Goal: Task Accomplishment & Management: Manage account settings

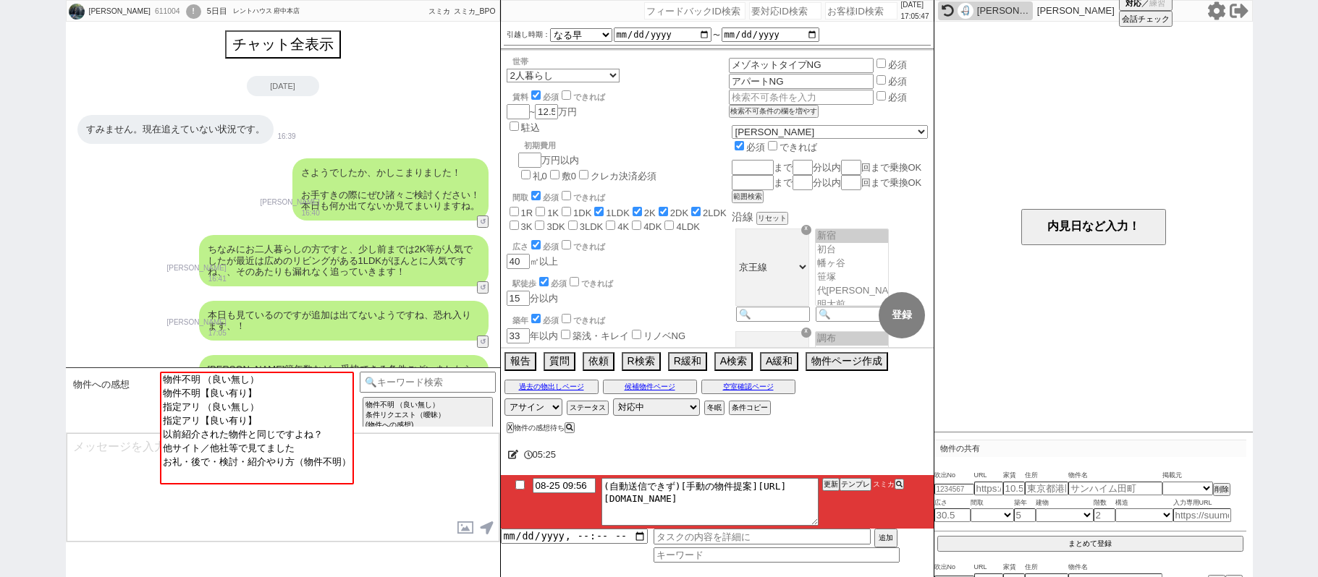
select select
select select "13"
select select "1"
select select "44"
select select "[DATE]"
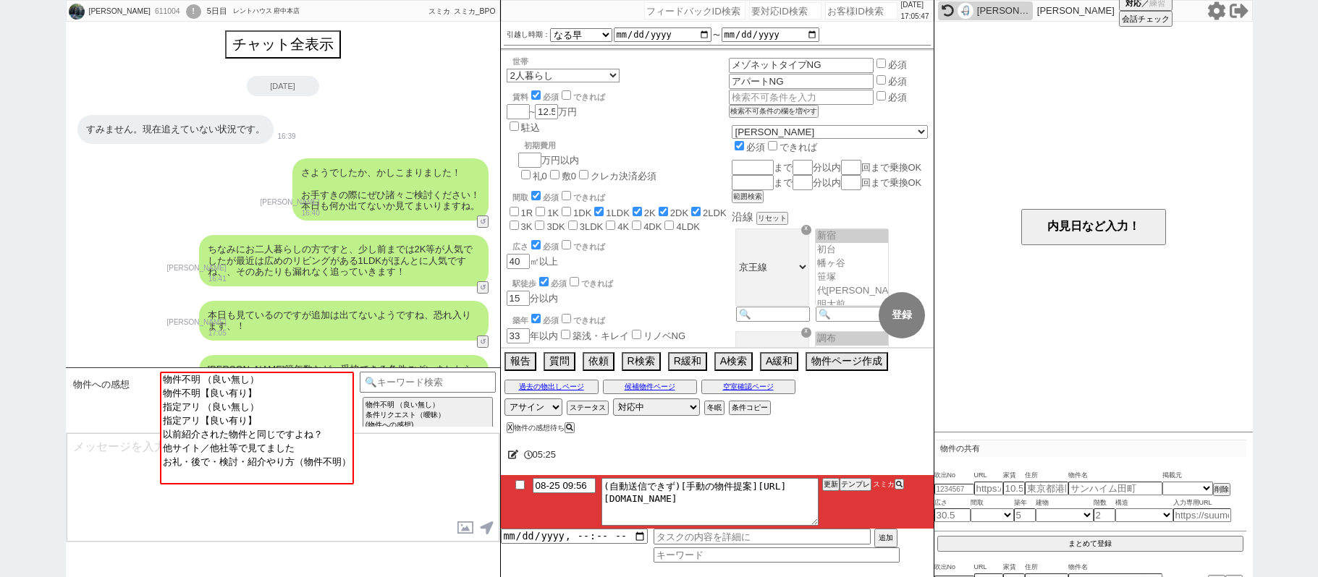
select select "46"
select select "[DATE]"
select select "49"
select select "[DATE]"
select select
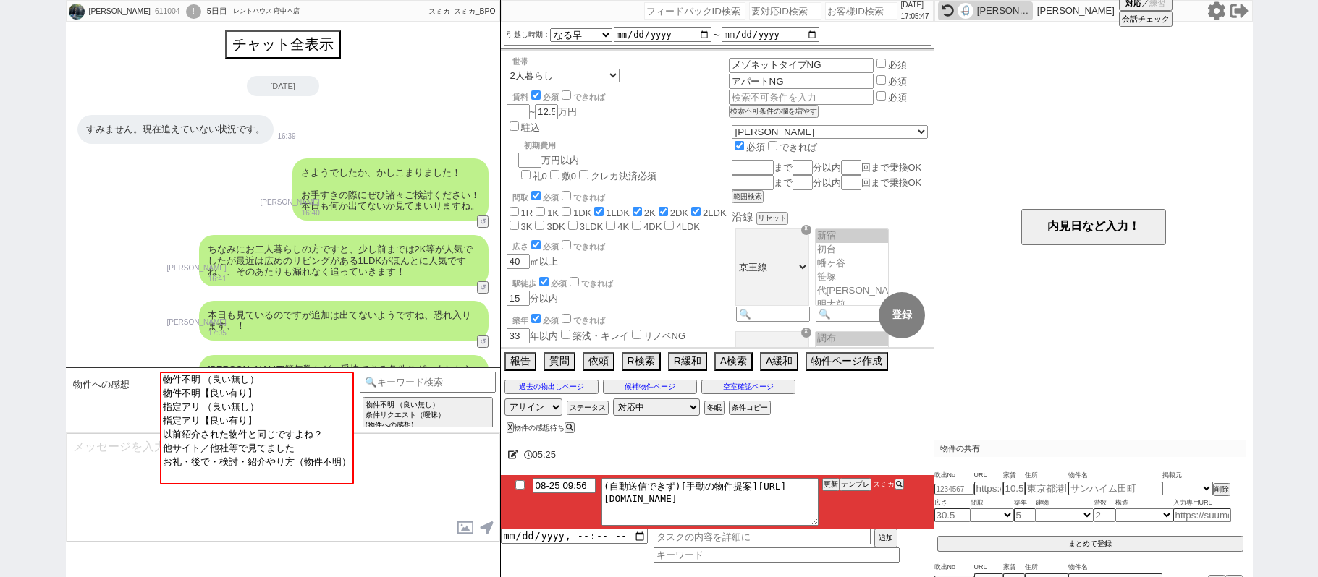
type input "611197"
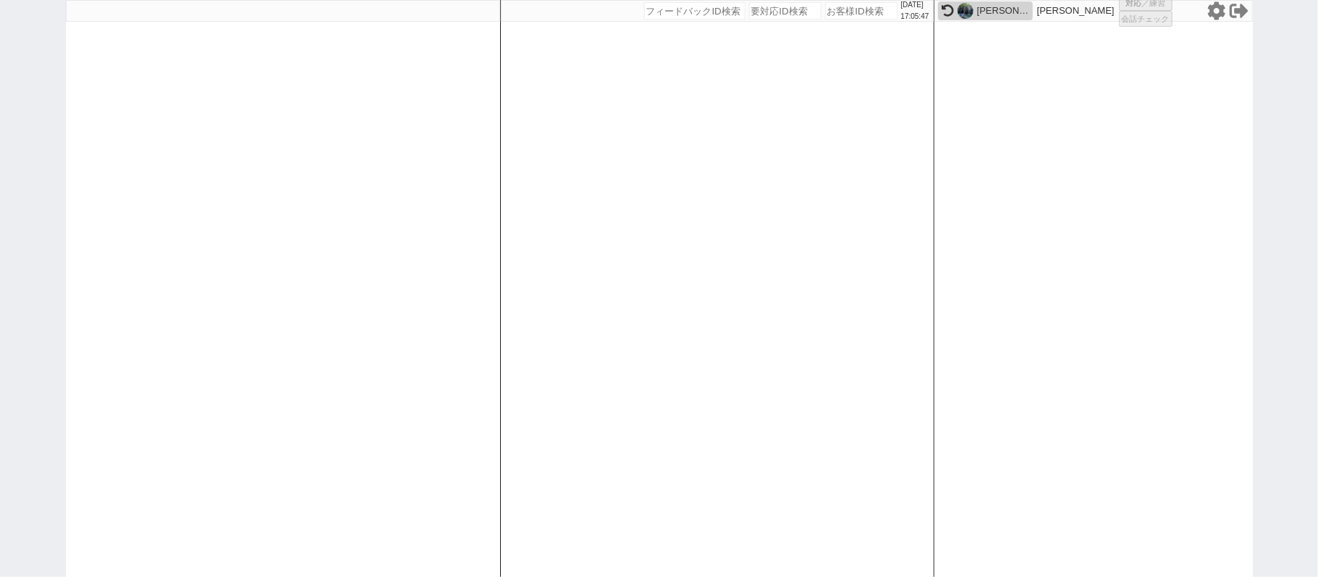
select select "1"
select select "2"
select select "3"
select select "8"
select select
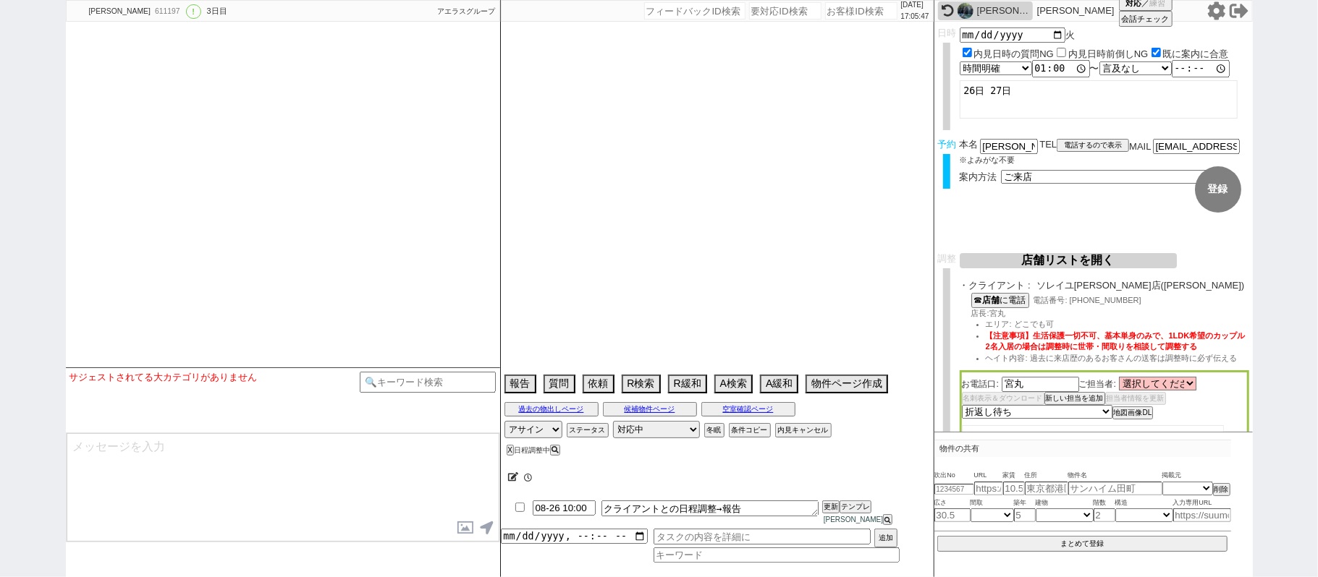
select select "2025"
select select "10"
select select "36"
select select "1"
select select "16"
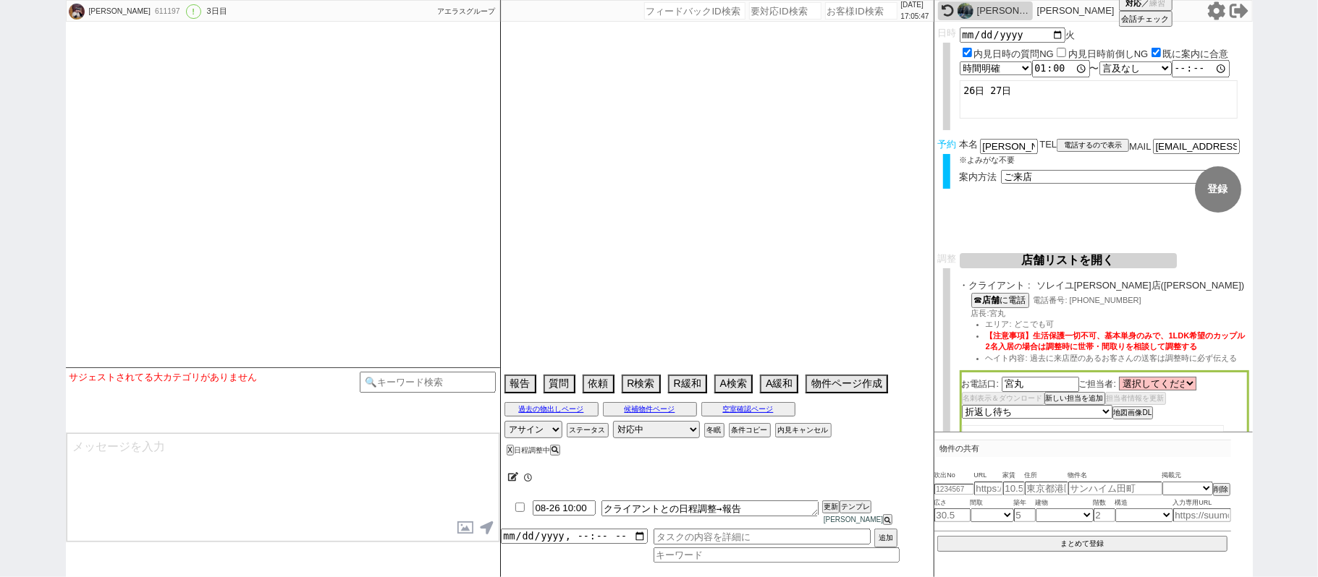
select select "543"
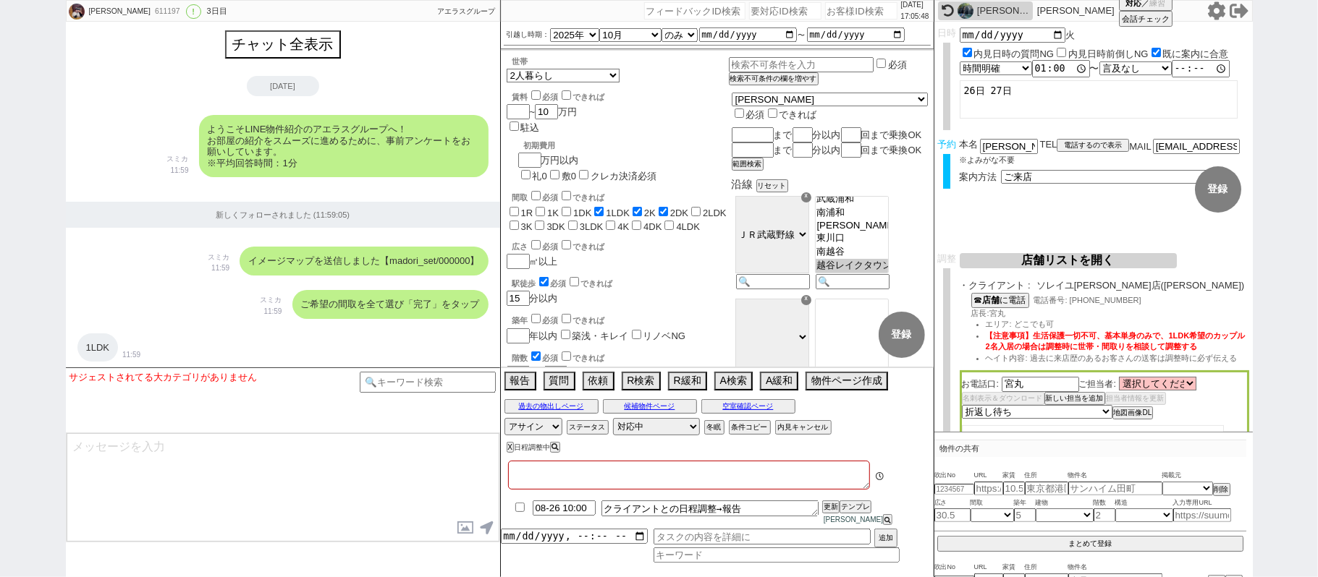
type textarea "45日圏内、他社なし"
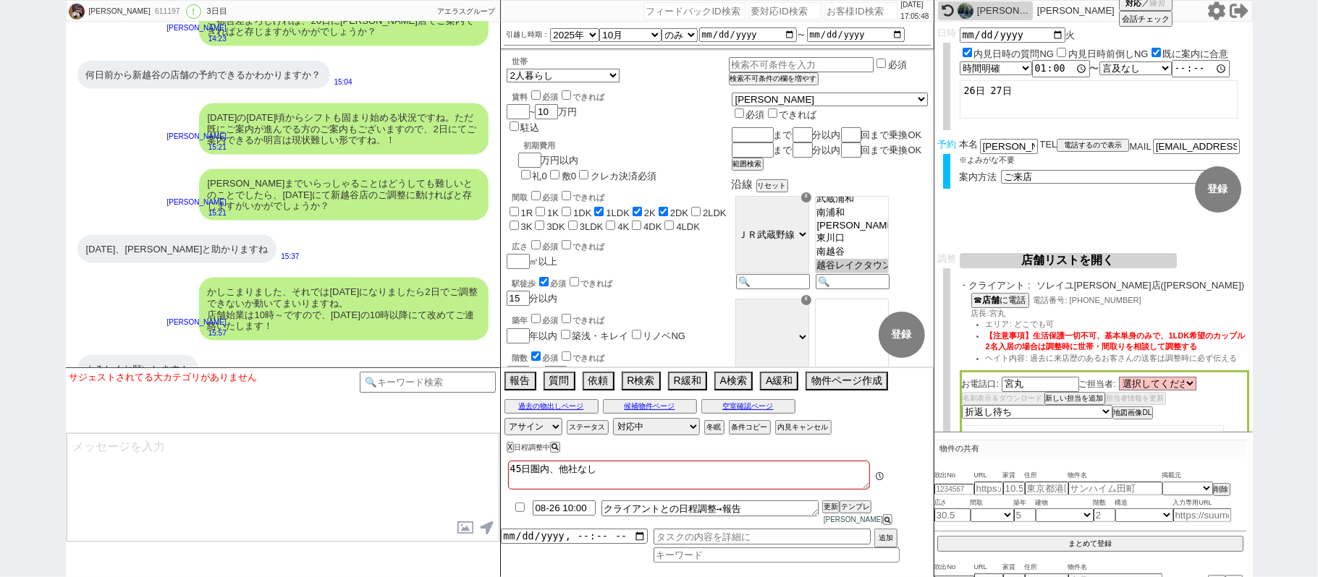
scroll to position [152, 0]
click at [1095, 260] on button "店舗リストを開く" at bounding box center [1067, 260] width 217 height 15
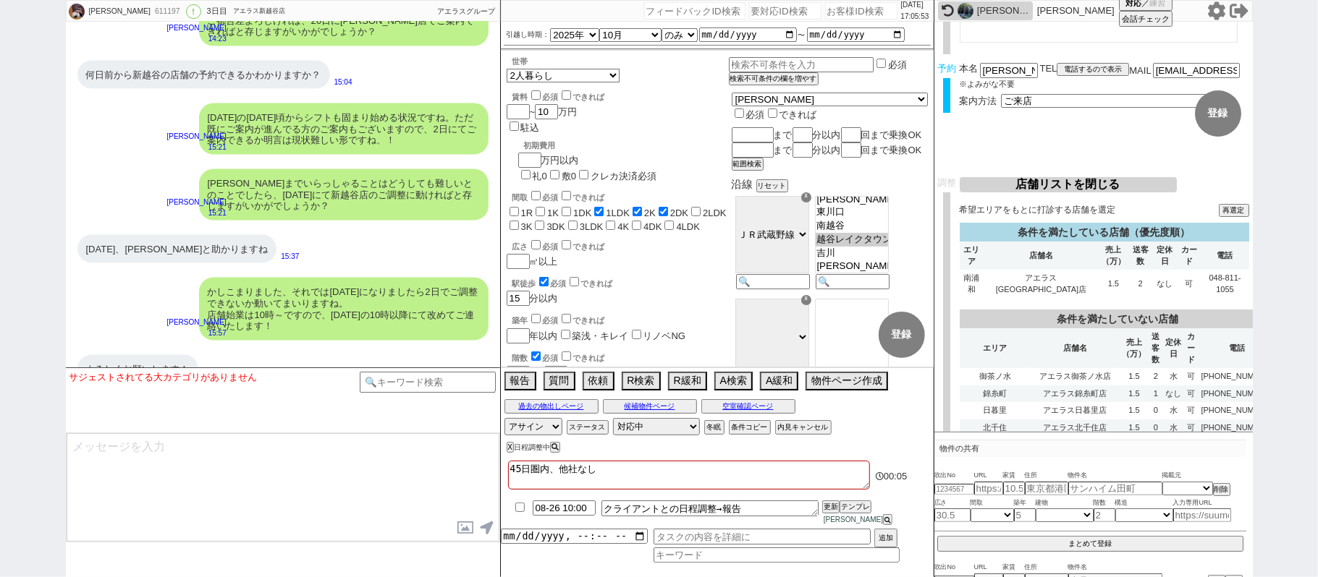
scroll to position [0, 0]
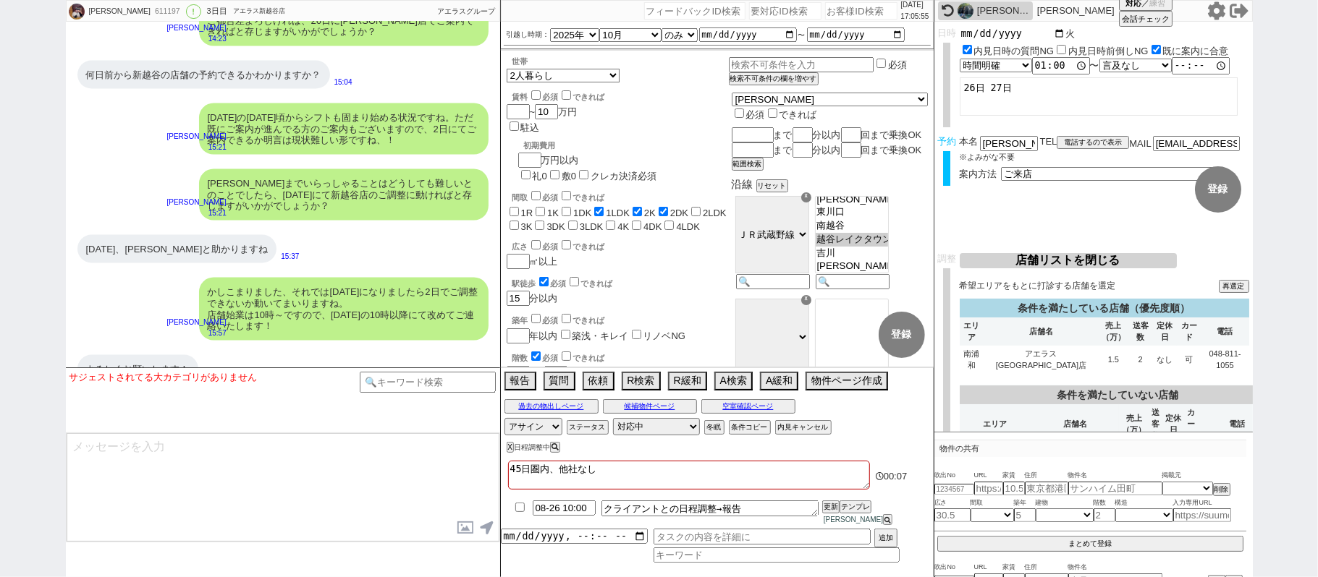
click at [1058, 35] on input "[DATE]" at bounding box center [1012, 33] width 106 height 12
click at [1148, 227] on form "変更 なし 登録 日時 2025-08-26 火 内見日時の質問NG 内見日時前倒しNG 既に案内に合意 言及なし 時間明確 午前 午後 お昼 夕方・夜 終日…" at bounding box center [1093, 138] width 318 height 232
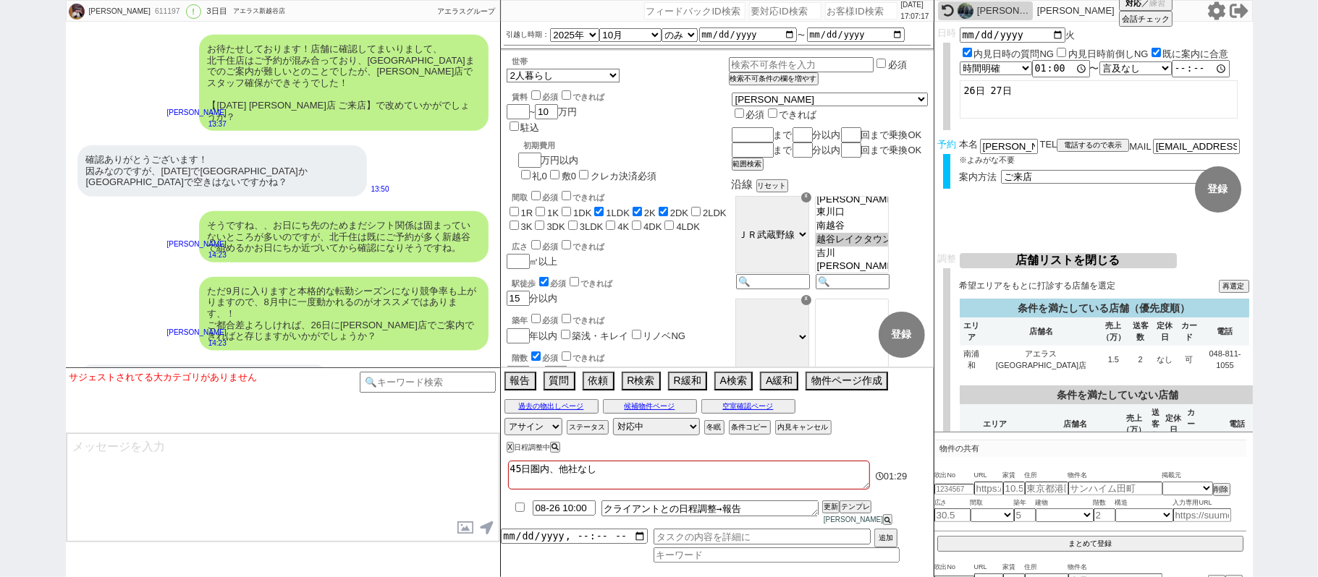
scroll to position [5259, 0]
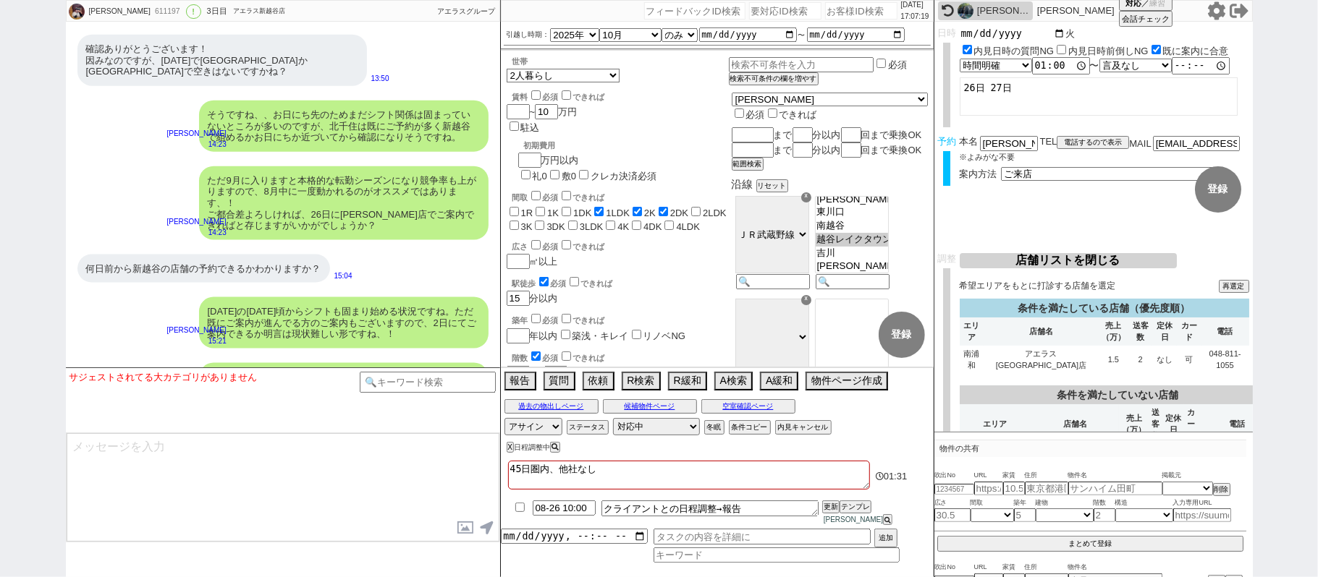
click at [1056, 35] on input "2025-08-26" at bounding box center [1012, 33] width 106 height 12
type input "2025-09-02"
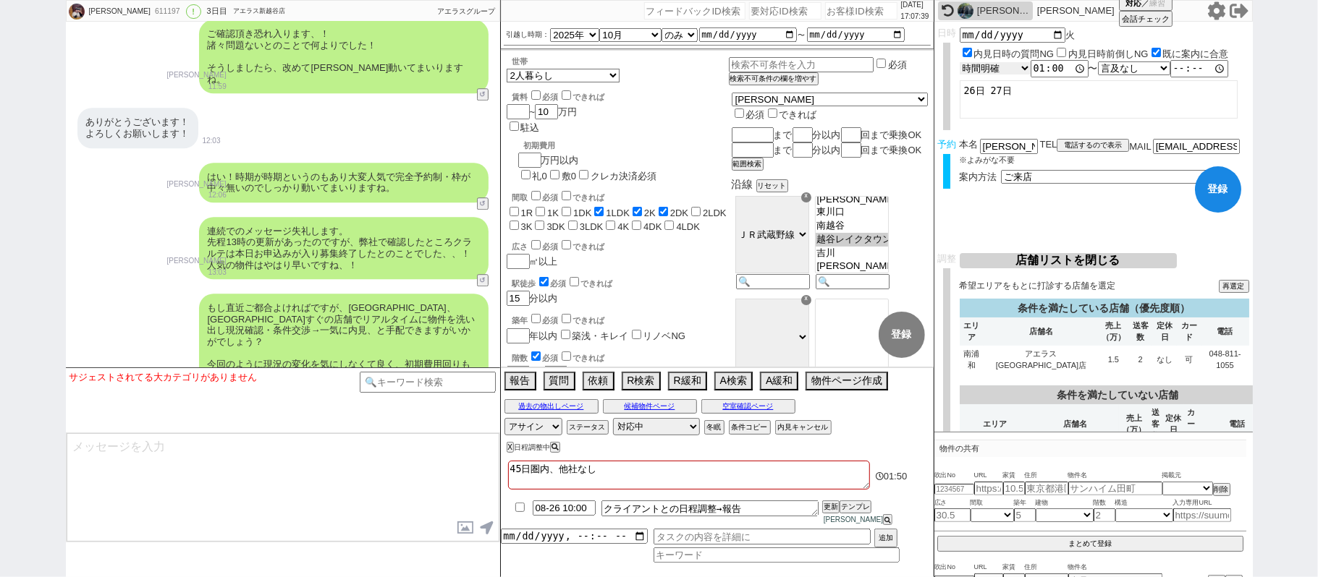
scroll to position [2848, 0]
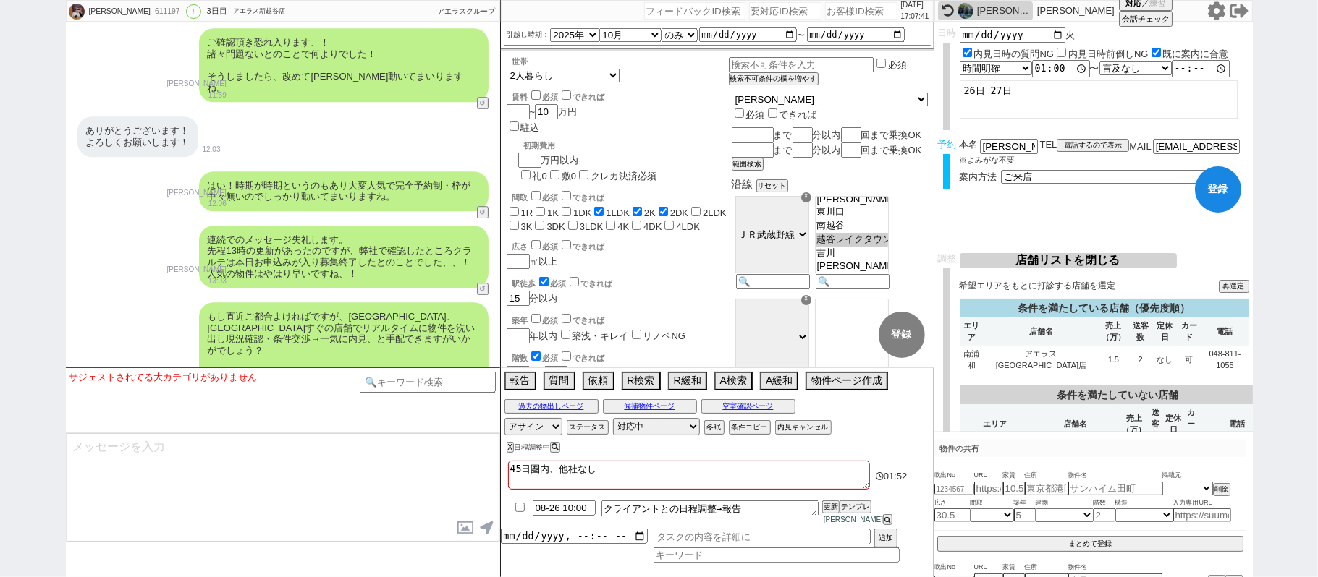
click at [1236, 181] on button "登録" at bounding box center [1218, 189] width 46 height 46
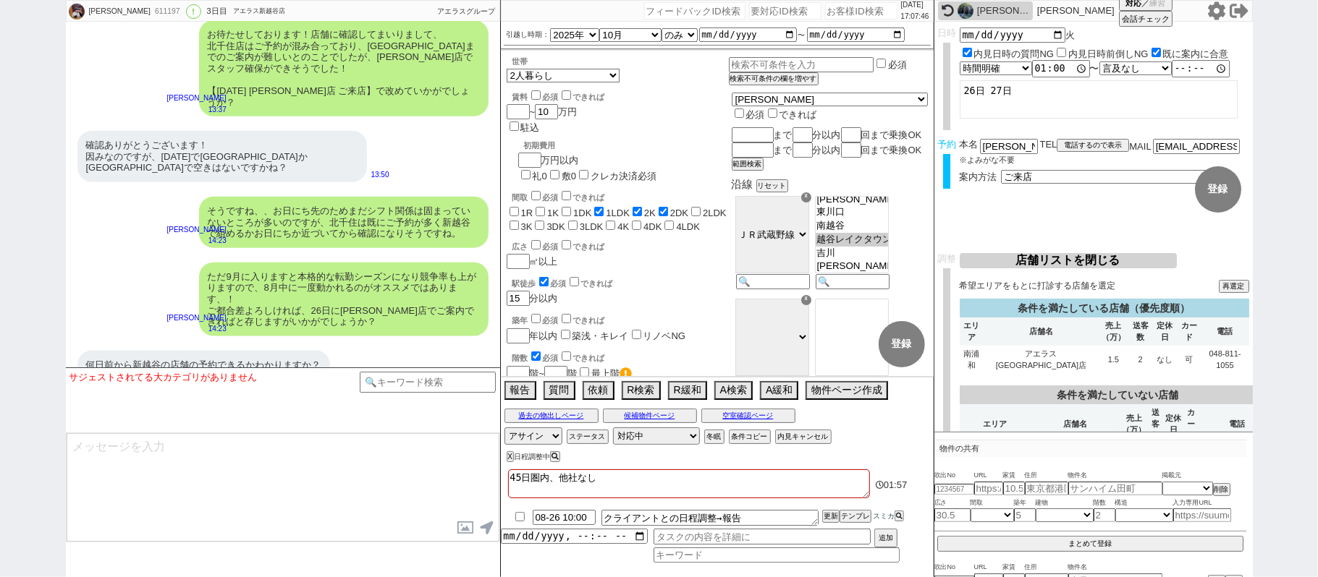
scroll to position [5452, 0]
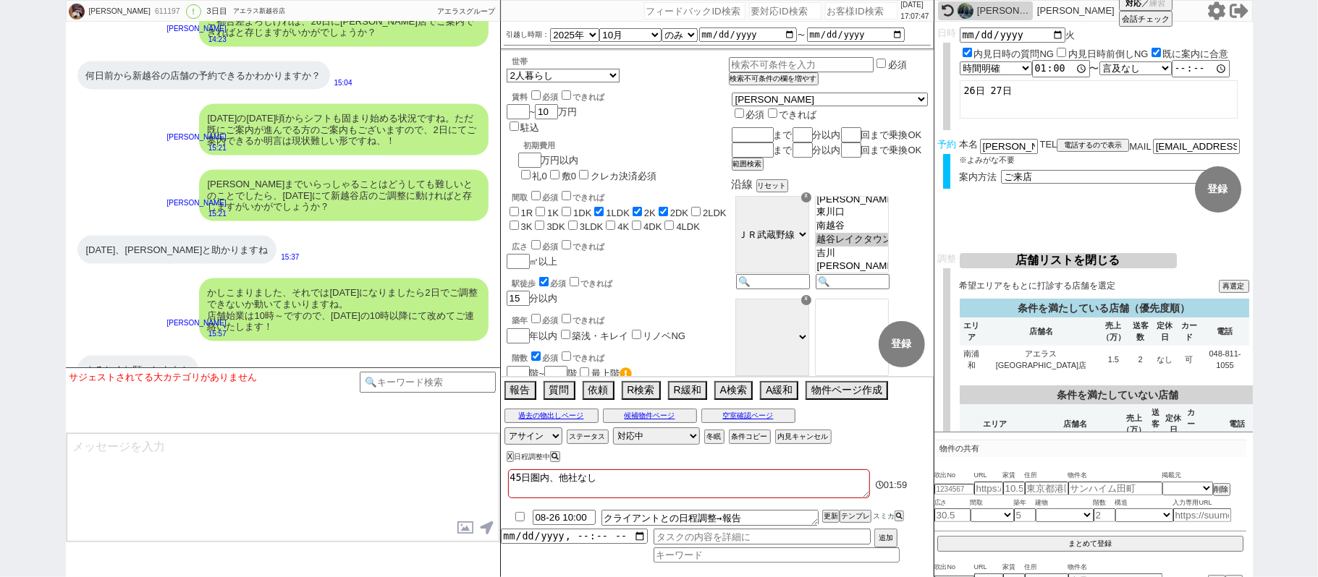
click at [242, 459] on textarea at bounding box center [283, 487] width 433 height 109
type textarea "s"
click at [434, 375] on input at bounding box center [428, 381] width 137 height 18
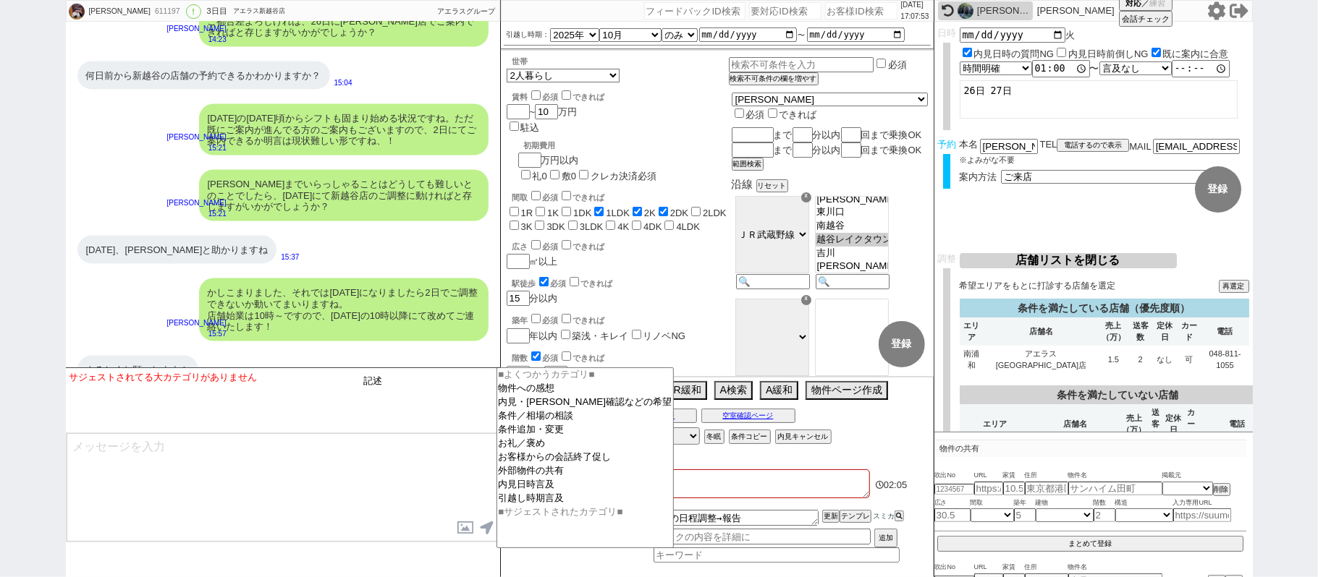
type input "記述"
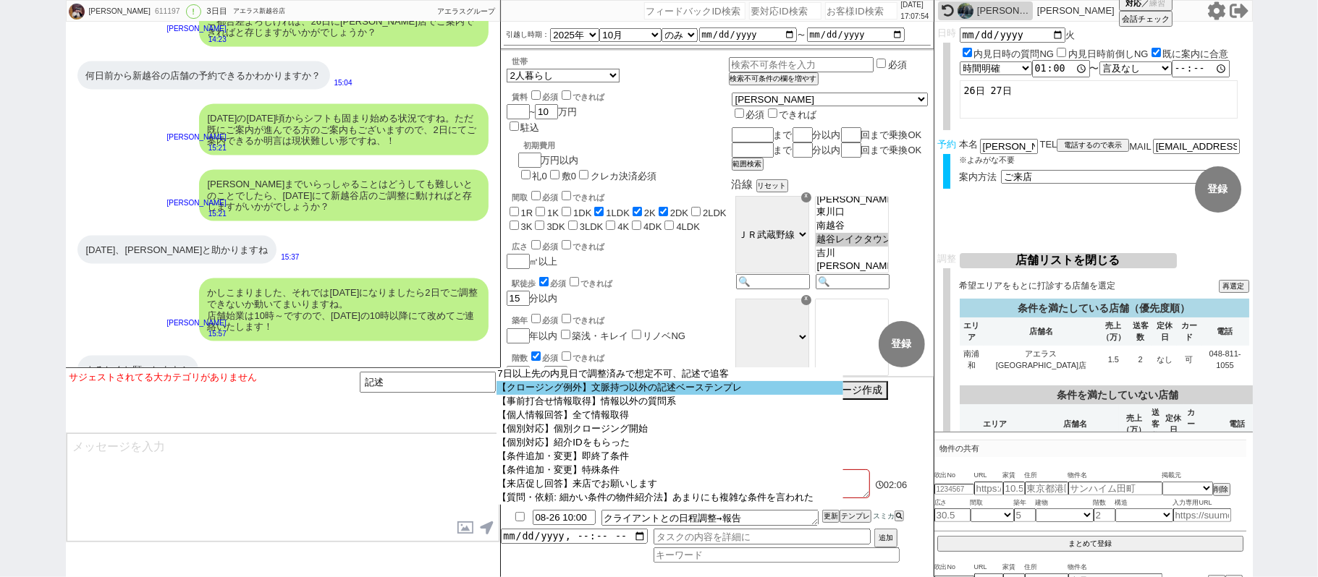
click at [680, 392] on option "【クロージング例外】文脈持つ以外の記述ベーステンプレ" at bounding box center [669, 388] width 347 height 14
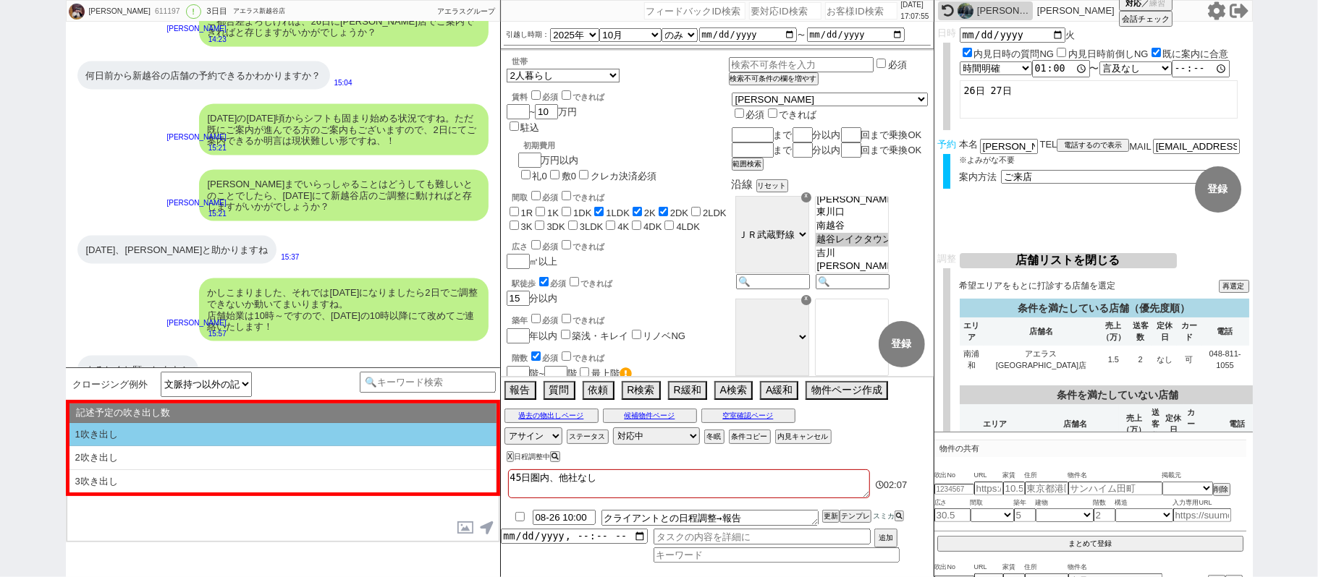
click at [313, 433] on li "1吹き出し" at bounding box center [282, 435] width 427 height 24
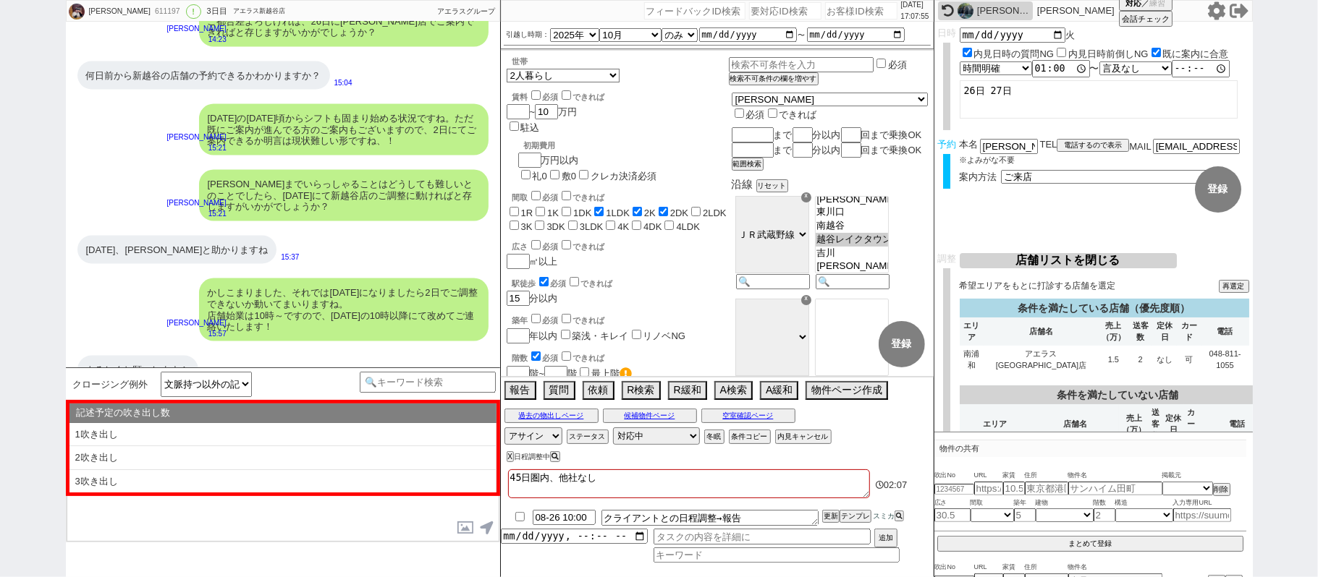
type textarea "@@【@@①記述したい内容を②の下に入力@@】@@ @@【@@②記述したい内容を入力後に①と②を@@ごと消して送信！！@@】@@"
select select "1吹き出し"
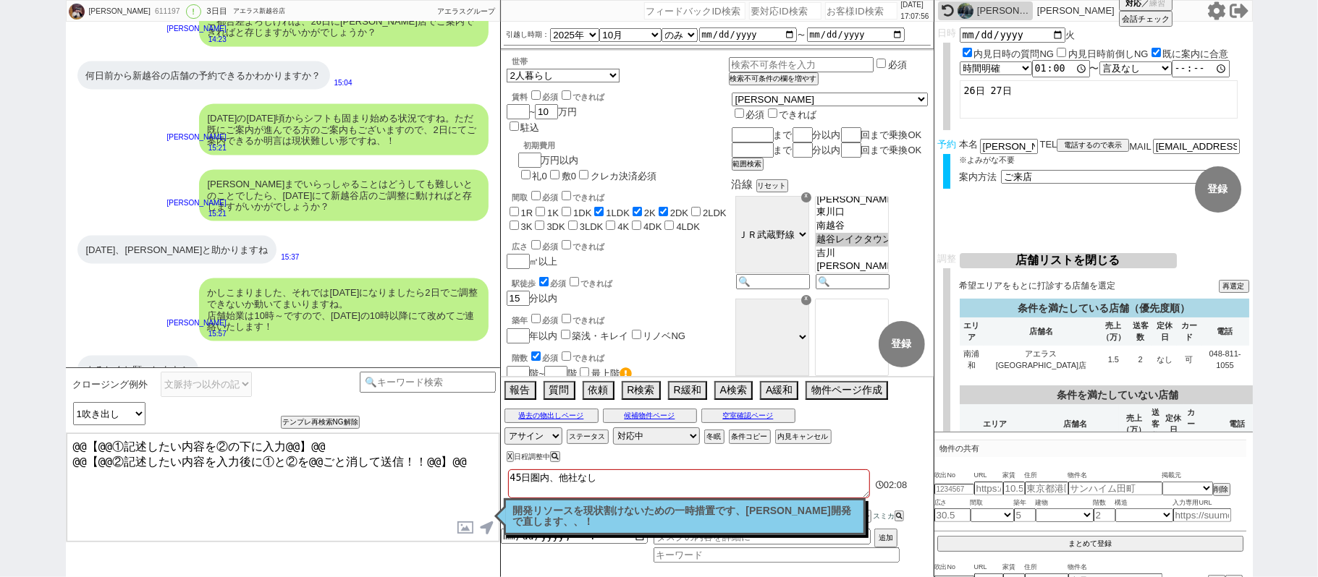
click at [458, 455] on textarea "@@【@@①記述したい内容を②の下に入力@@】@@ @@【@@②記述したい内容を入力後に①と②を@@ごと消して送信！！@@】@@" at bounding box center [283, 487] width 433 height 109
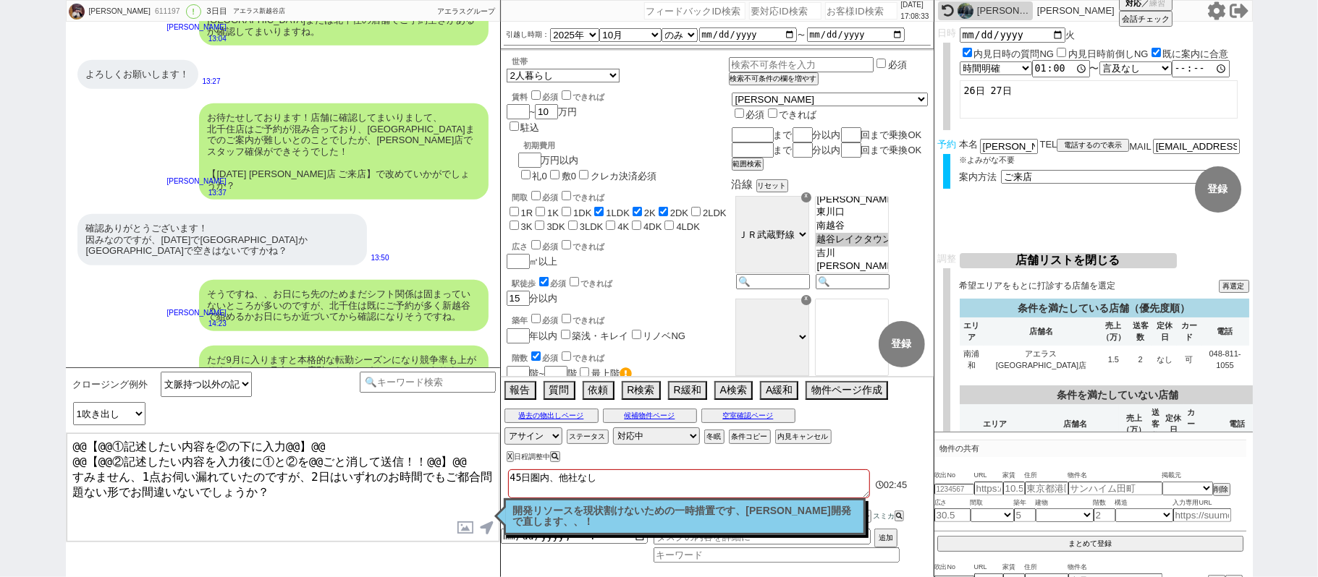
scroll to position [4970, 0]
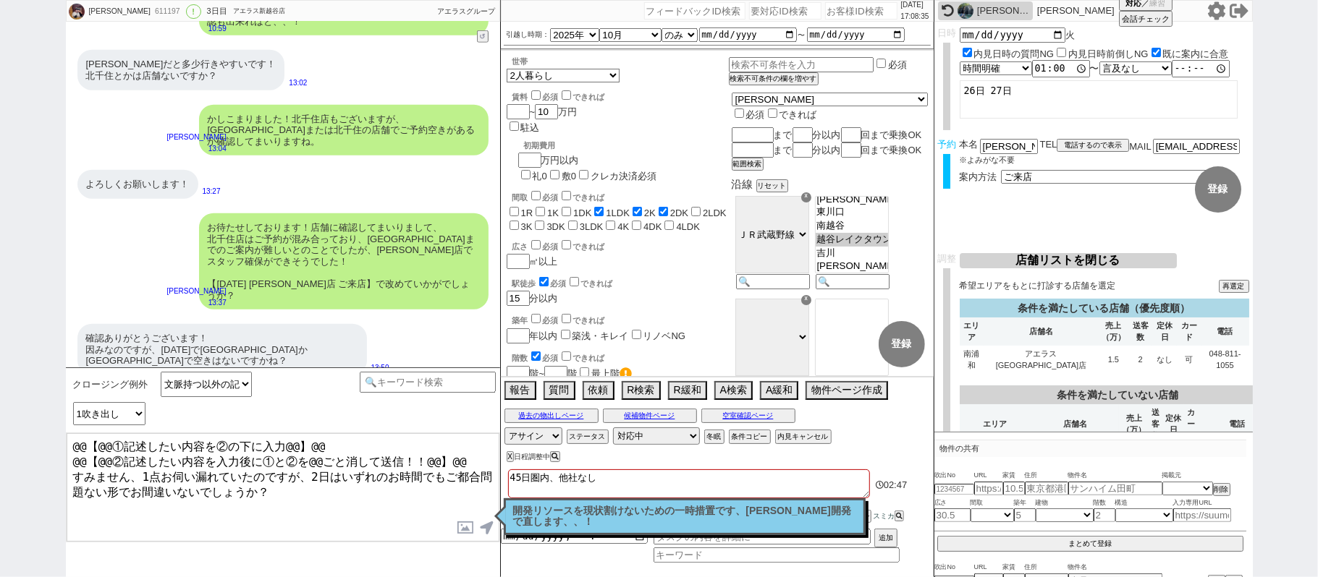
drag, startPoint x: 463, startPoint y: 454, endPoint x: 0, endPoint y: 189, distance: 533.8
click at [0, 300] on div "榊原竜太 611197 ! 0 3日目 アエラス新越谷店 冬眠中 自社客 アエラスグループ スミカ_BPO チャット全表示 2025-08-23 ようこそLI…" at bounding box center [659, 288] width 1318 height 577
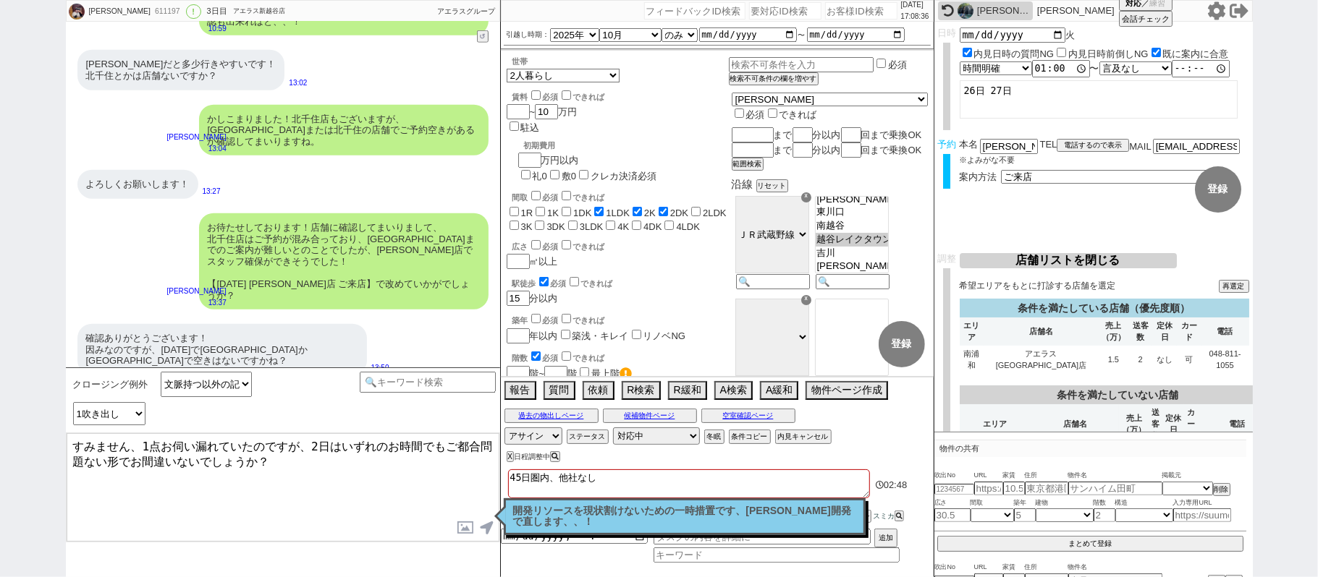
type textarea "すみません、1点お伺い漏れていたのですが、2日はいずれのお時間でもご都合問題ない形でお間違いないでしょうか？"
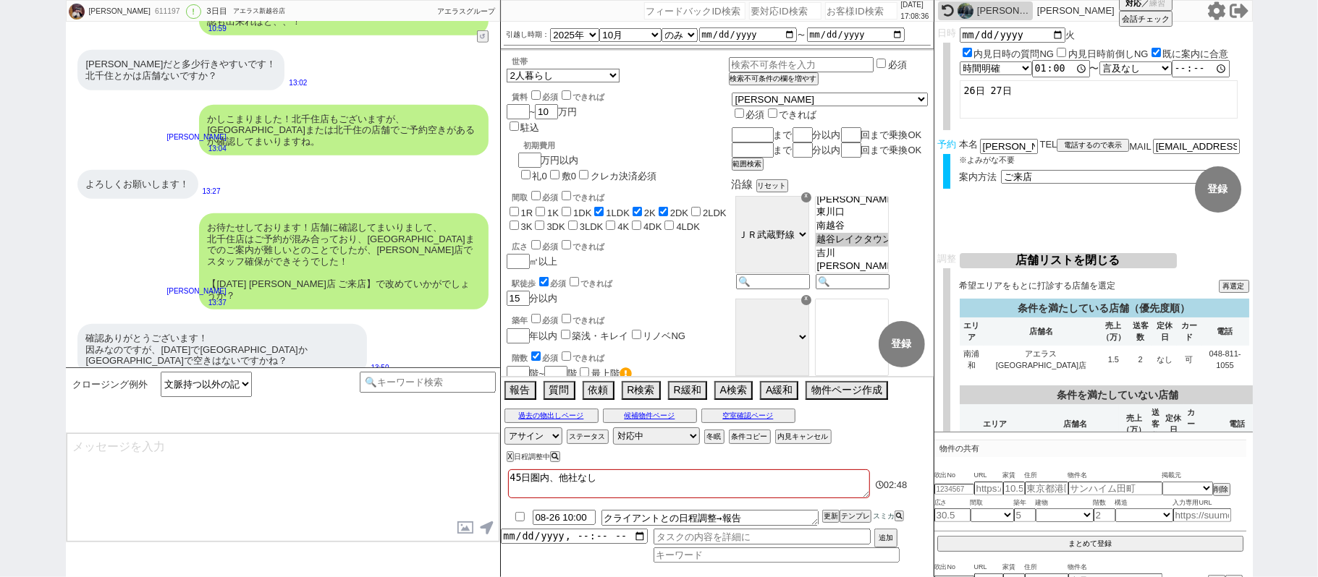
scroll to position [5507, 0]
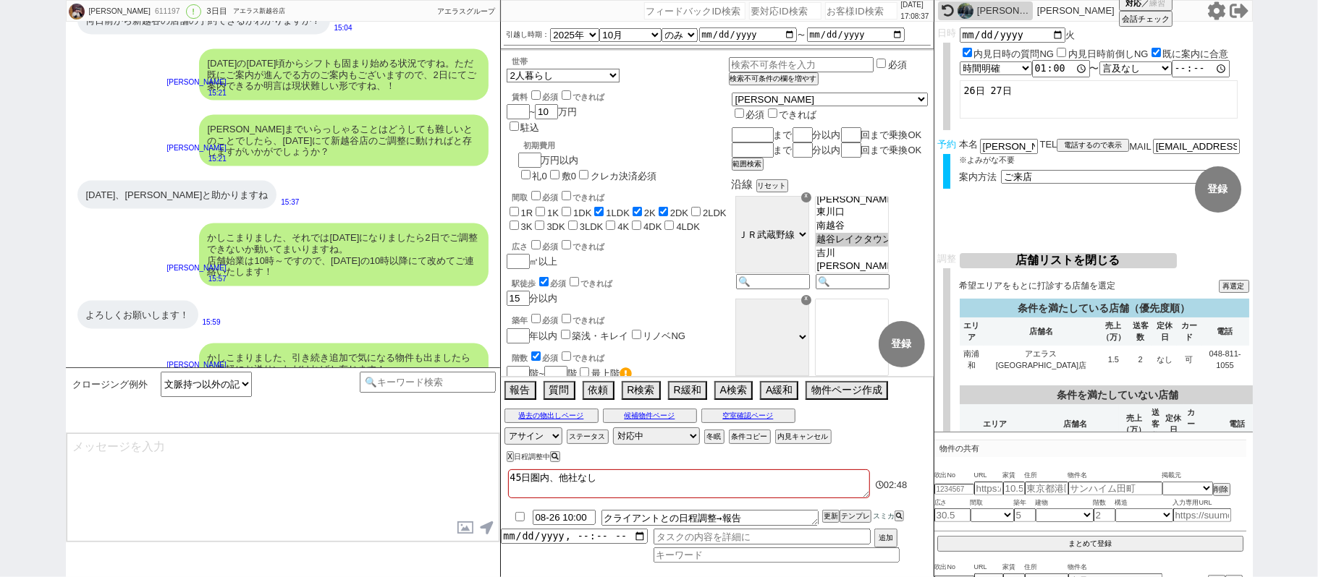
type textarea "@@【@@メッセージは打たず、以下やってください@@】@@ @@【@@タスク整理、追加、条件入力等のやるべきことはやりましたか？？全て終わったら自分に付いたア…"
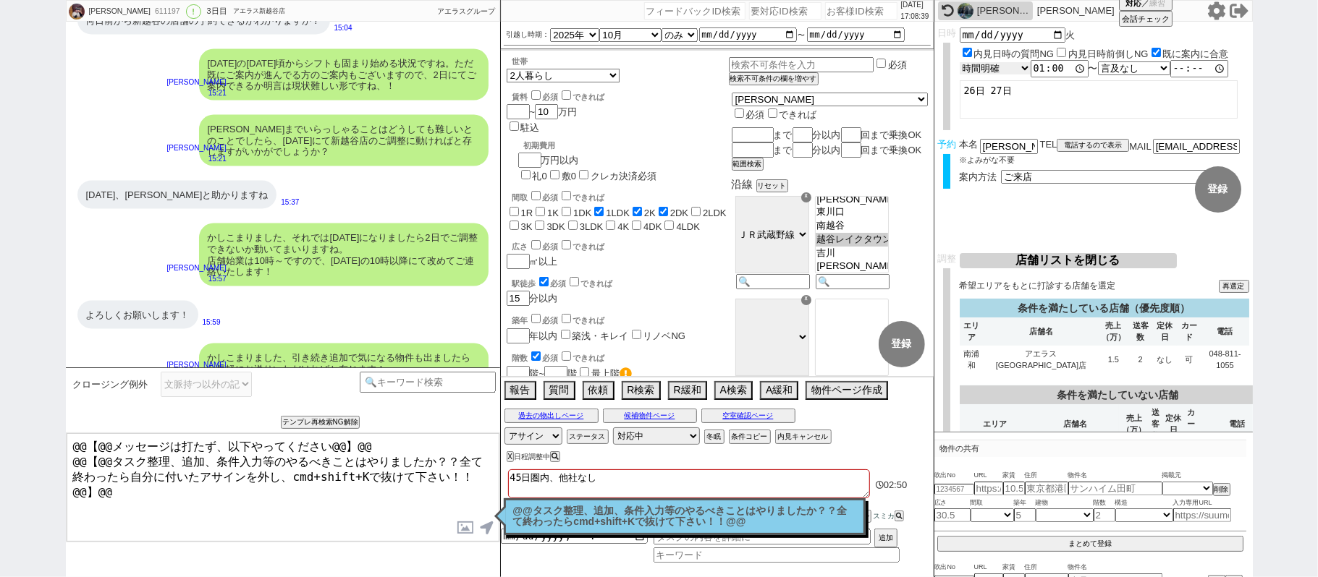
drag, startPoint x: 1016, startPoint y: 61, endPoint x: 1016, endPoint y: 73, distance: 11.6
click at [1016, 61] on div "言及なし 時間明確 午前 午後 お昼 夕方・夜 終日いつでも その他 13:00:00 〜 言及なし 時間明確 午前 午後 お昼 夕方・夜 終日いつでも その他" at bounding box center [1103, 68] width 289 height 17
select select "0"
click at [959, 63] on select "言及なし 時間明確 午前 午後 お昼 夕方・夜 終日いつでも その他" at bounding box center [994, 68] width 71 height 12
click at [1230, 195] on button "登録" at bounding box center [1218, 189] width 46 height 46
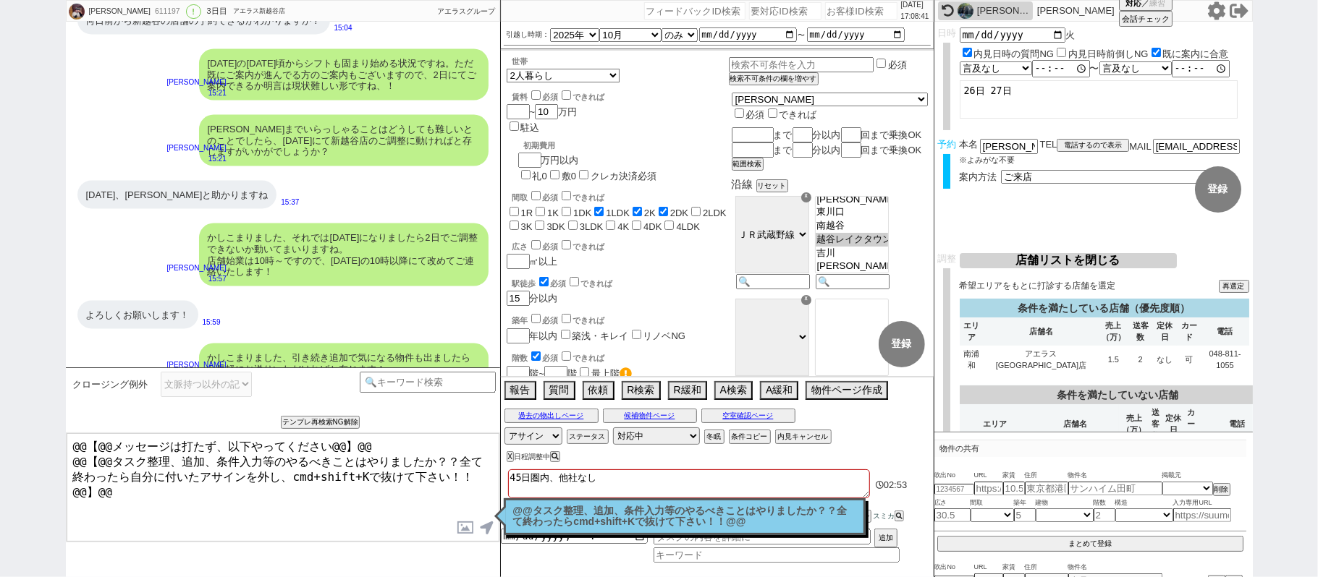
click at [744, 519] on p "@@タスク整理、追加、条件入力等のやるべきことはやりましたか？？全て終わったらcmd+shift+Kで抜けて下さい！！@@" at bounding box center [684, 517] width 343 height 22
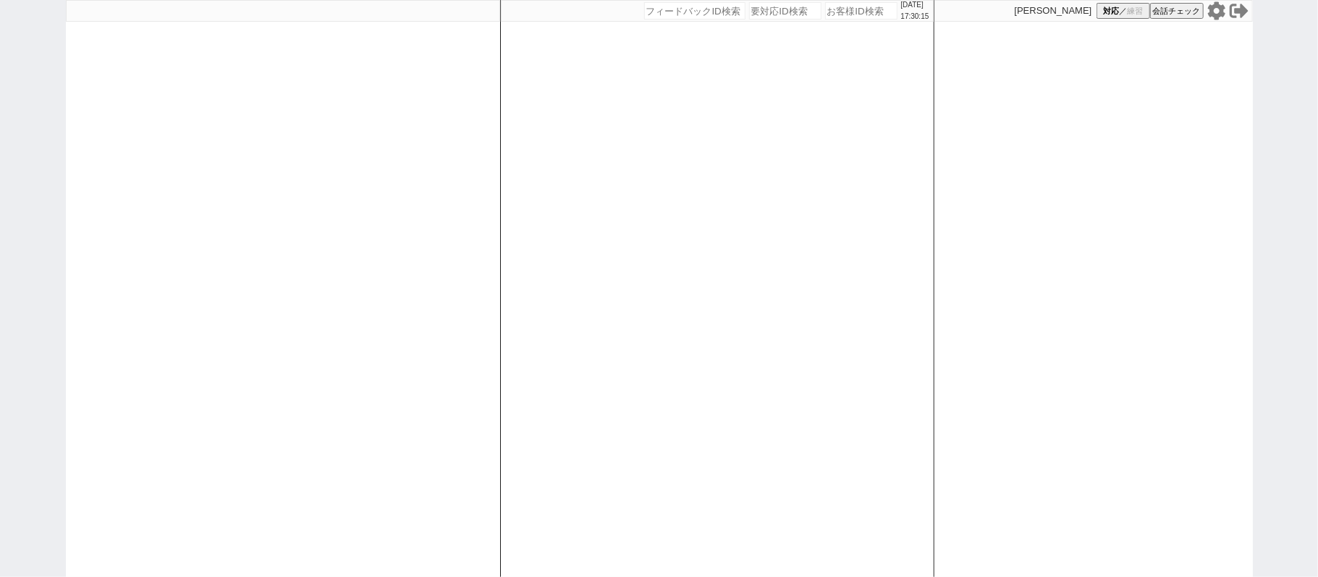
click at [472, 182] on div at bounding box center [283, 288] width 434 height 577
select select "1"
select select
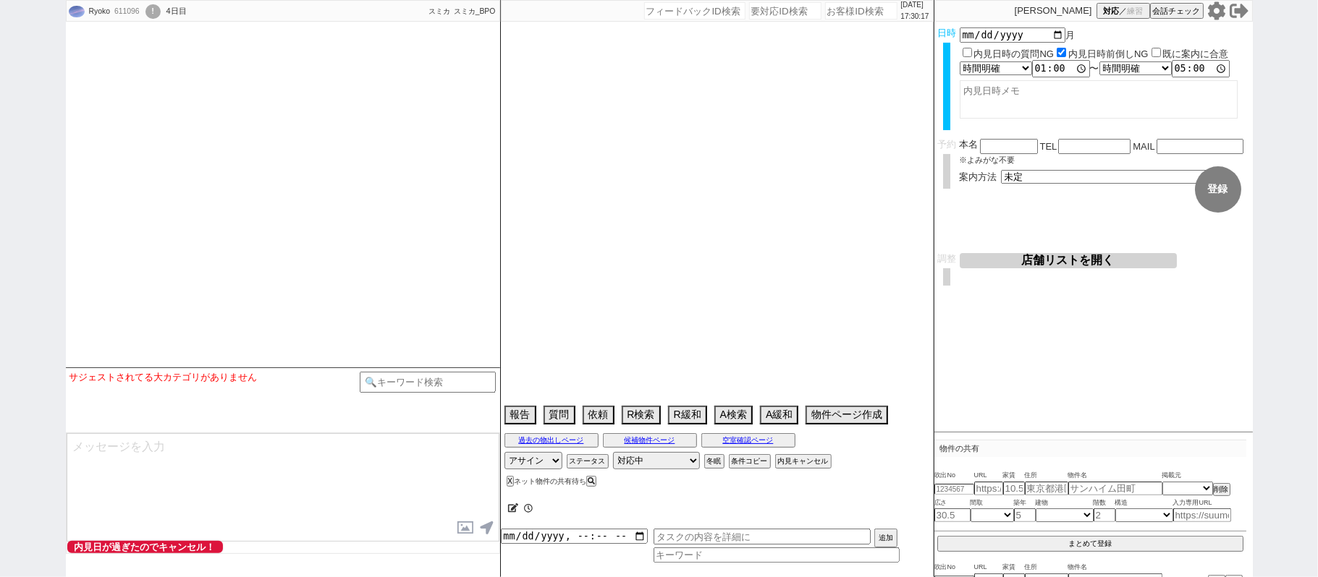
type textarea "二重対応か問題なければパレ・ホームズ新橋の内見へ進めてください"
select select "2025"
select select "9"
select select "36"
select select "0"
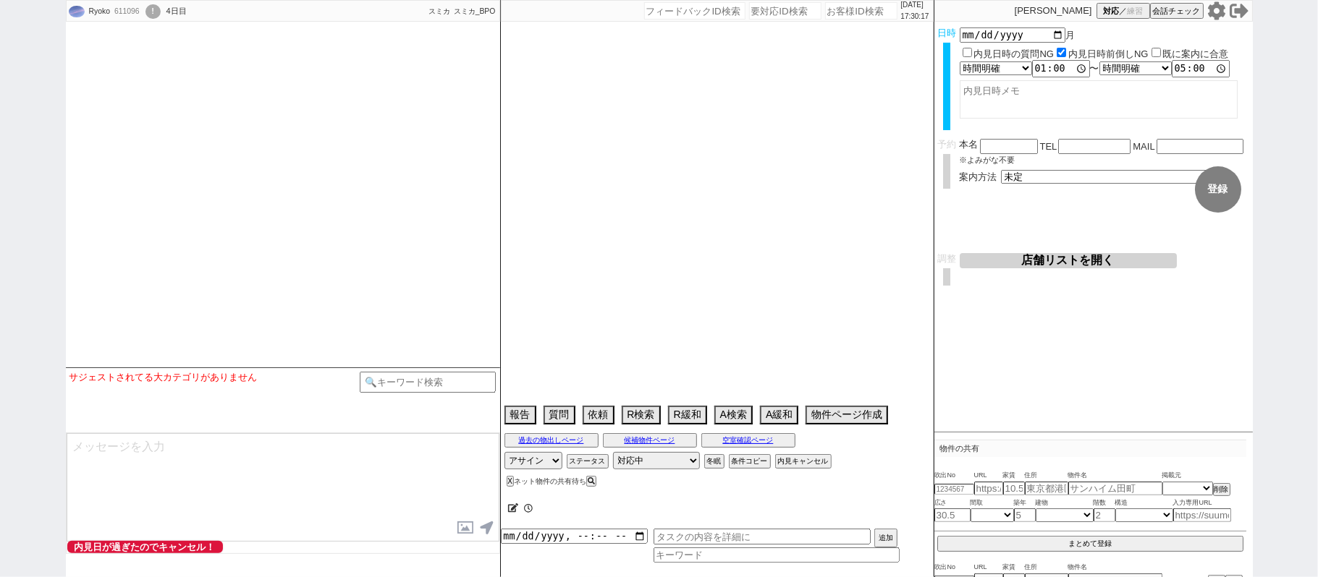
select select "3"
select select "278"
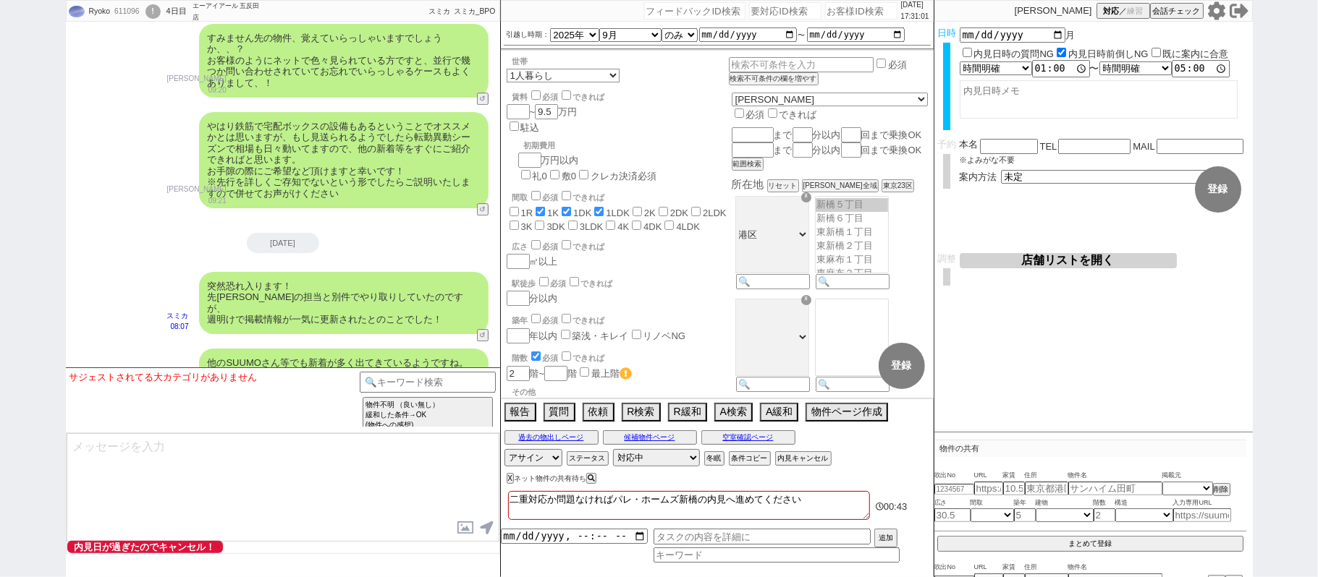
scroll to position [3257, 0]
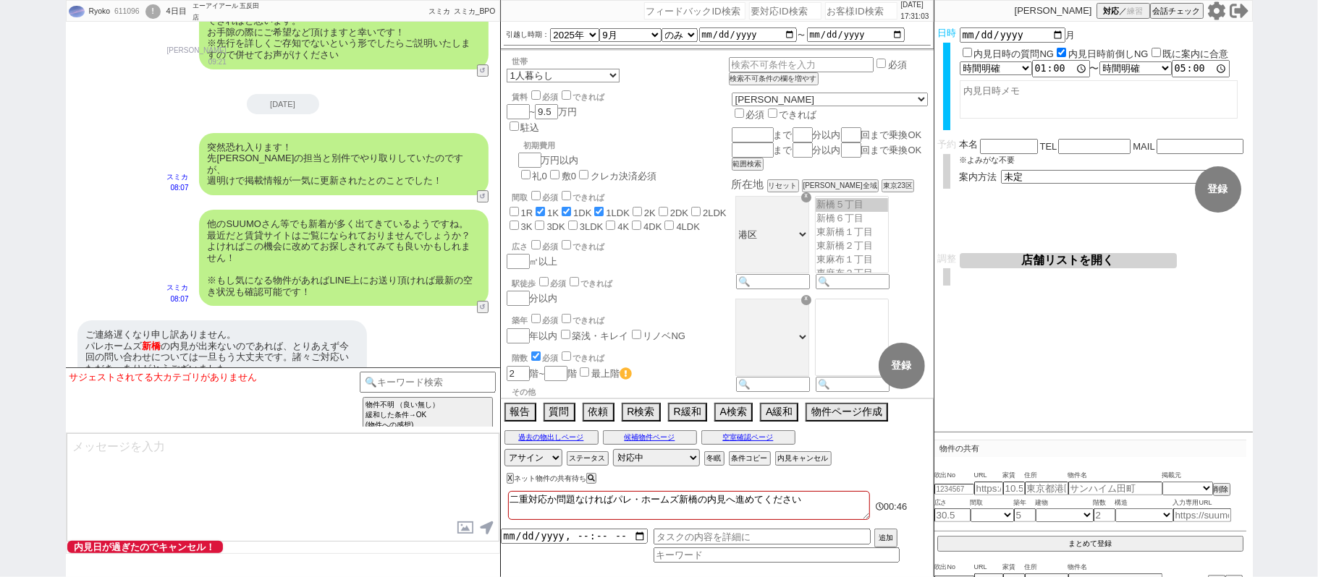
click at [829, 509] on textarea "二重対応か問題なければパレ・ホームズ新橋の内見へ進めてください" at bounding box center [689, 505] width 362 height 29
type textarea "二重対応か問題なければパレ・ホームズ新橋の内見へ進めてください"
checkbox input "false"
checkbox input "true"
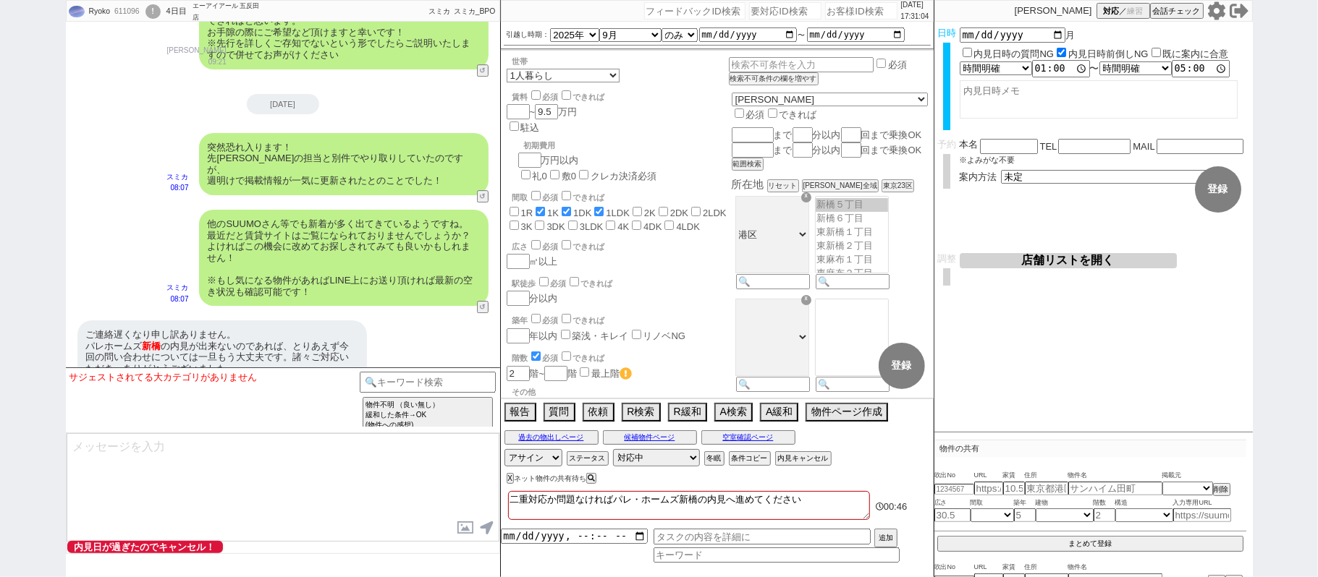
checkbox input "true"
checkbox input "false"
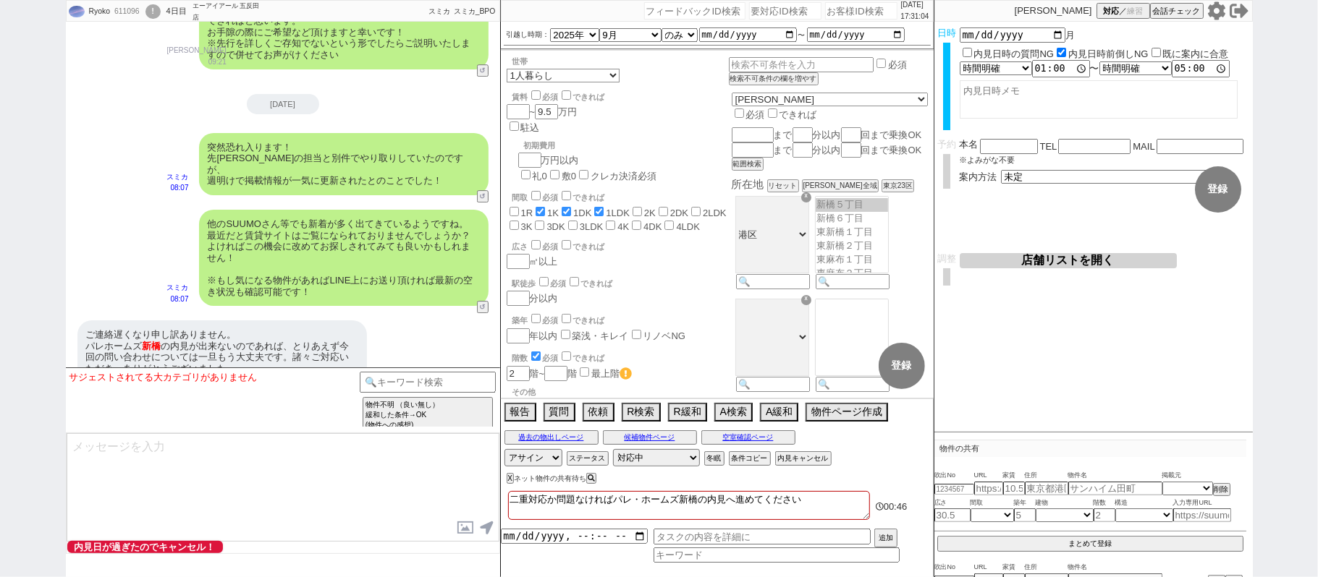
checkbox input "false"
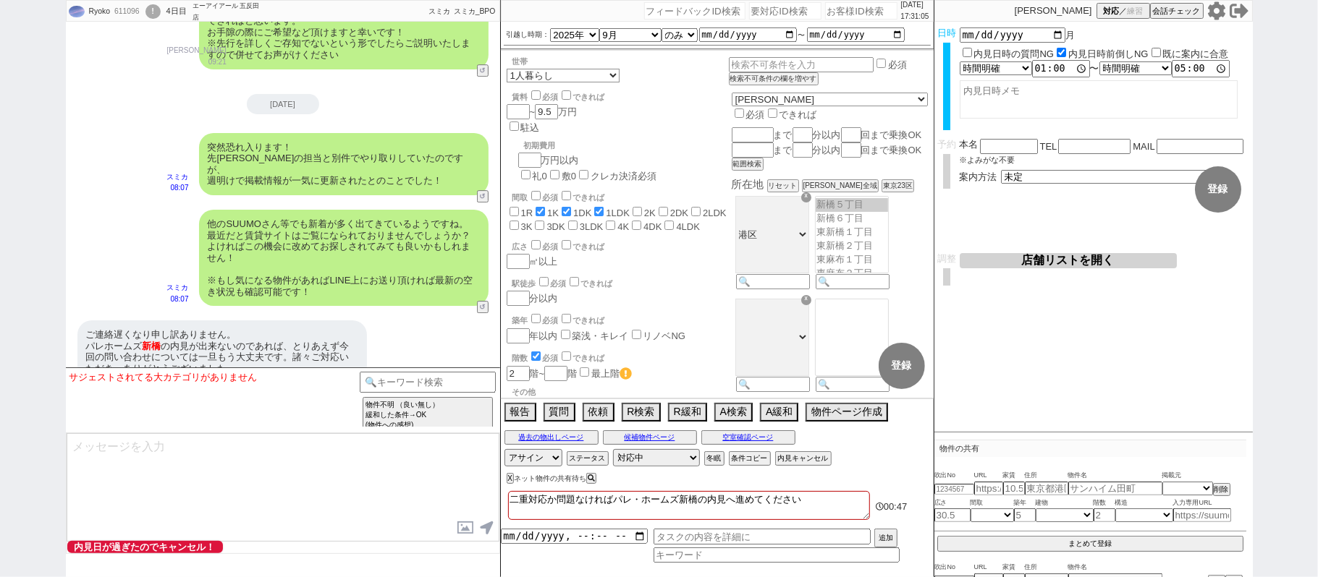
type textarea "二重対応か問題なければパレ・ホームズ新橋の内見へ進めてください ＠"
checkbox input "false"
checkbox input "true"
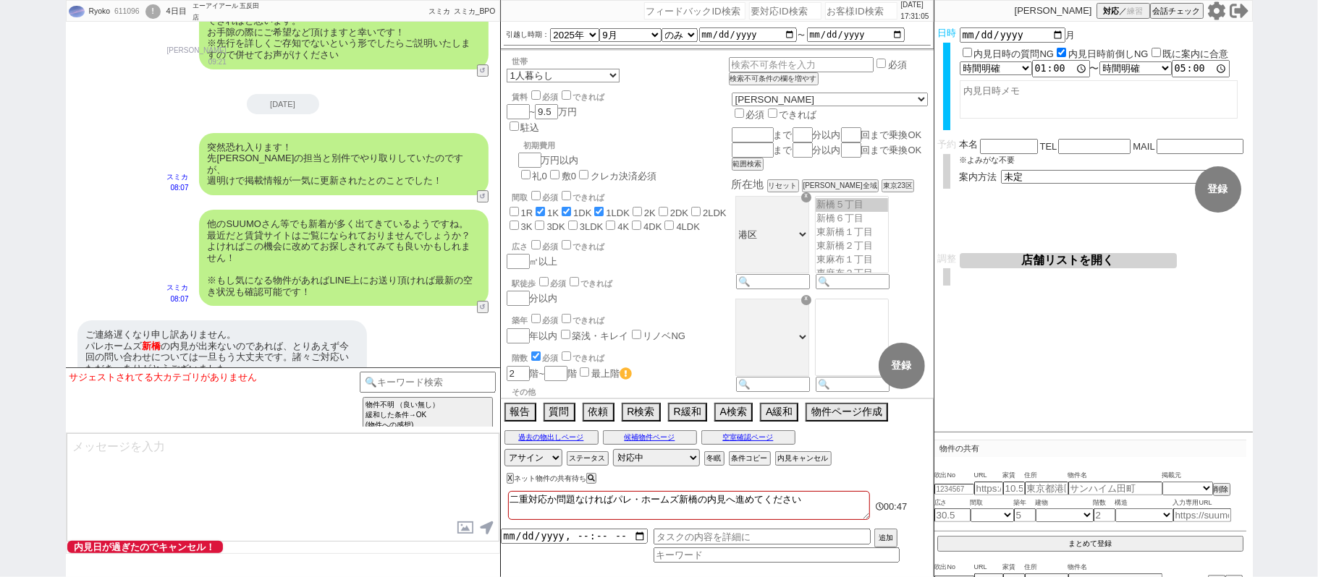
checkbox input "false"
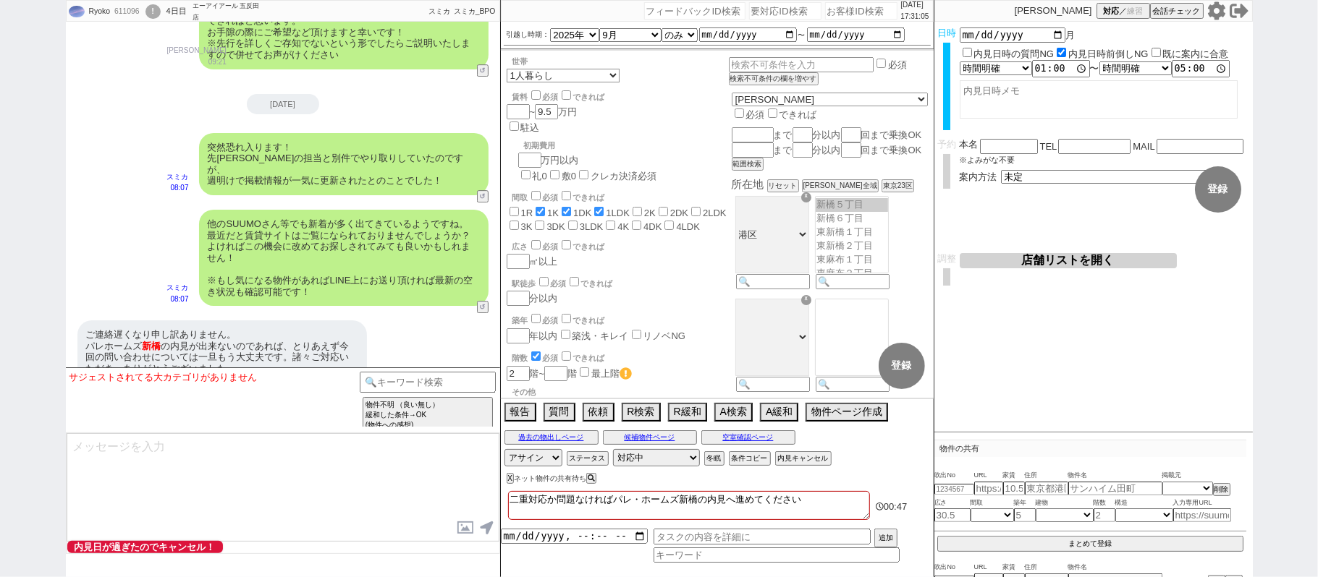
checkbox input "false"
type textarea "二重対応か問題なければパレ・ホームズ新橋の内見へ進めてください ＠＠"
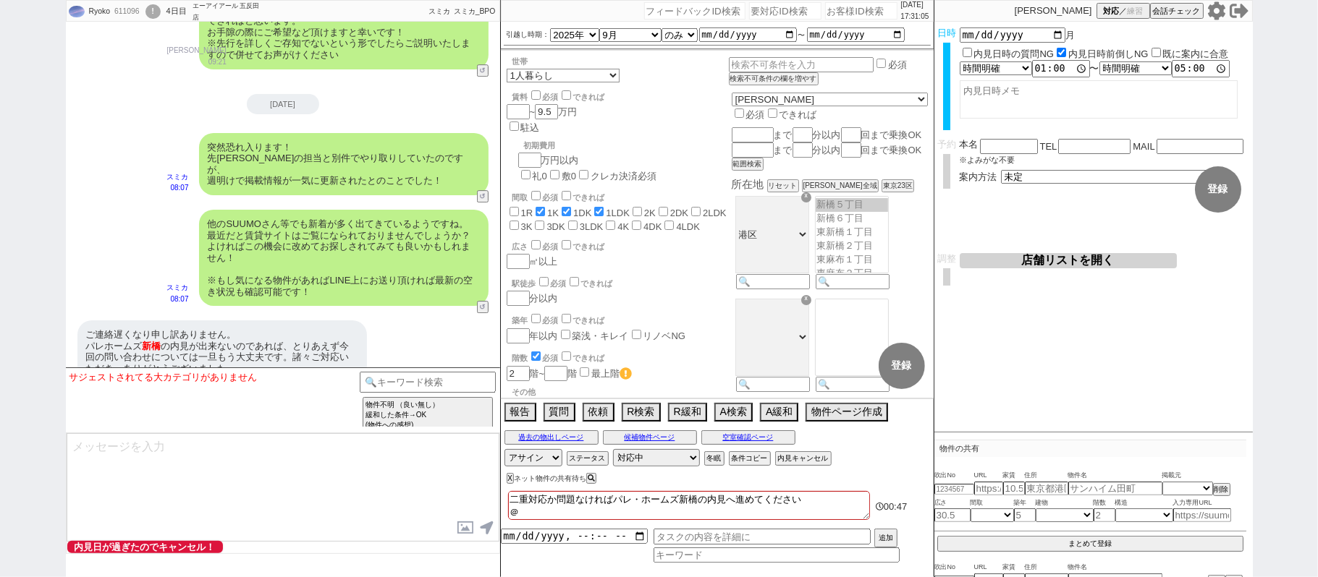
checkbox input "false"
checkbox input "true"
checkbox input "false"
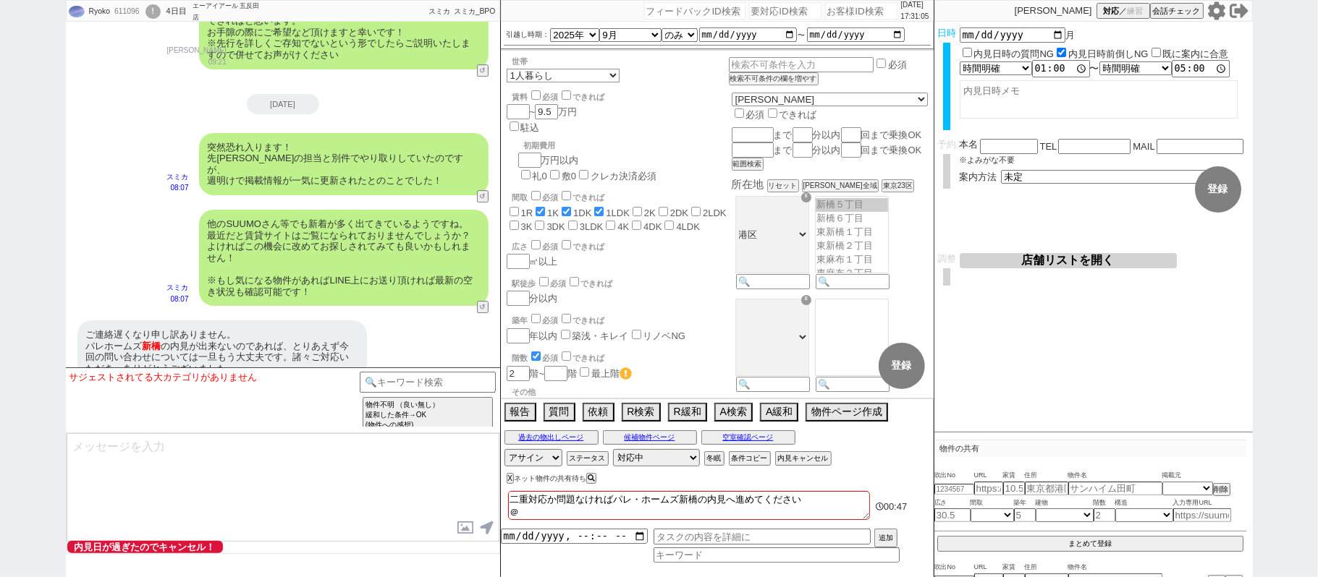
checkbox input "false"
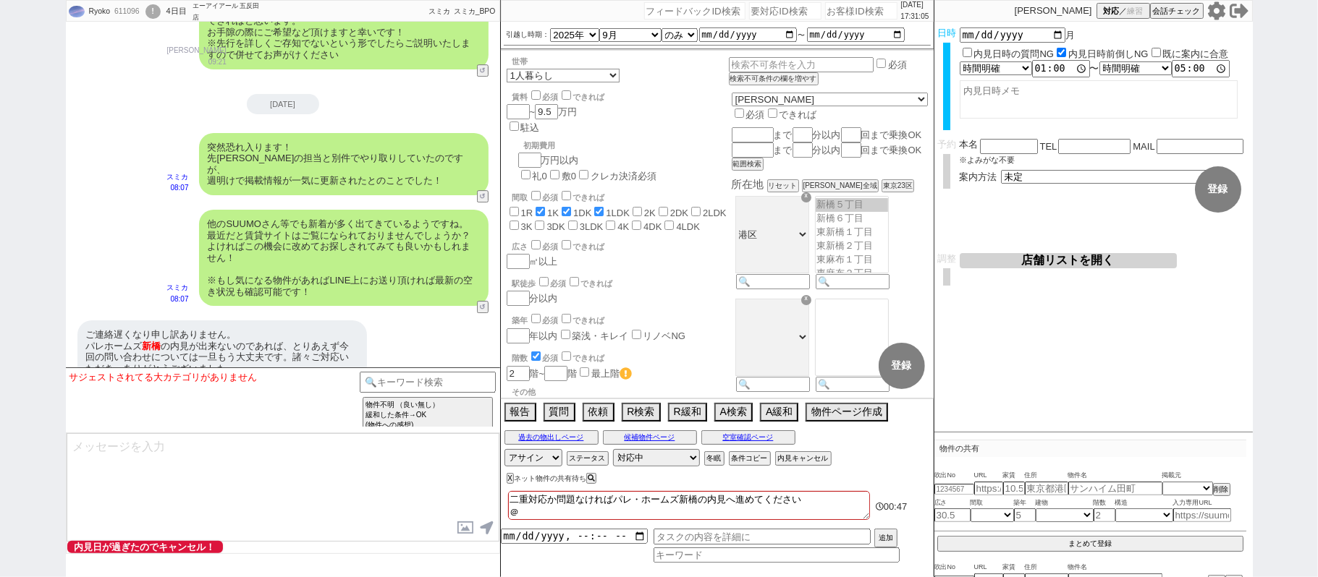
checkbox input "false"
type textarea "二重対応か問題なければパレ・ホームズ新橋の内見へ進めてください ＠＠＠"
checkbox input "false"
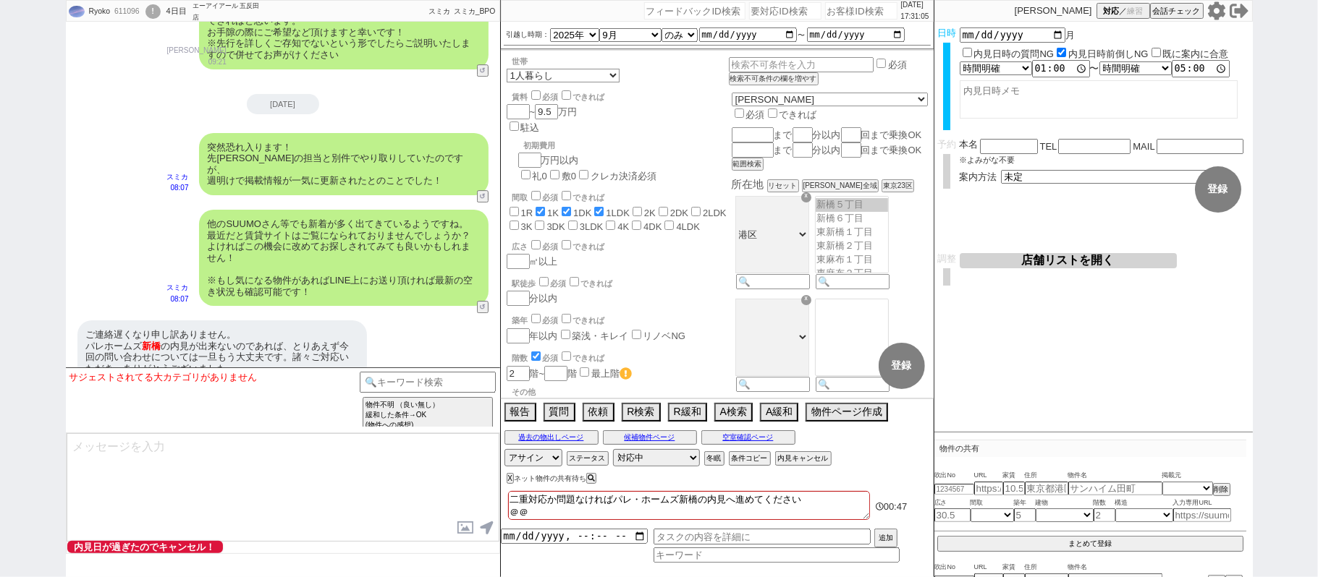
checkbox input "true"
checkbox input "false"
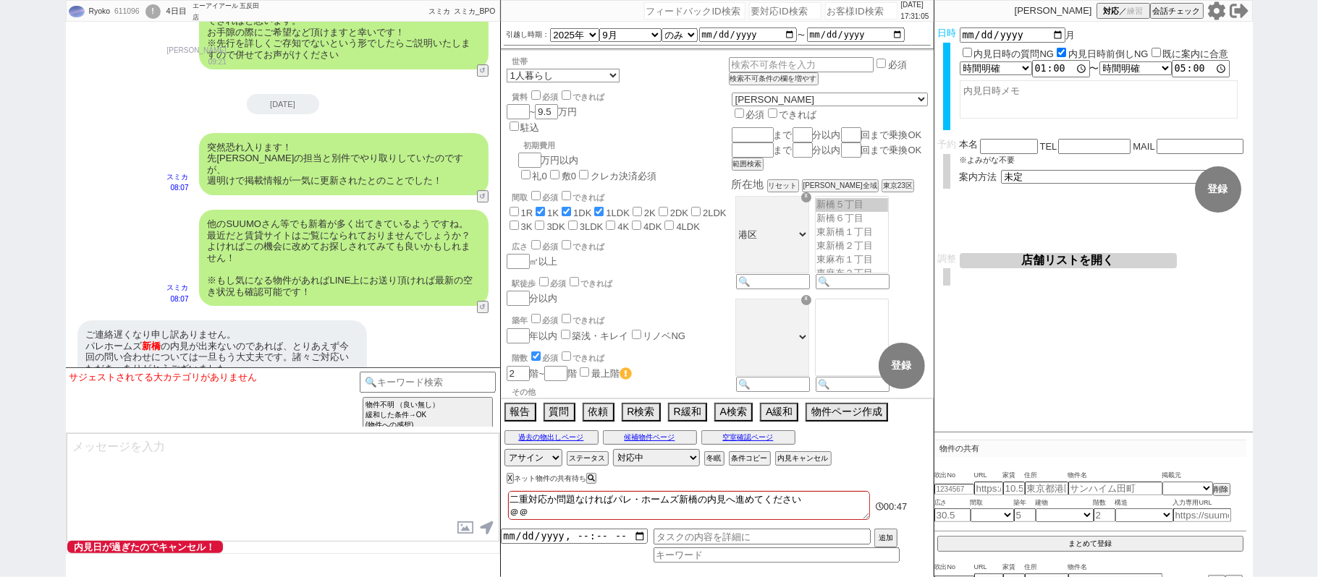
checkbox input "false"
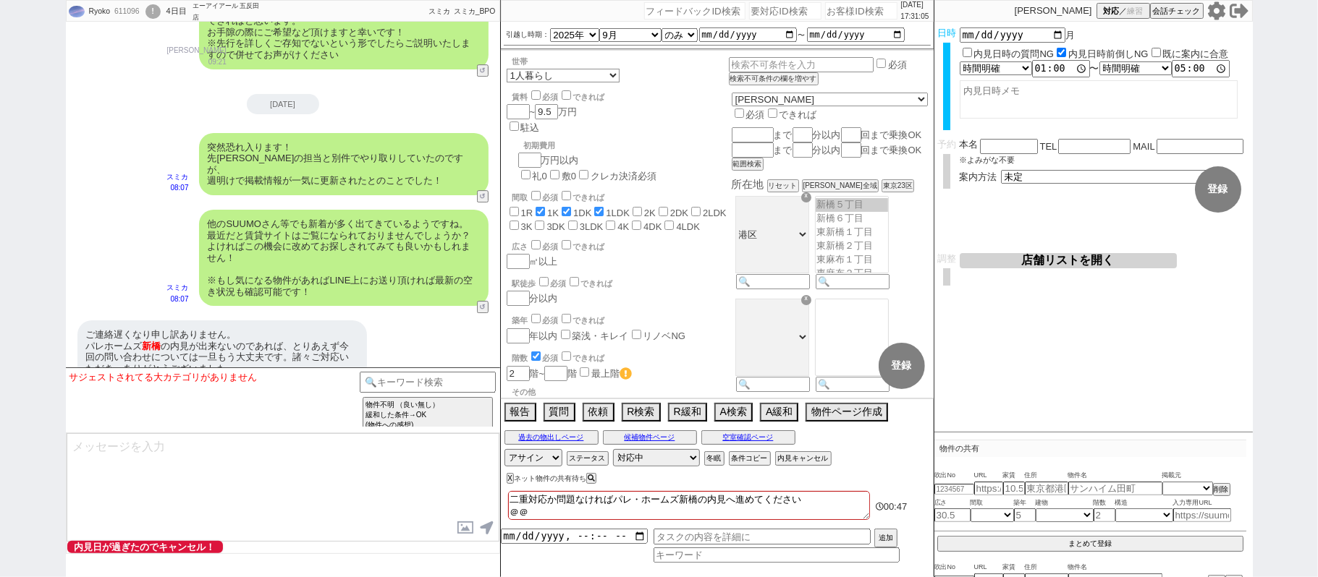
checkbox input "false"
checkbox input "true"
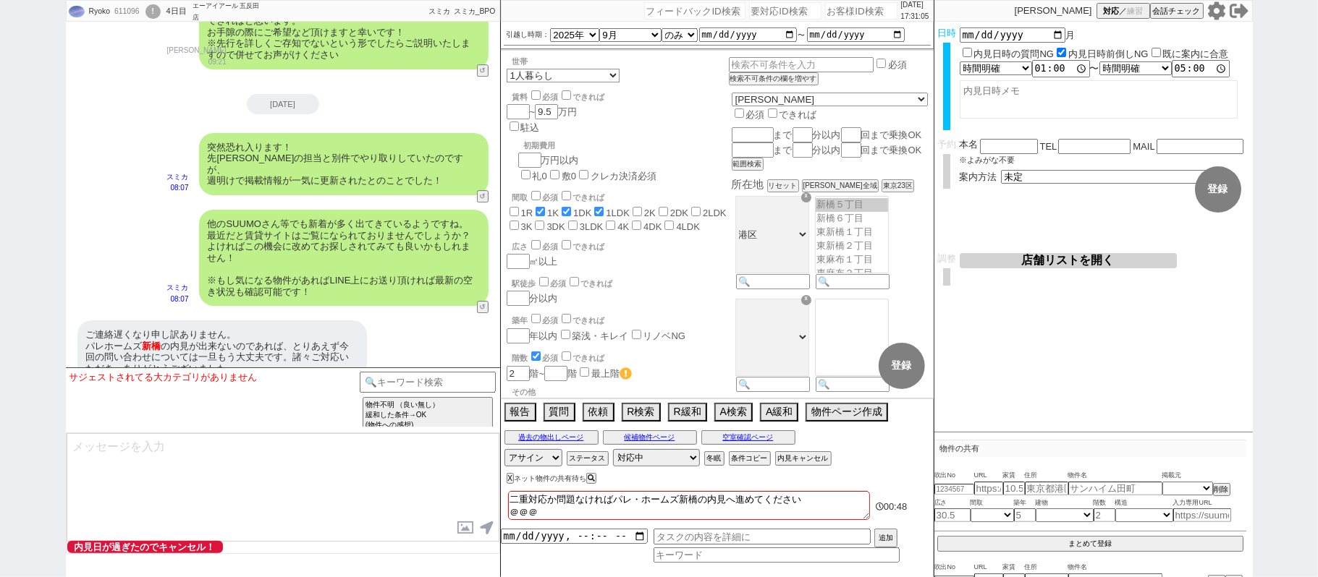
checkbox input "true"
checkbox input "false"
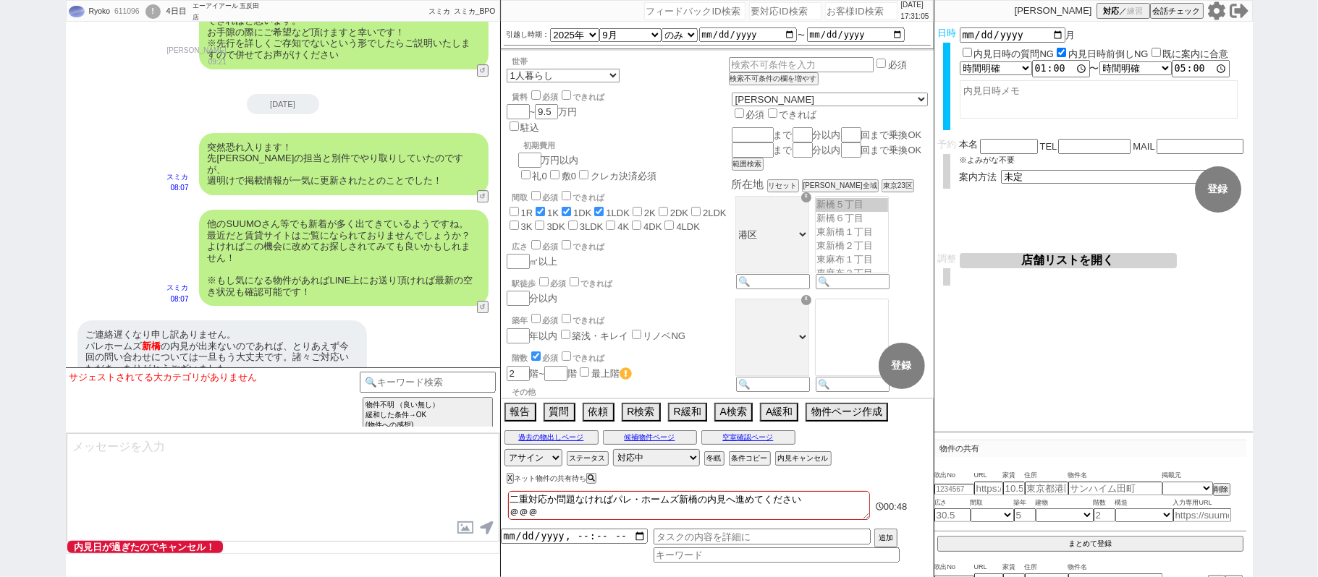
checkbox input "false"
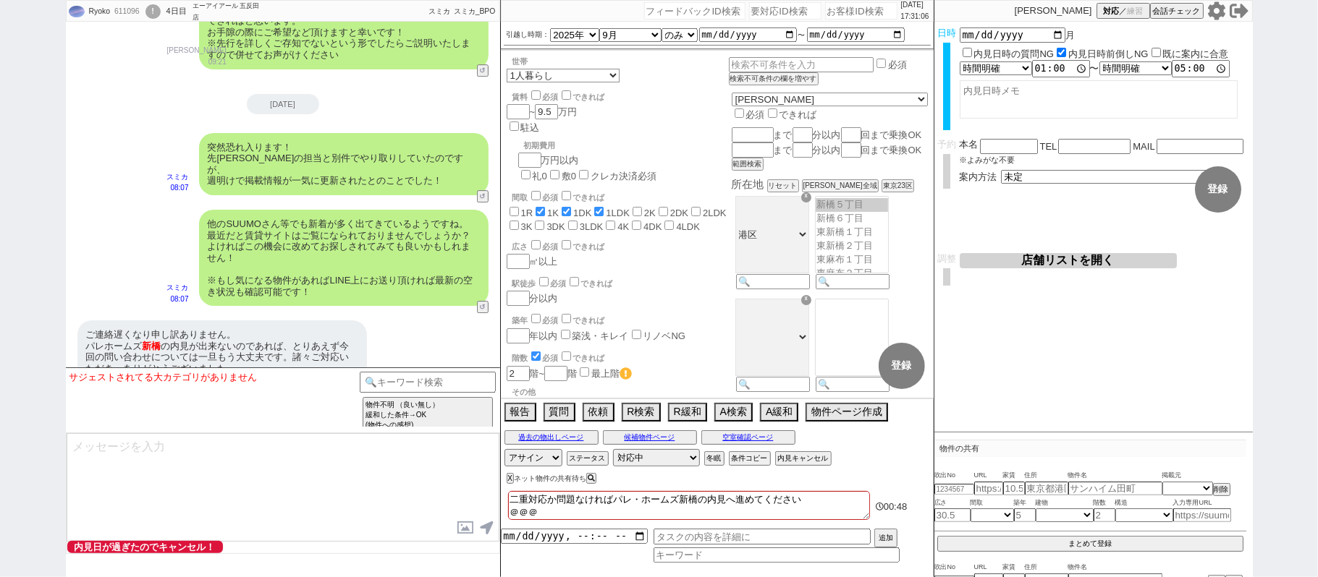
type textarea "二重対応か問題なければパレ・ホームズ新橋の内見へ進めてください ＠＠"
checkbox input "false"
checkbox input "true"
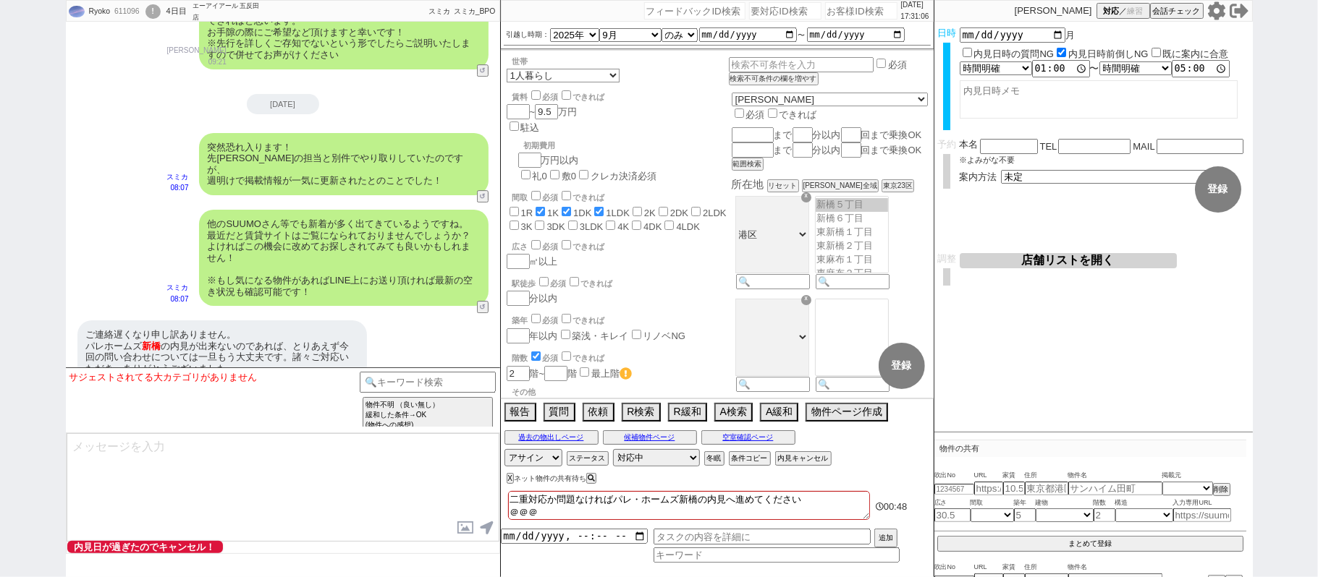
checkbox input "false"
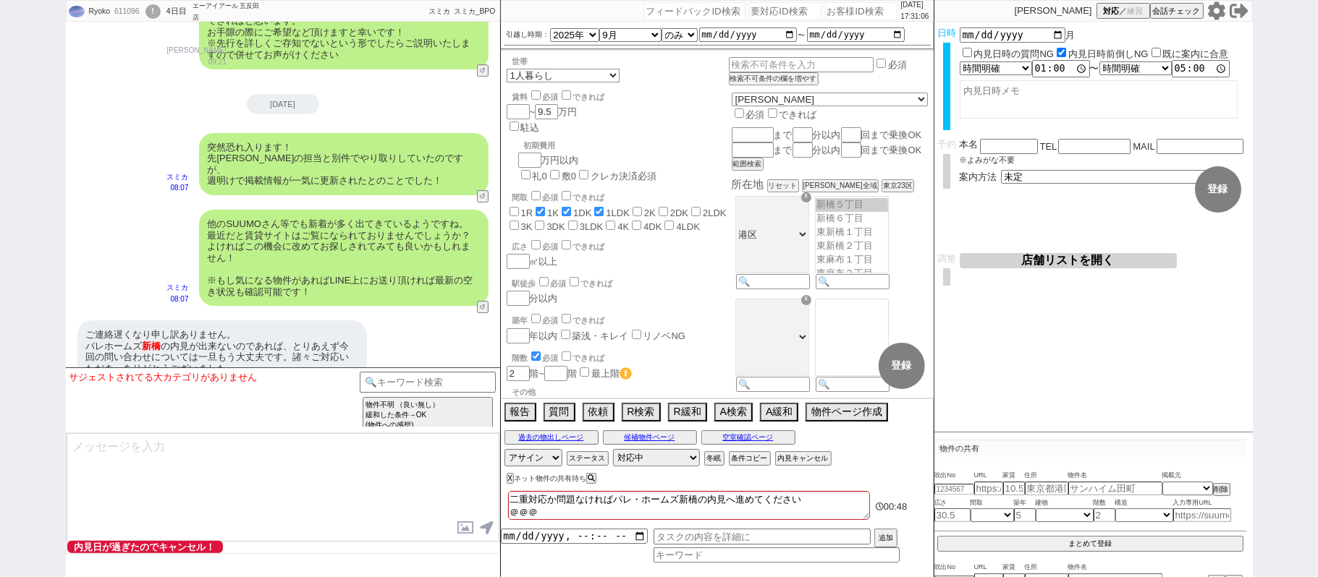
checkbox input "false"
type textarea "二重対応か問題なければパレ・ホームズ新橋の内見へ進めてください ＠"
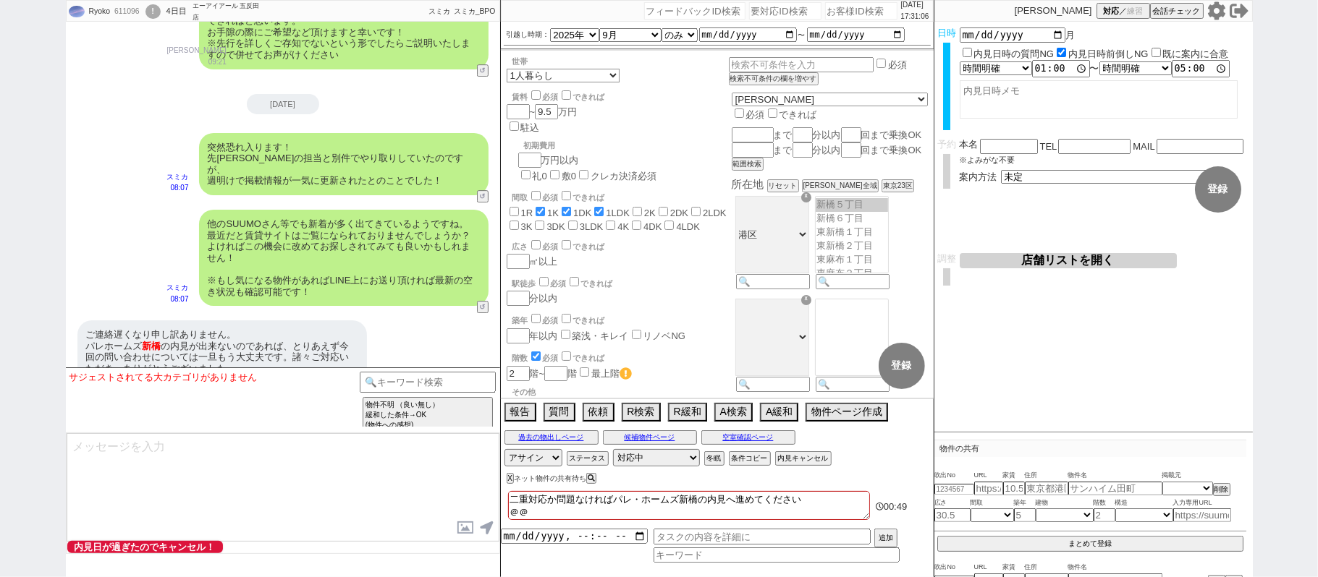
checkbox input "false"
checkbox input "true"
checkbox input "false"
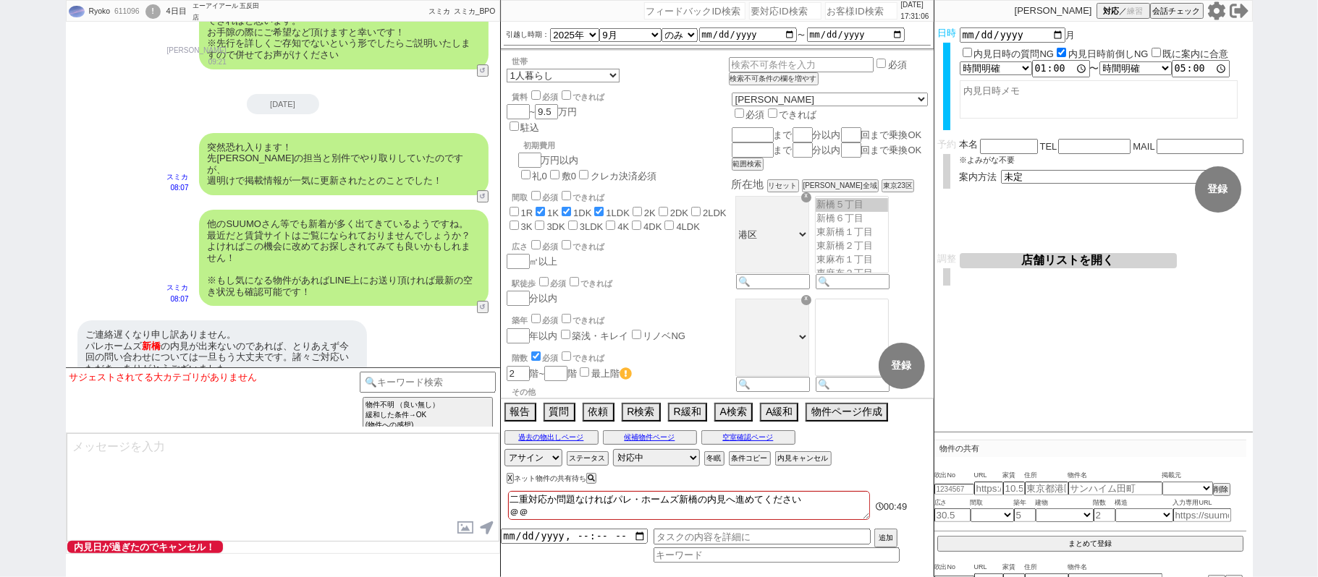
checkbox input "false"
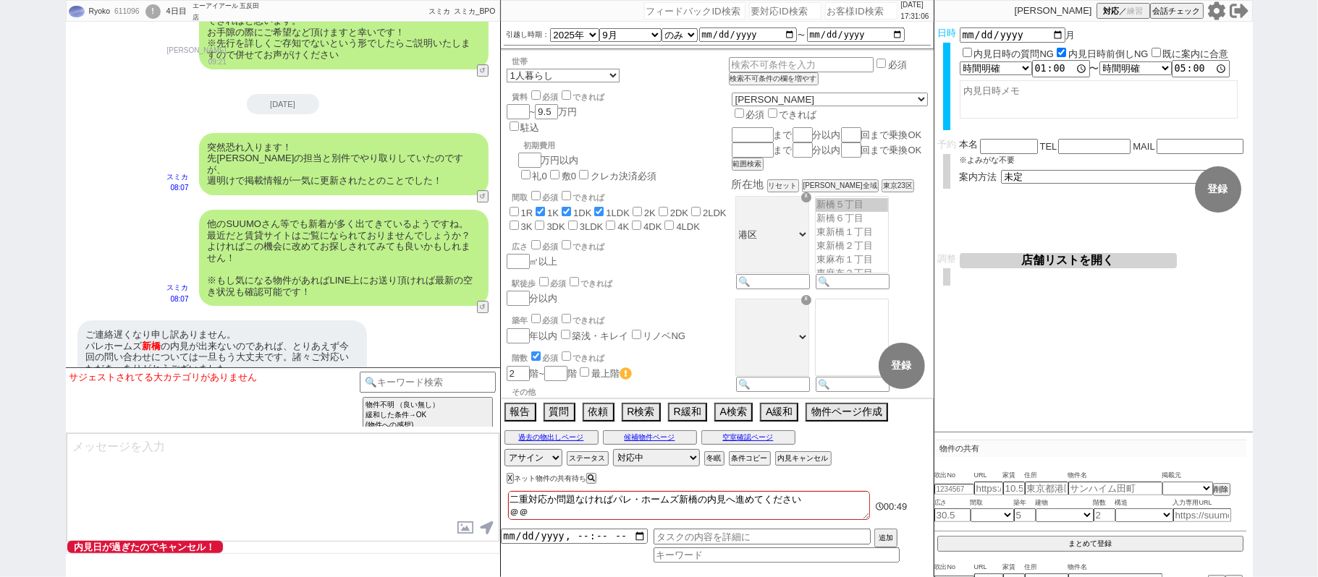
checkbox input "false"
type textarea "二重対応か問題なければパレ・ホームズ新橋の内見へ進めてください"
checkbox input "false"
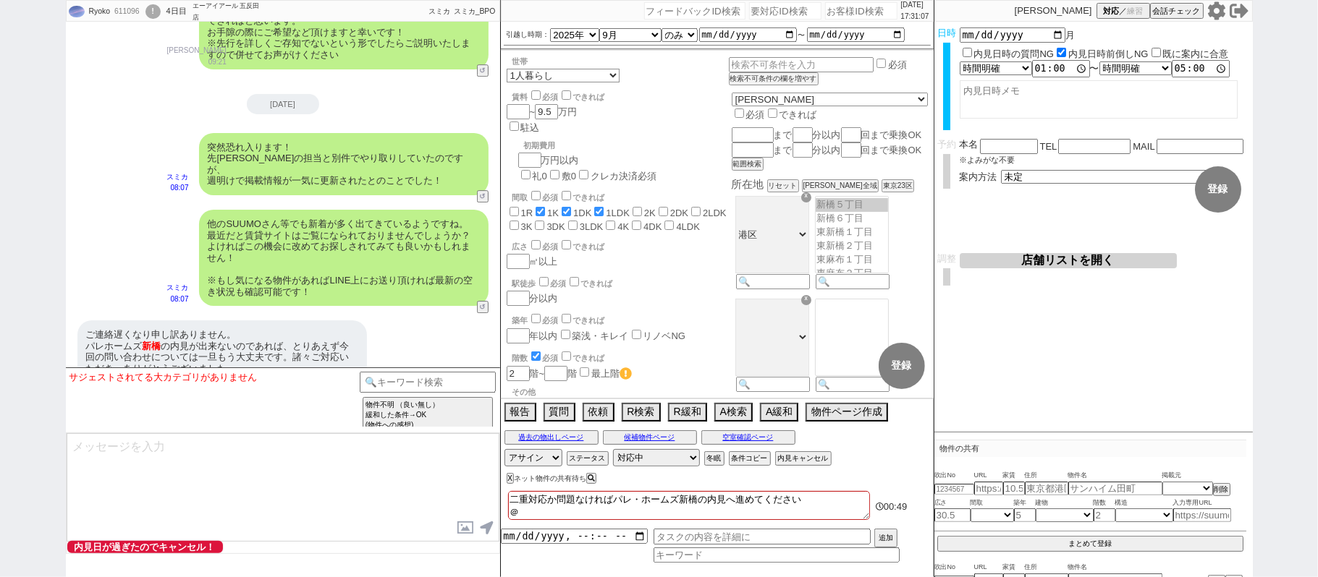
checkbox input "true"
checkbox input "false"
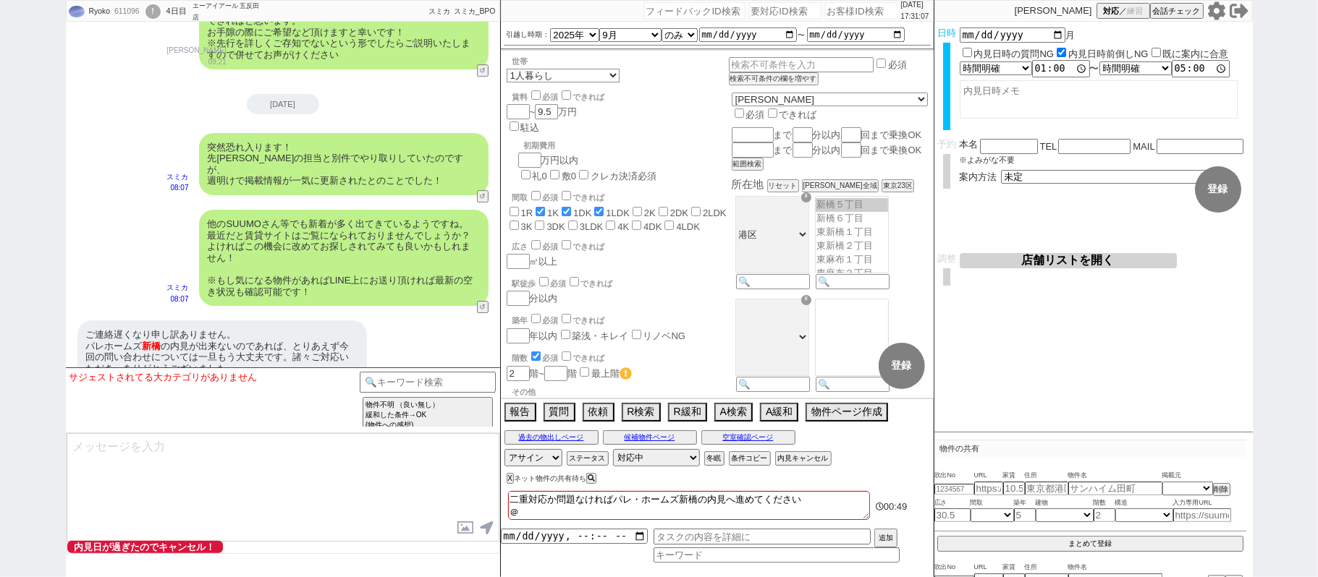
checkbox input "false"
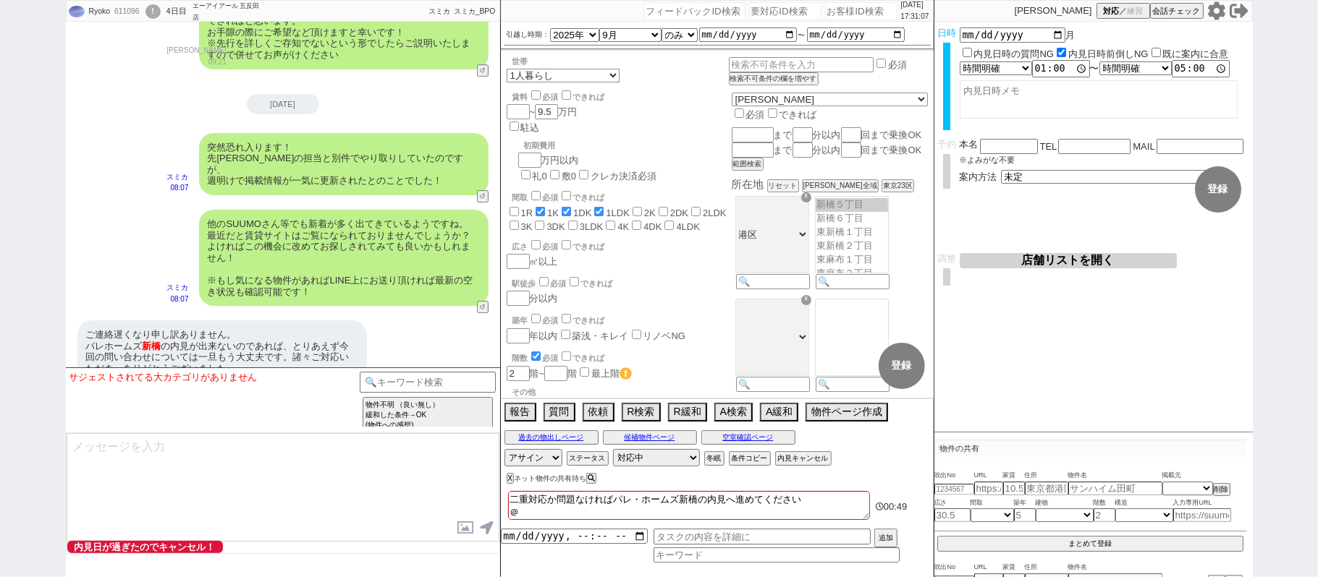
checkbox input "false"
type textarea "二重対応か問題なければパレ・ホームズ新橋の内見へ進めてください"
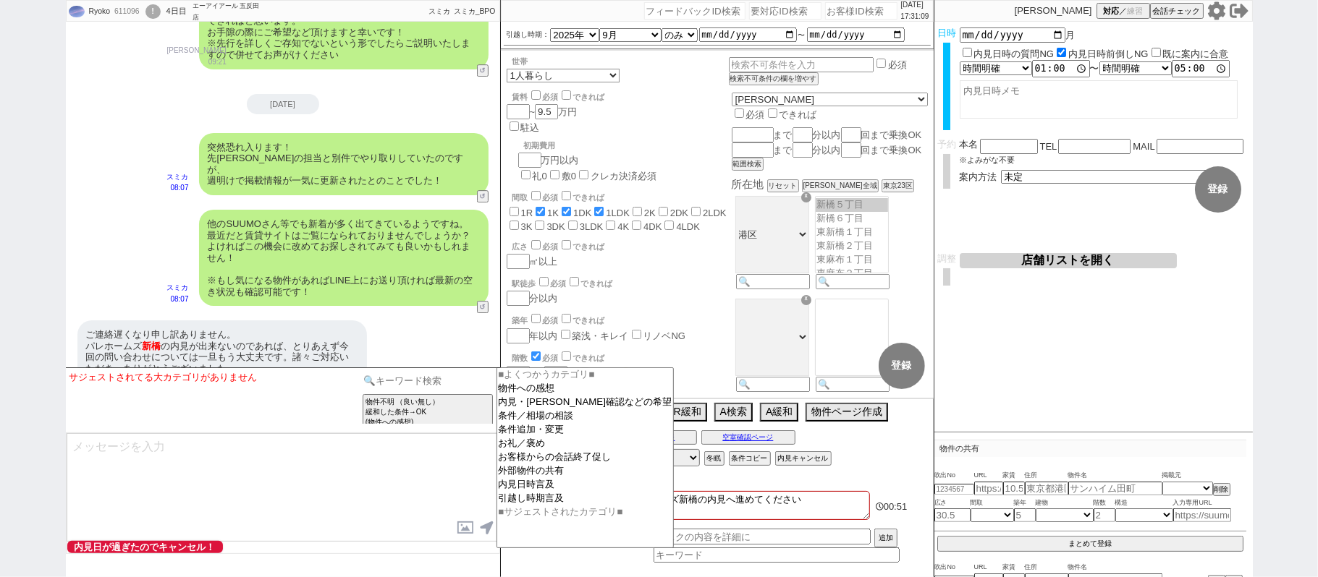
click at [436, 389] on input at bounding box center [428, 381] width 137 height 18
type input "記述"
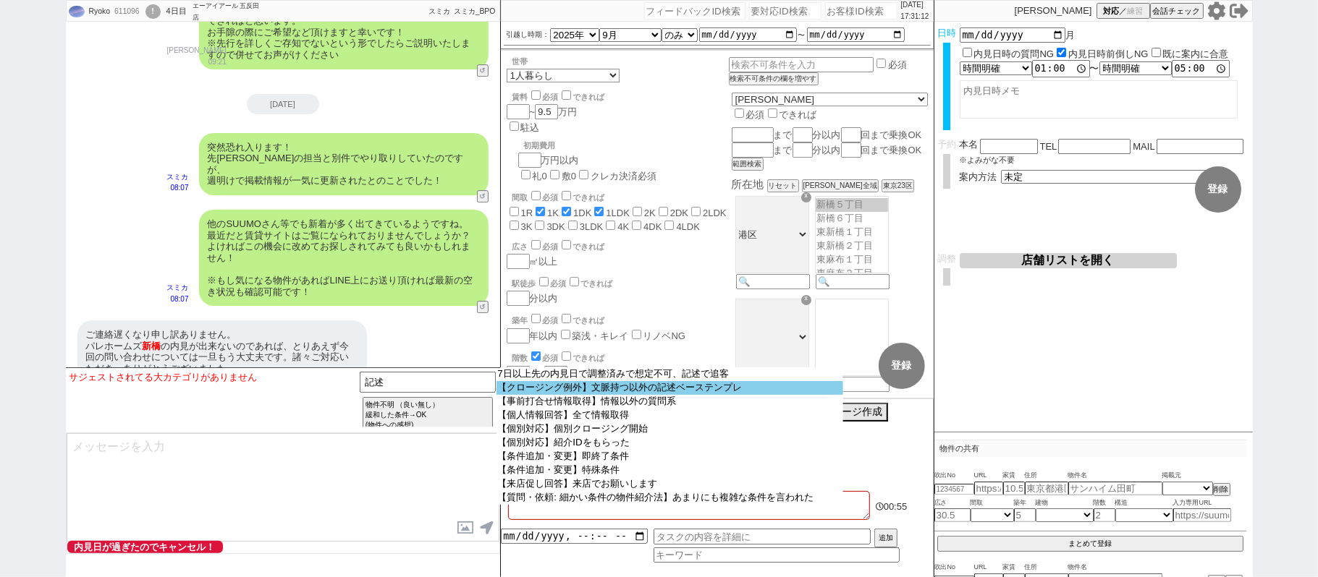
click at [619, 391] on option "【クロージング例外】文脈持つ以外の記述ベーステンプレ" at bounding box center [669, 388] width 347 height 14
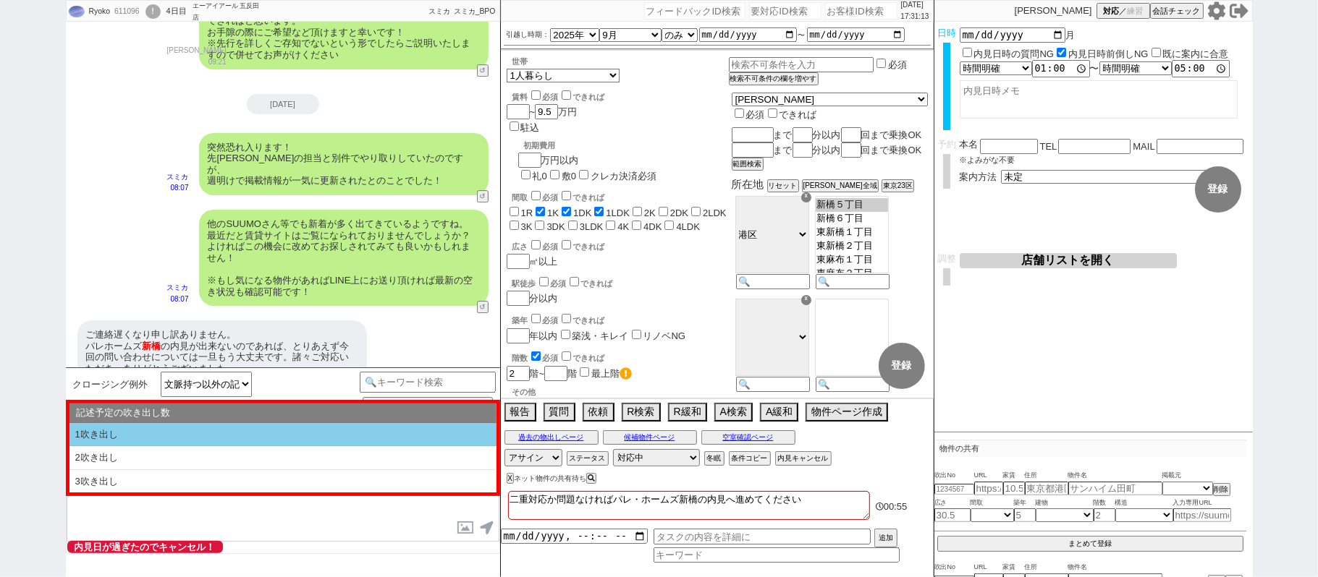
click at [302, 429] on li "1吹き出し" at bounding box center [282, 435] width 427 height 24
select select "1吹き出し"
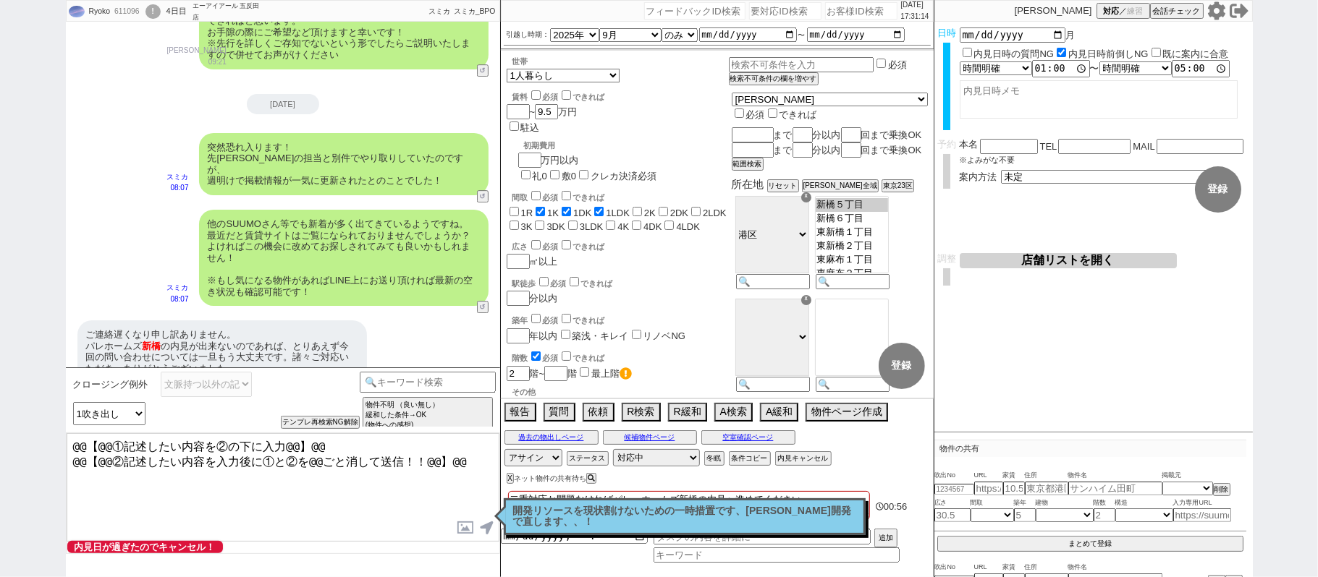
click at [472, 464] on textarea "@@【@@①記述したい内容を②の下に入力@@】@@ @@【@@②記述したい内容を入力後に①と②を@@ごと消して送信！！@@】@@" at bounding box center [283, 487] width 433 height 109
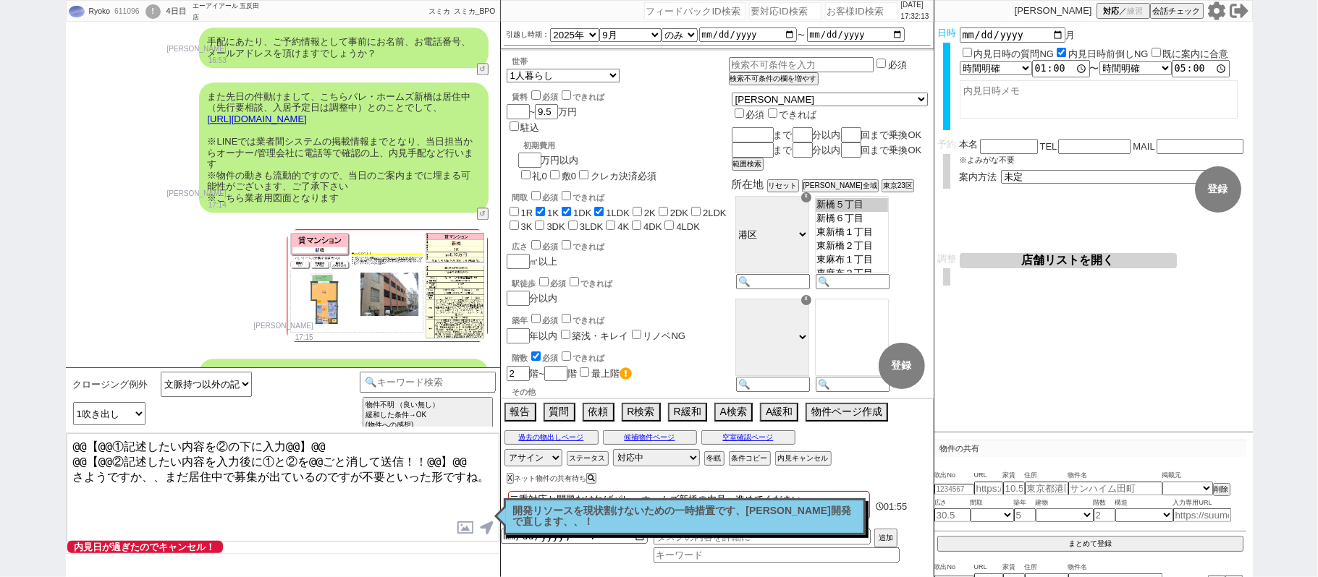
scroll to position [2775, 0]
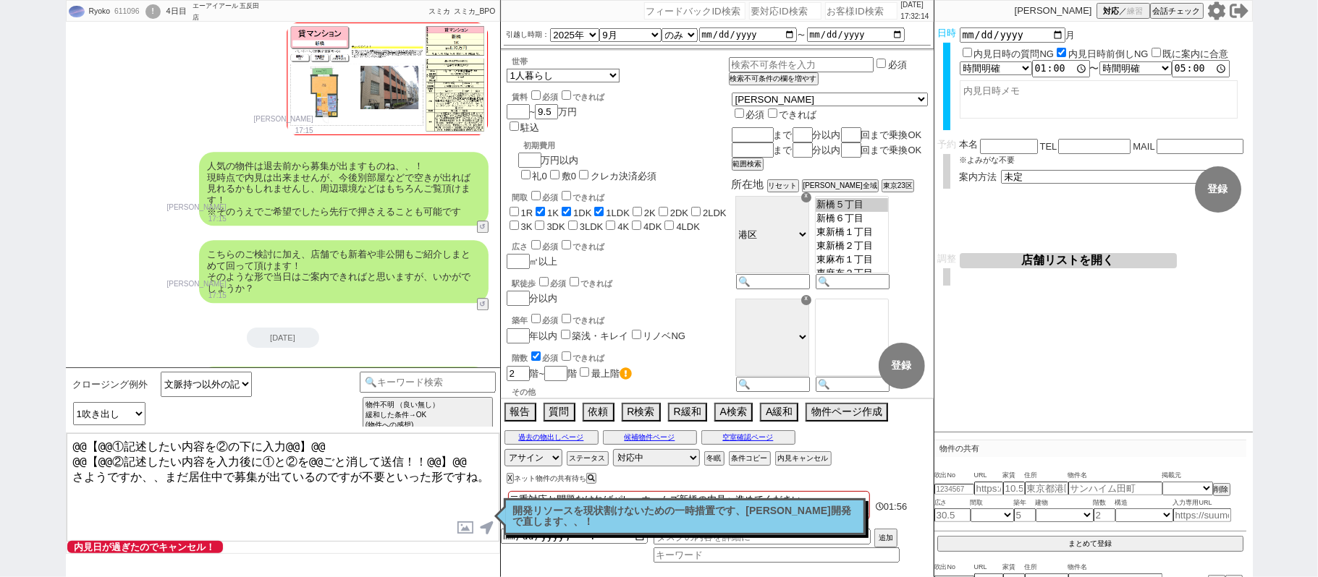
click at [703, 528] on p "開発リソースを現状割けないための一時措置です、いつか開発で直します、、！" at bounding box center [684, 517] width 343 height 22
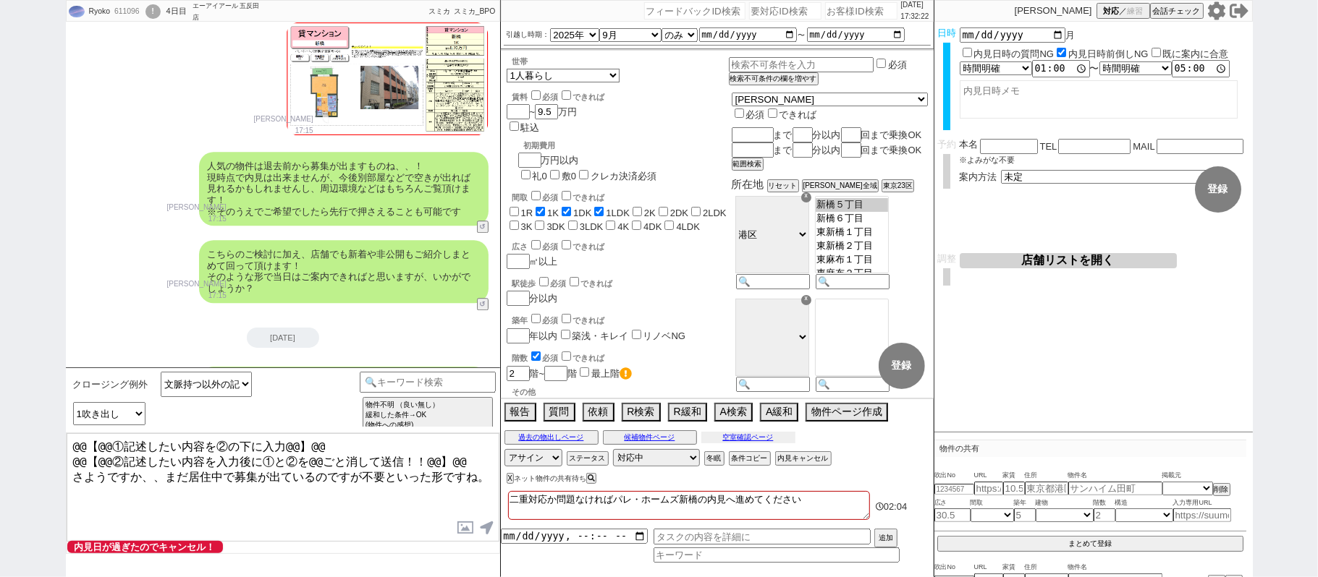
click at [779, 440] on button "空室確認ページ" at bounding box center [748, 438] width 94 height 12
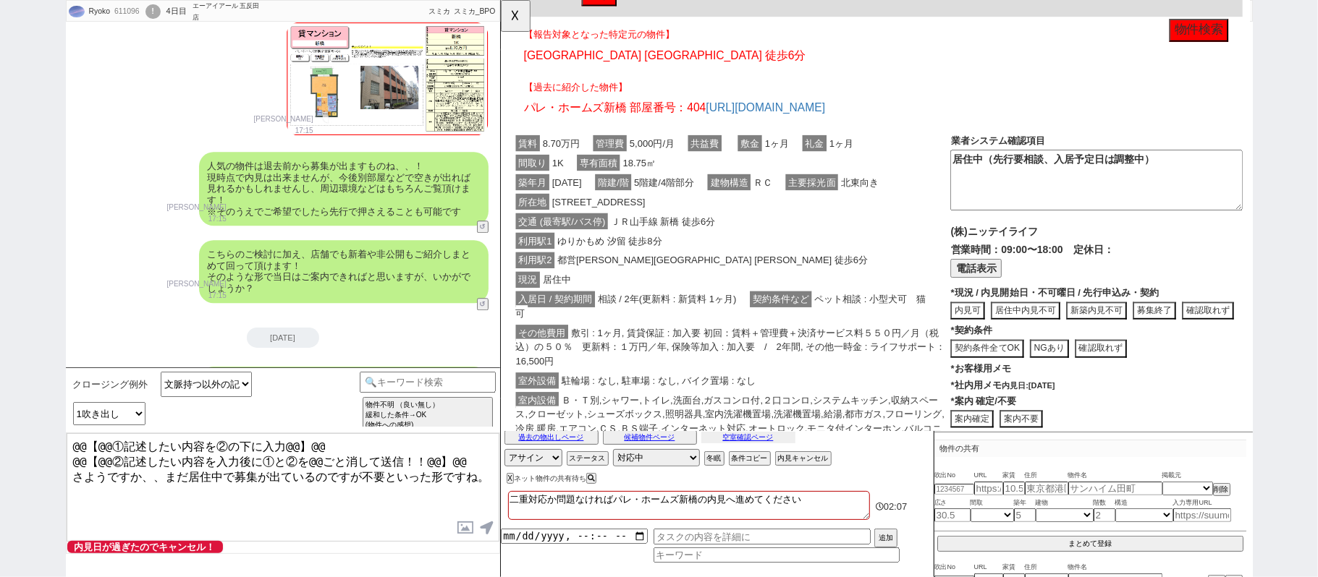
scroll to position [100, 0]
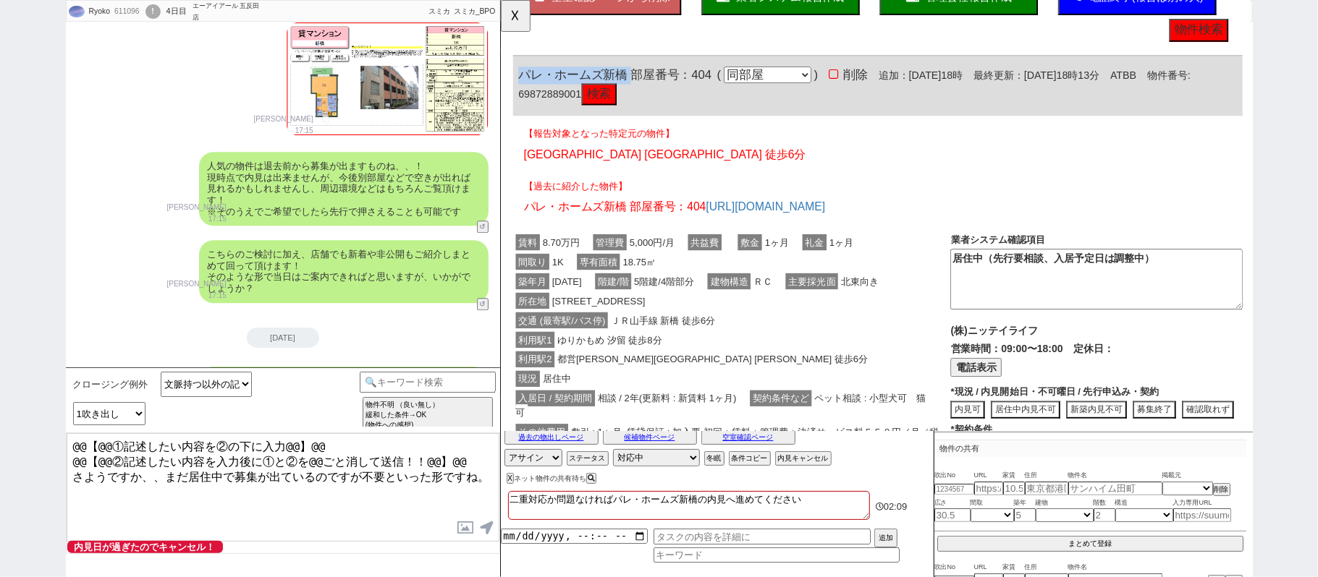
drag, startPoint x: 522, startPoint y: 77, endPoint x: 639, endPoint y: 70, distance: 117.4
click at [640, 73] on span "パレ・ホームズ新橋 部屋番号：404" at bounding box center [623, 80] width 208 height 14
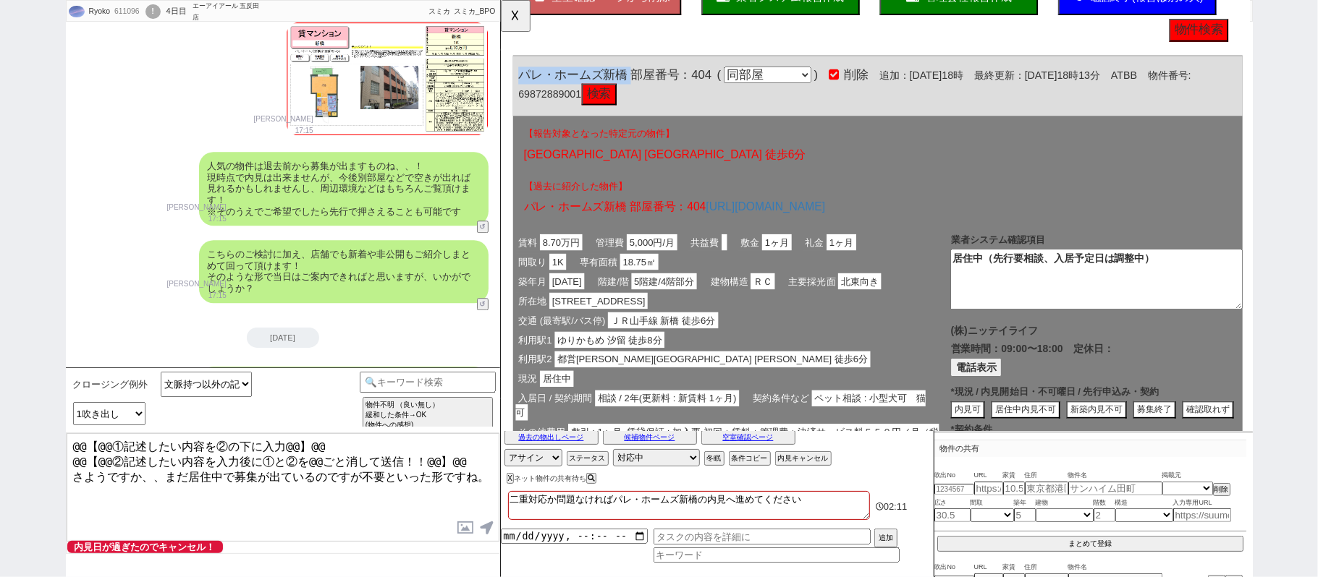
copy span "パレ・ホームズ新橋"
click at [489, 472] on textarea "@@【@@①記述したい内容を②の下に入力@@】@@ @@【@@②記述したい内容を入力後に①と②を@@ごと消して送信！！@@】@@ さようですか、、まだ居住中で…" at bounding box center [283, 487] width 433 height 109
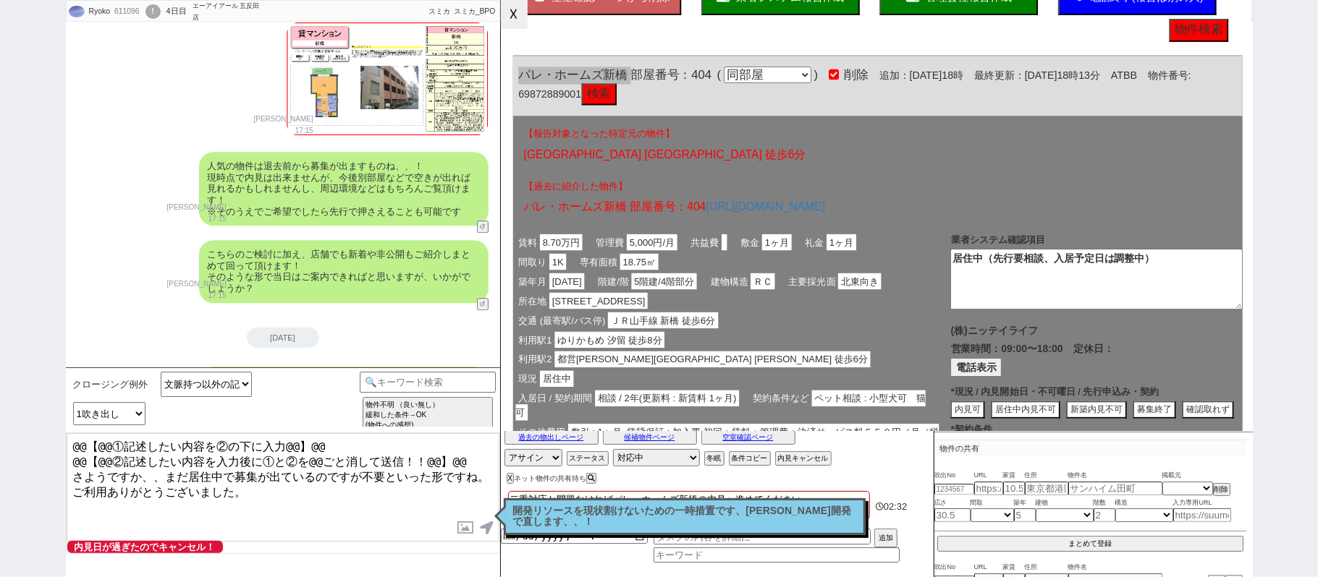
click at [513, 29] on button "☓" at bounding box center [514, 14] width 27 height 29
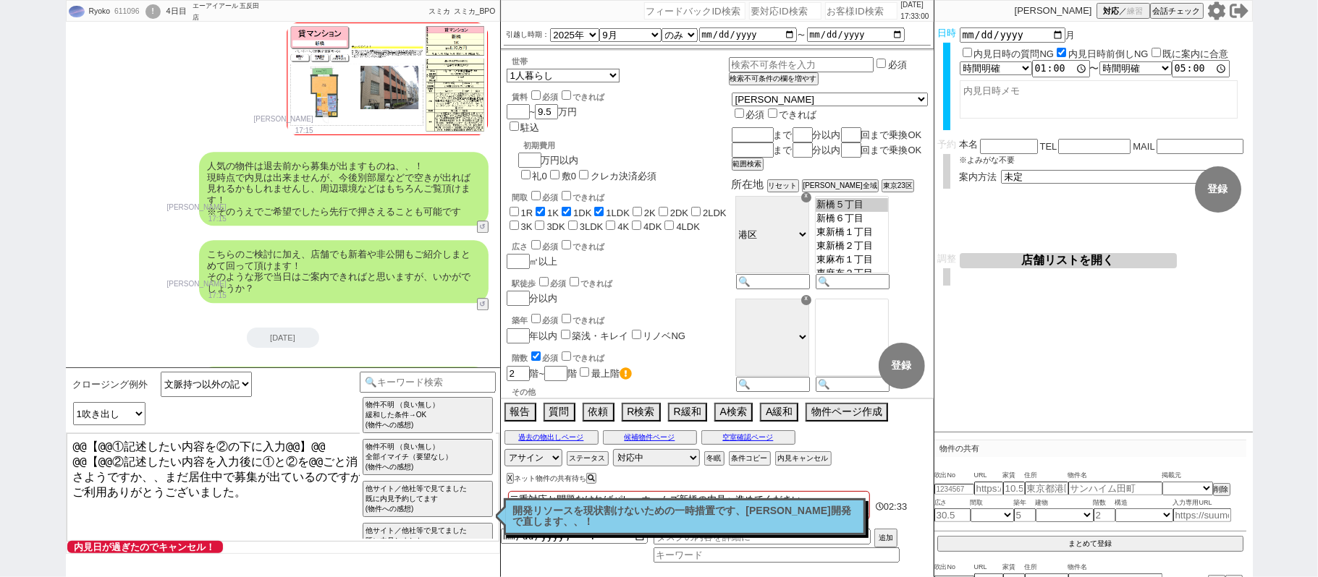
drag, startPoint x: 470, startPoint y: 460, endPoint x: 0, endPoint y: 246, distance: 516.8
click at [0, 269] on div "Ryoko 611096 ! 0 4日目 エーアイアール 五反田店 冬眠中 自社客 スミカ スミカ_BPO チャット全表示 2025-08-22 ようこそLI…" at bounding box center [659, 288] width 1318 height 577
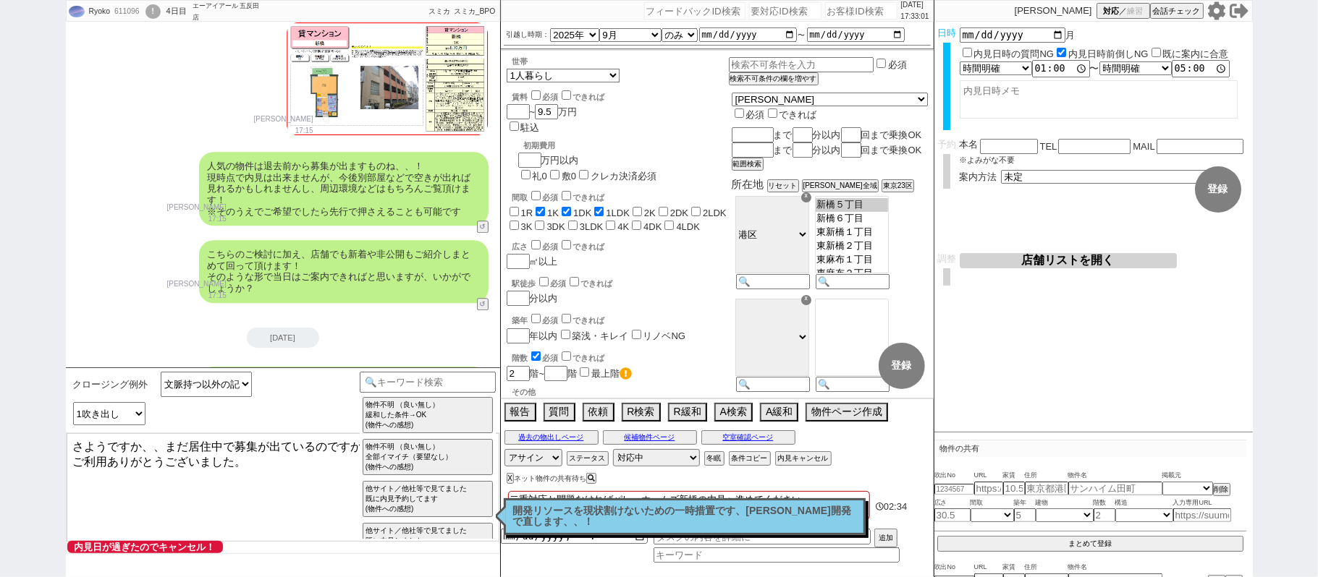
type textarea "さようですか、、まだ居住中で募集が出ているのですが不要といった形ですね。 ご利用ありがとうございました。"
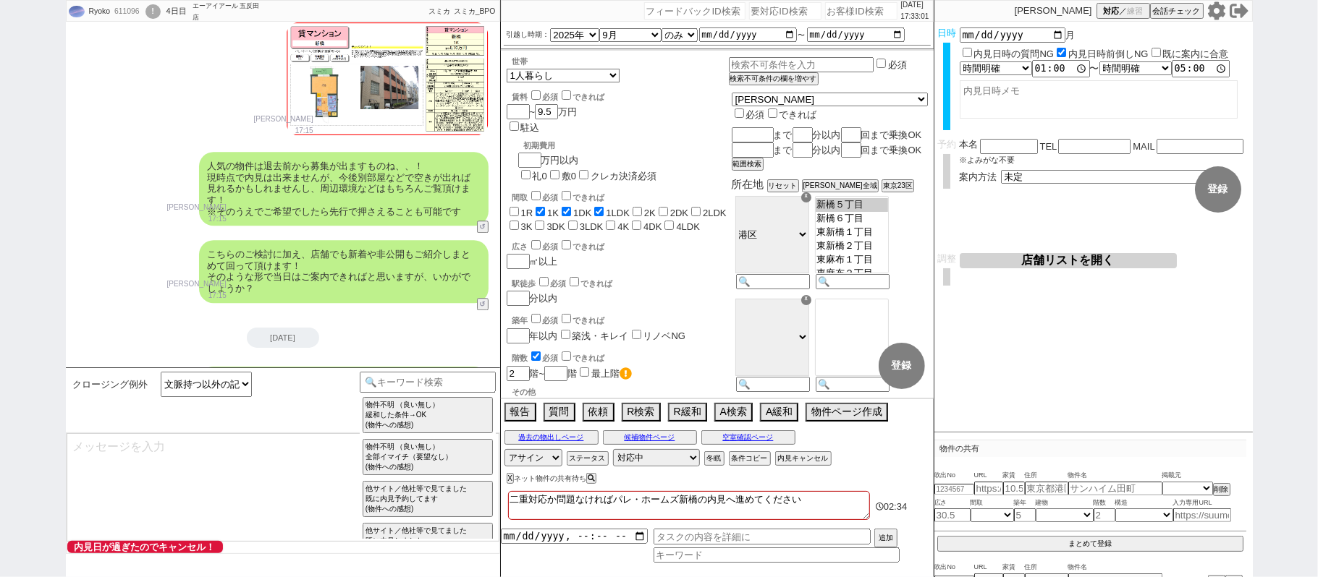
scroll to position [3352, 0]
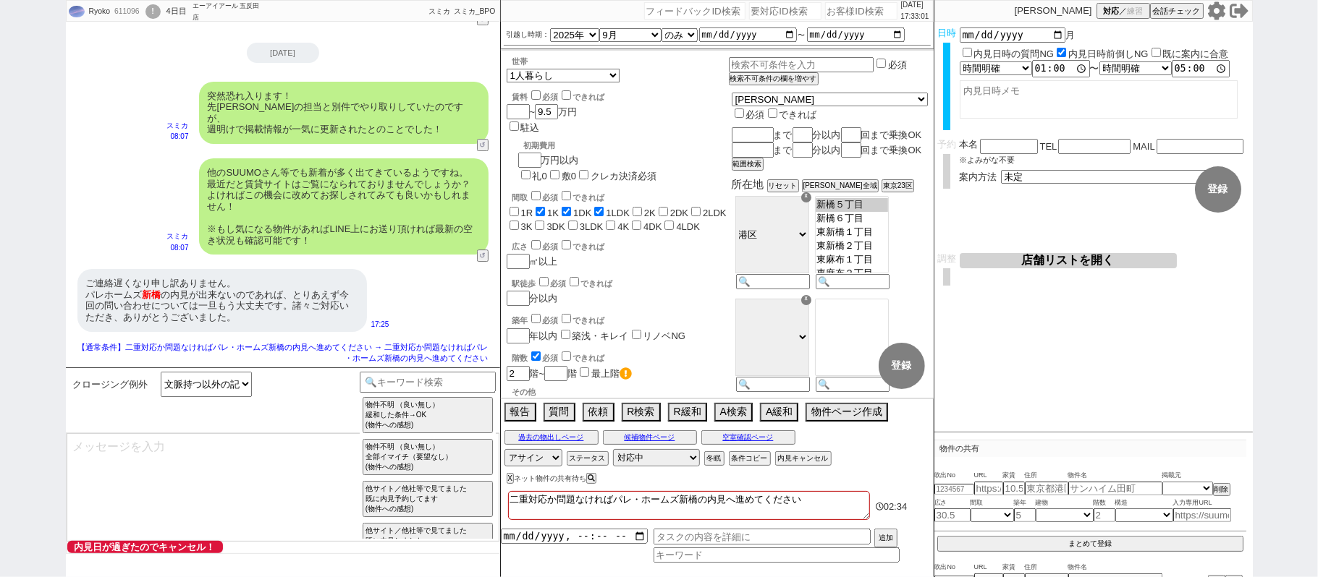
select select "431"
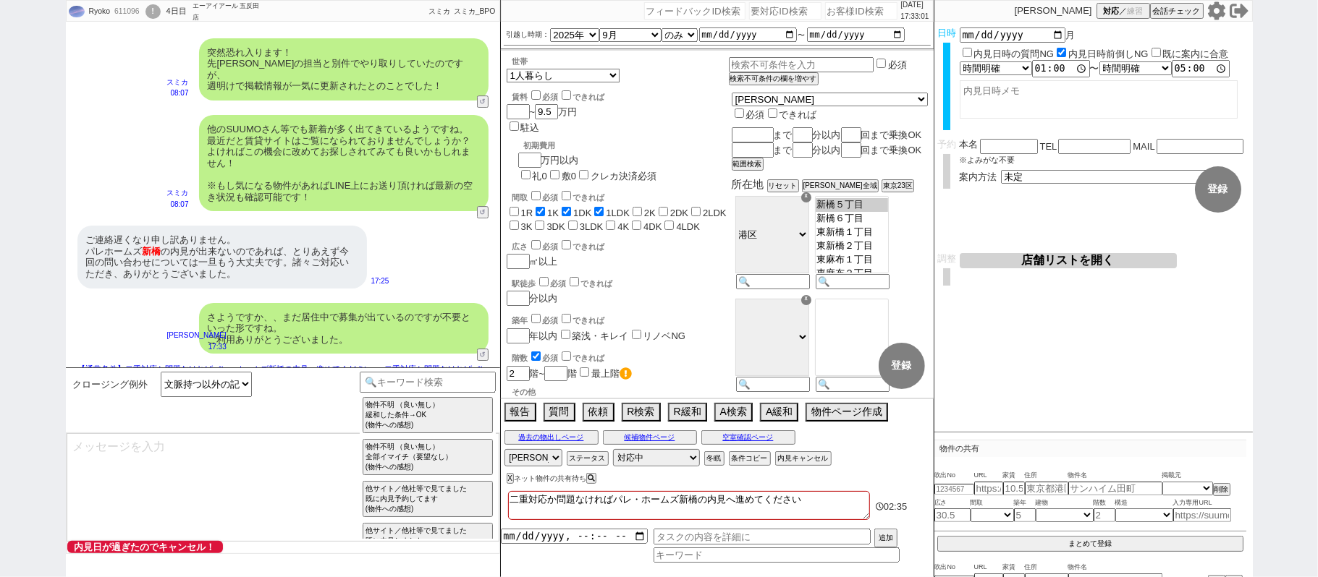
type textarea "@@【@@メッセージは打たず、以下やってください@@】@@ @@【@@タスク整理、追加、条件入力等のやるべきことはやりましたか？？全て終わったら自分に付いたア…"
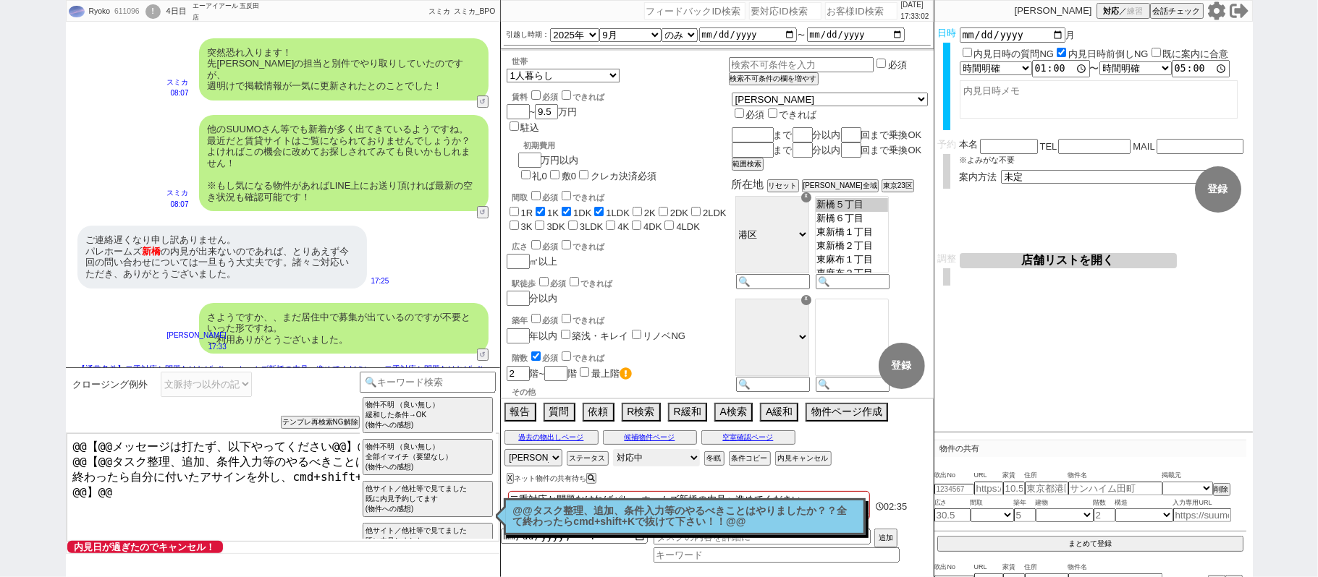
click at [625, 458] on select "対応中 引き継ぎ完了 ブロック 長期間返信なし 紹介不可 別の所で決まった 客の都合で引越しが無くなった 接客開始後に冬眠" at bounding box center [656, 457] width 87 height 17
select select "400"
click at [613, 451] on select "対応中 引き継ぎ完了 ブロック 長期間返信なし 紹介不可 別の所で決まった 客の都合で引越しが無くなった 接客開始後に冬眠" at bounding box center [656, 457] width 87 height 17
select select
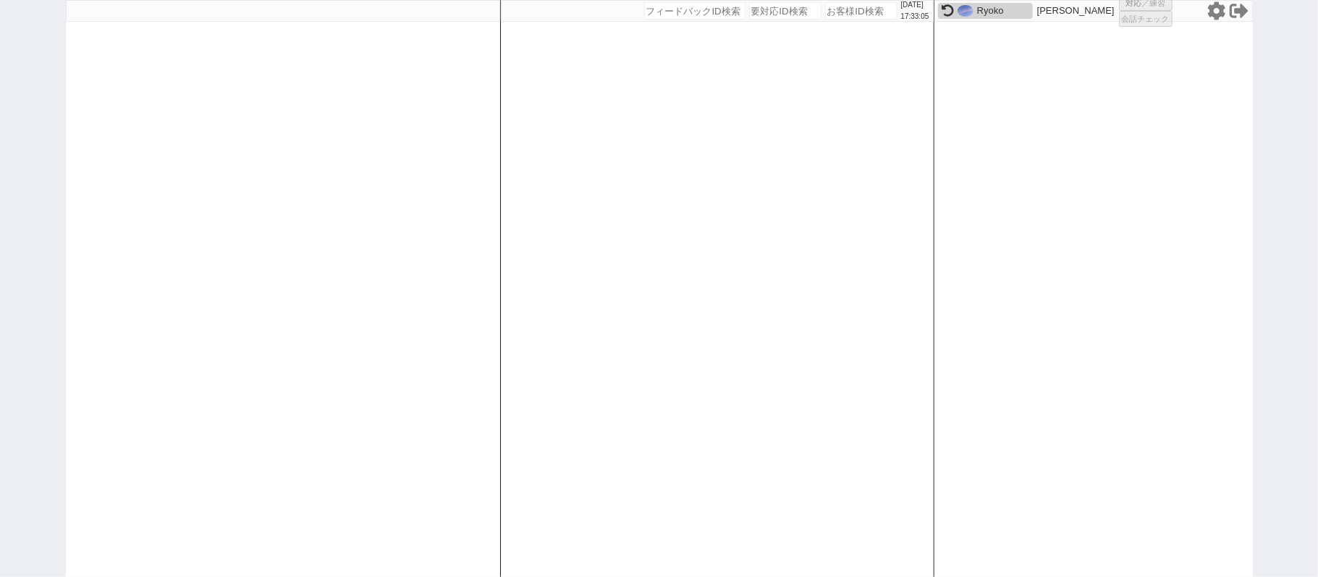
select select
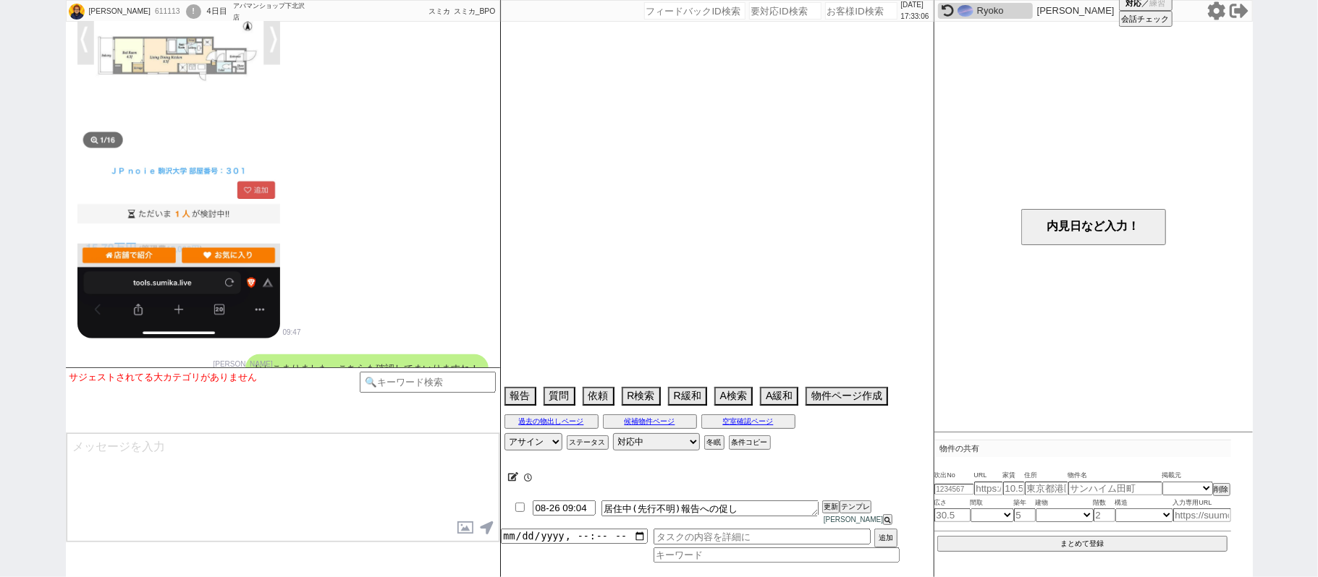
scroll to position [10663, 0]
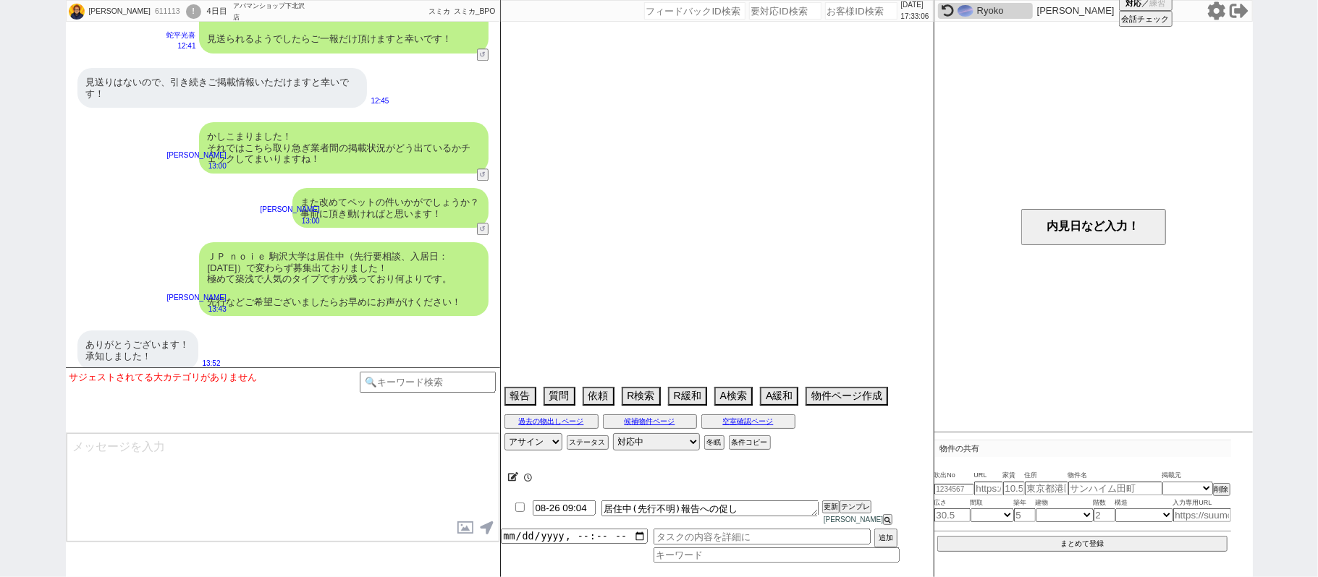
select select "2025"
select select "10"
select select "36"
select select "1"
select select "14"
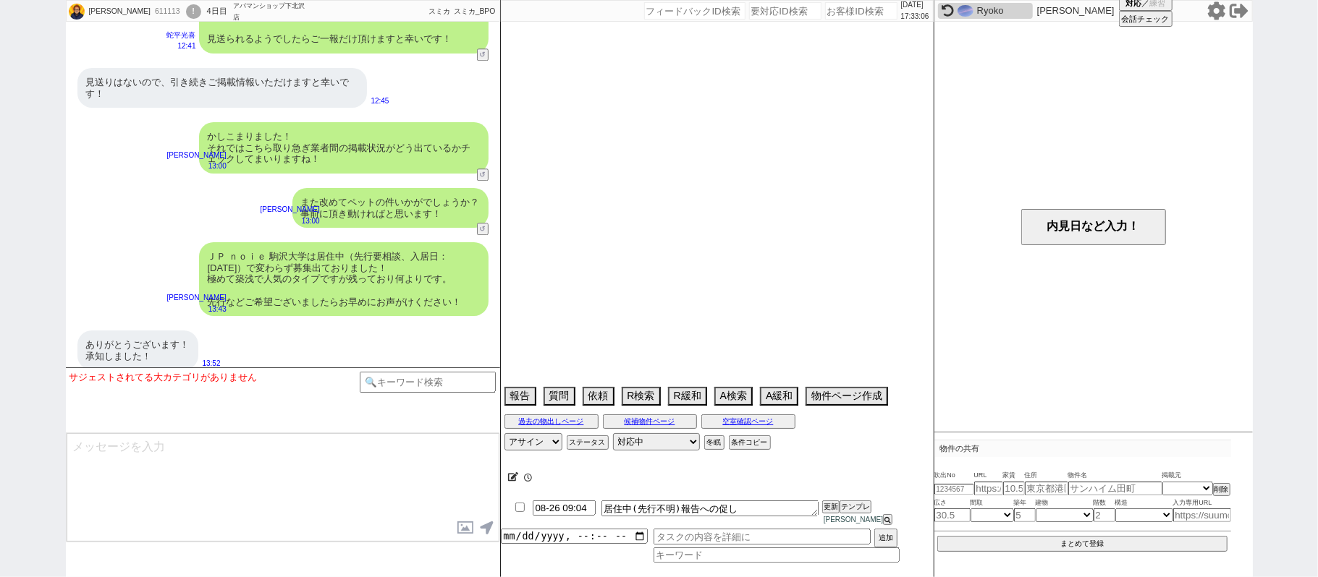
select select "469"
select select "50"
select select "64"
select select "1565"
select select "62"
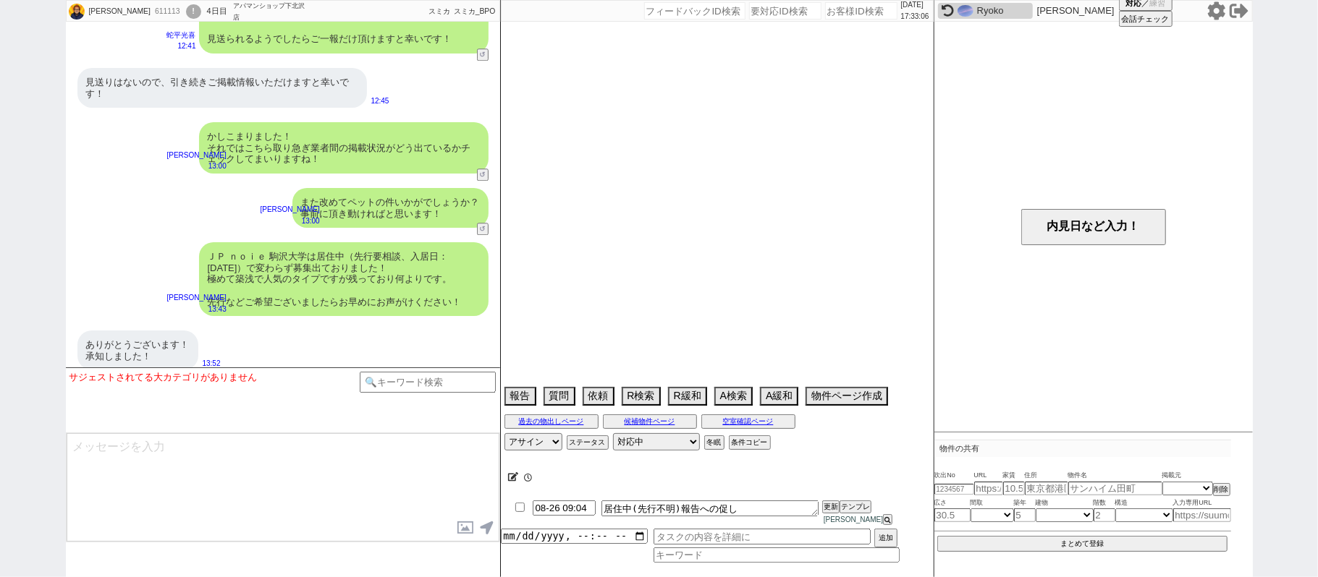
select select "1522"
select select "47"
select select "53"
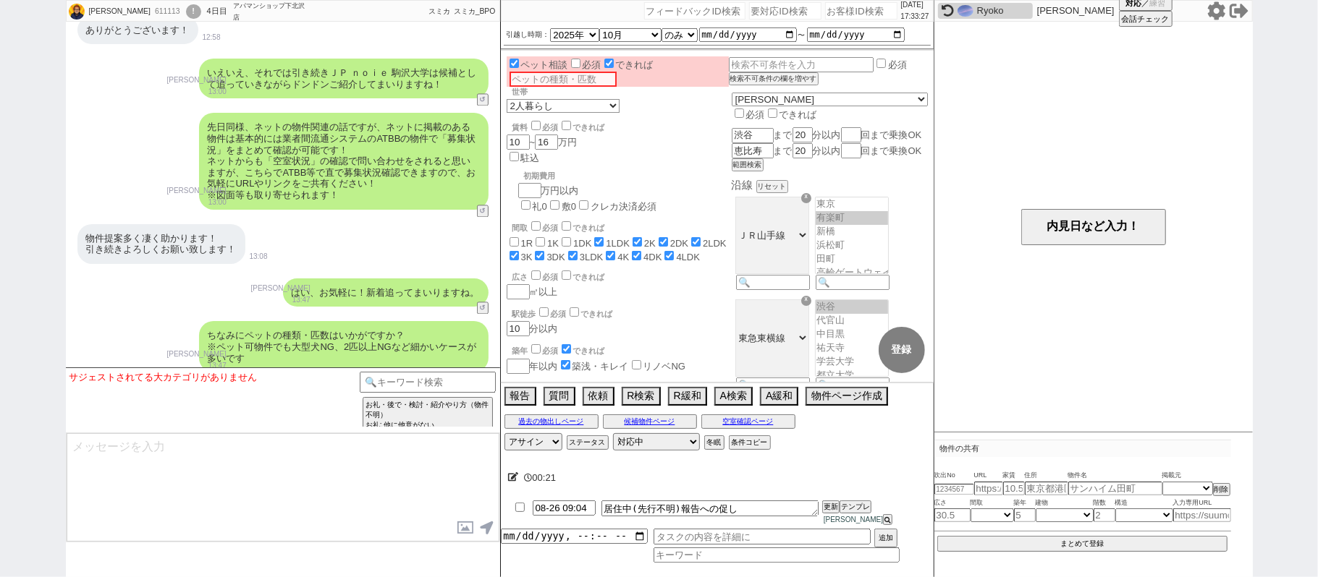
scroll to position [10373, 0]
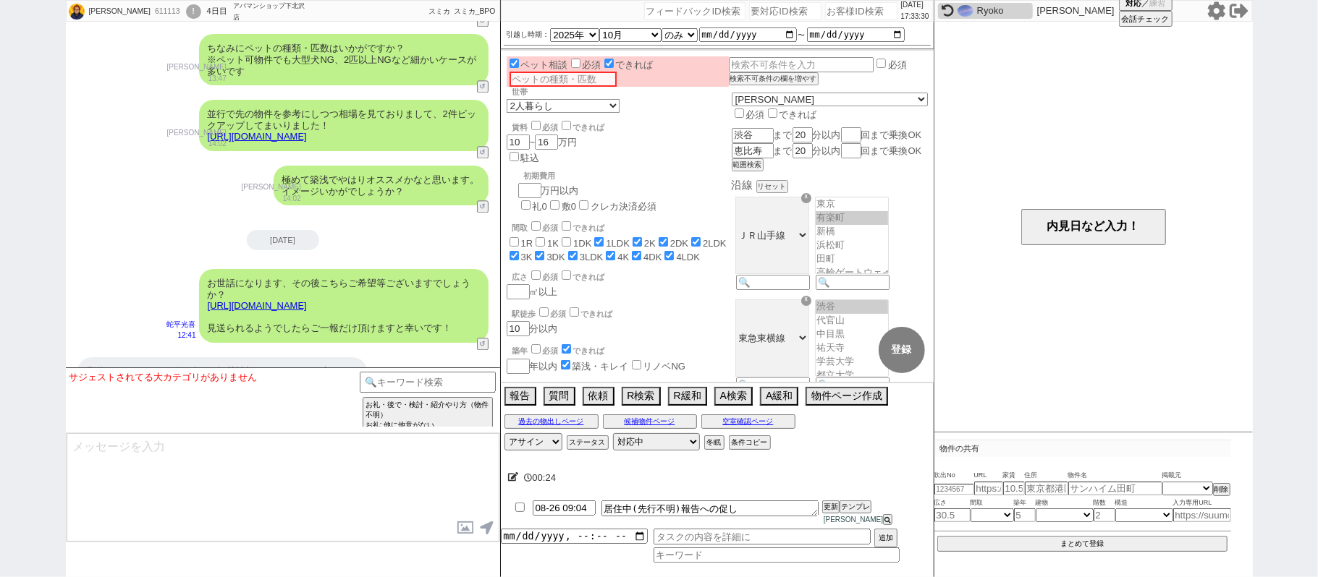
click at [307, 300] on link "https://tools.sumika.live/pages/0w3q173" at bounding box center [257, 305] width 99 height 11
click at [519, 17] on button "☓" at bounding box center [514, 14] width 27 height 29
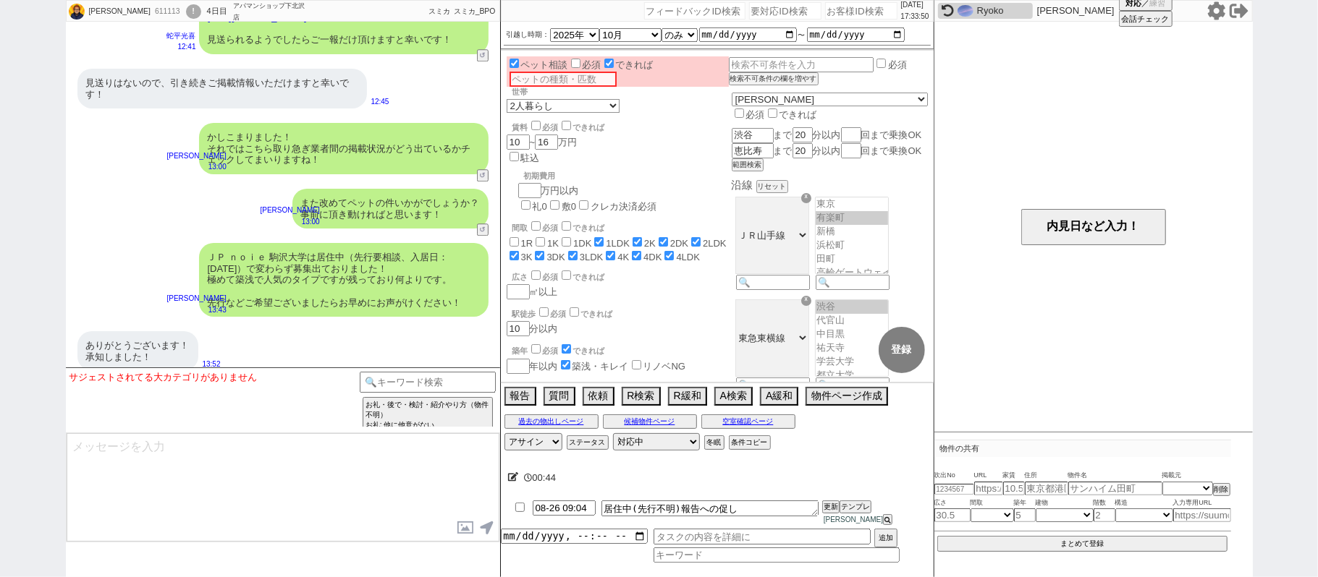
scroll to position [10663, 0]
click at [519, 512] on input "checkbox" at bounding box center [519, 507] width 21 height 9
click at [518, 512] on input "checkbox" at bounding box center [519, 507] width 21 height 9
checkbox input "false"
click at [451, 389] on input at bounding box center [428, 381] width 137 height 18
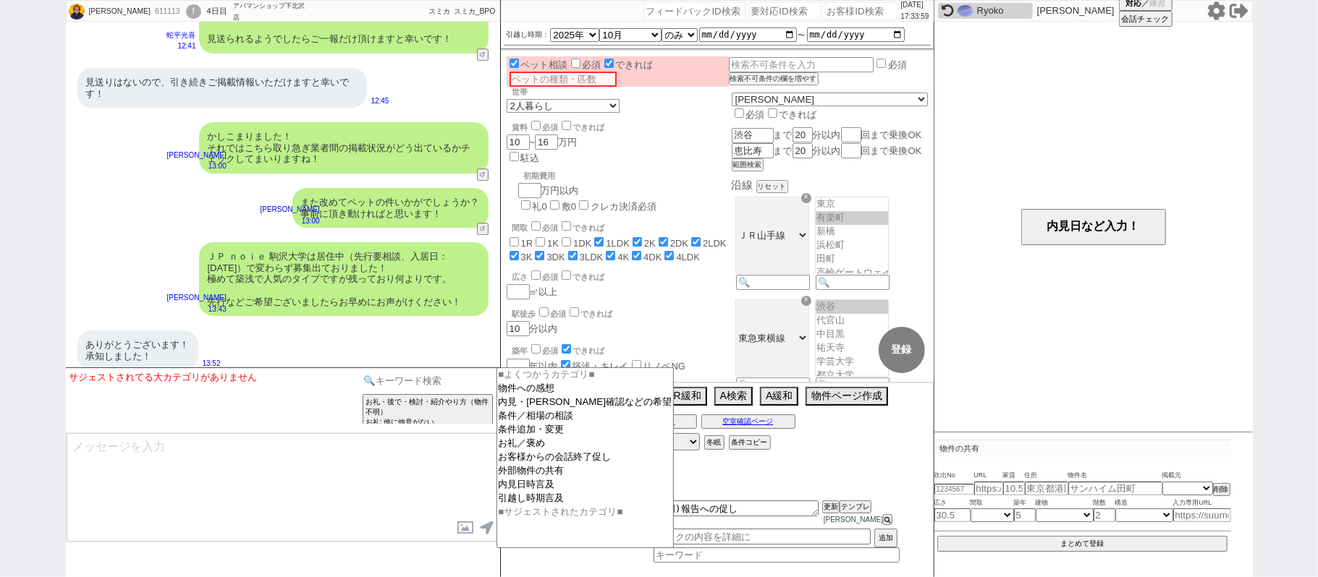
type input "お"
type input "記述"
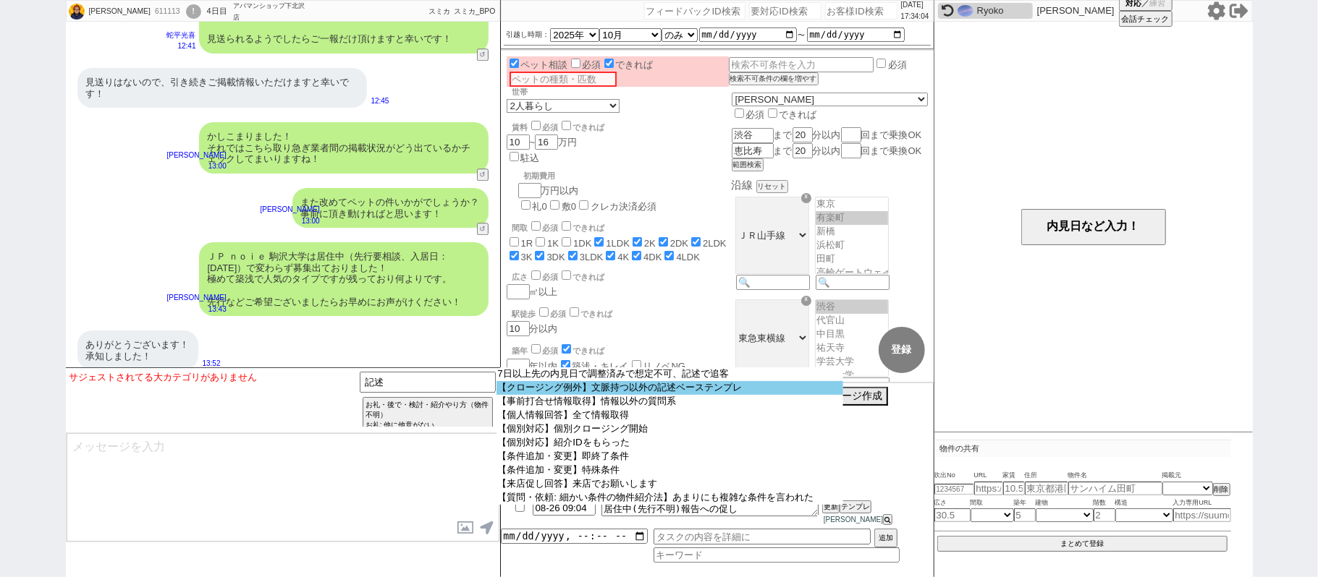
click at [637, 394] on option "【クロージング例外】文脈持つ以外の記述ベーステンプレ" at bounding box center [669, 388] width 347 height 14
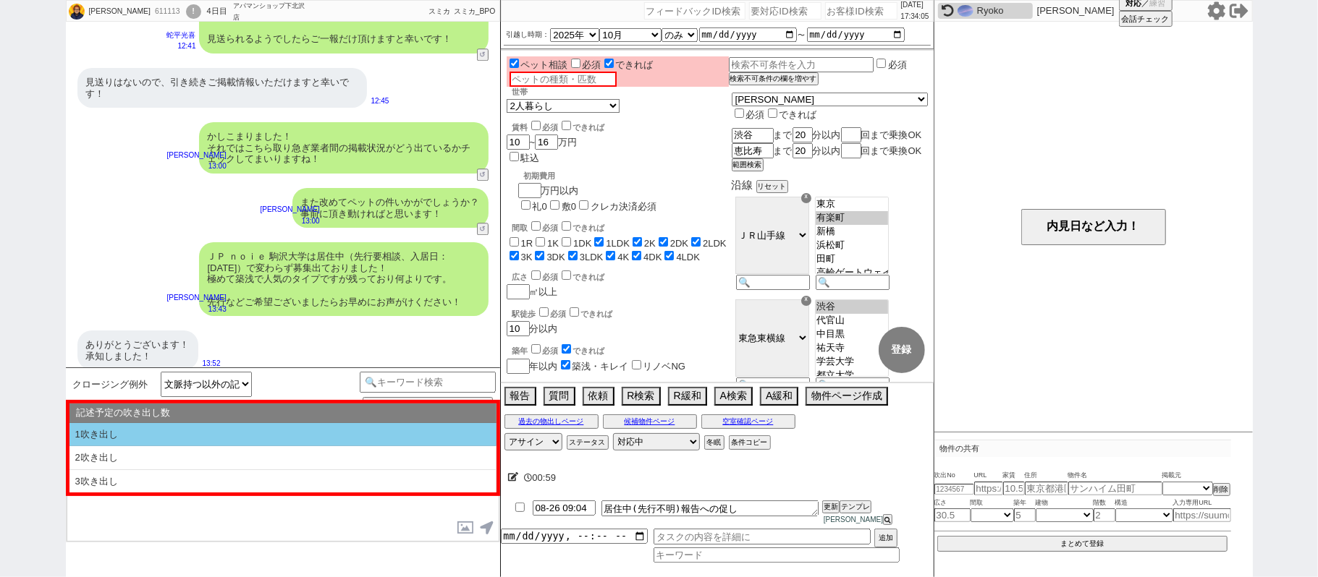
click at [192, 438] on li "1吹き出し" at bounding box center [282, 435] width 427 height 24
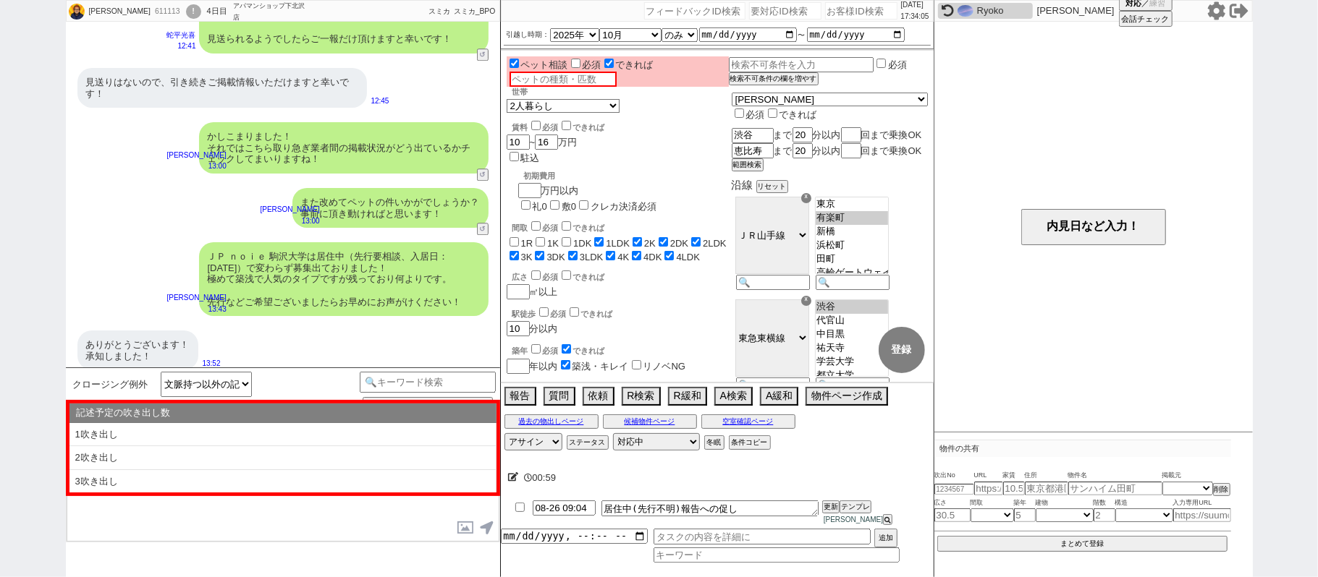
type textarea "@@【@@①記述したい内容を②の下に入力@@】@@ @@【@@②記述したい内容を入力後に①と②を@@ごと消して送信！！@@】@@"
select select "1吹き出し"
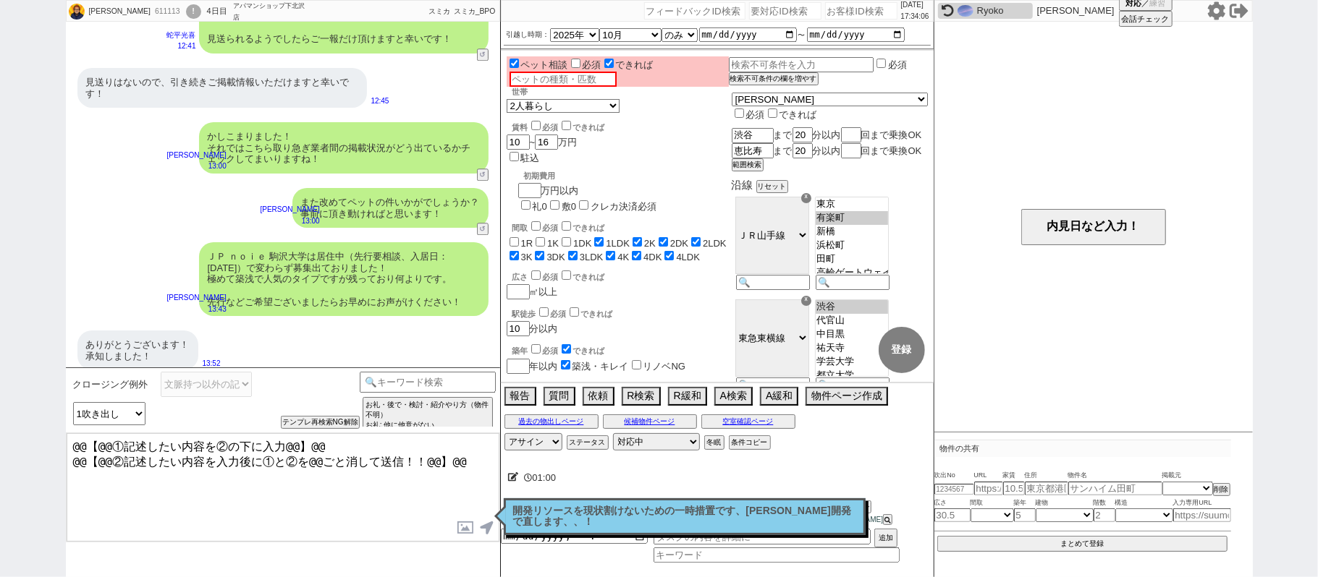
click at [467, 458] on textarea "@@【@@①記述したい内容を②の下に入力@@】@@ @@【@@②記述したい内容を入力後に①と②を@@ごと消して送信！！@@】@@" at bounding box center [283, 487] width 433 height 109
click at [107, 472] on textarea "@@【@@①記述したい内容を②の下に入力@@】@@ @@【@@②記述したい内容を入力後に①と②を@@ごと消して送信！！@@】@@ いえ、引き続きその他出ないか…" at bounding box center [283, 487] width 433 height 109
click at [0, 122] on div "Junya 611113 ! 0 4日目 アパマンショップ下北沢店 冬眠中 自社客 スミカ スミカ_BPO チャット全表示 2025-08-22 新しくフォロ…" at bounding box center [659, 288] width 1318 height 577
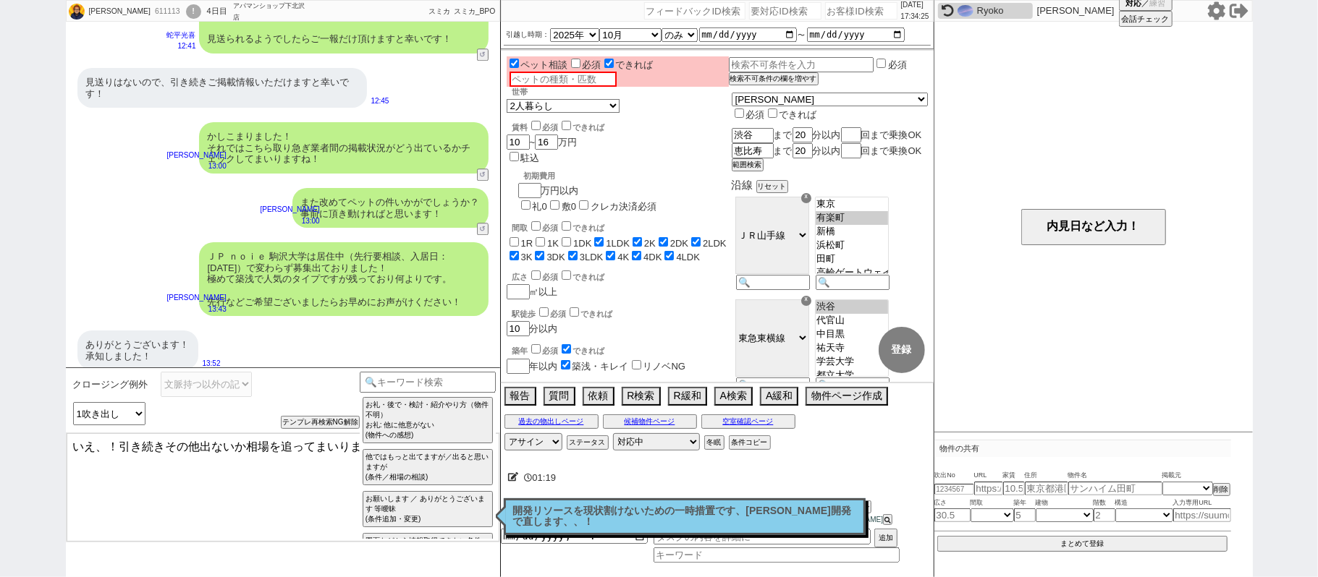
type textarea "いえ、！引き続きその他出ないか相場を追ってまいりますね。"
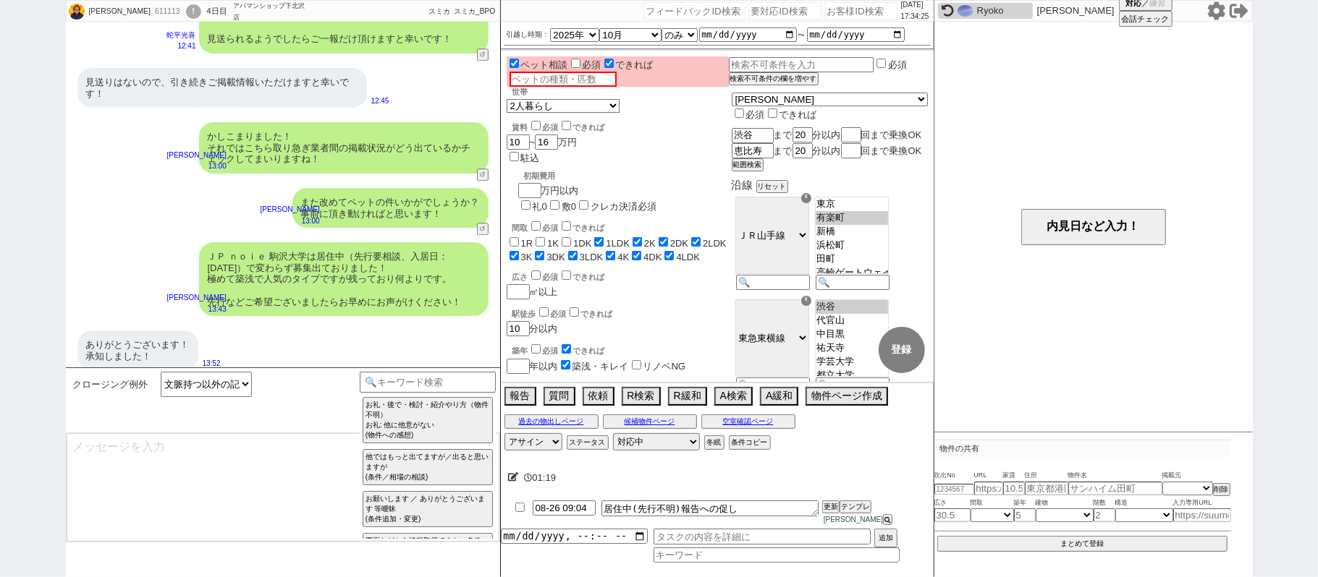
scroll to position [10706, 0]
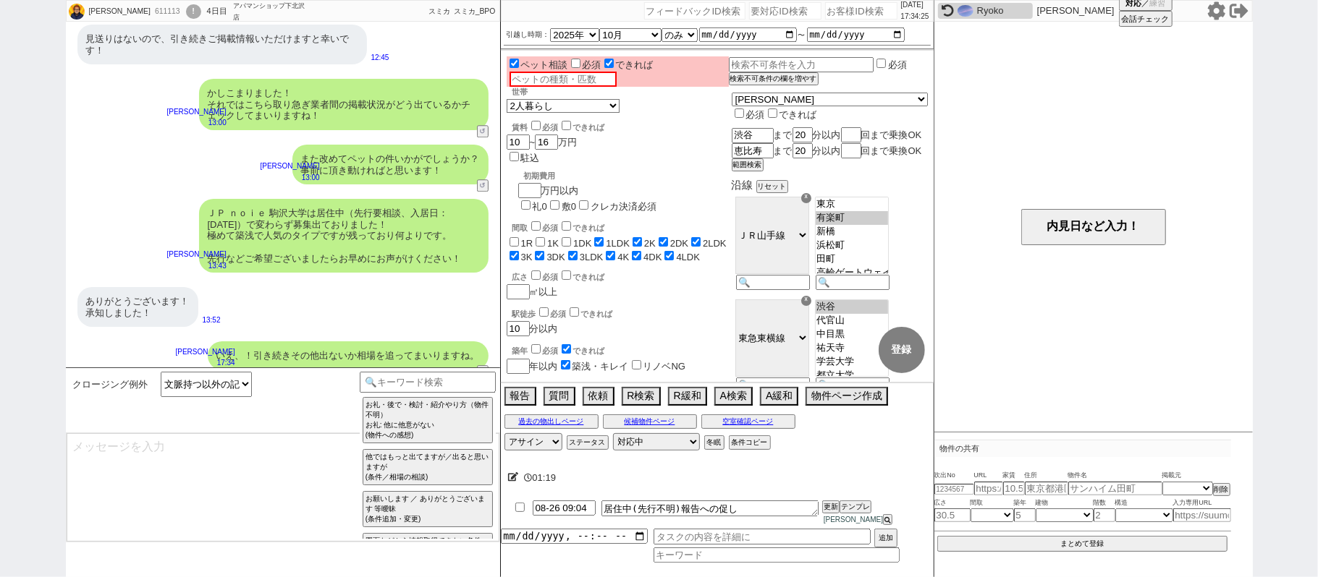
select select "431"
type textarea "@@【@@メッセージは打たず、以下やってください@@】@@ @@【@@タスク整理、追加、条件入力等のやるべきことはやりましたか？？全て終わったら自分に付いたア…"
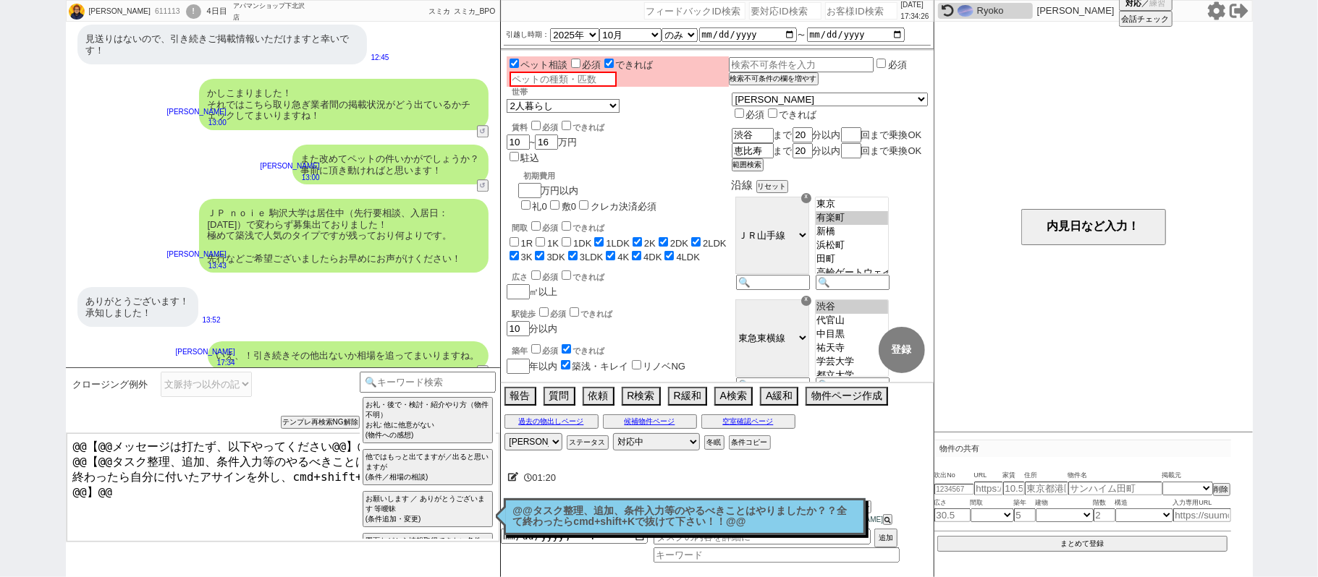
click at [246, 456] on textarea "@@【@@メッセージは打たず、以下やってください@@】@@ @@【@@タスク整理、追加、条件入力等のやるべきことはやりましたか？？全て終わったら自分に付いたア…" at bounding box center [283, 487] width 433 height 109
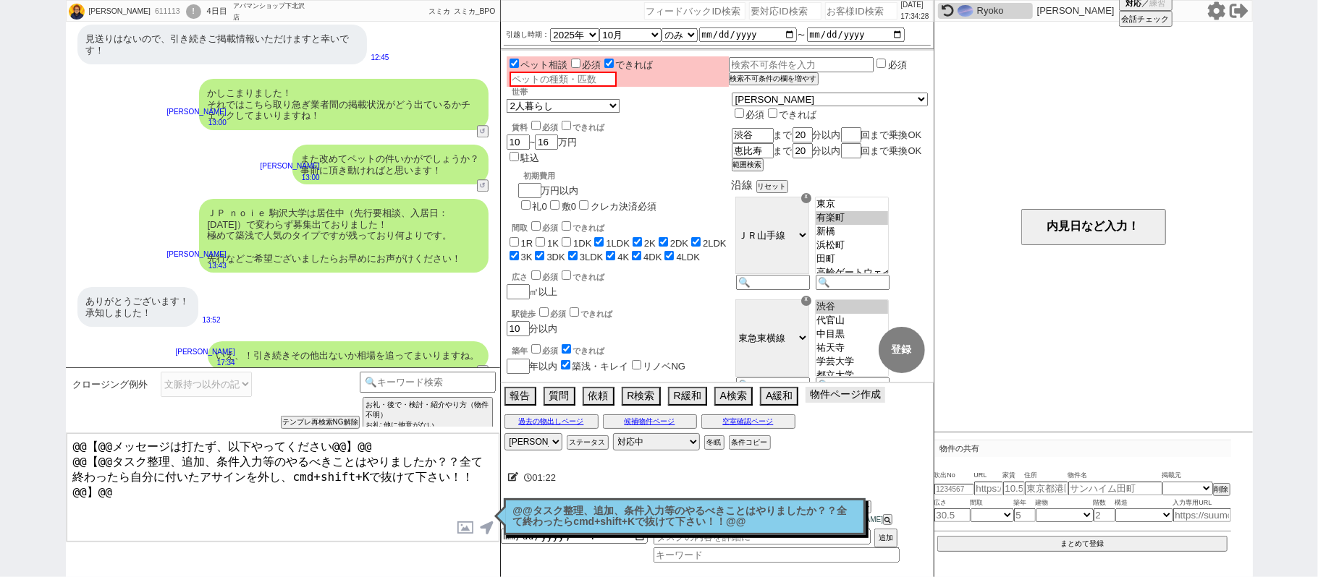
drag, startPoint x: 837, startPoint y: 403, endPoint x: 831, endPoint y: 411, distance: 10.3
click at [835, 403] on button "物件ページ作成 今は物件がないので押せません" at bounding box center [845, 395] width 80 height 16
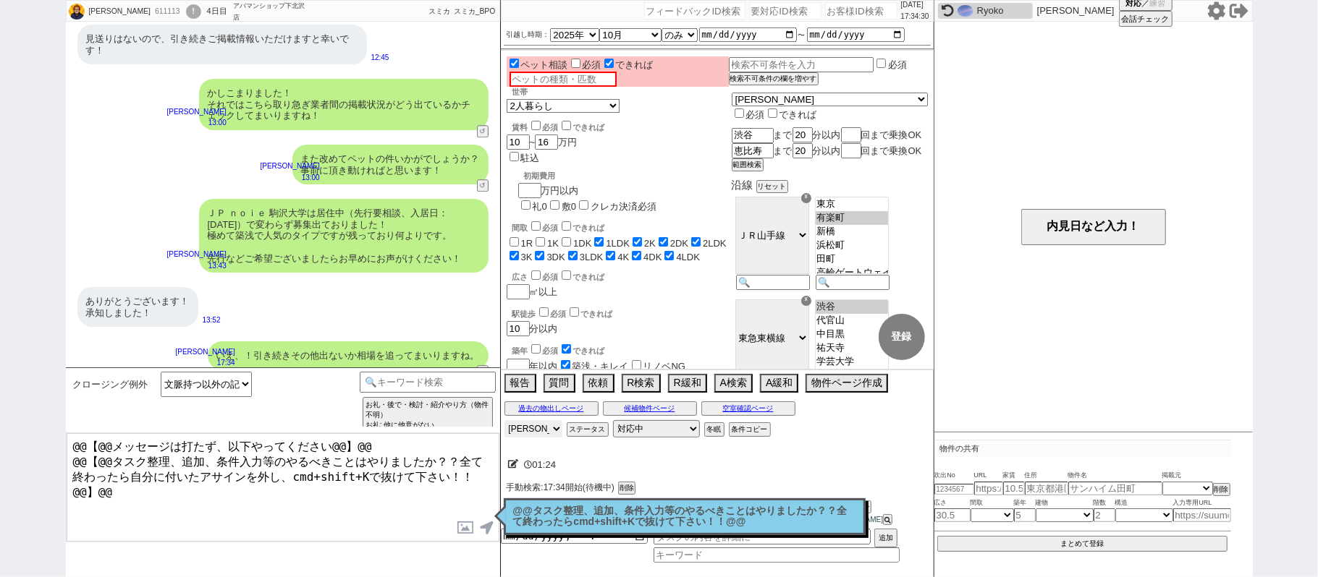
drag, startPoint x: 542, startPoint y: 437, endPoint x: 546, endPoint y: 430, distance: 8.1
click at [542, 437] on select "アサイン 青木琢磨 松井健太朗 和田麻衣" at bounding box center [533, 428] width 58 height 17
select select
click at [504, 431] on select "アサイン 青木琢磨 松井健太朗 和田麻衣" at bounding box center [533, 428] width 58 height 17
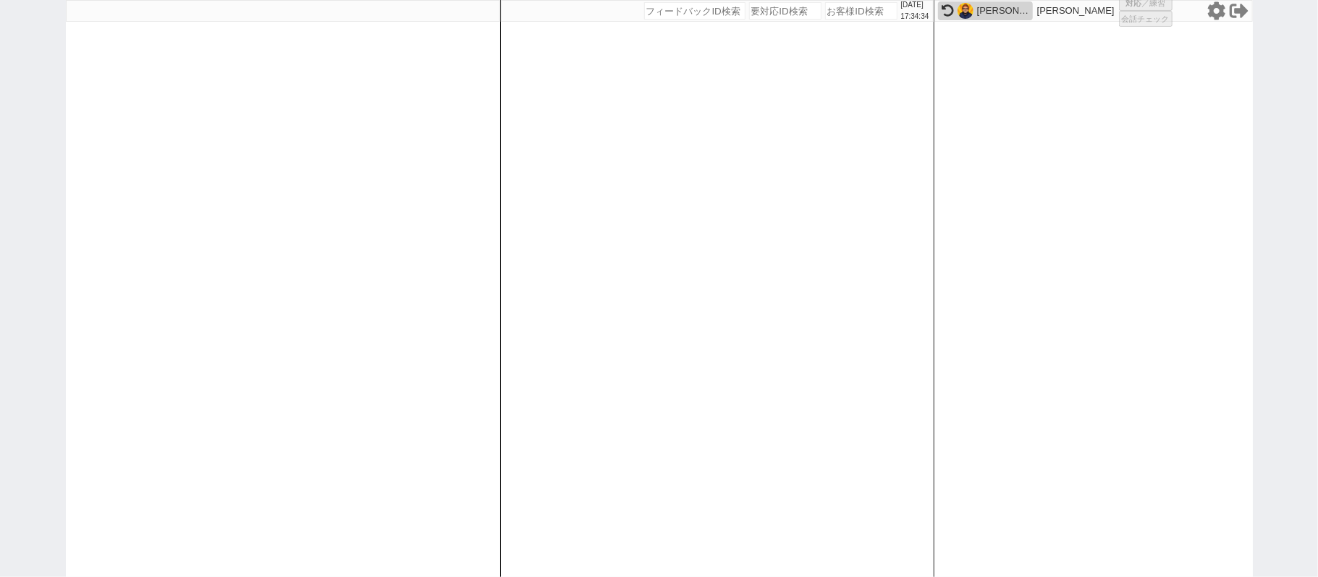
select select "1"
select select
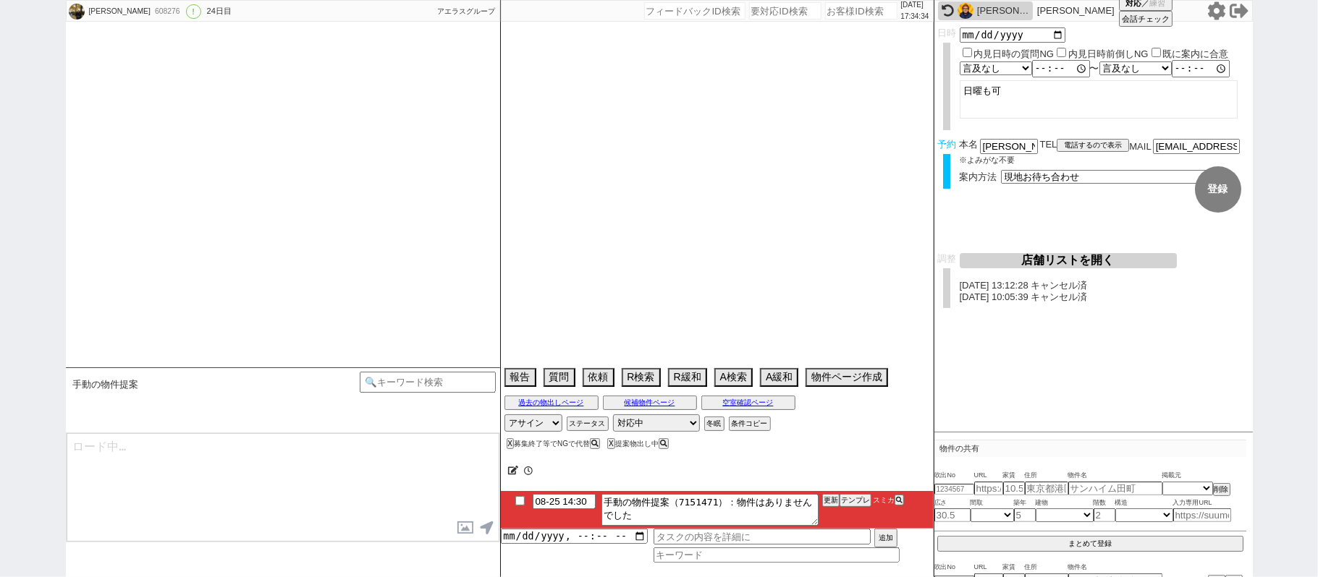
select select "14"
select select "1"
select select "49"
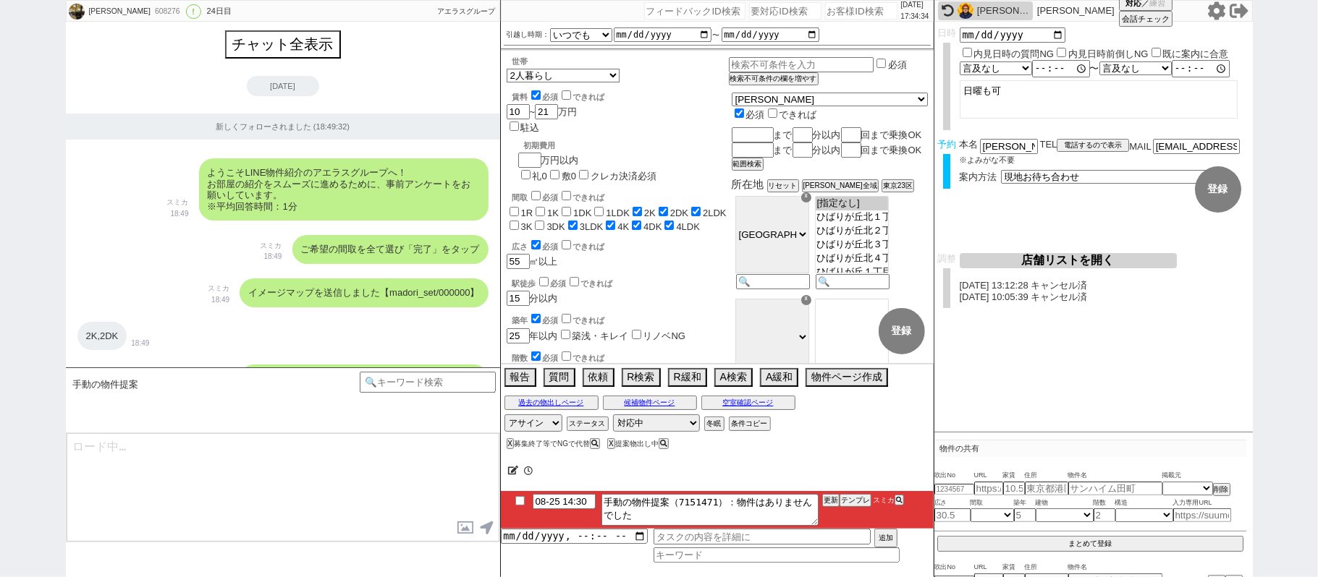
scroll to position [8206, 0]
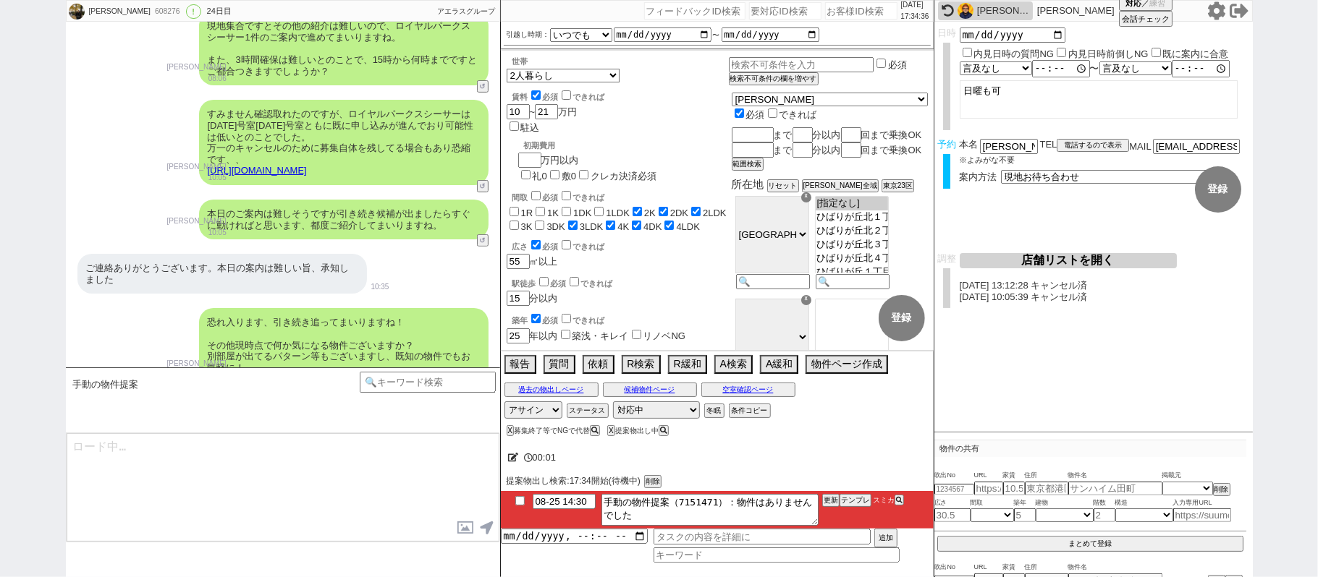
type textarea "@@【@@提案物出しのシーンですが物件が自動で取れてません。「募集終了等でNGで代替」なシーンなので手動でしっかり探して1件物出しします。物件を探してページを…"
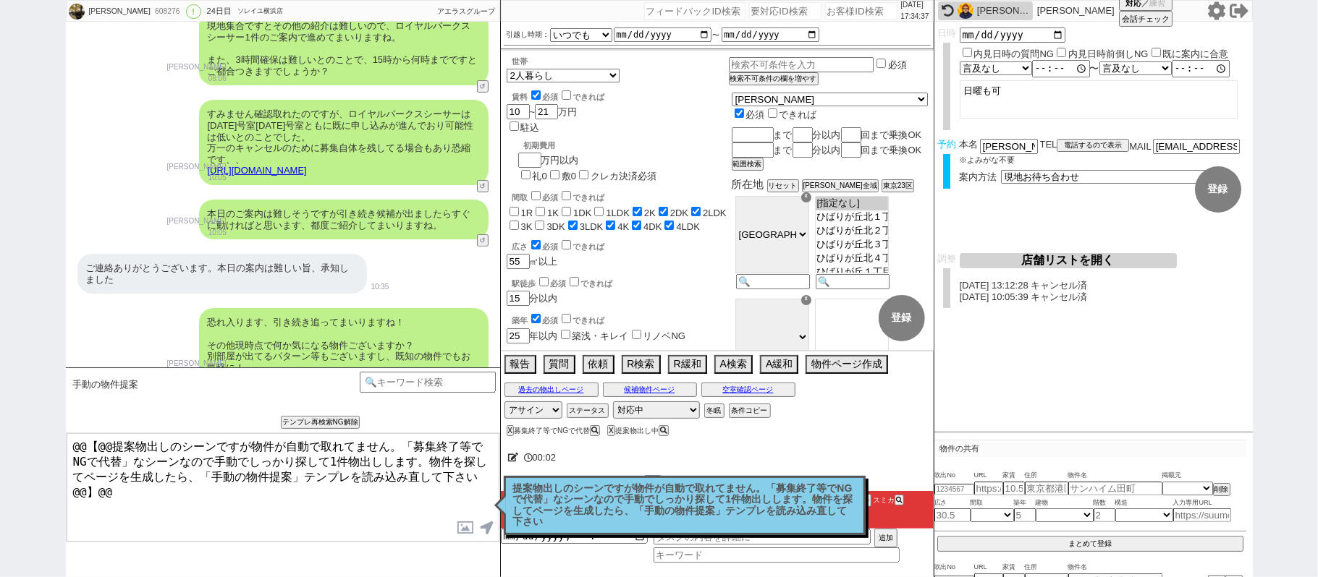
click at [583, 507] on p "提案物出しのシーンですが物件が自動で取れてません。「募集終了等でNGで代替」なシーンなので手動でしっかり探して1件物出しします。物件を探してページを生成したら…" at bounding box center [684, 505] width 343 height 45
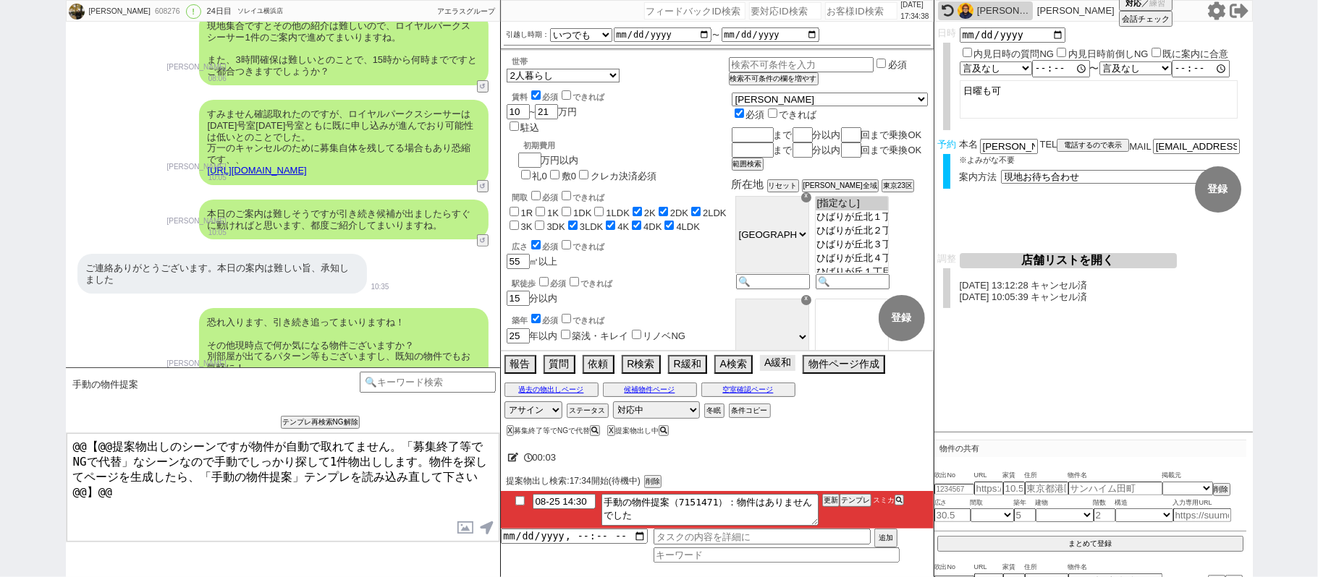
click at [773, 360] on button "A緩和" at bounding box center [777, 363] width 35 height 16
click at [776, 368] on button "A緩和" at bounding box center [777, 363] width 35 height 16
click at [521, 502] on input "checkbox" at bounding box center [519, 500] width 21 height 9
checkbox input "true"
click at [828, 491] on div "提案物出し検索:17:34開始(待機中) 削除" at bounding box center [717, 481] width 433 height 19
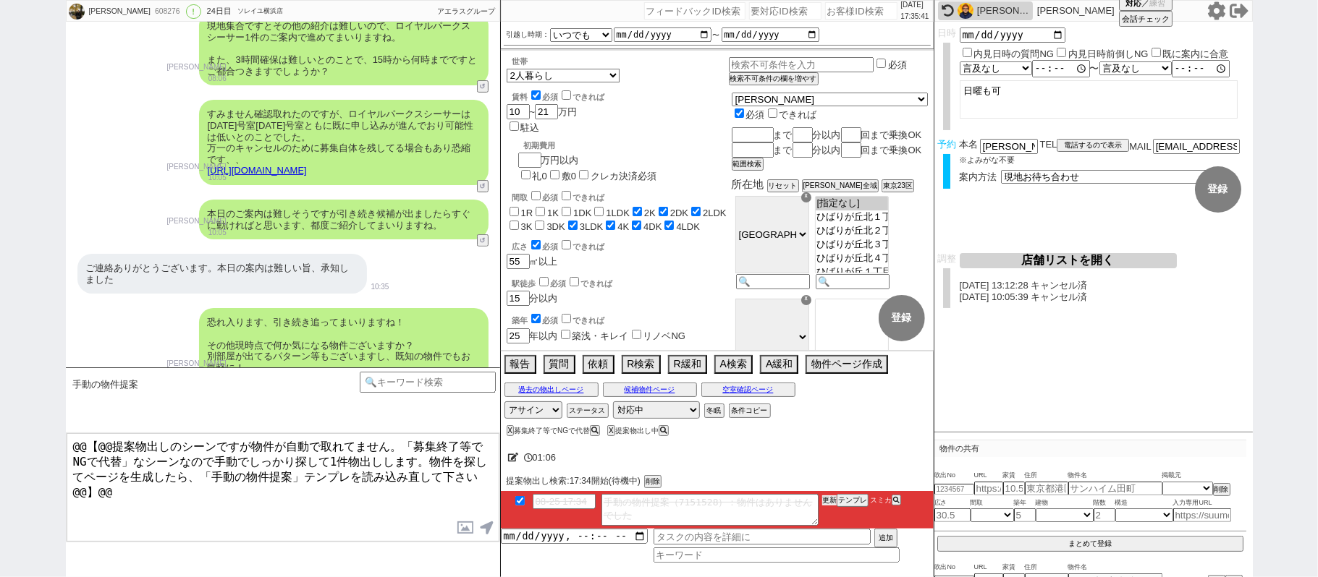
drag, startPoint x: 828, startPoint y: 498, endPoint x: 826, endPoint y: 488, distance: 10.4
click at [826, 490] on div "01:06 提案物出し検索:17:34開始(待機中) 削除 08-25 17:34 手動の物件提案（7151528）：物件はありませんでした 更新 テンプレ …" at bounding box center [717, 508] width 433 height 137
drag, startPoint x: 826, startPoint y: 488, endPoint x: 823, endPoint y: 499, distance: 11.9
click at [825, 493] on div "01:06 提案物出し検索:17:34開始(待機中) 削除 08-25 17:34 手動の物件提案（7151528）：物件はありませんでした 更新 テンプレ …" at bounding box center [717, 508] width 433 height 137
click at [825, 499] on button "更新" at bounding box center [829, 501] width 14 height 10
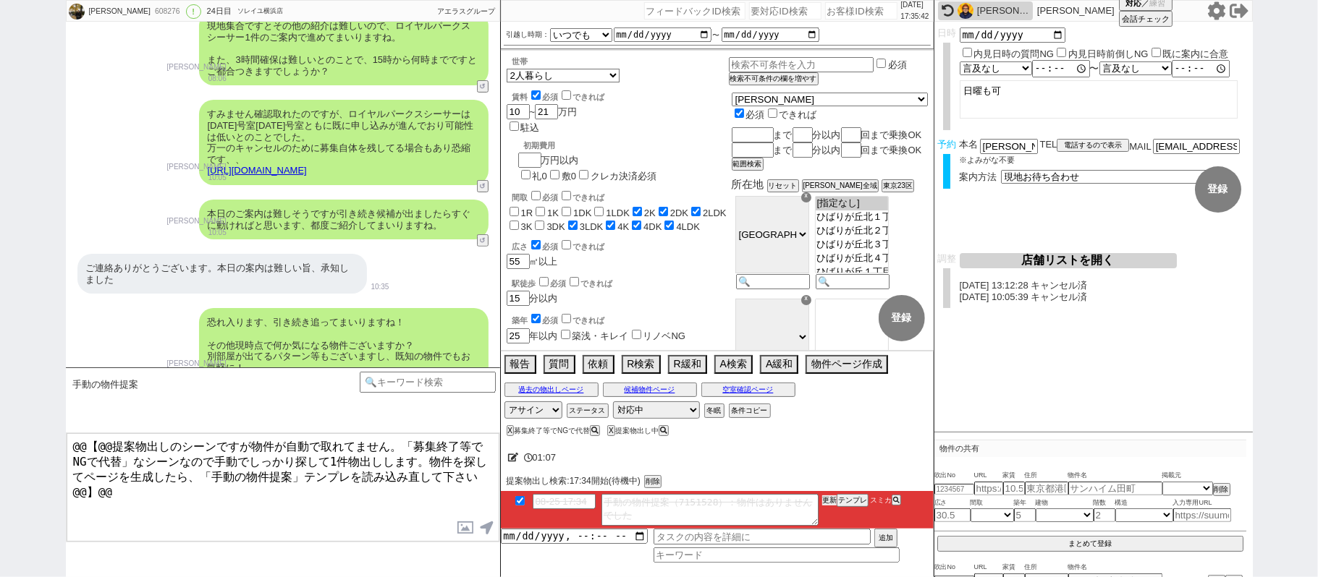
click at [828, 501] on button "更新" at bounding box center [829, 501] width 14 height 10
click at [826, 498] on button "更新" at bounding box center [829, 501] width 14 height 10
click at [823, 493] on li "08-25 17:34 手動の物件提案（7151528）：物件はありませんでした 更新 テンプレ スミカ" at bounding box center [717, 510] width 433 height 38
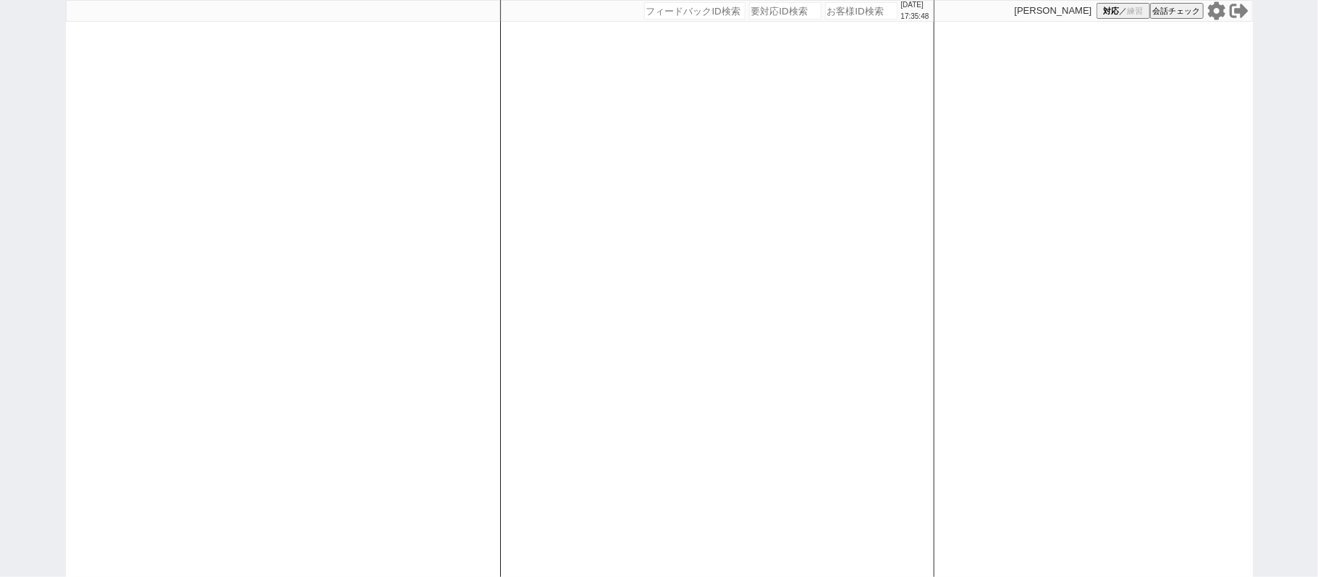
click at [491, 239] on div at bounding box center [283, 288] width 434 height 577
select select
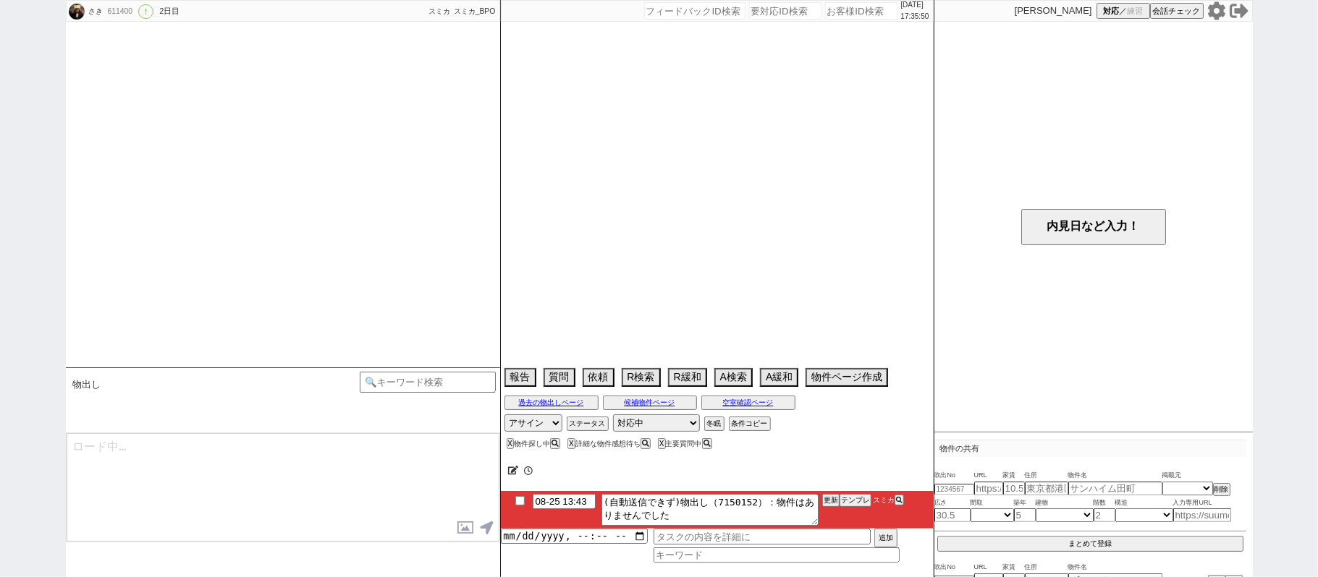
select select "2025"
select select "10"
select select "11"
select select "1"
select select "23"
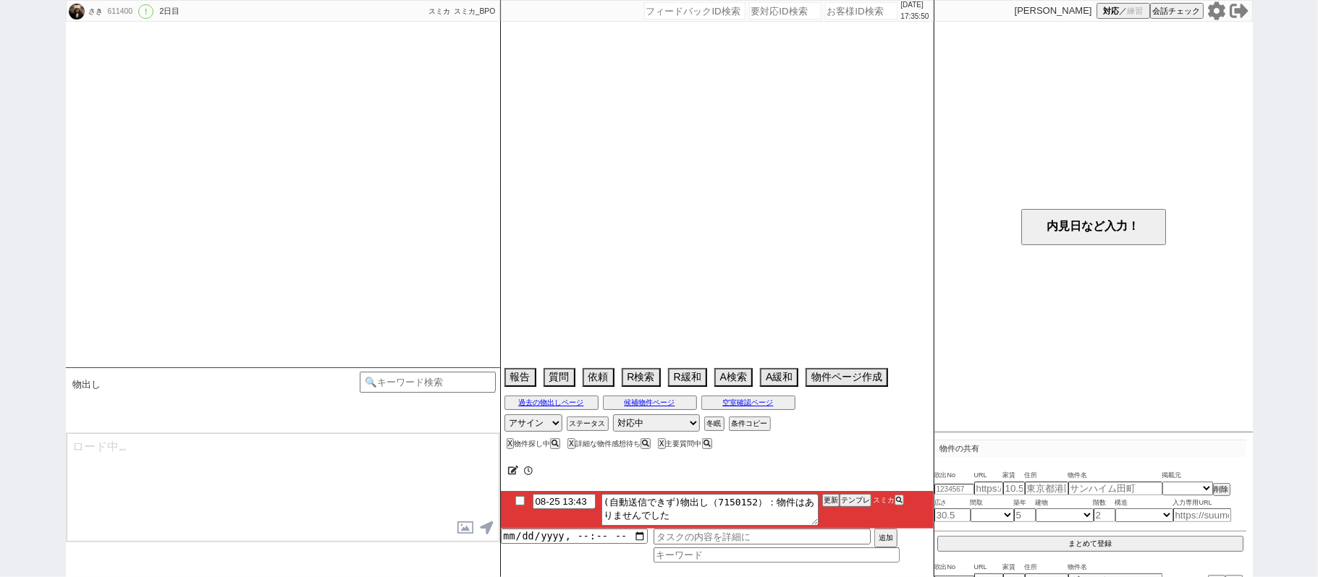
select select "724"
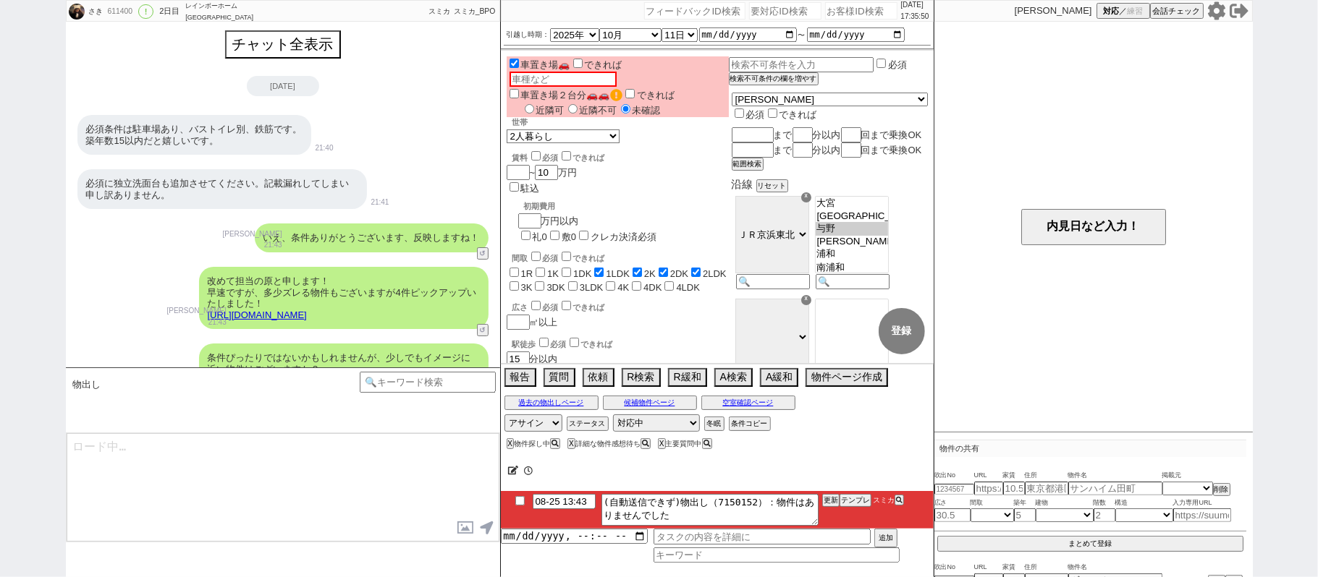
scroll to position [765, 0]
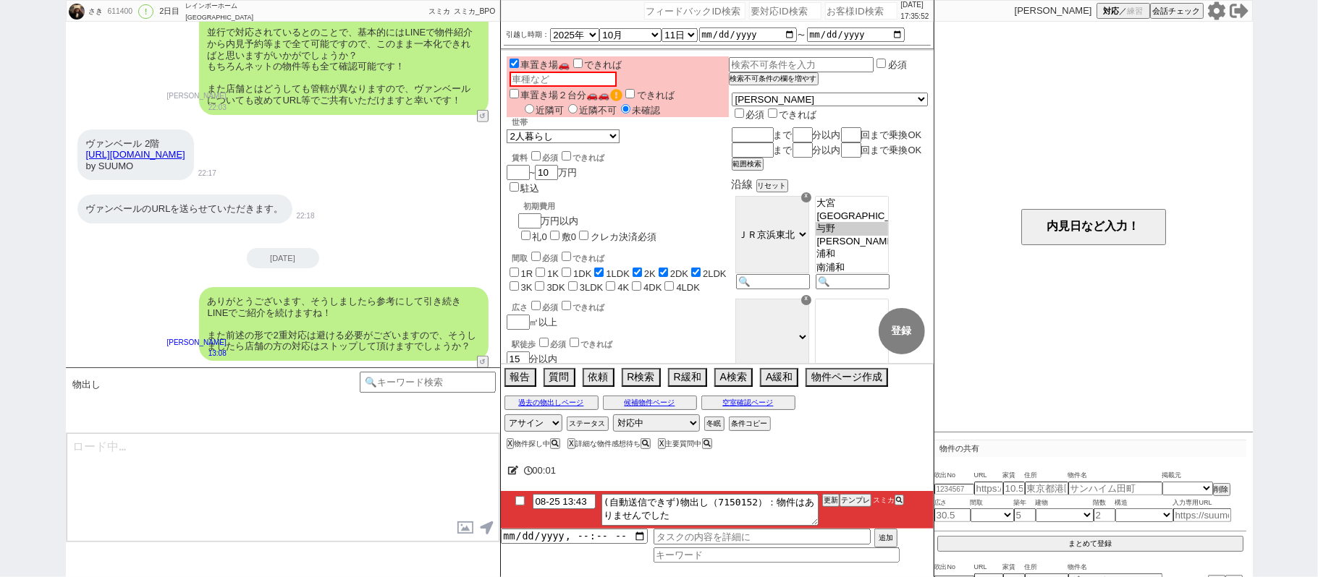
type textarea "すみません見ておりますが追加では条件に近い物件は出てなさそうですね、！"
click at [572, 499] on input "08-25 13:43" at bounding box center [564, 500] width 63 height 12
type input "08-25 18:43"
drag, startPoint x: 834, startPoint y: 505, endPoint x: 829, endPoint y: 495, distance: 11.3
click at [834, 504] on button "更新" at bounding box center [829, 501] width 14 height 10
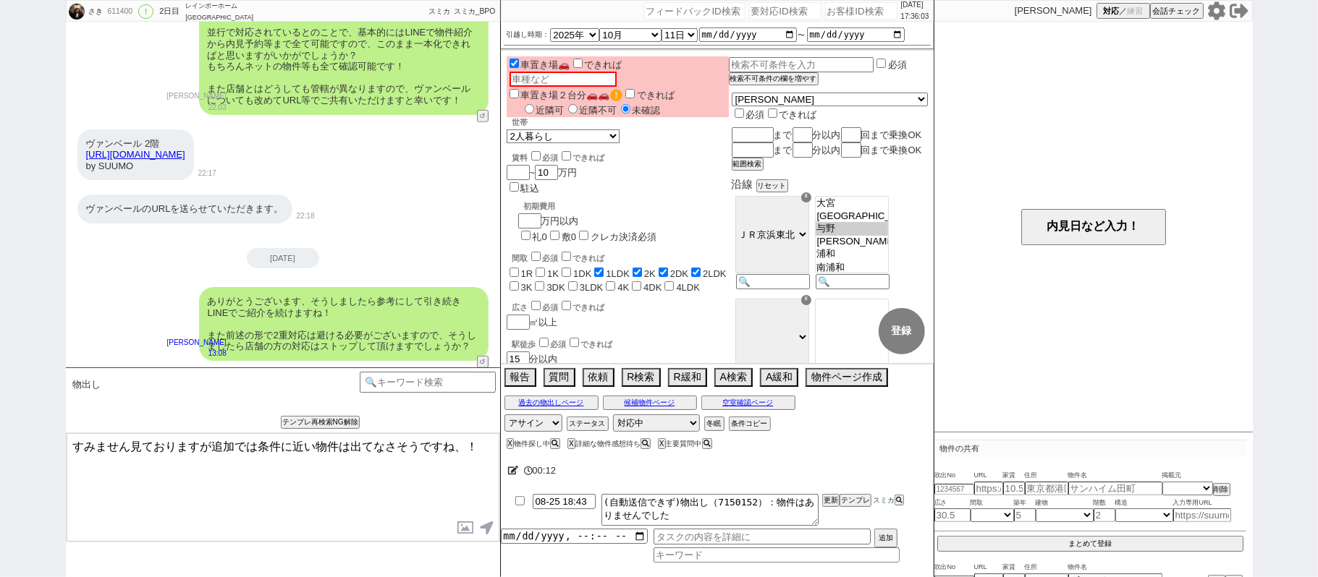
drag, startPoint x: 829, startPoint y: 495, endPoint x: 828, endPoint y: 505, distance: 10.2
click at [829, 496] on li "08-25 18:43 (自動送信できず)物出し（7150152）：物件はありませんでした 更新 テンプレ スミカ" at bounding box center [717, 510] width 433 height 38
drag, startPoint x: 828, startPoint y: 505, endPoint x: 828, endPoint y: 493, distance: 11.6
click at [828, 504] on button "更新" at bounding box center [829, 501] width 14 height 10
click at [829, 499] on div "00:12 08-25 18:43 (自動送信できず)物出し（7150152）：物件はありませんでした 更新 テンプレ スミカ 追加" at bounding box center [717, 515] width 433 height 124
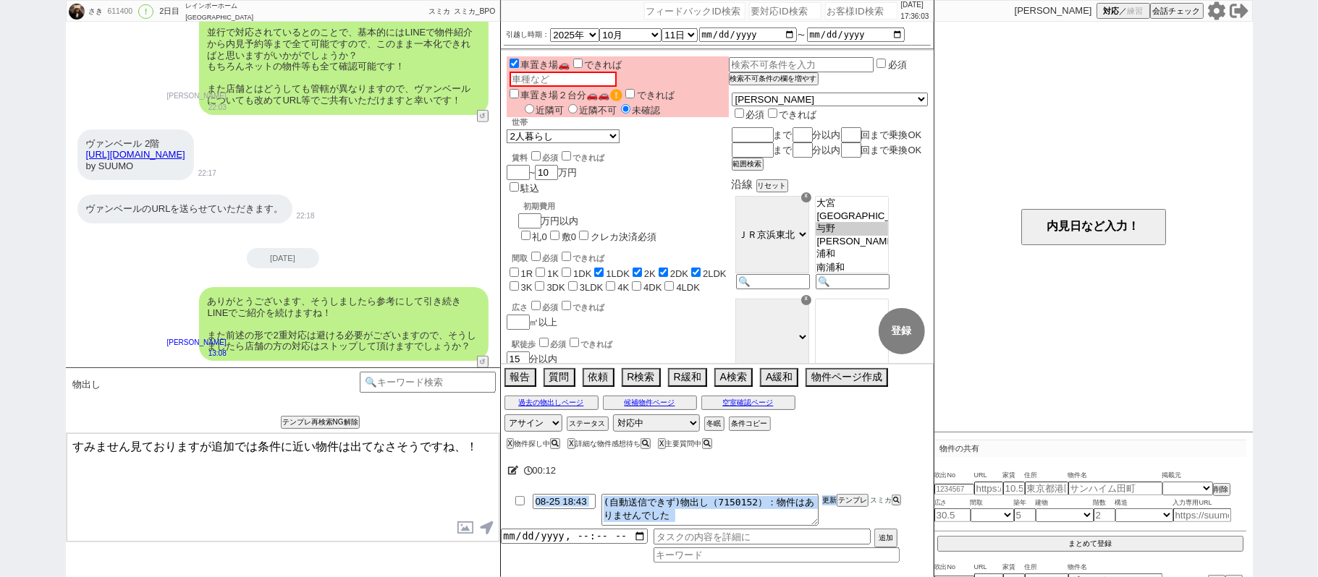
click at [828, 499] on button "更新" at bounding box center [829, 501] width 14 height 10
click at [826, 499] on button "更新" at bounding box center [829, 501] width 14 height 10
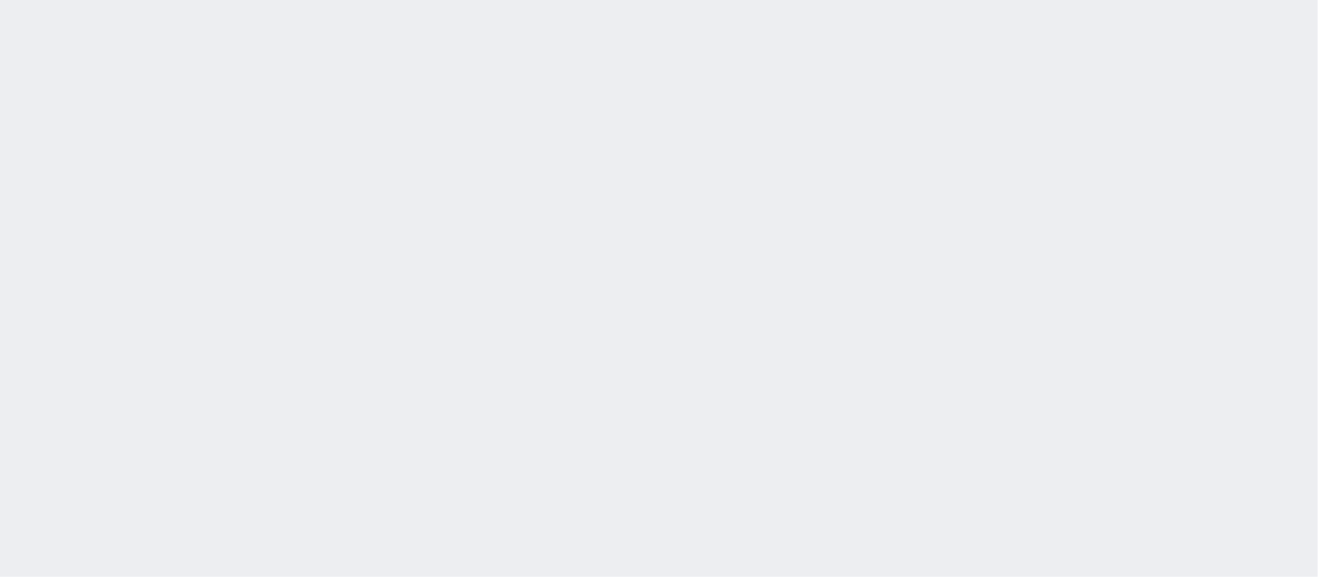
click at [395, 271] on div at bounding box center [659, 288] width 1318 height 577
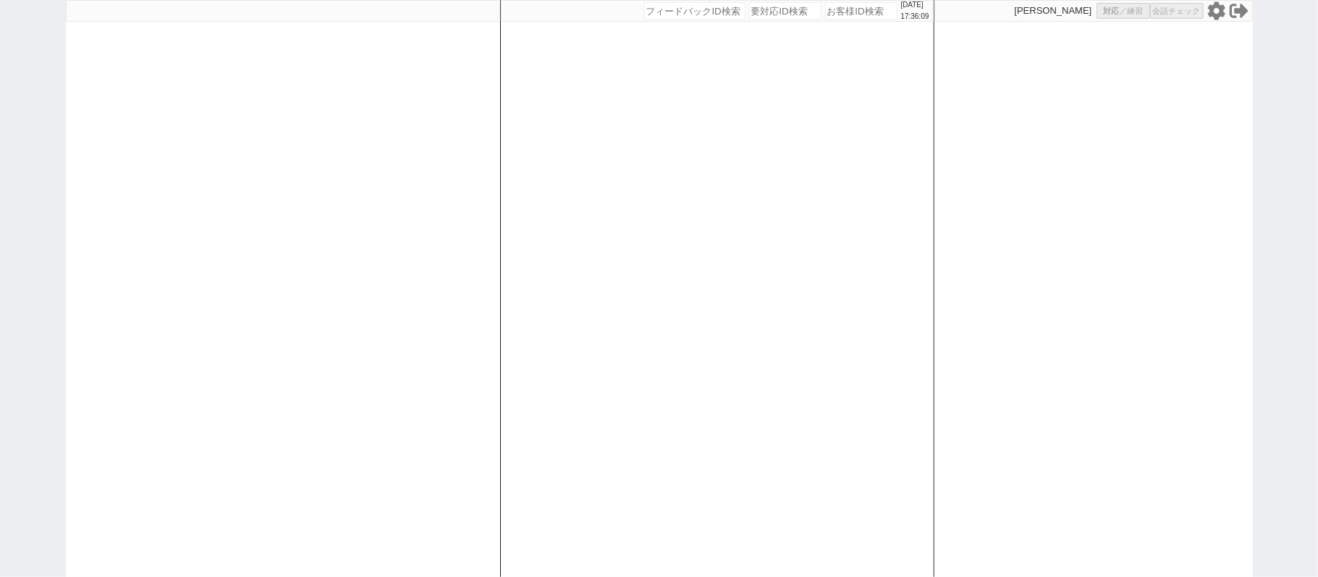
select select "3"
select select
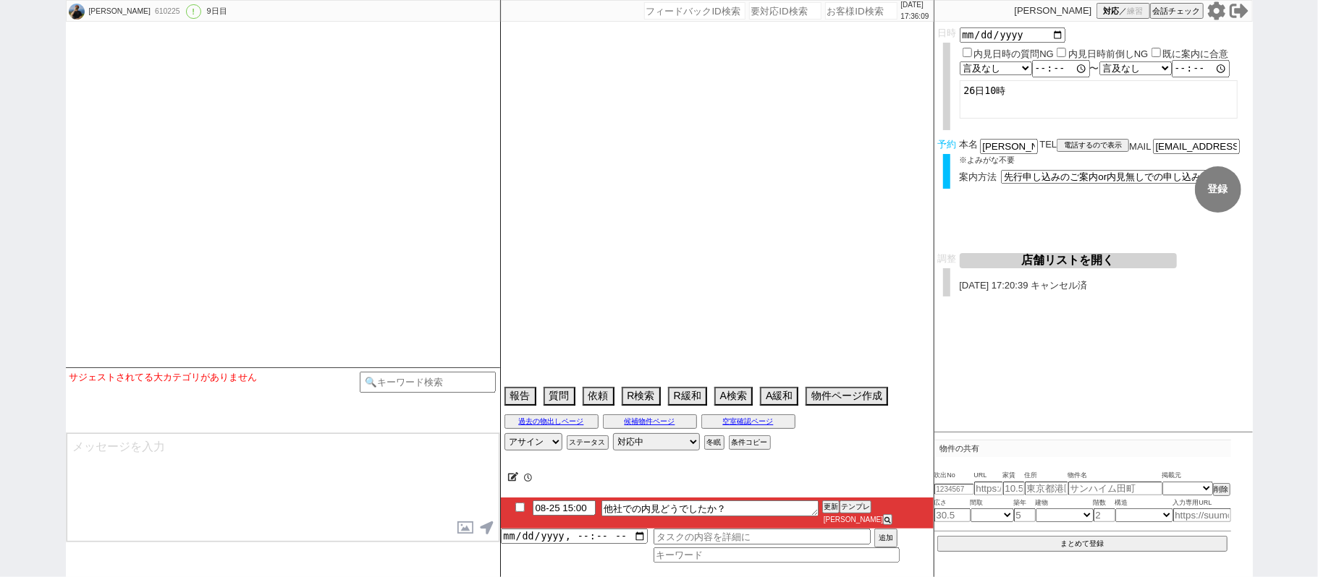
select select "2025"
select select "9"
select select "36"
select select "0"
select select "60"
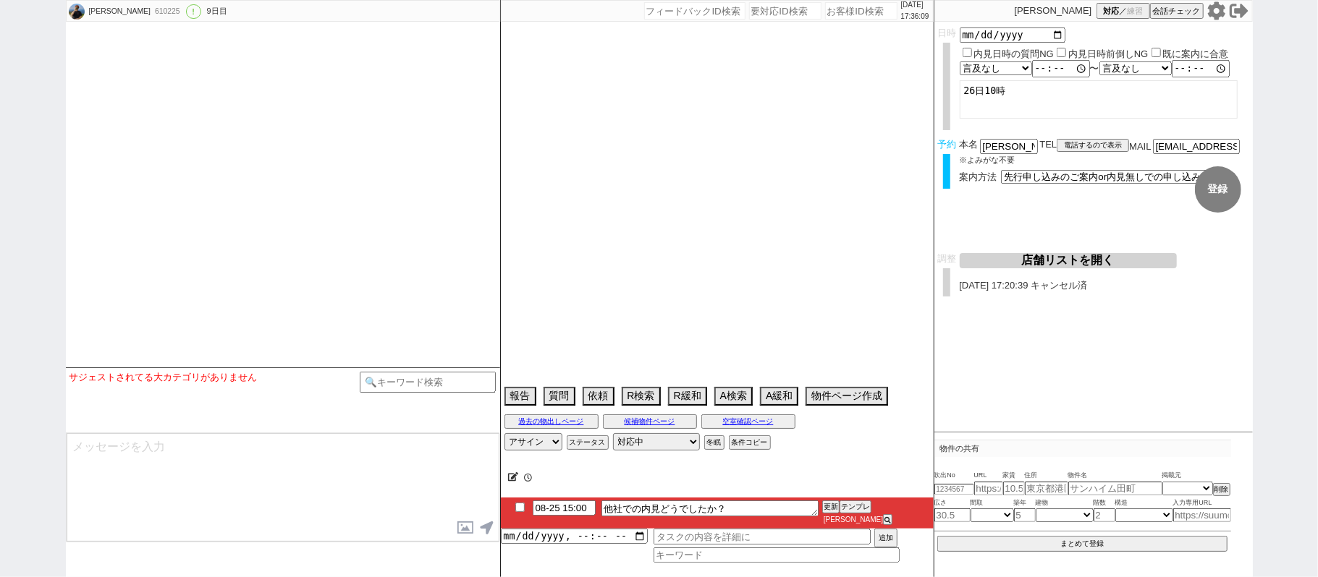
select select "1491"
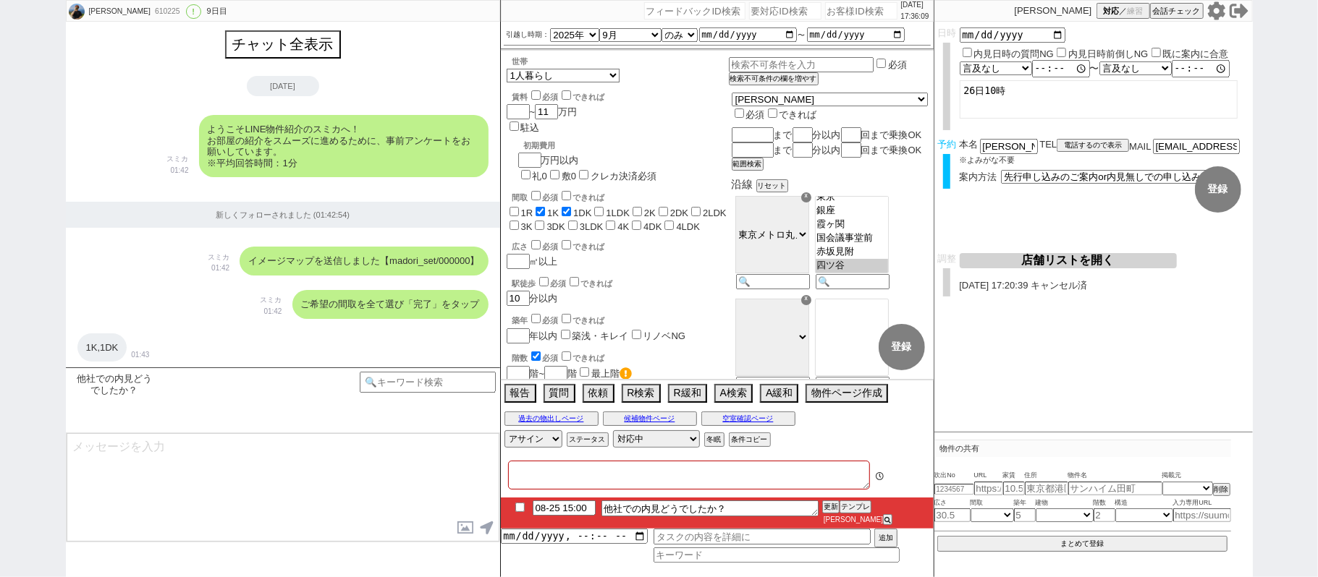
type textarea "25日他社内見"
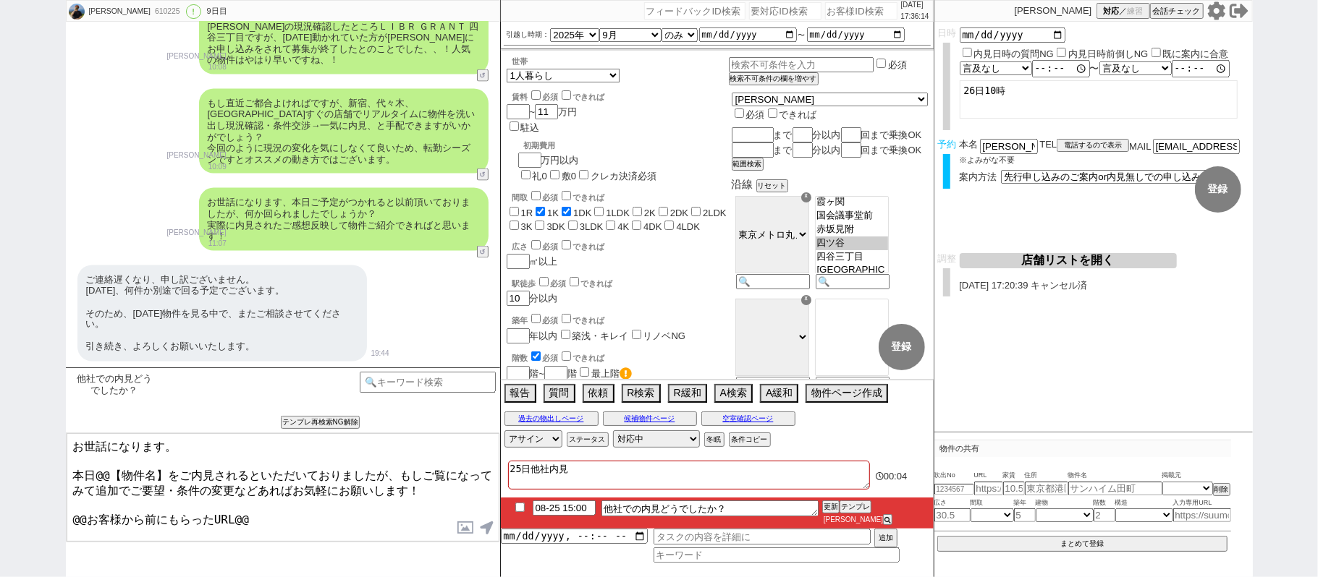
scroll to position [5659, 0]
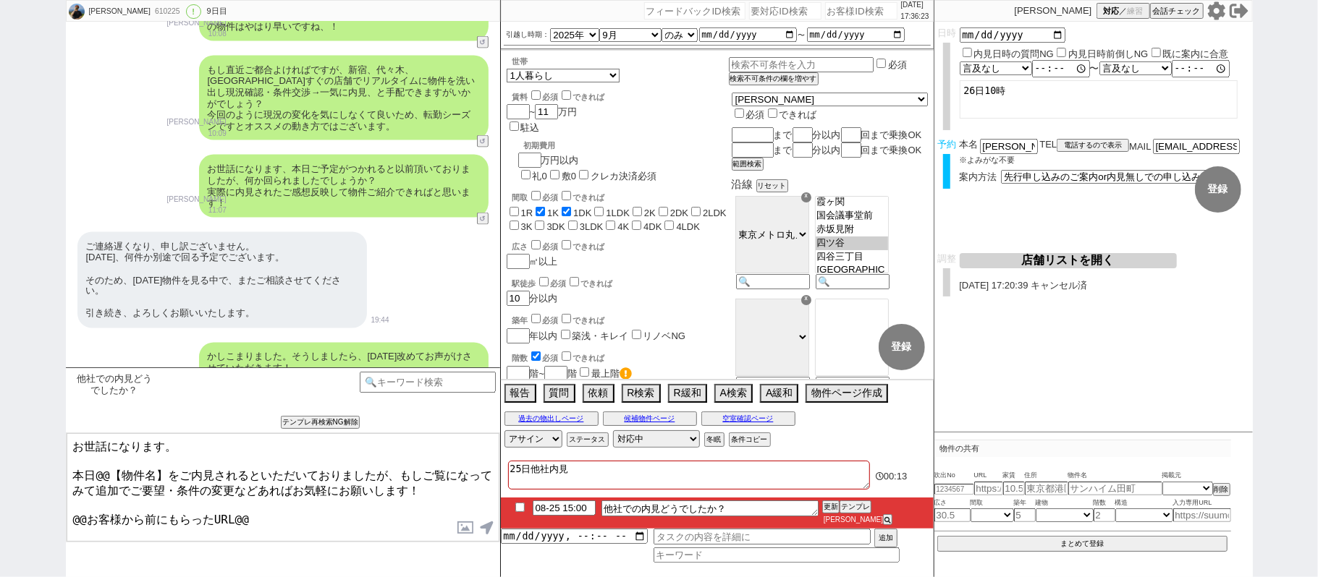
drag, startPoint x: 99, startPoint y: 472, endPoint x: 177, endPoint y: 472, distance: 78.1
click at [177, 472] on textarea "お世話になります。 本日@@【物件名】をご内見されるといただいておりましたが、もしご覧になってみて追加でご要望・条件の変更などあればお気軽にお願いします！ @…" at bounding box center [283, 487] width 433 height 109
drag, startPoint x: 346, startPoint y: 470, endPoint x: 357, endPoint y: 478, distance: 13.5
click at [357, 478] on textarea "お世話になります。 本日他でご内見されるといただいておりましたが、もしご覧になってみて追加でご要望・条件の変更などあればお気軽にお願いします！ @@お客様から…" at bounding box center [283, 487] width 433 height 109
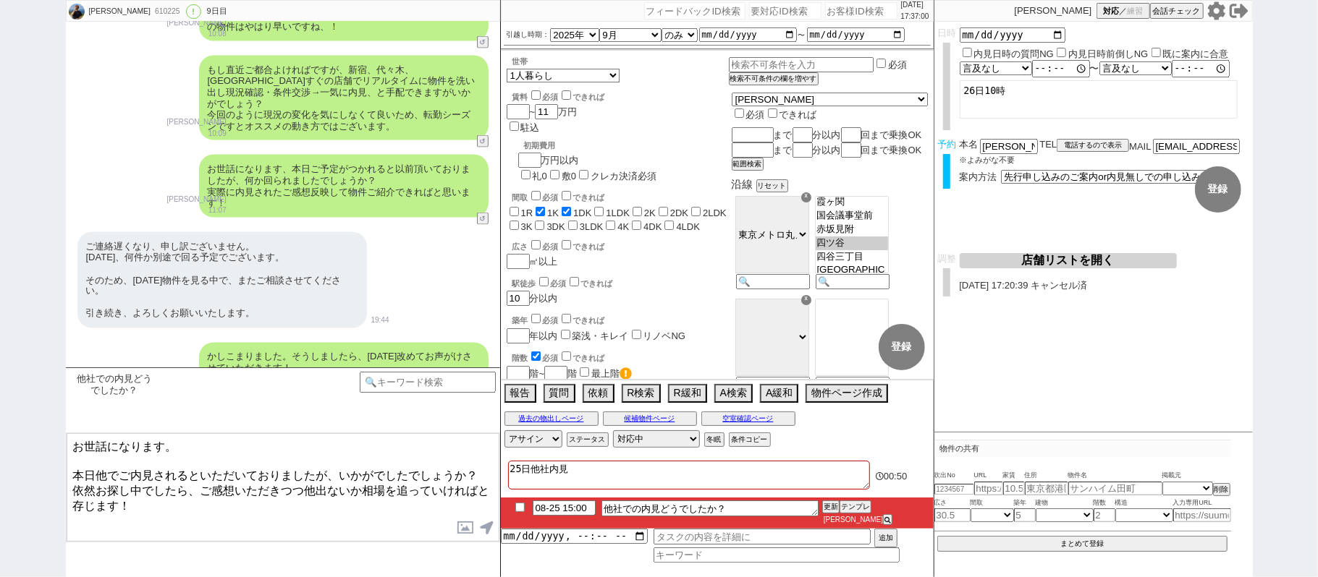
type textarea "お世話になります。 本日他でご内見されるといただいておりましたが、いかがでしたでしょうか？ 依然お探し中でしたら、ご感想いただきつつ他出ないか相場を追っていけ…"
checkbox input "true"
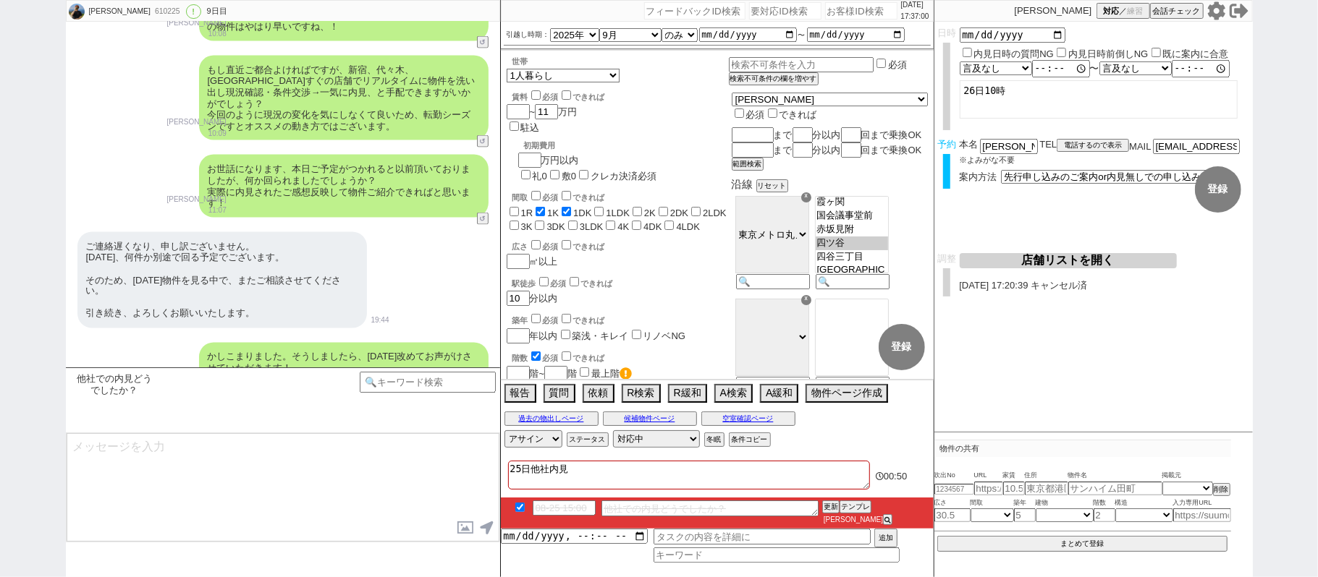
scroll to position [5809, 0]
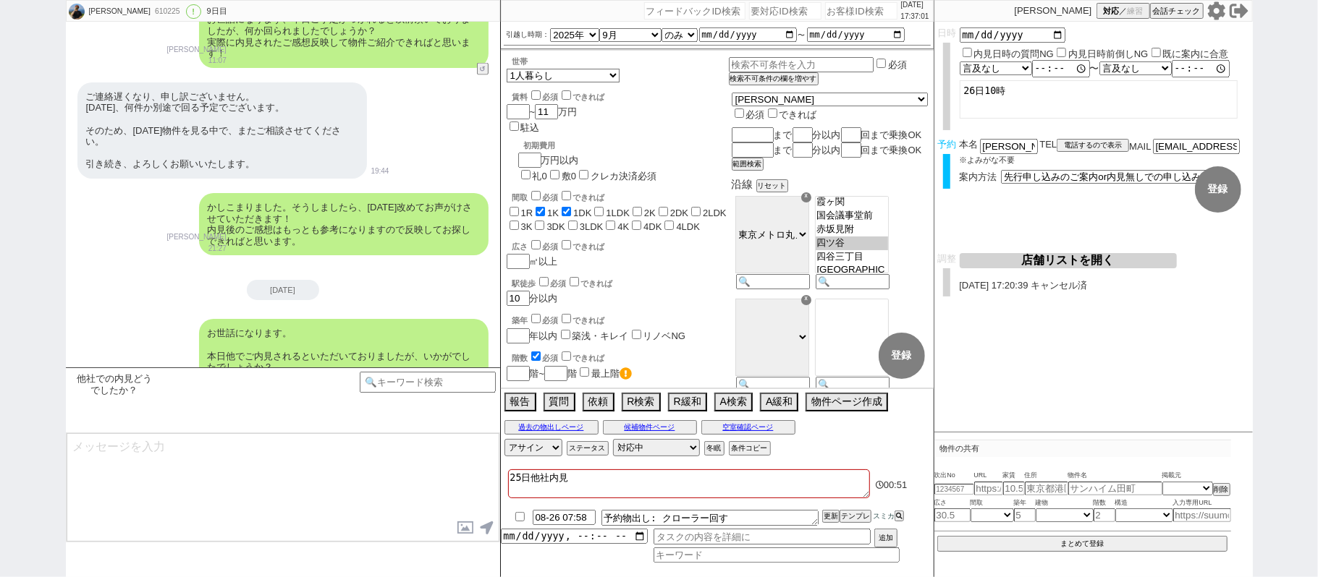
type textarea "反映しましてすぐに見てこれればと。"
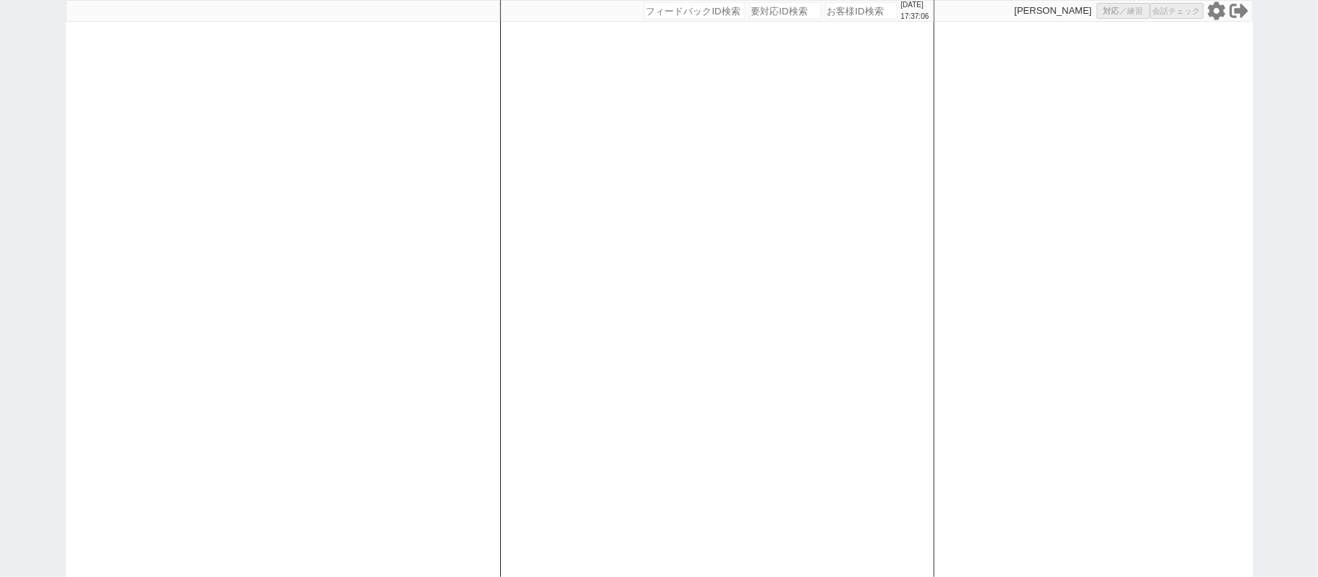
select select "1"
select select "2"
select select "8"
select select "9"
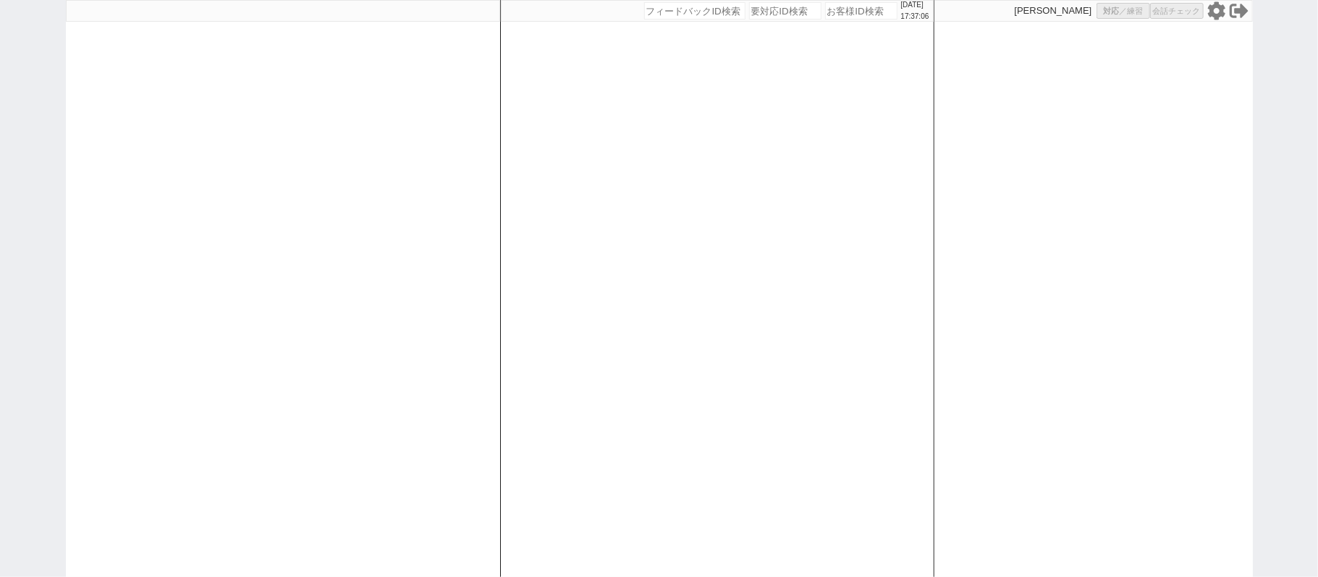
select select
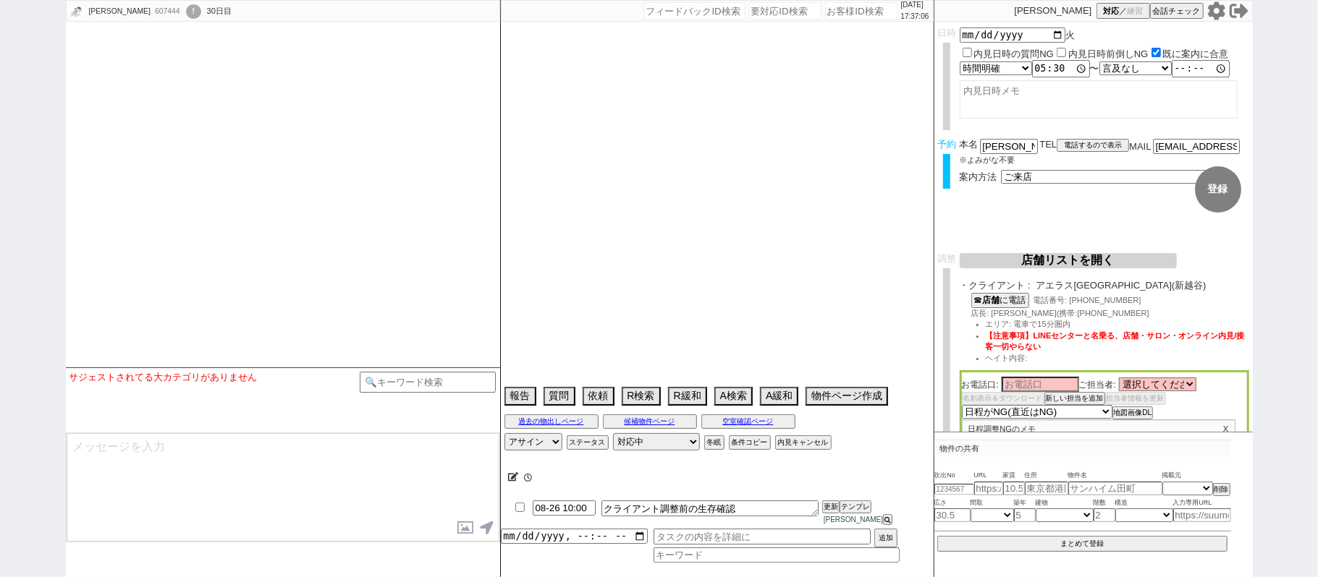
type textarea "平日17:30~しか無理。もうそれでなんとか送るしかない。"
select select "2025"
select select "8"
select select "35"
select select "0"
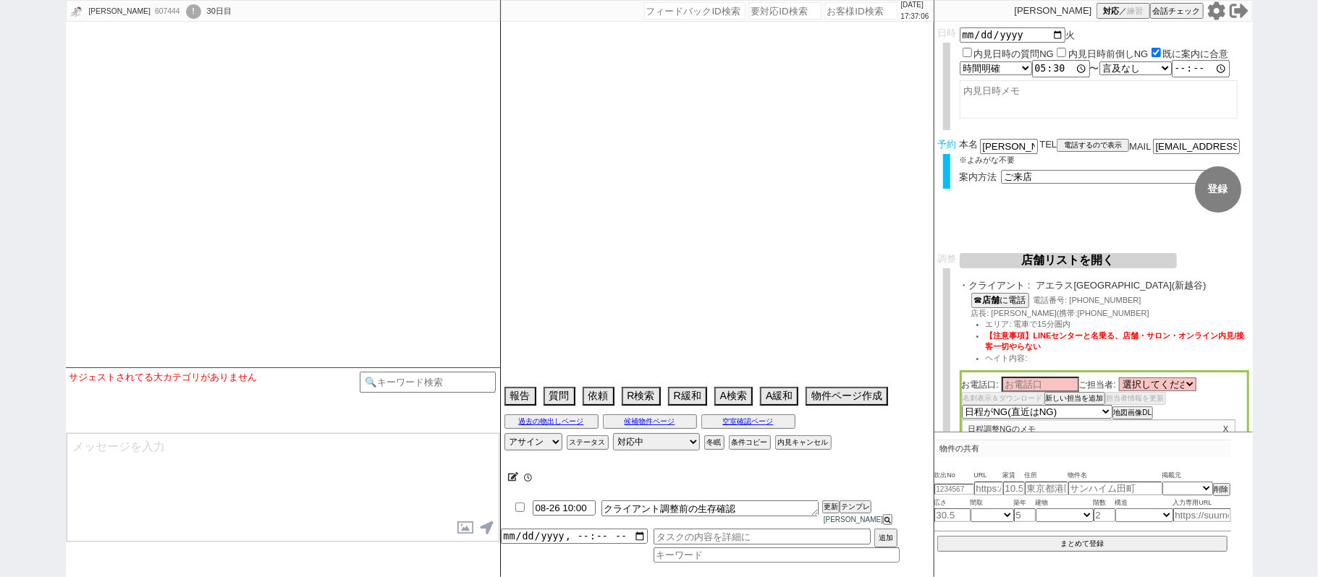
select select "11"
select select "33"
select select "969"
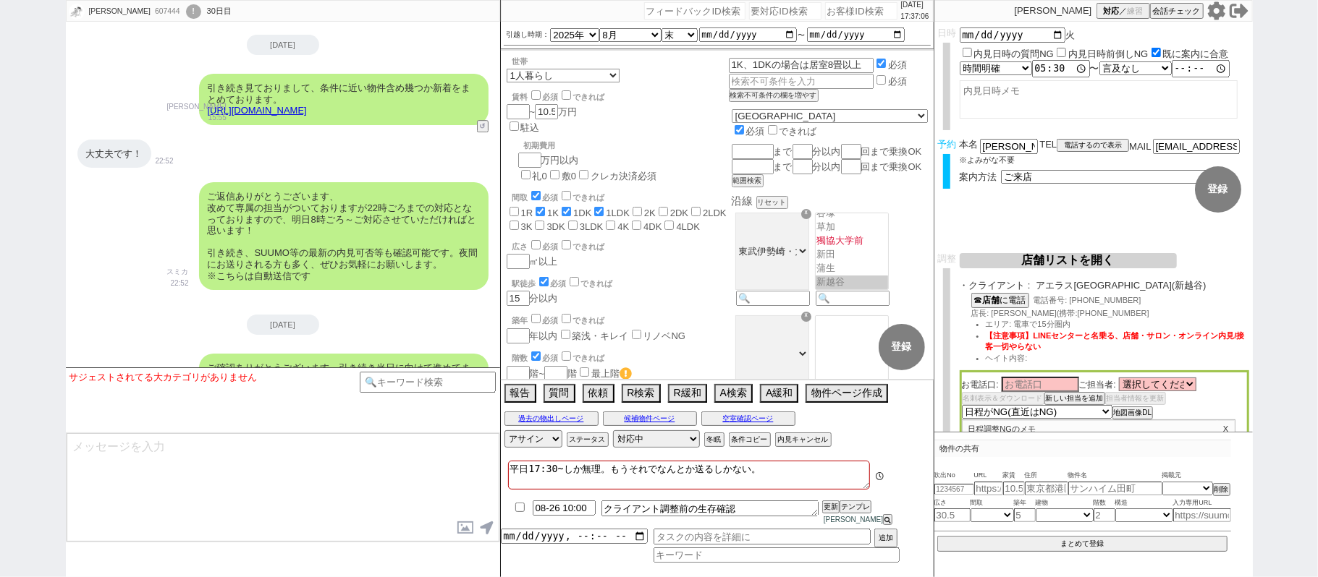
scroll to position [243, 0]
click at [481, 391] on button "↺" at bounding box center [484, 395] width 9 height 9
click at [186, 10] on div "!" at bounding box center [193, 11] width 15 height 14
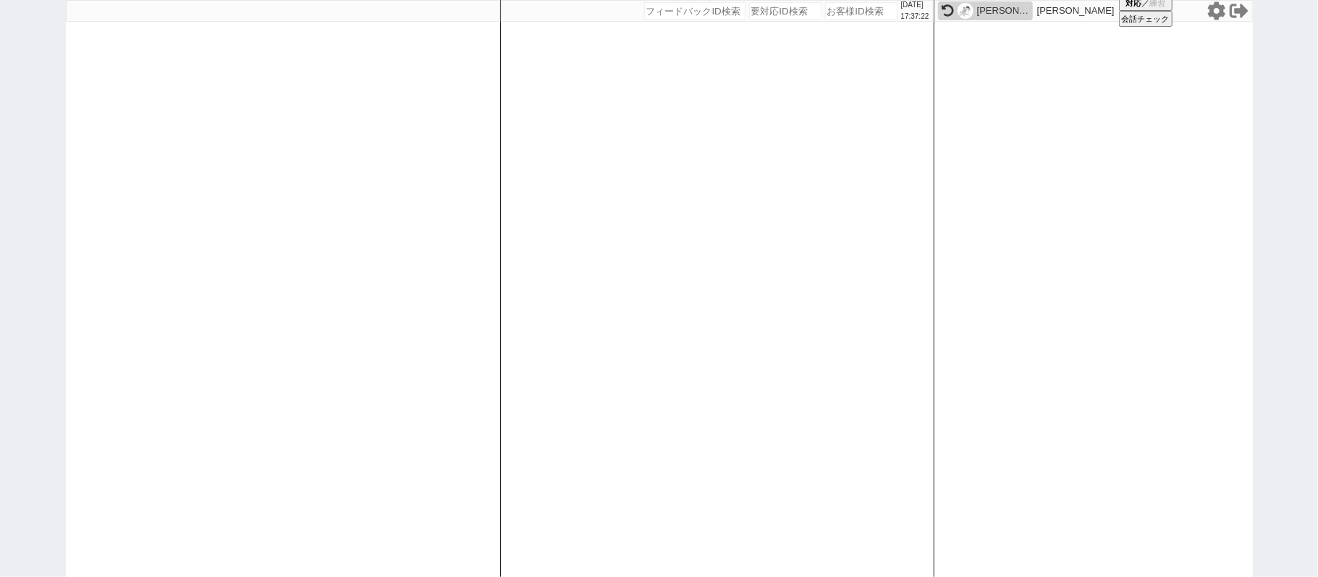
click at [316, 234] on div at bounding box center [283, 288] width 434 height 577
select select "2"
select select "3"
select select "8"
select select
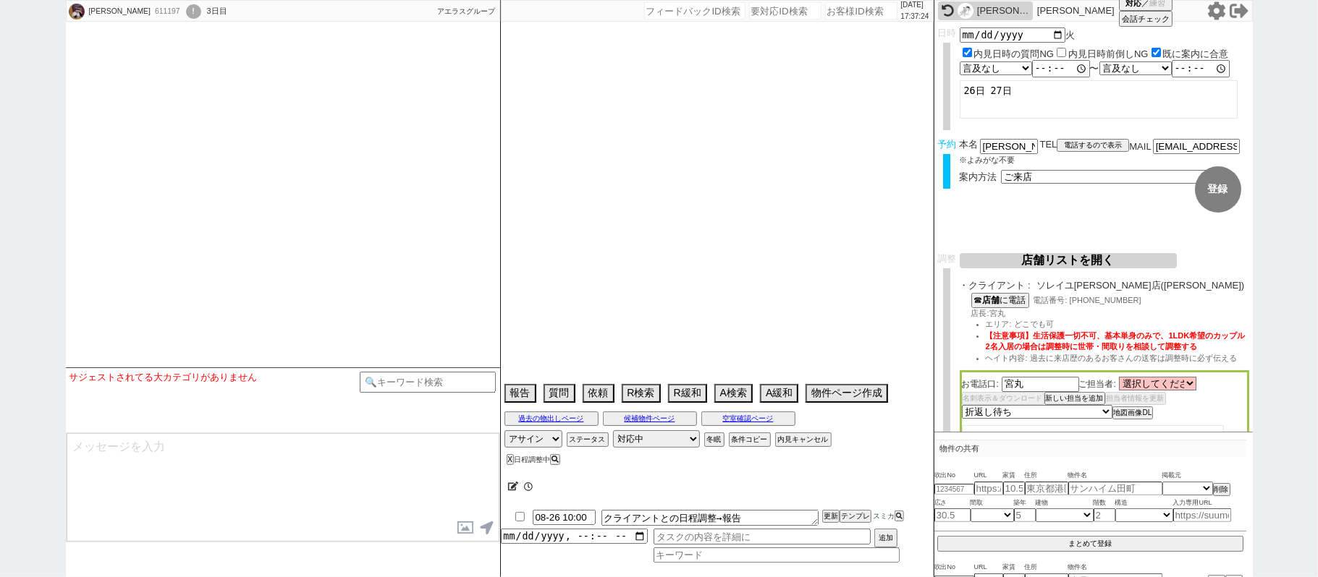
type textarea "45日圏内、他社なし"
select select "2025"
select select "10"
select select "36"
select select "1"
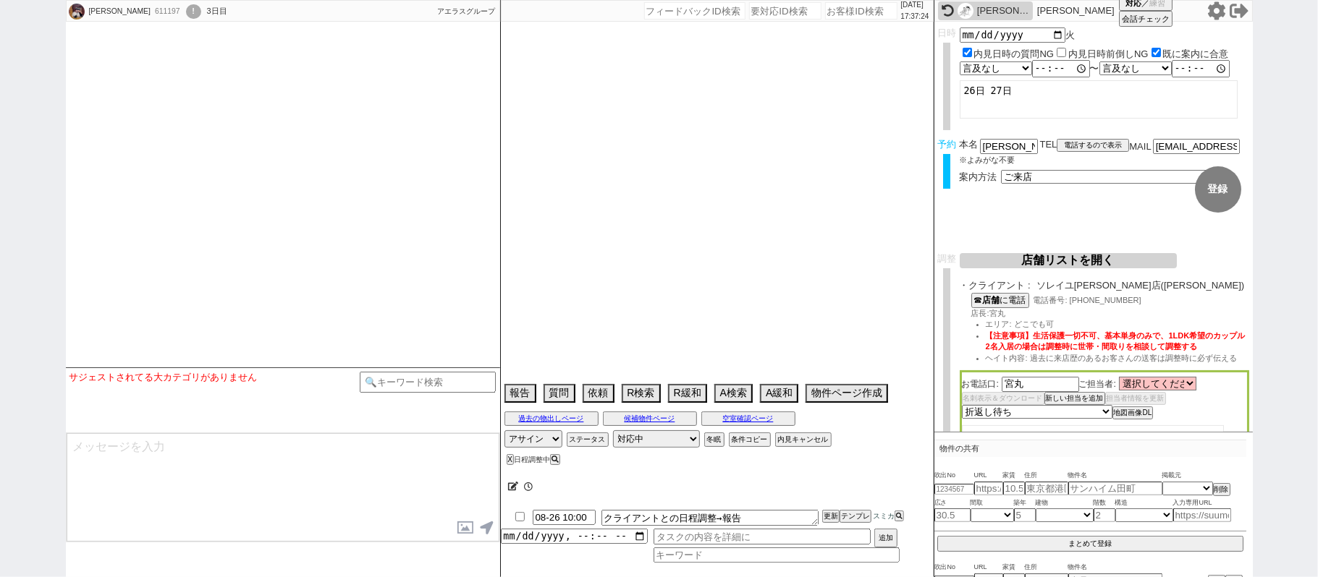
select select "16"
select select "543"
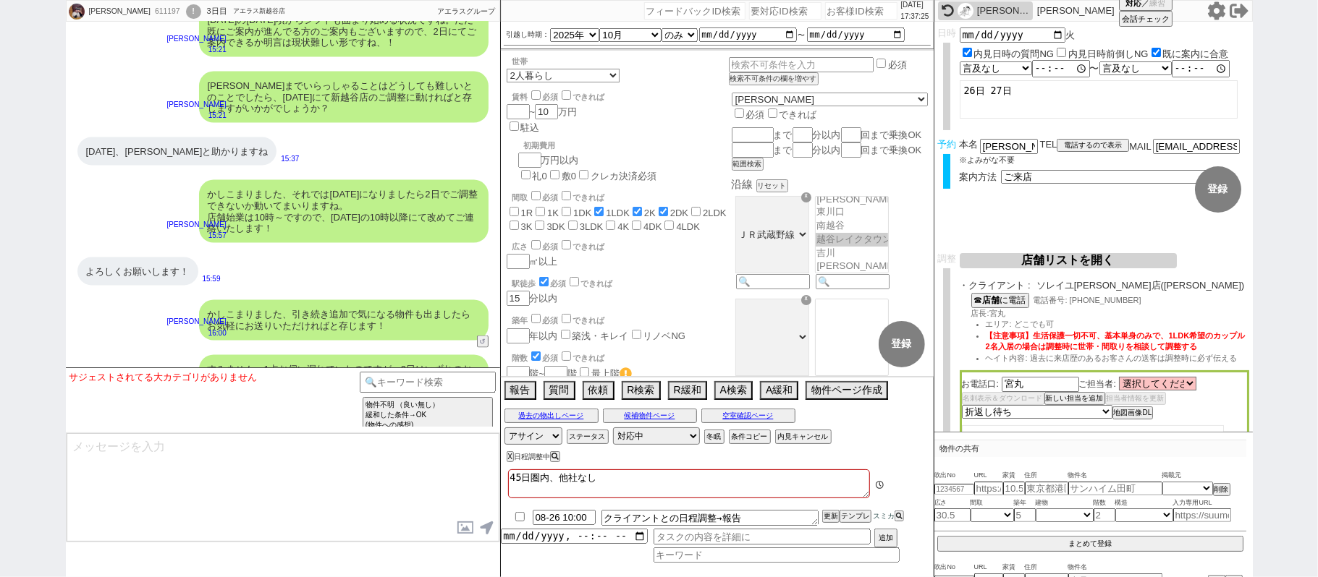
scroll to position [5549, 0]
click at [482, 394] on button "↺" at bounding box center [484, 398] width 9 height 9
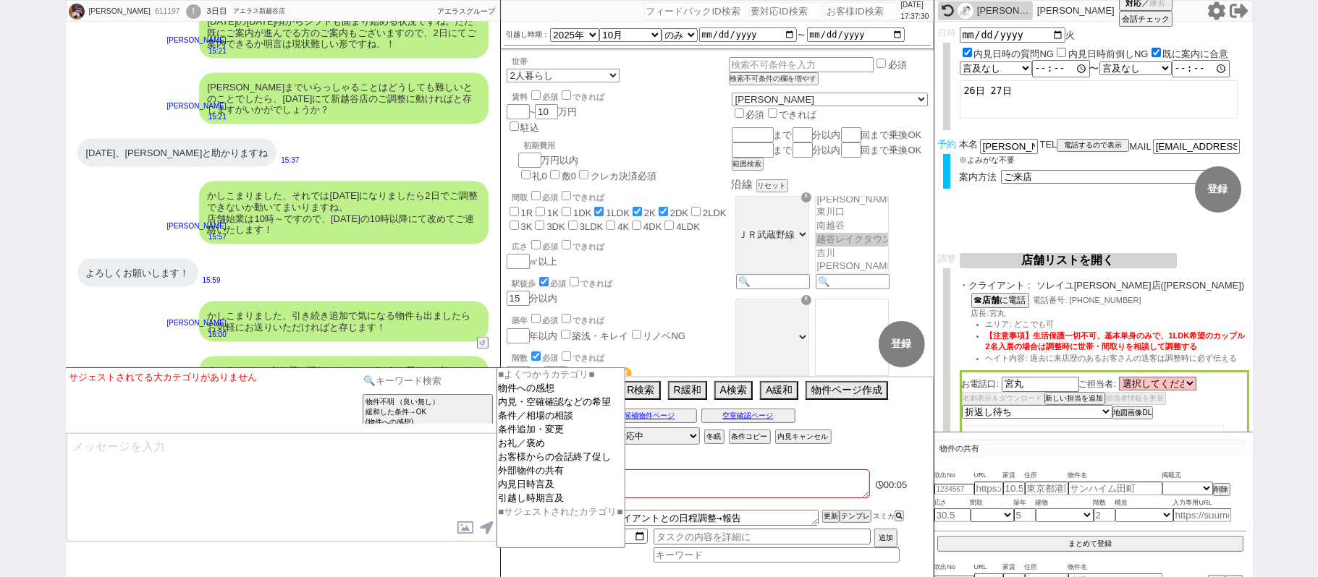
click at [427, 375] on input at bounding box center [428, 381] width 137 height 18
type input "記述"
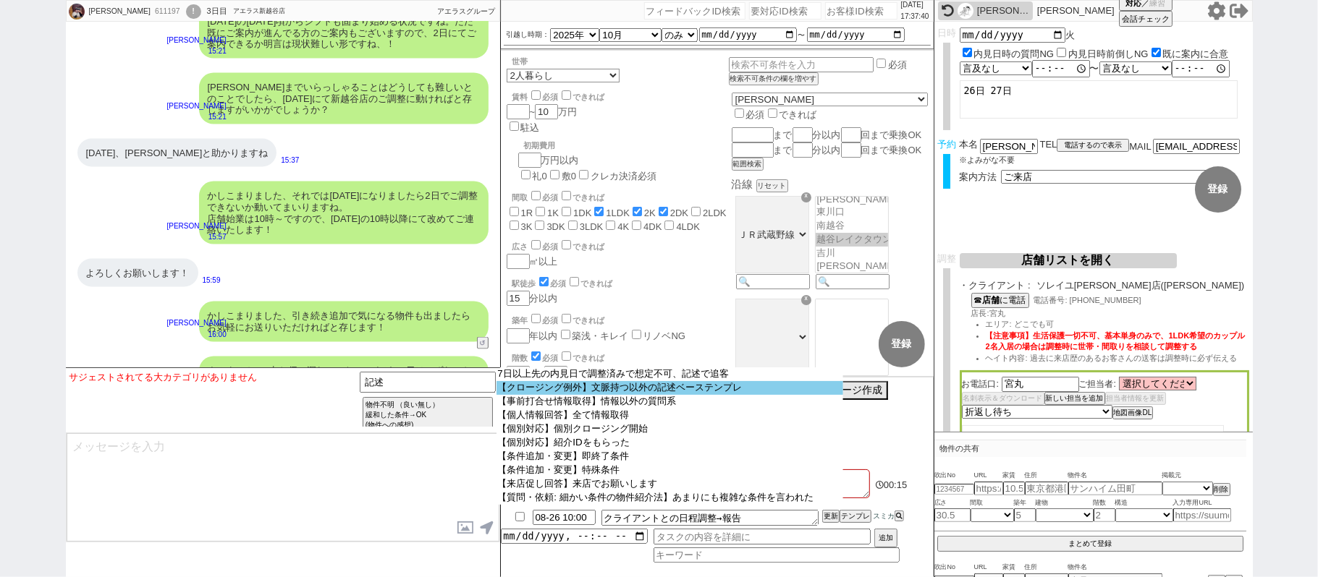
click at [557, 389] on option "【クロージング例外】文脈持つ以外の記述ベーステンプレ" at bounding box center [669, 388] width 347 height 14
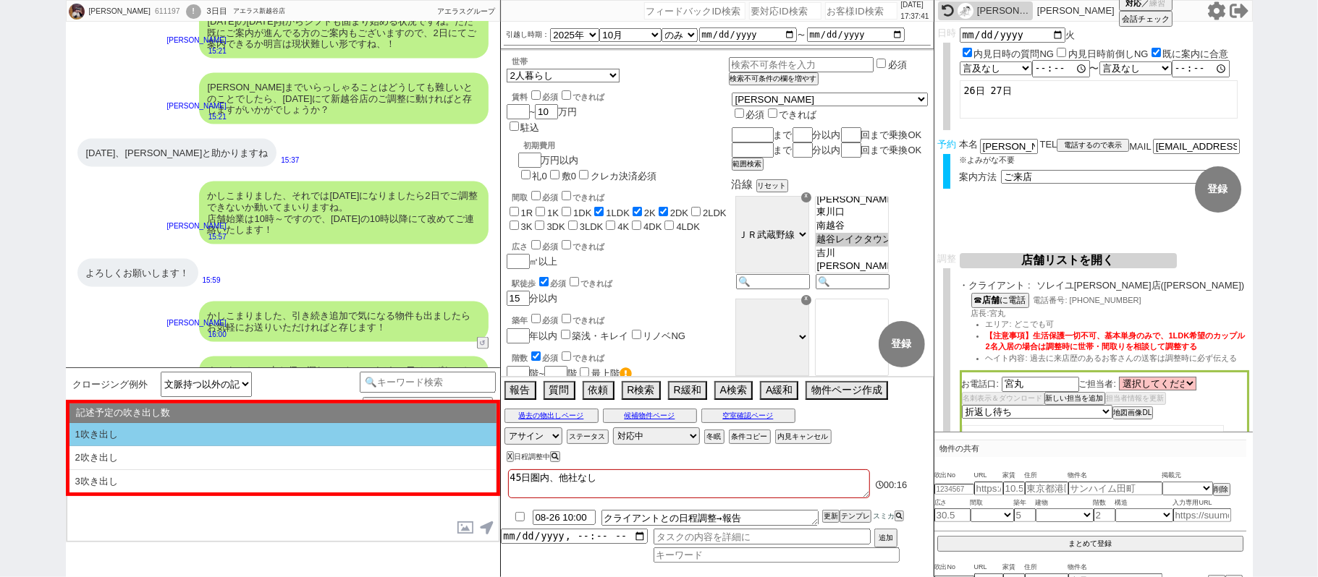
click at [337, 425] on li "1吹き出し" at bounding box center [282, 435] width 427 height 24
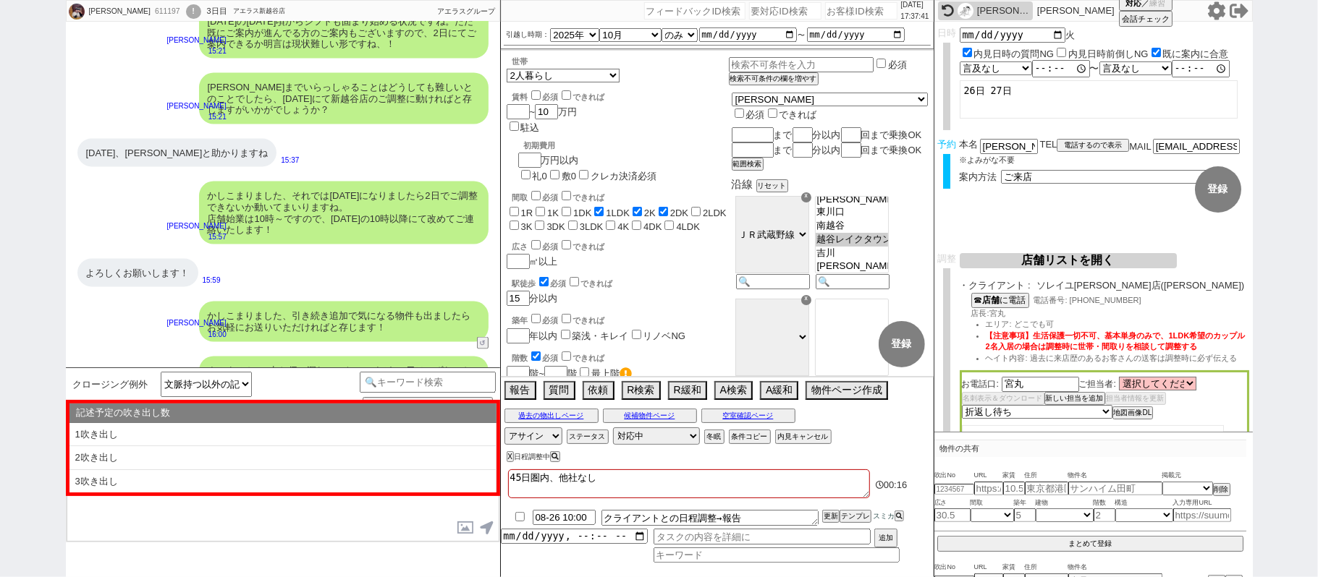
type textarea "@@【@@①記述したい内容を②の下に入力@@】@@ @@【@@②記述したい内容を入力後に①と②を@@ごと消して送信！！@@】@@"
select select "1吹き出し"
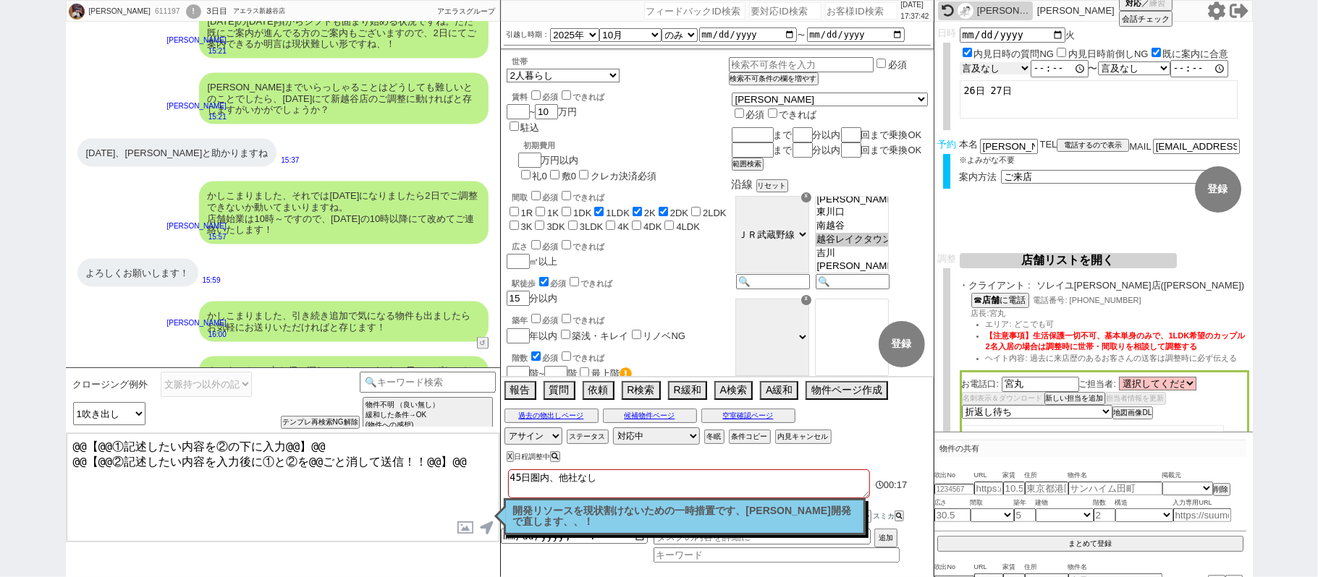
click at [1014, 69] on select "言及なし 時間明確 午前 午後 お昼 夕方・夜 終日いつでも その他" at bounding box center [994, 68] width 71 height 12
select select "6"
click at [959, 63] on select "言及なし 時間明確 午前 午後 お昼 夕方・夜 終日いつでも その他" at bounding box center [994, 68] width 71 height 12
type input "10:00:00"
click at [1132, 69] on select "言及なし 時間明確 午前 午後 お昼 夕方・夜 終日いつでも その他" at bounding box center [1134, 68] width 71 height 12
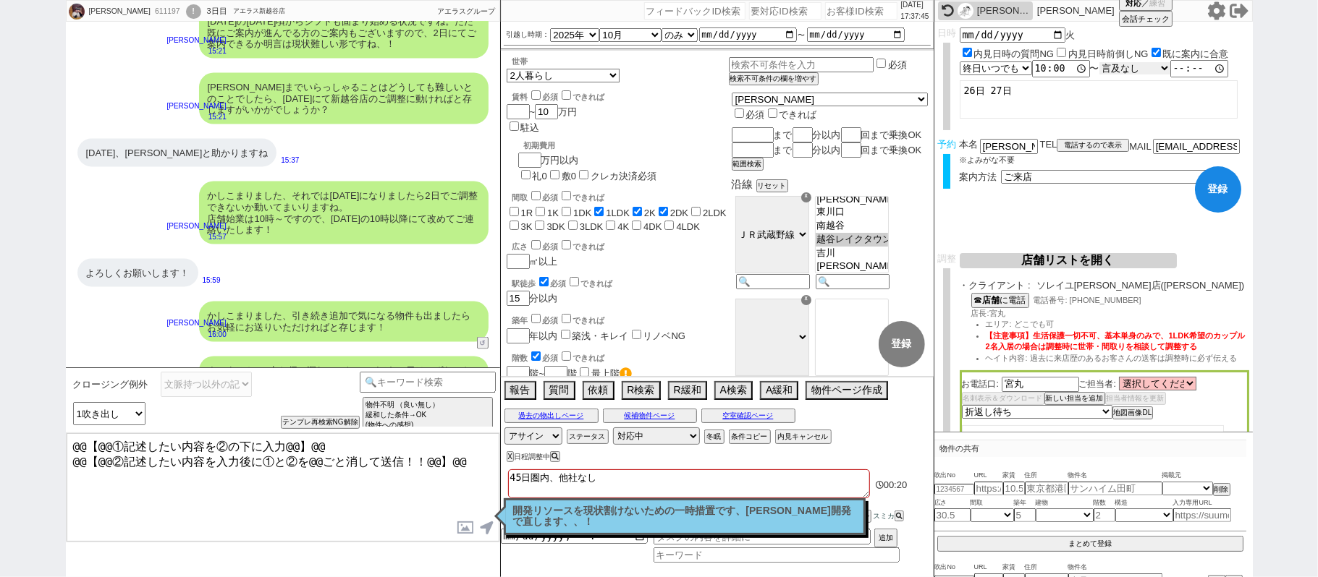
select select "6"
click at [1106, 63] on select "言及なし 時間明確 午前 午後 お昼 夕方・夜 終日いつでも その他" at bounding box center [1134, 68] width 71 height 12
type input "19:00:00"
drag, startPoint x: 1213, startPoint y: 183, endPoint x: 1113, endPoint y: 239, distance: 115.0
click at [1214, 183] on button "登録" at bounding box center [1218, 189] width 46 height 46
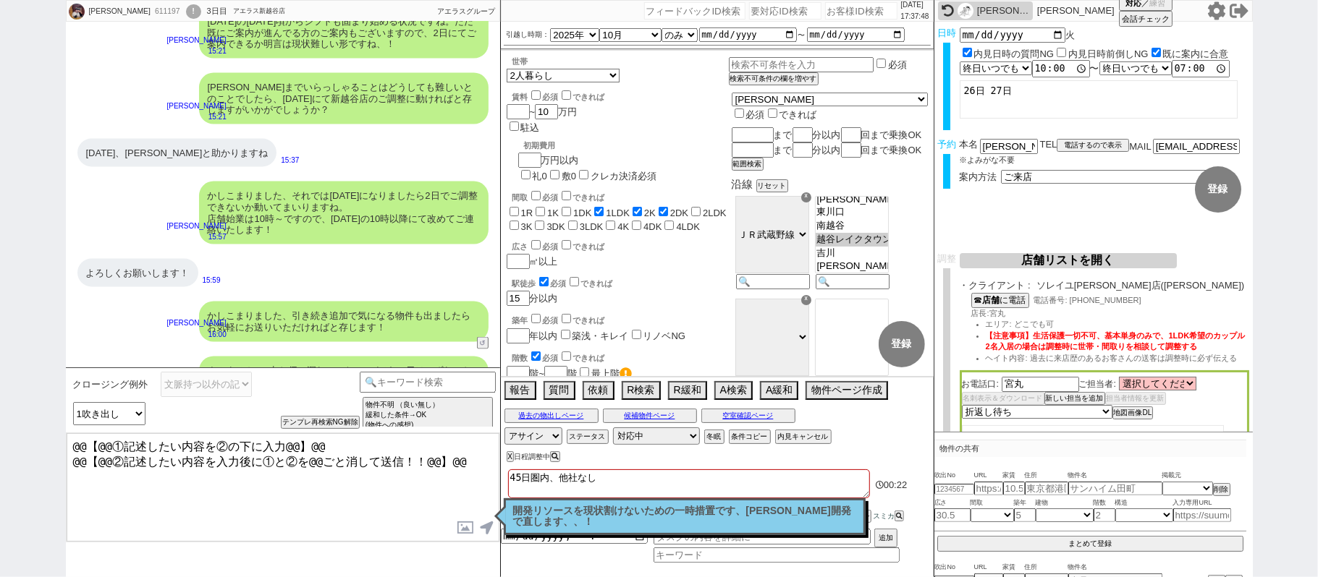
click at [745, 519] on p "開発リソースを現状割けないための一時措置です、いつか開発で直します、、！" at bounding box center [684, 517] width 343 height 22
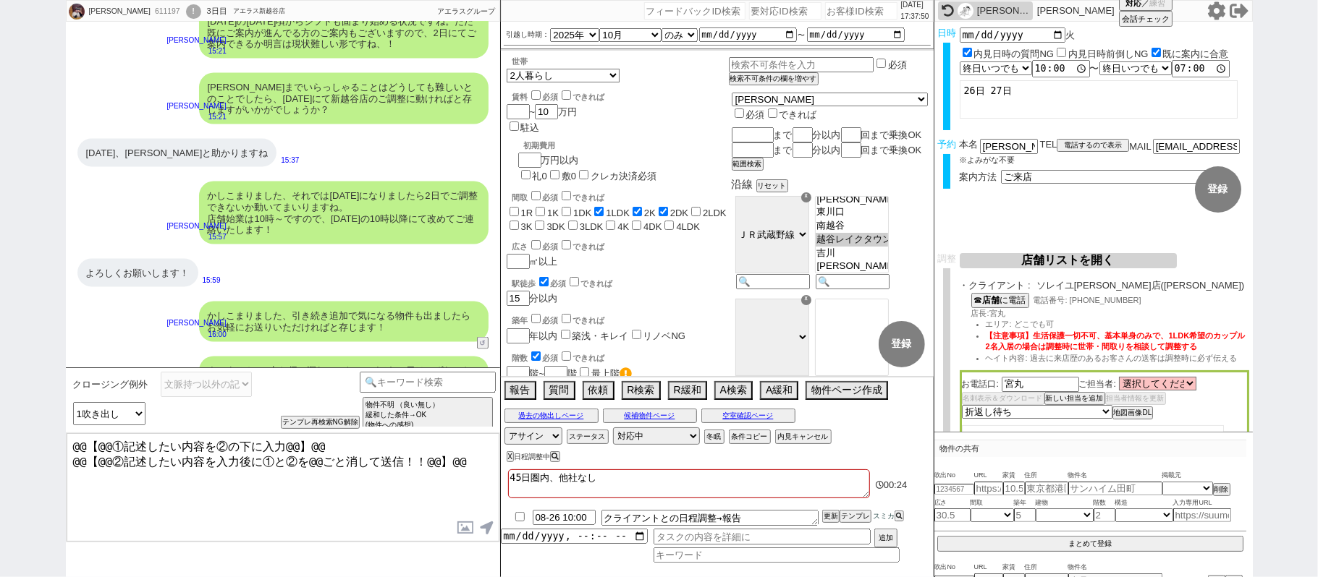
click at [478, 464] on textarea "@@【@@①記述したい内容を②の下に入力@@】@@ @@【@@②記述したい内容を入力後に①と②を@@ごと消して送信！！@@】@@" at bounding box center [283, 487] width 433 height 109
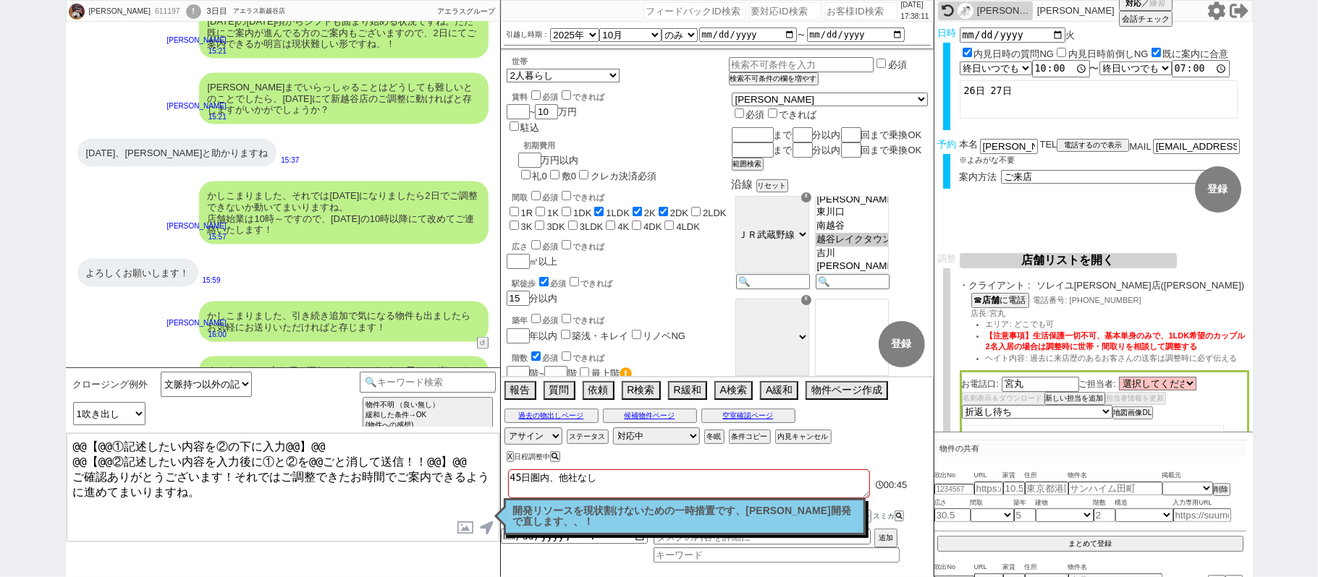
drag, startPoint x: 469, startPoint y: 462, endPoint x: 0, endPoint y: 20, distance: 643.9
click at [0, 241] on div "榊原竜太 611197 ! 0 3日目 アエラス新越谷店 冬眠中 自社客 アエラスグループ スミカ_BPO チャット全表示 2025-08-23 ようこそLI…" at bounding box center [659, 288] width 1318 height 577
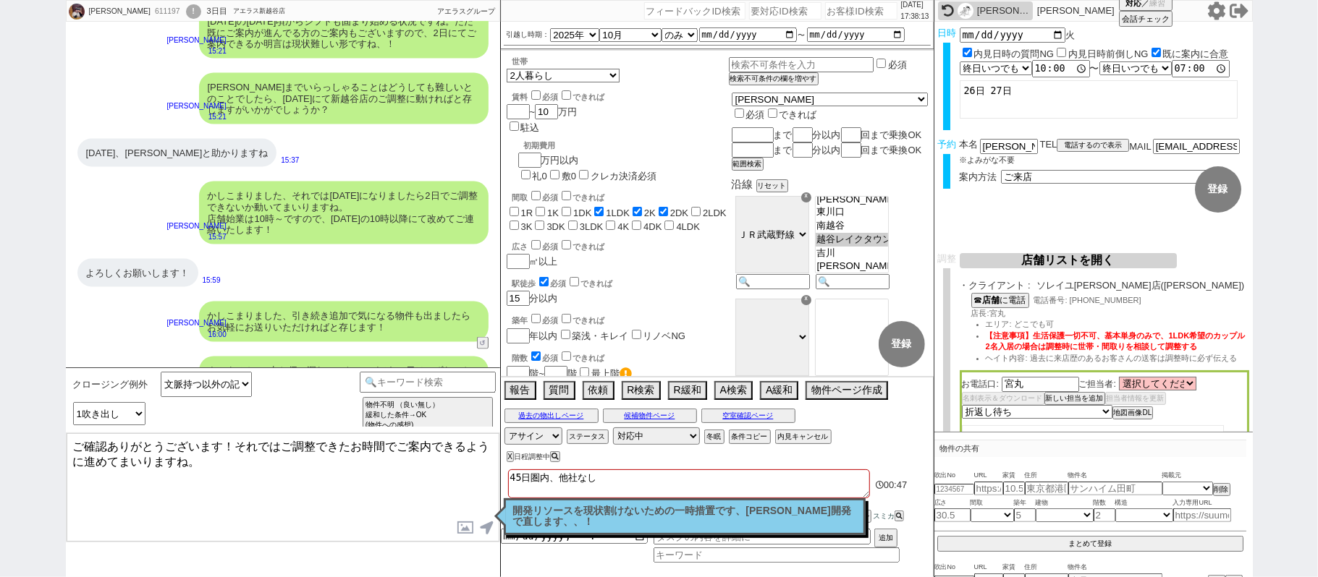
type textarea "ご確認ありがとうございます！それではご調整できたお時間でご案内できるように進めてまいりますね。"
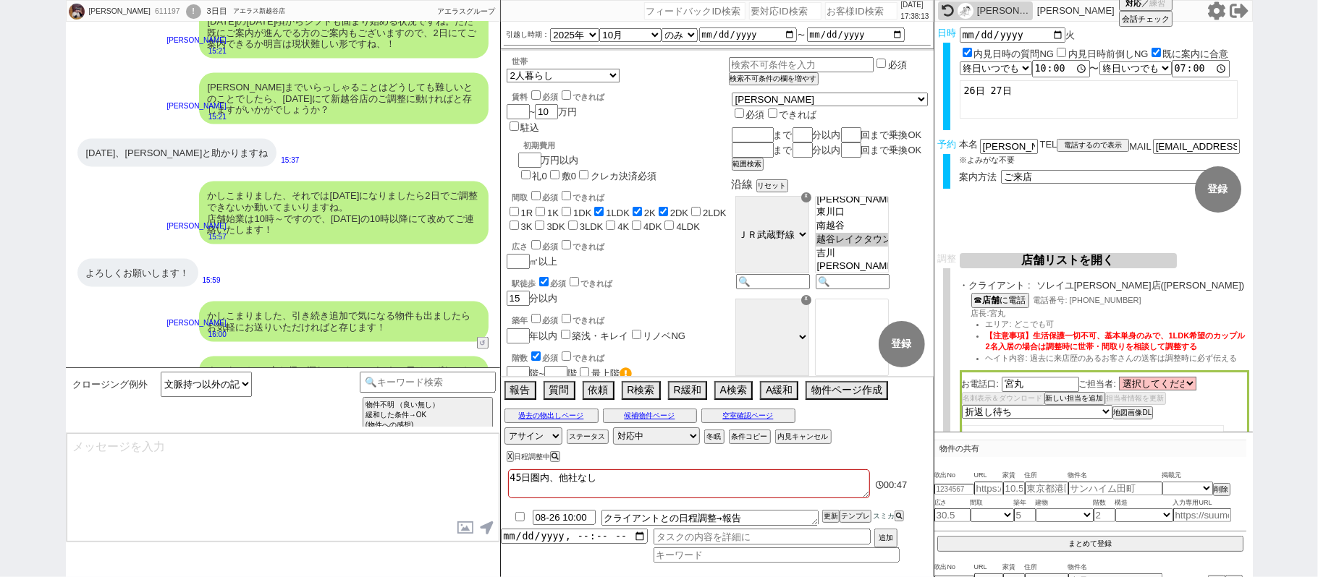
scroll to position [5604, 0]
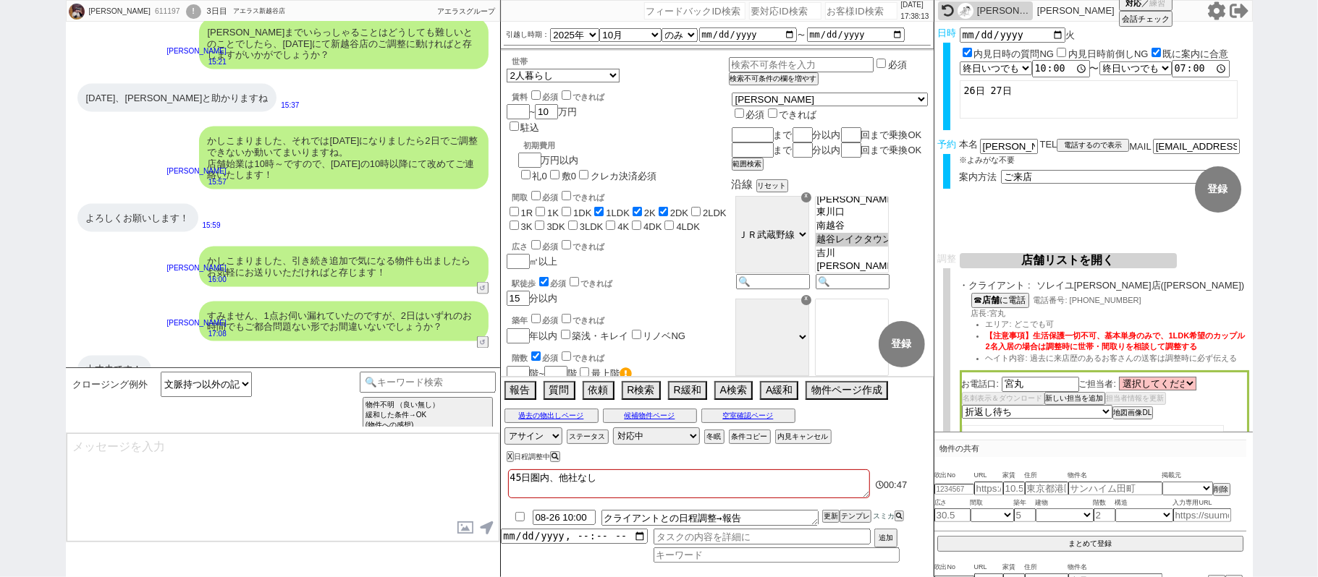
select select "431"
type textarea "@@【@@メッセージは打たず、以下やってください@@】@@ @@【@@タスク整理、追加、条件入力等のやるべきことはやりましたか？？全て終わったら自分に付いたア…"
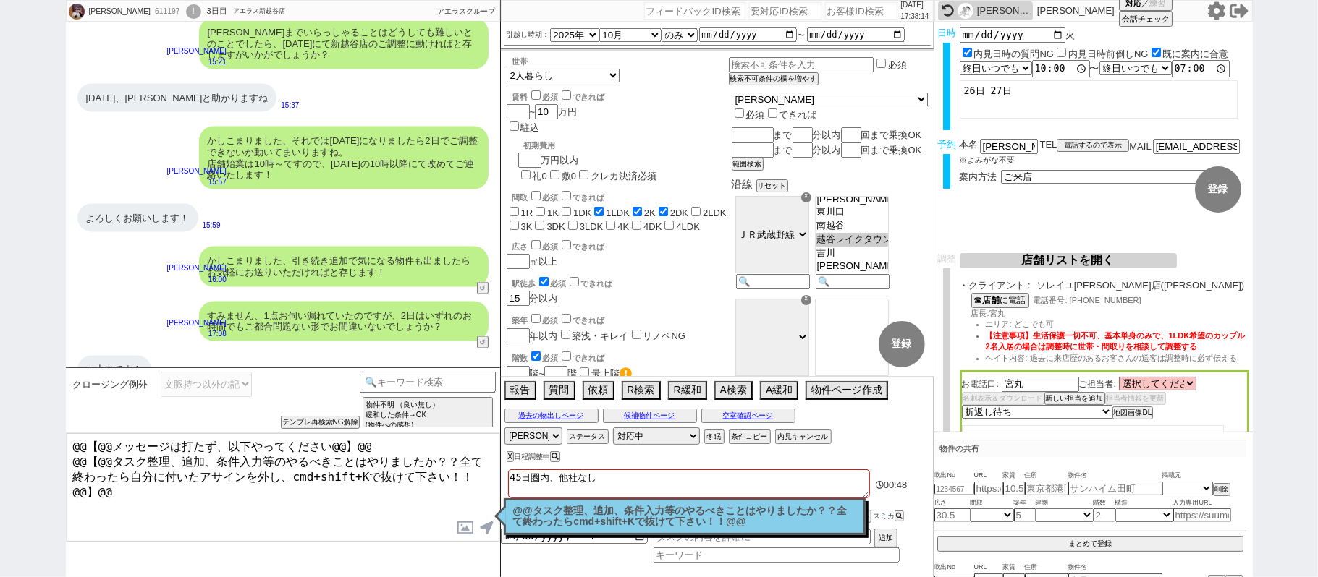
click at [695, 514] on p "@@タスク整理、追加、条件入力等のやるべきことはやりましたか？？全て終わったらcmd+shift+Kで抜けて下さい！！@@" at bounding box center [684, 517] width 343 height 22
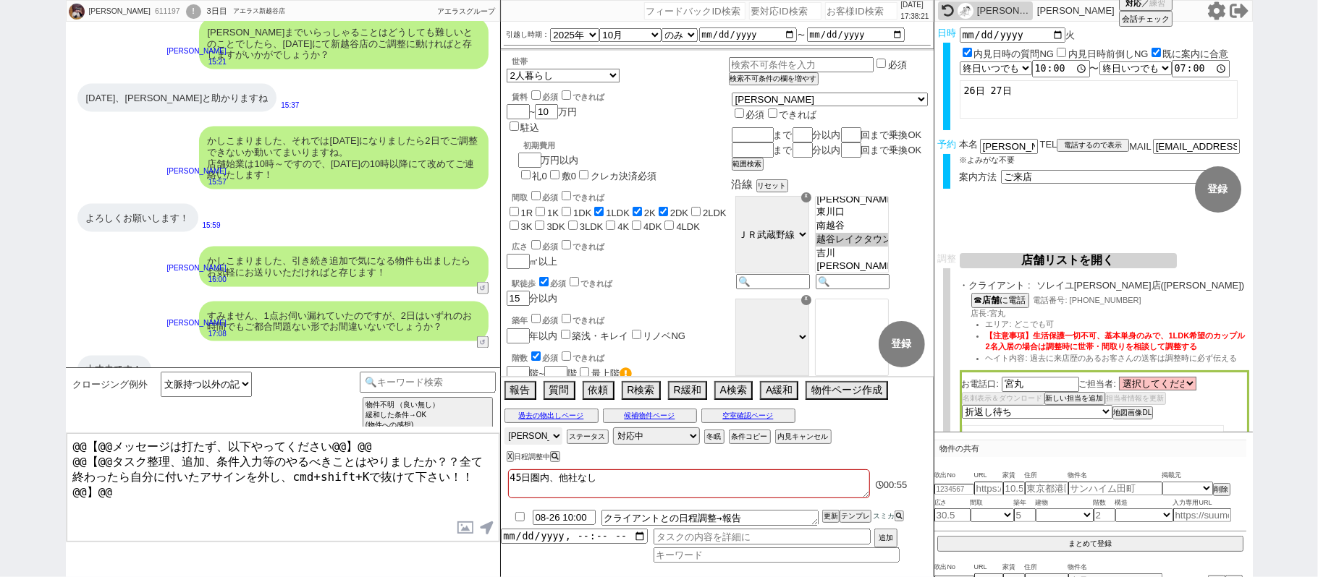
click at [546, 438] on select "アサイン 青木琢磨 松井健太朗 和田麻衣" at bounding box center [533, 436] width 58 height 17
select select
click at [504, 429] on select "アサイン 青木琢磨 松井健太朗 和田麻衣" at bounding box center [533, 436] width 58 height 17
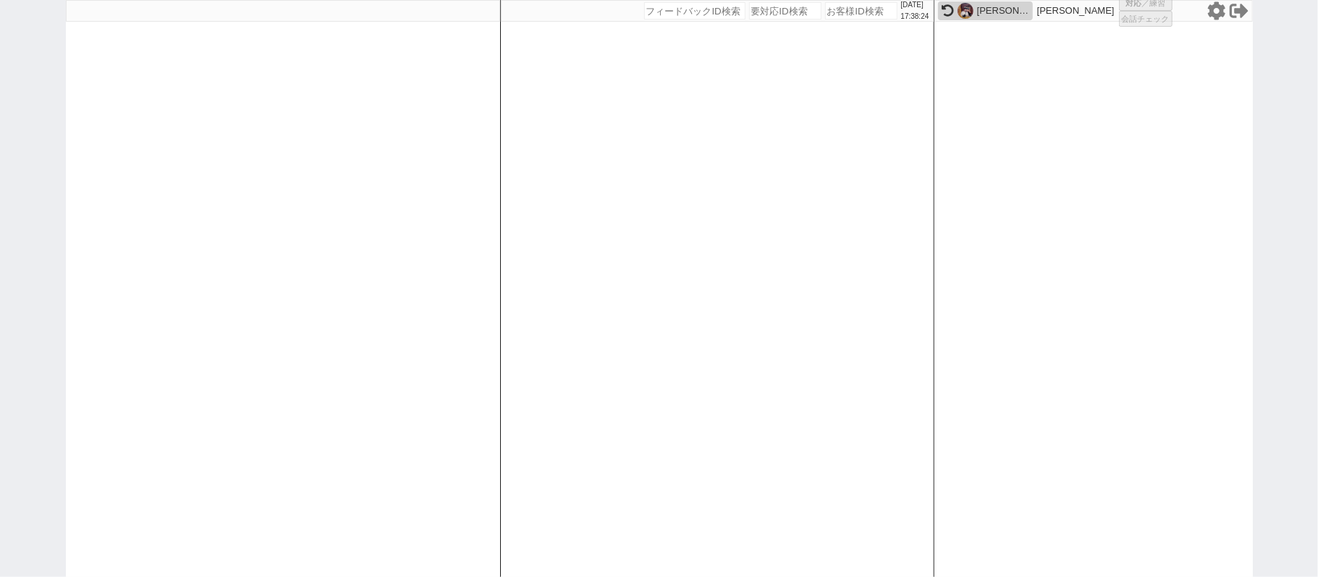
select select
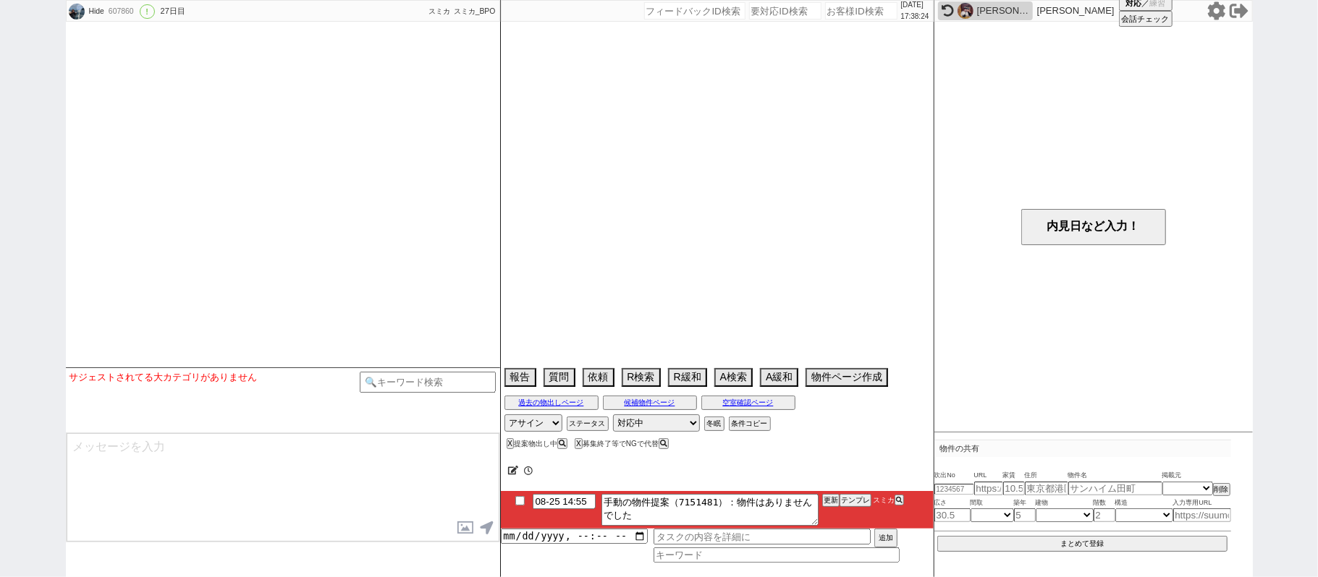
select select "15"
select select "0"
select select "70"
select select "1695"
select select "75"
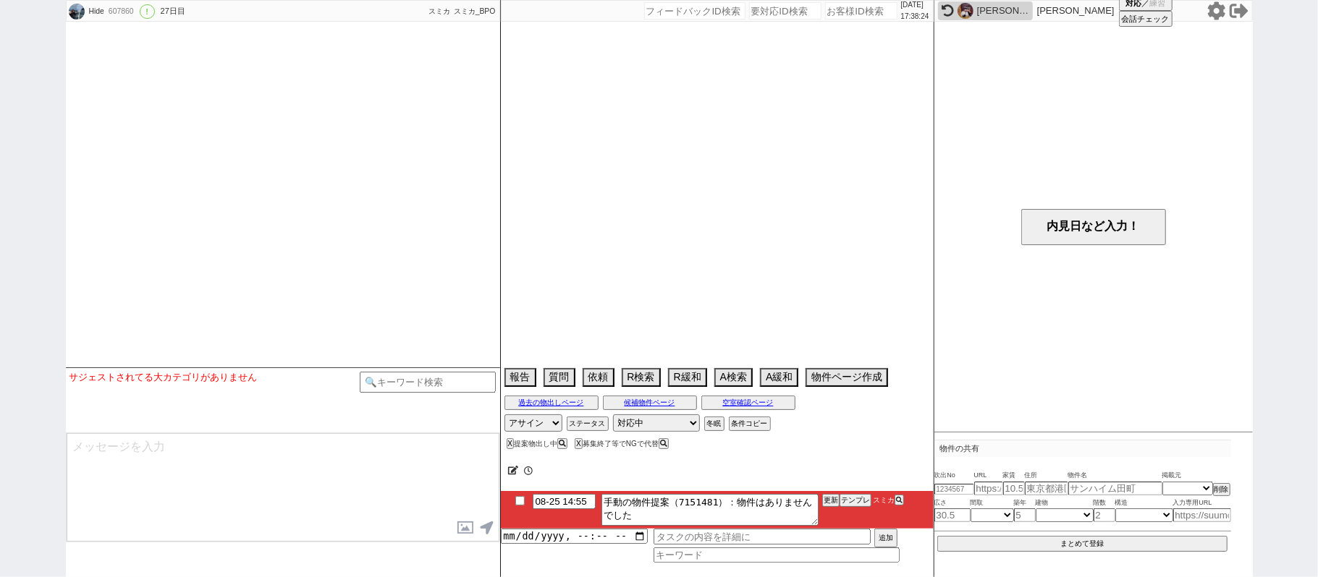
select select "1804"
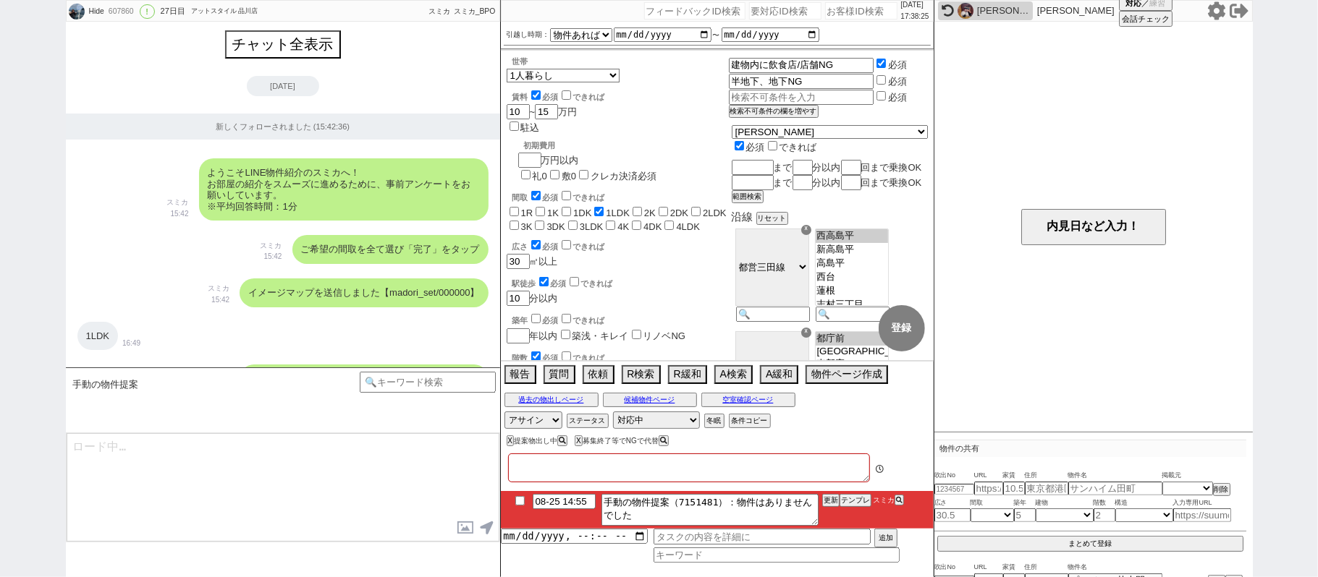
type textarea "候補無し来店しない"
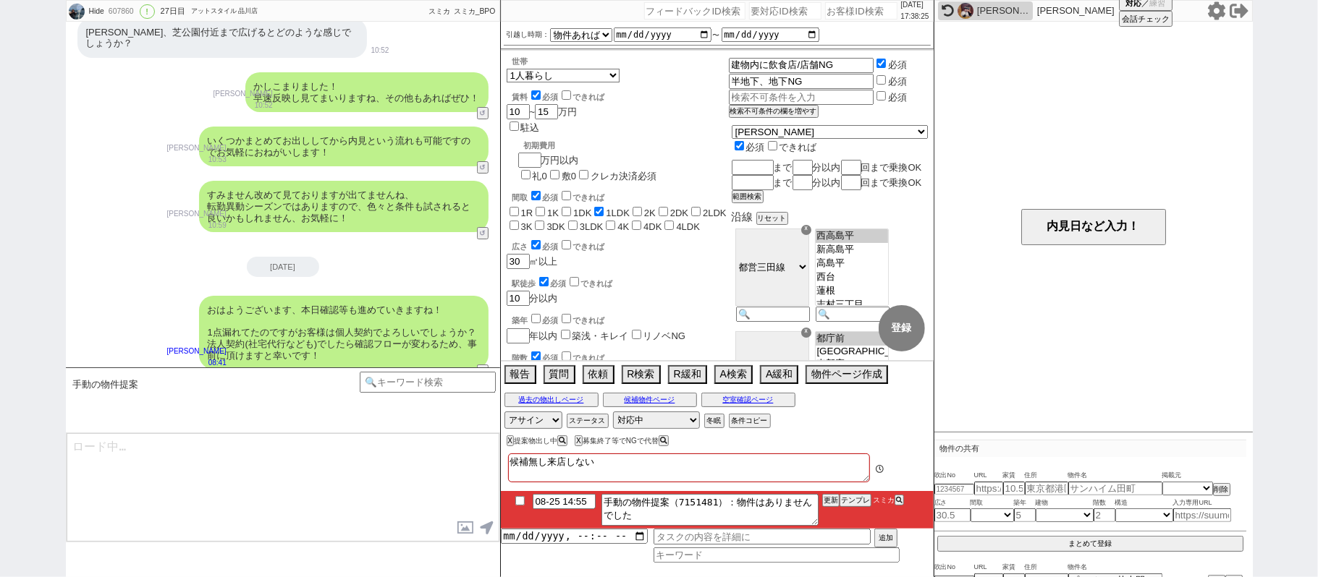
scroll to position [243, 0]
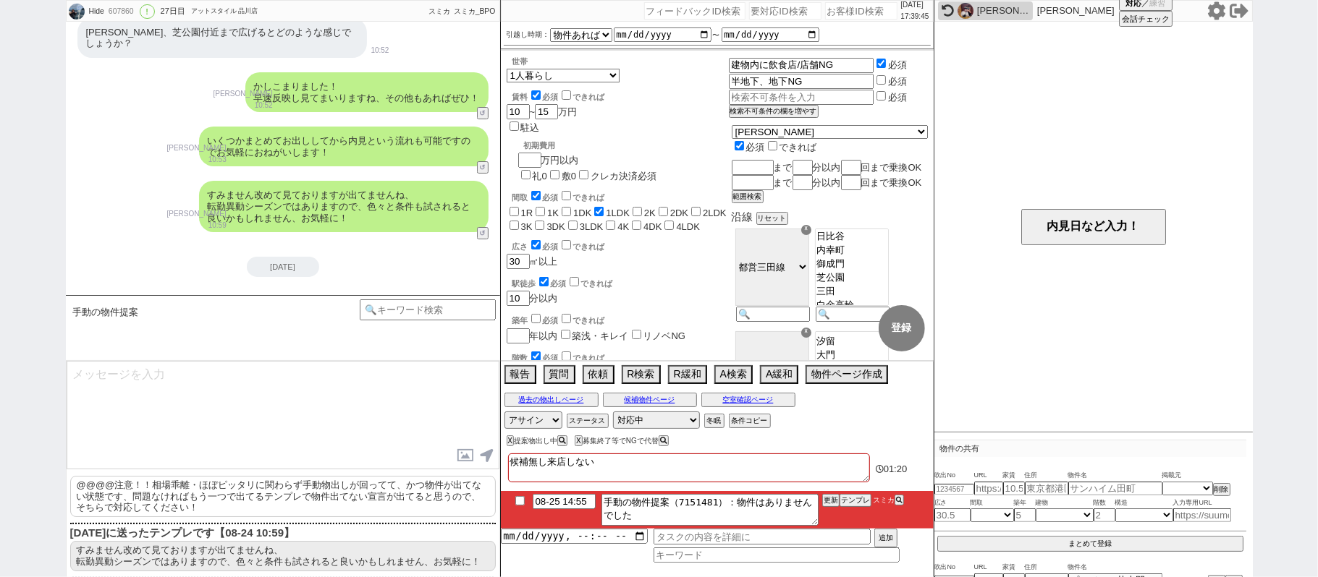
click at [307, 481] on p "@@@@注意！！相場乖離・ほぼピッタリに関わらず手動物出しが回ってて、かつ物件が出てない状態です、問題なければもう一つで出てるテンプレで物件出てない宣言が出て…" at bounding box center [282, 496] width 425 height 41
type textarea "@@@@注意！！相場乖離・ほぼピッタリに関わらず手動物出しが回ってて、かつ物件が出てない状態です、問題なければもう一つで出てるテンプレで物件出てない宣言が出て…"
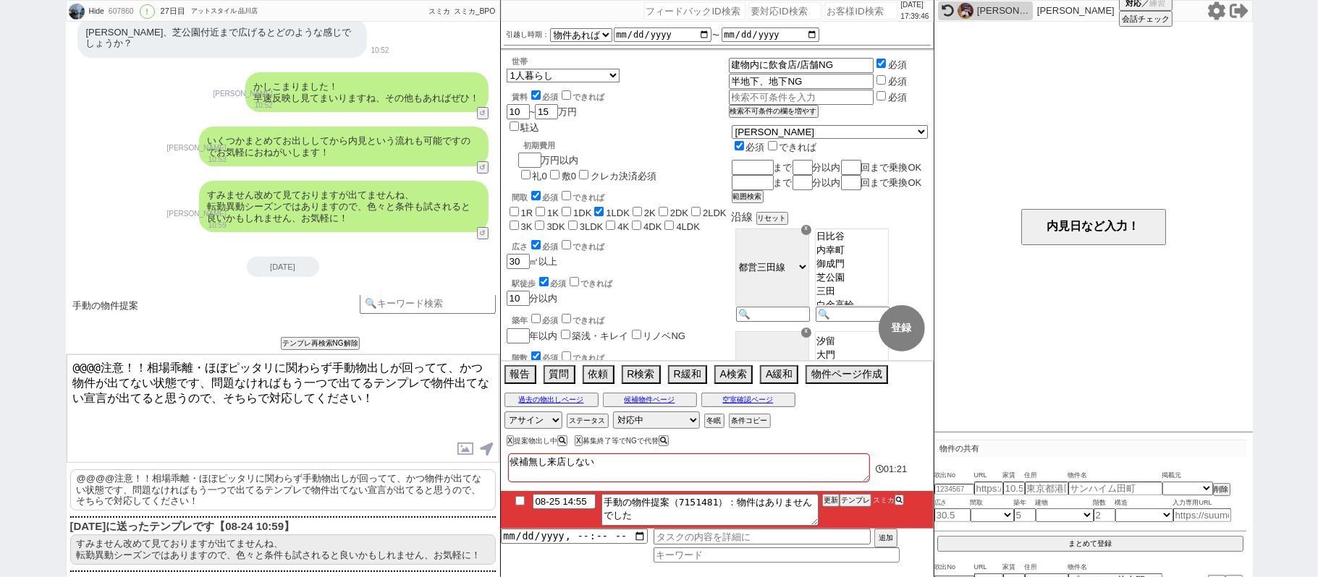
scroll to position [9, 0]
click at [521, 499] on input "checkbox" at bounding box center [519, 500] width 21 height 9
checkbox input "true"
click at [828, 504] on button "更新" at bounding box center [829, 501] width 14 height 10
drag, startPoint x: 828, startPoint y: 522, endPoint x: 828, endPoint y: 508, distance: 13.7
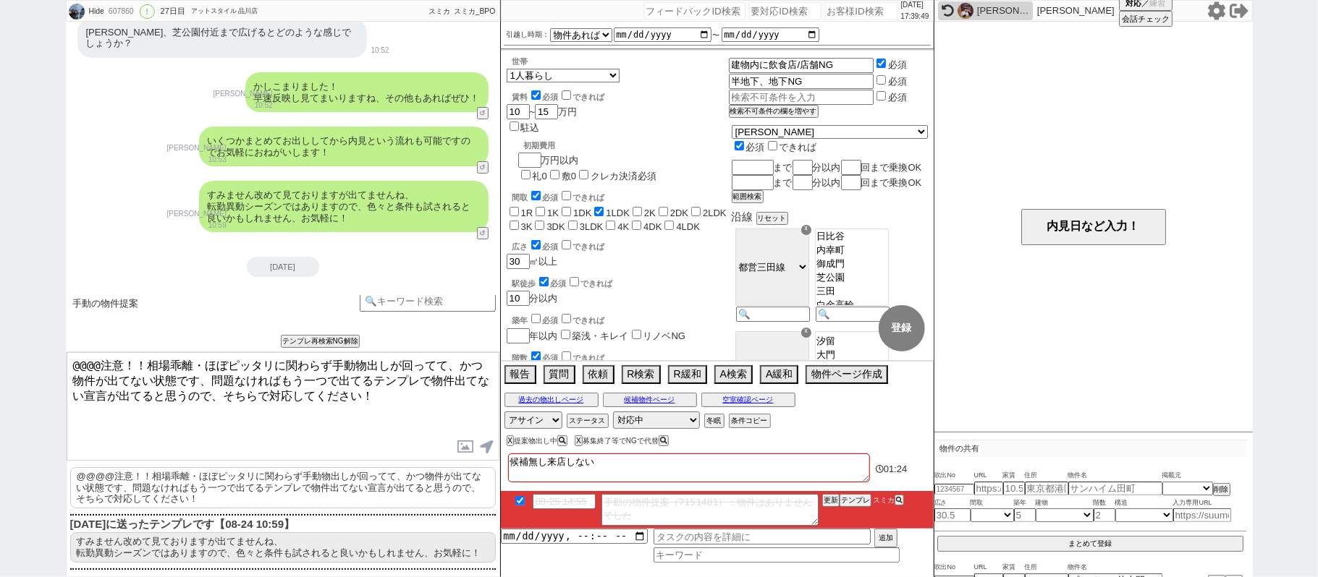
click at [828, 521] on li "08-25 14:55 手動の物件提案（7151481）：物件はありませんでした 更新 テンプレ スミカ" at bounding box center [717, 510] width 433 height 38
drag, startPoint x: 828, startPoint y: 508, endPoint x: 828, endPoint y: 517, distance: 8.7
click at [829, 508] on li "08-25 14:55 手動の物件提案（7151481）：物件はありませんでした 更新 テンプレ スミカ" at bounding box center [717, 510] width 433 height 38
click at [828, 519] on li "08-25 14:55 手動の物件提案（7151481）：物件はありませんでした 更新 テンプレ スミカ" at bounding box center [717, 510] width 433 height 38
drag, startPoint x: 828, startPoint y: 501, endPoint x: 829, endPoint y: 516, distance: 15.3
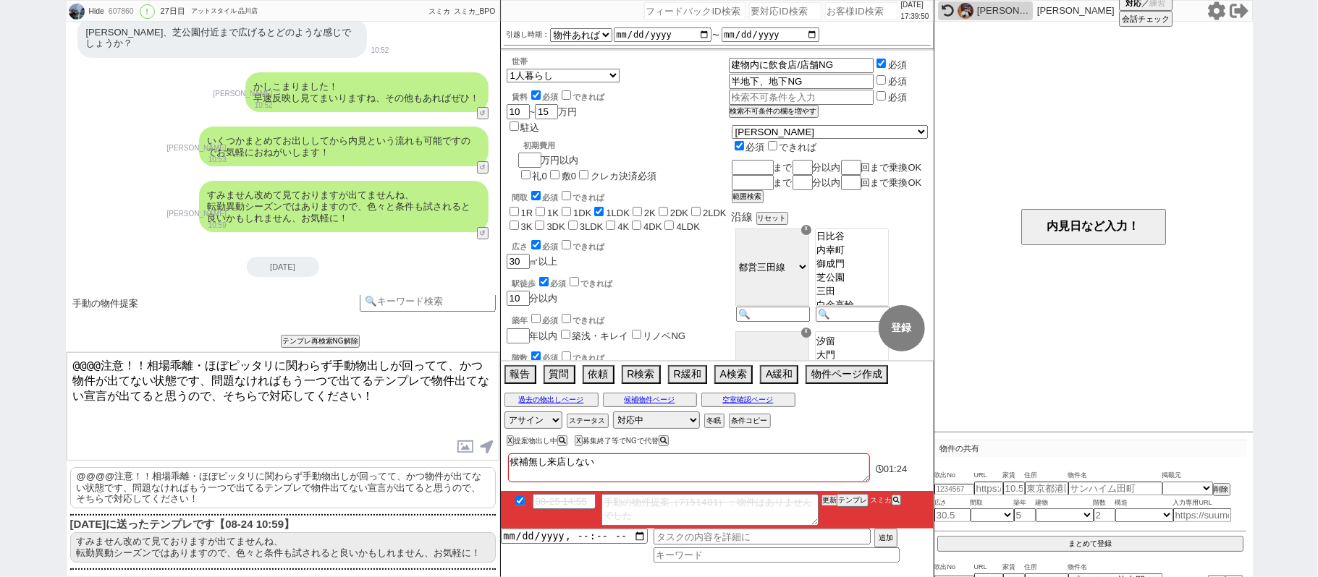
click at [829, 506] on button "更新" at bounding box center [829, 501] width 14 height 10
click at [832, 519] on li "08-25 14:55 手動の物件提案（7151481）：物件はありませんでした 更新 テンプレ スミカ" at bounding box center [717, 510] width 433 height 38
click at [829, 506] on button "更新" at bounding box center [829, 501] width 14 height 10
click at [829, 516] on li "08-25 14:55 手動の物件提案（7151481）：物件はありませんでした 更新 テンプレ スミカ" at bounding box center [717, 510] width 433 height 38
drag, startPoint x: 828, startPoint y: 509, endPoint x: 828, endPoint y: 518, distance: 8.7
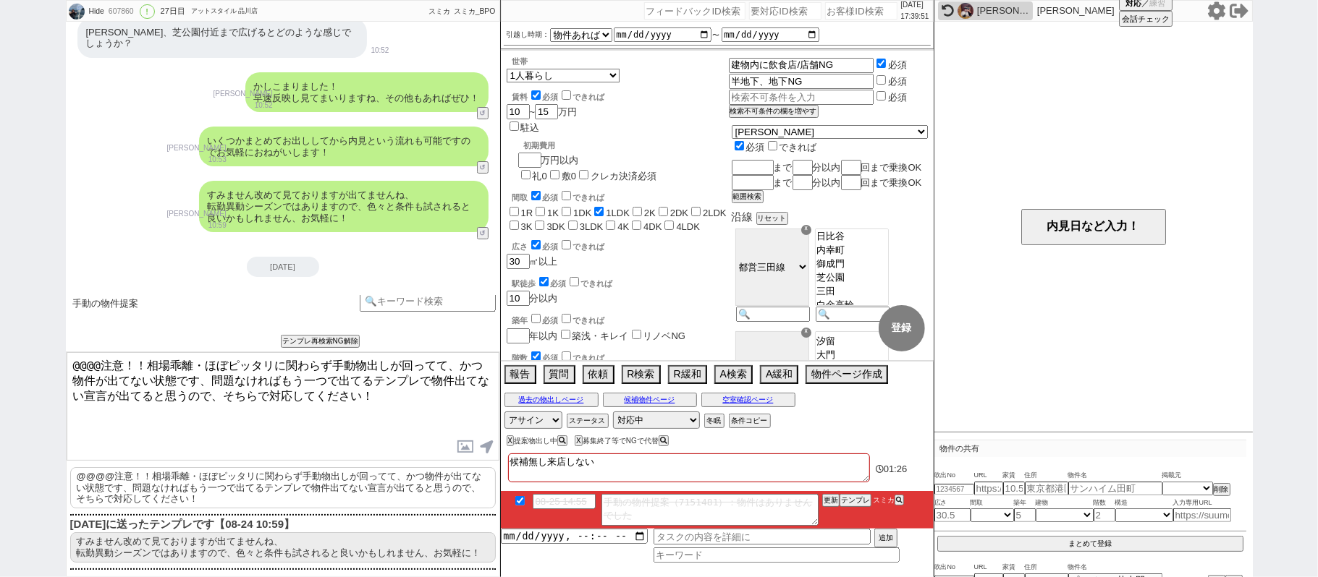
click at [828, 518] on li "08-25 14:55 手動の物件提案（7151481）：物件はありませんでした 更新 テンプレ スミカ" at bounding box center [717, 510] width 433 height 38
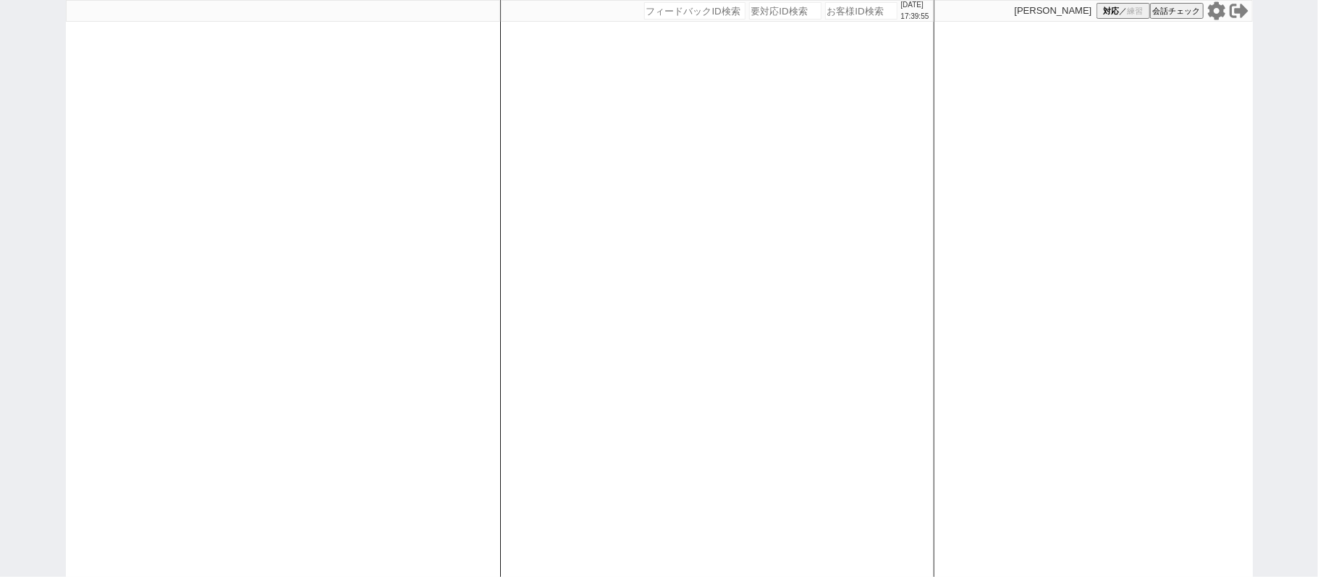
click at [623, 401] on div "[DATE] 17:39:55 候補物件を追加してしてください 紹介した物件一覧 他社物件を追加する 空室確認ページに追加・削除 紹介した物件一覧 他社物件を…" at bounding box center [717, 288] width 434 height 577
select select
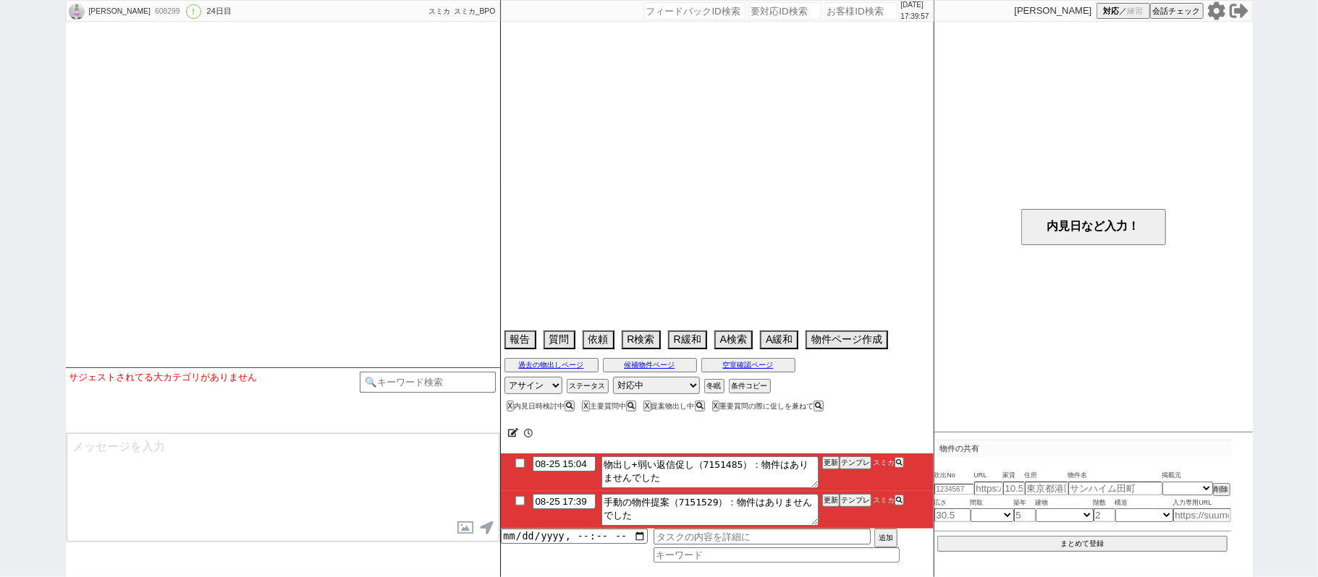
select select "2025"
select select "9"
select select "37"
select select "0"
select select "44"
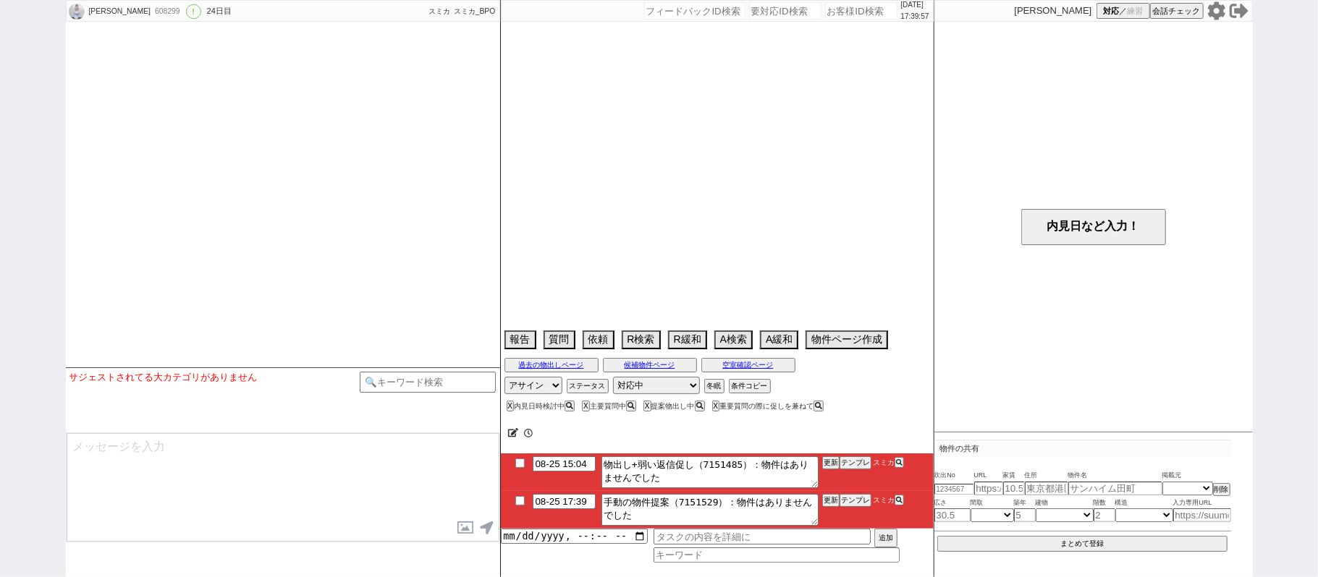
select select "[DATE]"
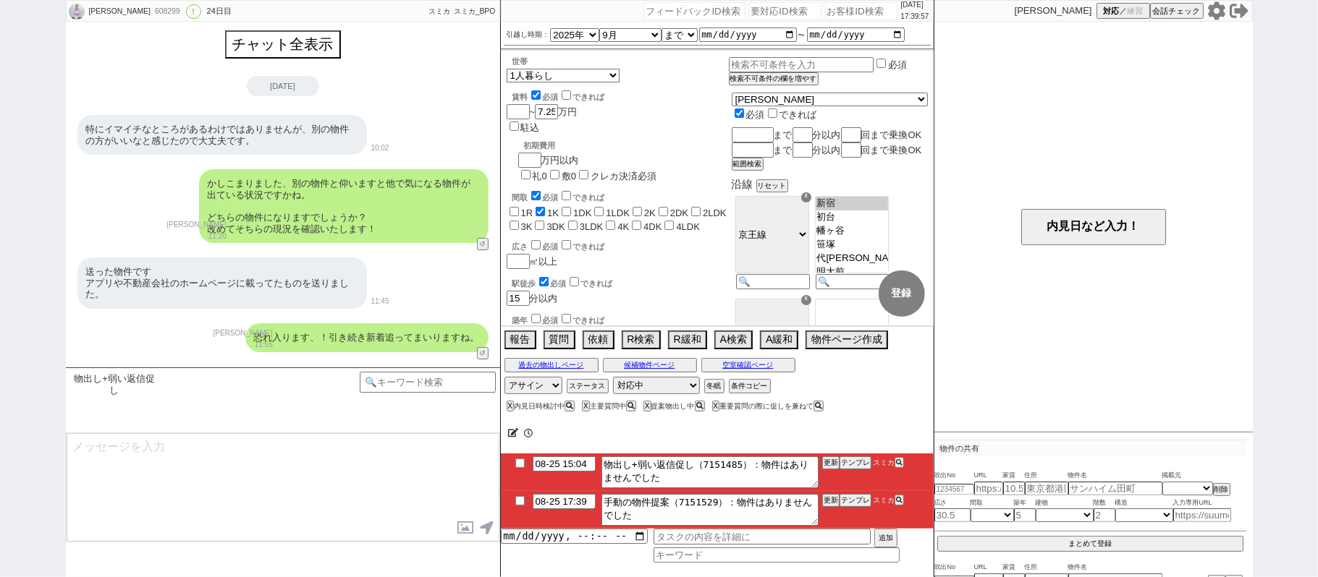
scroll to position [525, 0]
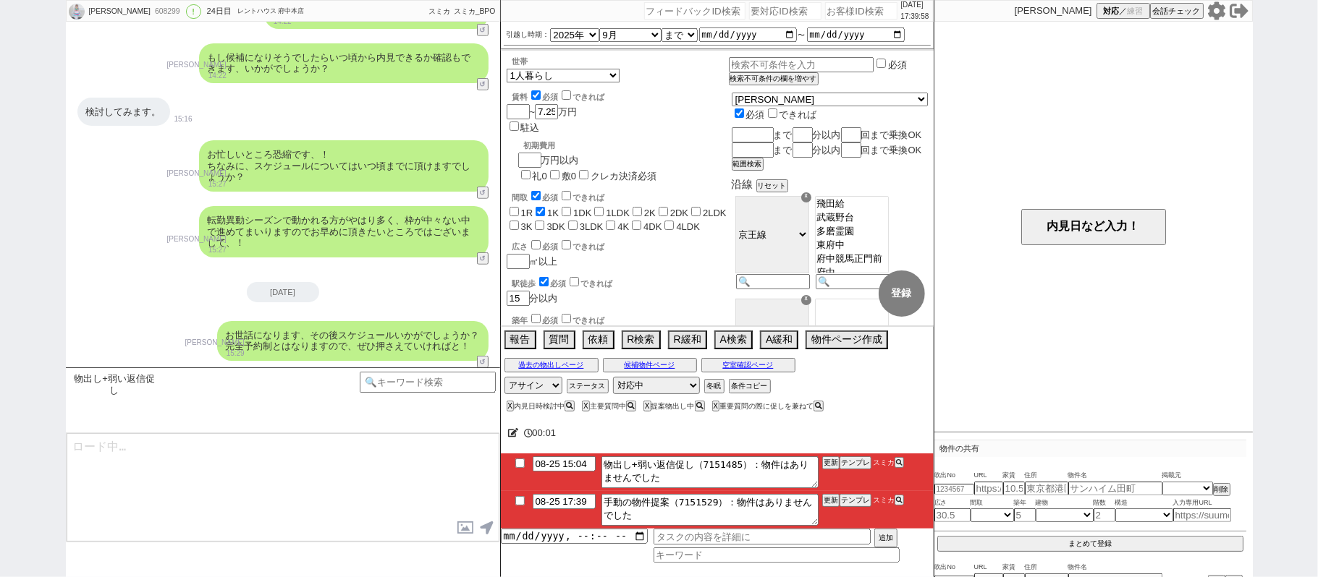
type textarea "@@【@@提案物出しのシーンですが物件が自動で取れてません。「重要質問の際に促しを兼ねて」なシーンなので手動でしっかり探して1件物出しします。物件を探してペー…"
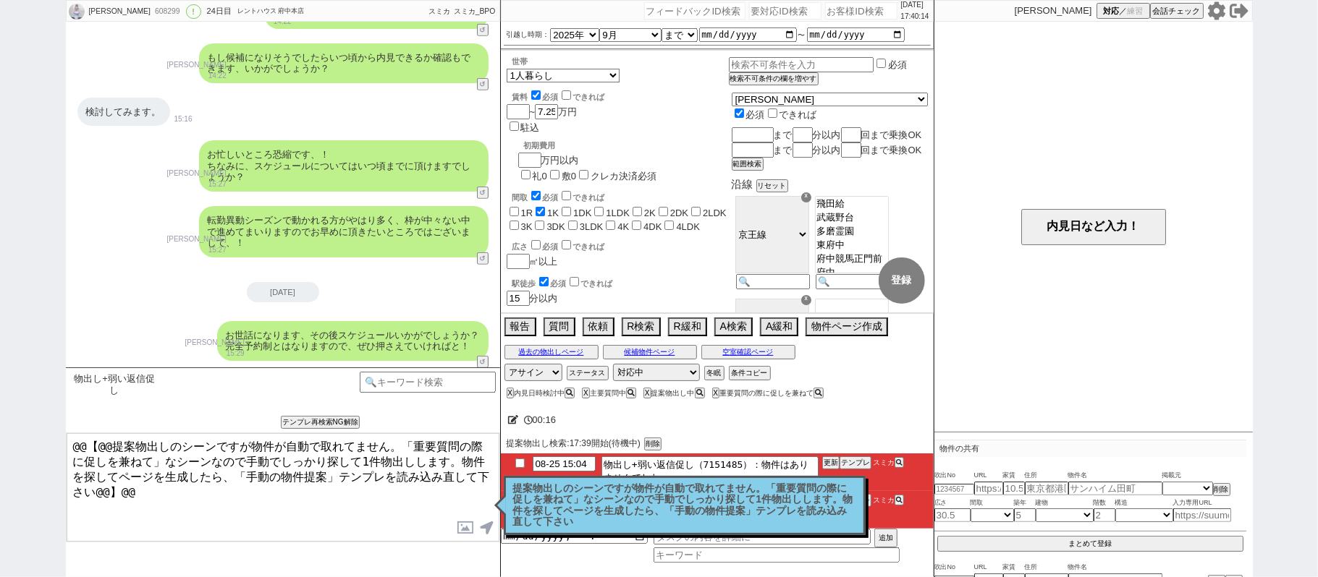
click at [582, 504] on p "提案物出しのシーンですが物件が自動で取れてません。「重要質問の際に促しを兼ねて」なシーンなので手動でしっかり探して1件物出しします。物件を探してページを生成し…" at bounding box center [684, 505] width 343 height 45
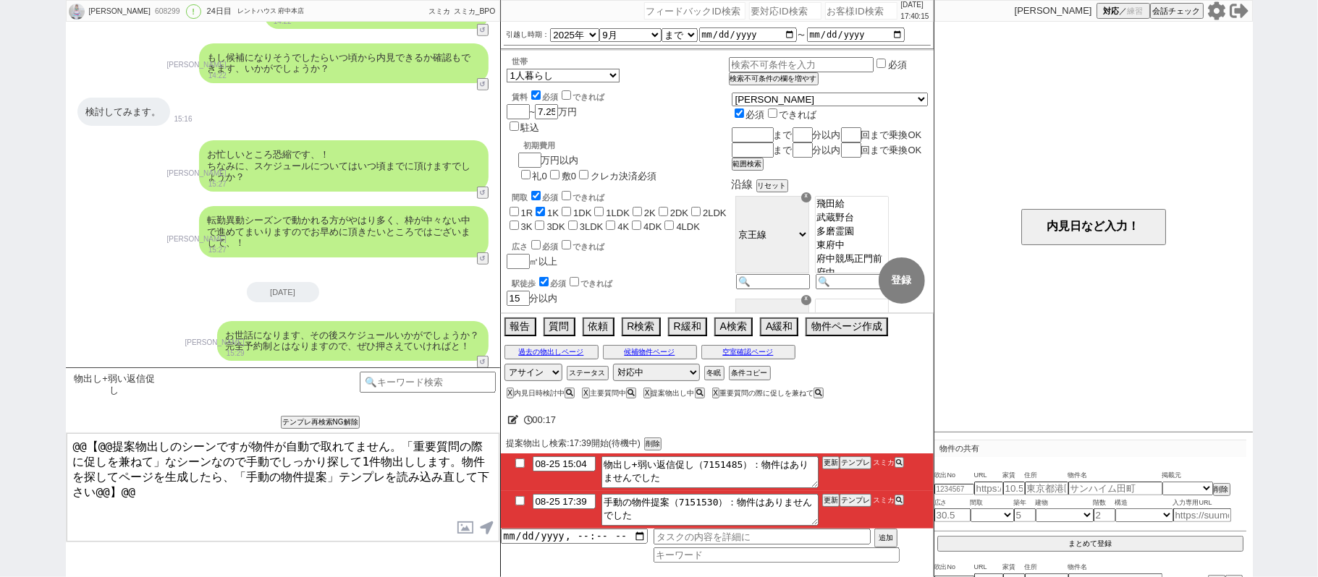
click at [516, 466] on input "checkbox" at bounding box center [519, 463] width 21 height 9
checkbox input "true"
click at [524, 506] on input "checkbox" at bounding box center [519, 500] width 21 height 9
checkbox input "true"
drag, startPoint x: 825, startPoint y: 463, endPoint x: 826, endPoint y: 453, distance: 10.2
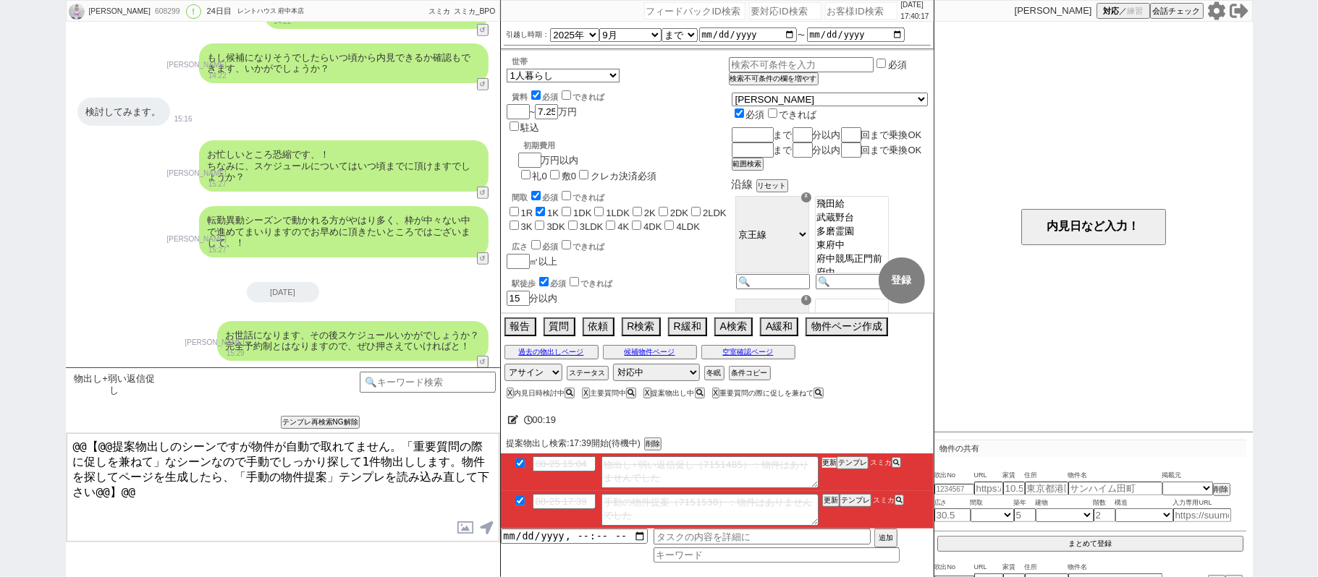
click at [826, 459] on button "更新" at bounding box center [829, 463] width 14 height 10
drag, startPoint x: 829, startPoint y: 456, endPoint x: 828, endPoint y: 464, distance: 8.1
click at [829, 460] on div "00:19 提案物出し検索:17:39開始(待機中) 削除 08-25 15:04 物出し+弱い返信促し（7151485）：物件はありませんでした 更新 テン…" at bounding box center [717, 489] width 433 height 175
click at [828, 462] on button "更新" at bounding box center [829, 463] width 14 height 10
drag, startPoint x: 828, startPoint y: 499, endPoint x: 828, endPoint y: 492, distance: 7.3
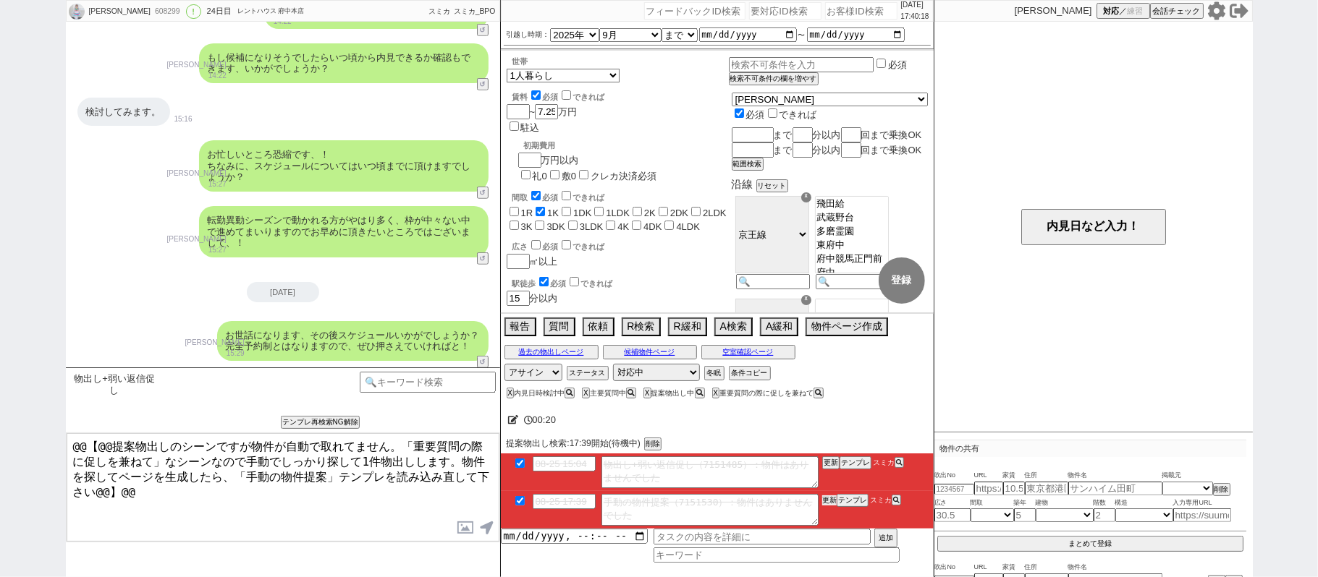
click at [828, 496] on li "08-25 17:39 手動の物件提案（7151530）：物件はありませんでした 更新 テンプレ スミカ" at bounding box center [717, 510] width 433 height 38
click at [831, 498] on ul "08-25 15:04 物出し+弱い返信促し（7151485）：物件はありませんでした 更新 テンプレ スミカ 08-25 17:39 手動の物件提案（715…" at bounding box center [717, 491] width 433 height 75
click at [831, 493] on li "08-25 17:39 手動の物件提案（7151530）：物件はありませんでした 更新 テンプレ スミカ" at bounding box center [717, 510] width 433 height 38
drag, startPoint x: 831, startPoint y: 492, endPoint x: 831, endPoint y: 502, distance: 10.1
click at [831, 495] on ul "08-25 15:04 物出し+弱い返信促し（7151485）：物件はありませんでした 更新 テンプレ スミカ 08-25 17:39 手動の物件提案（715…" at bounding box center [717, 491] width 433 height 75
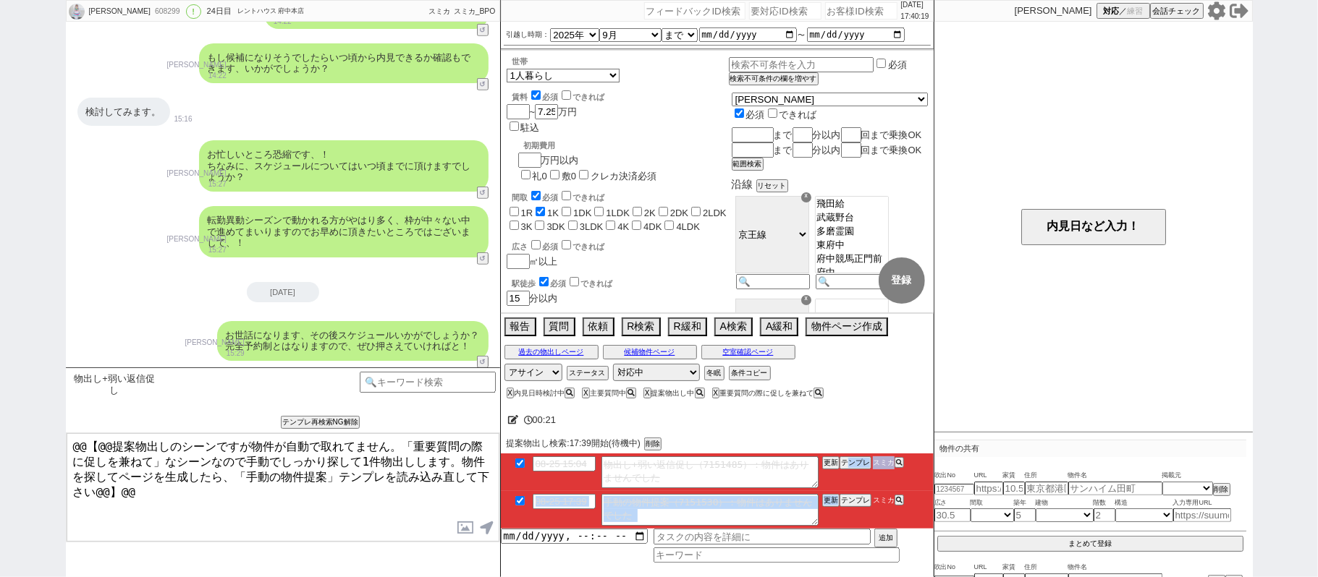
click at [829, 490] on li "08-25 15:04 物出し+弱い返信促し（7151485）：物件はありませんでした 更新 テンプレ スミカ" at bounding box center [717, 473] width 433 height 38
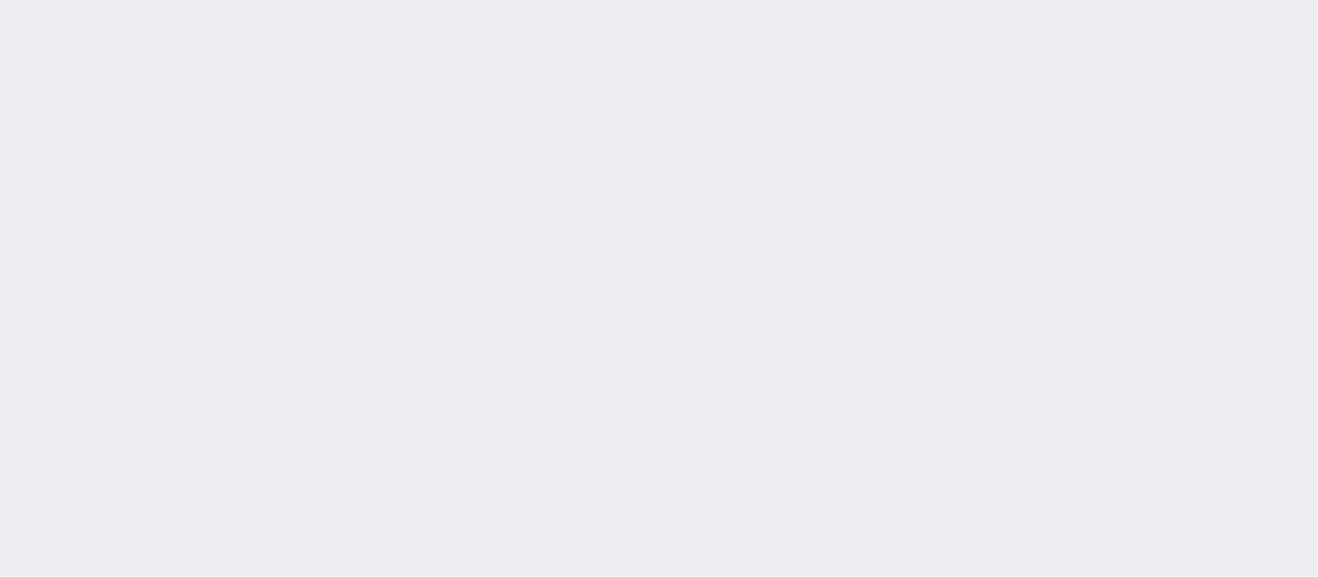
click at [705, 339] on div at bounding box center [659, 288] width 1318 height 577
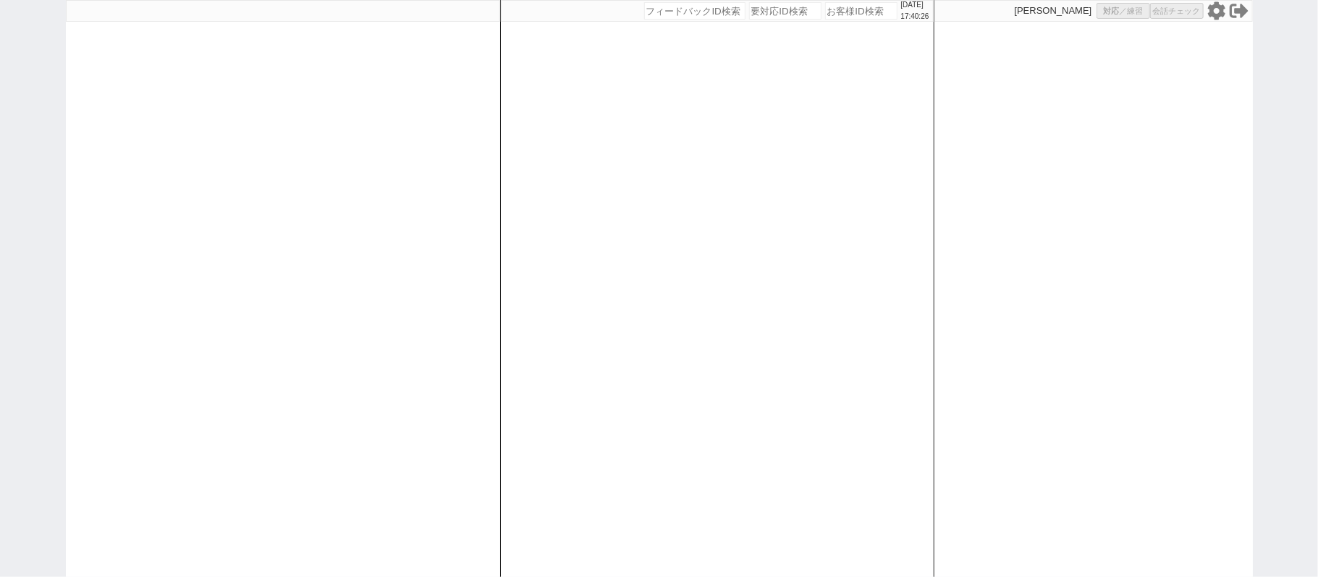
select select
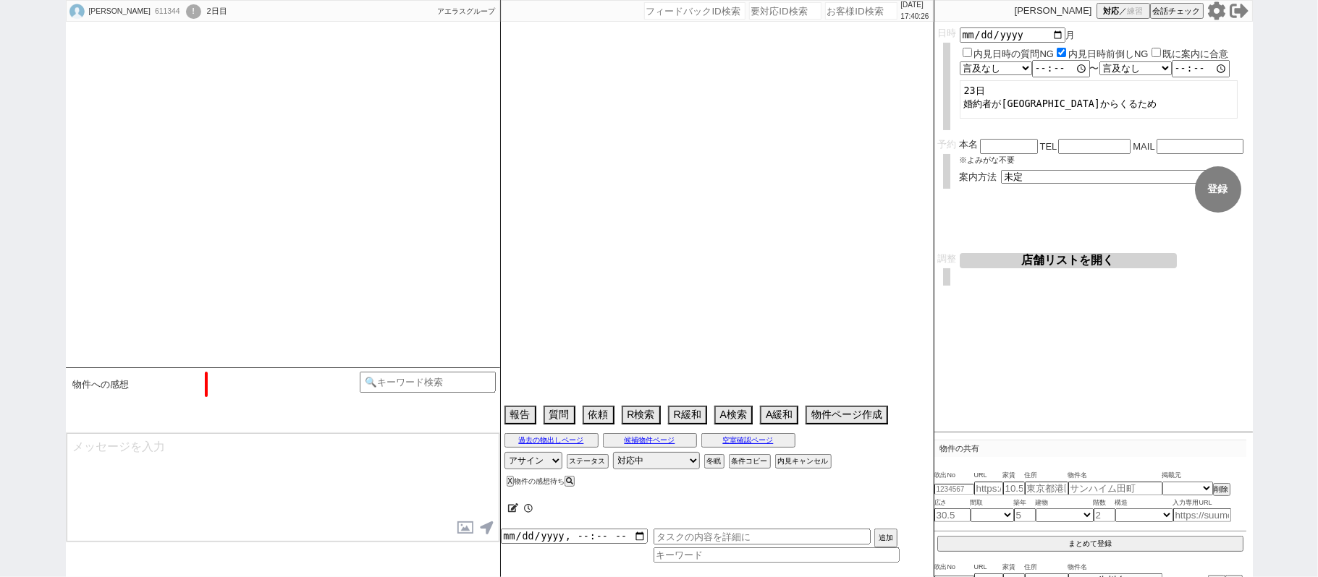
select select "2025"
select select "11"
select select "1"
select select "65"
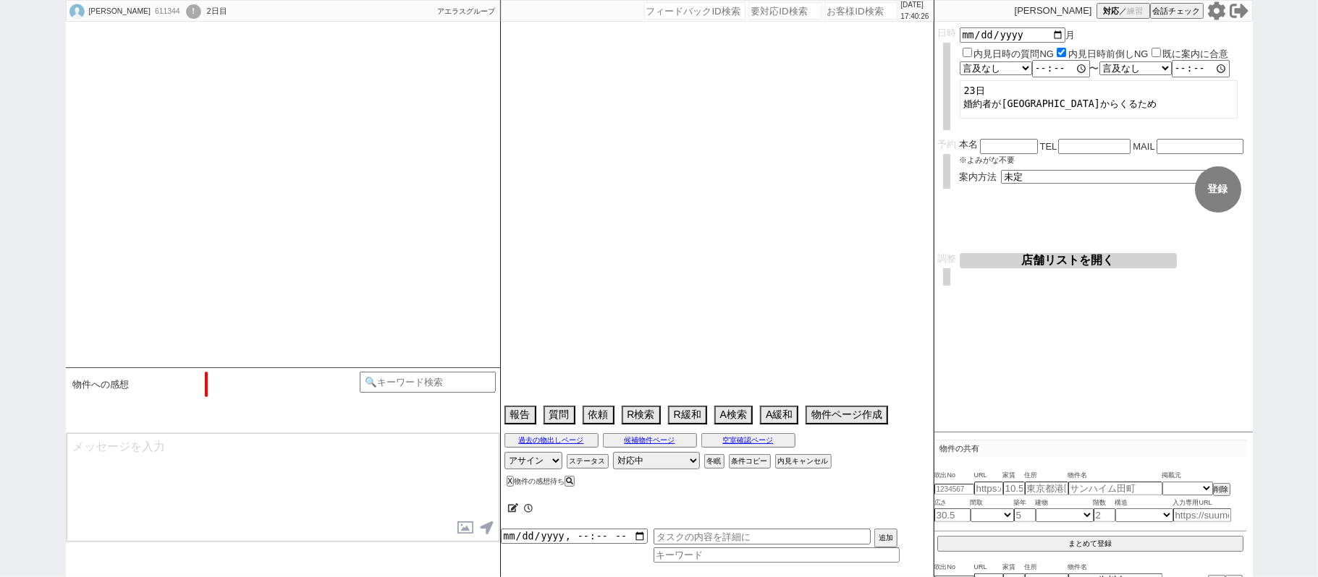
select select "[DATE]"
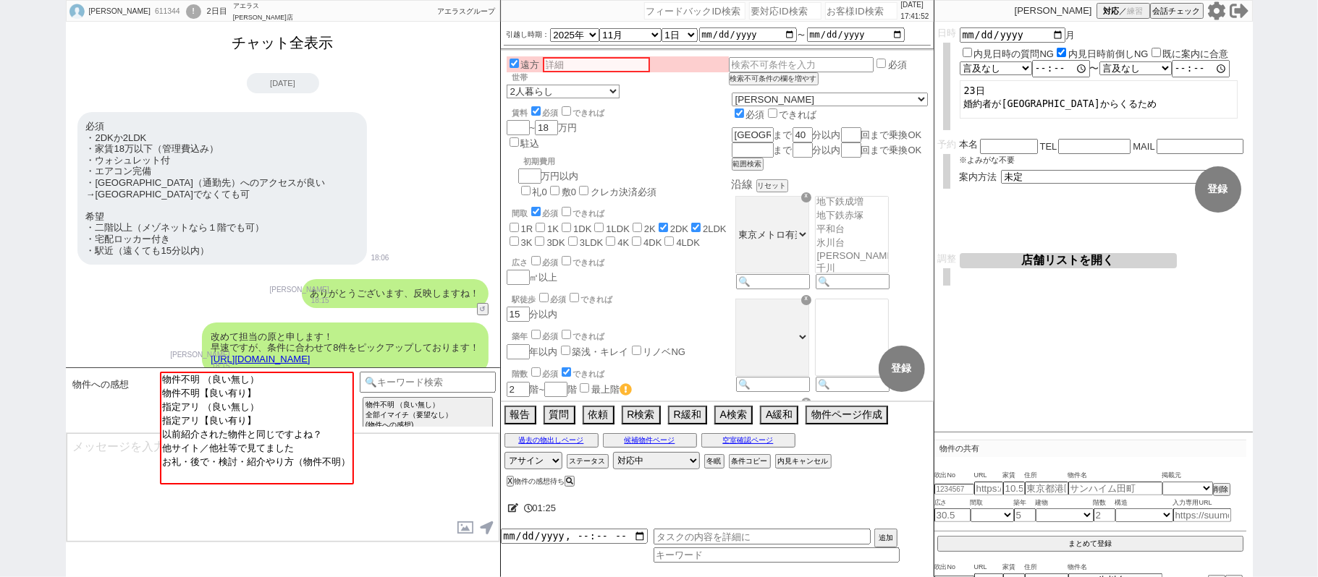
click at [318, 43] on button "チャット全表示" at bounding box center [282, 42] width 113 height 25
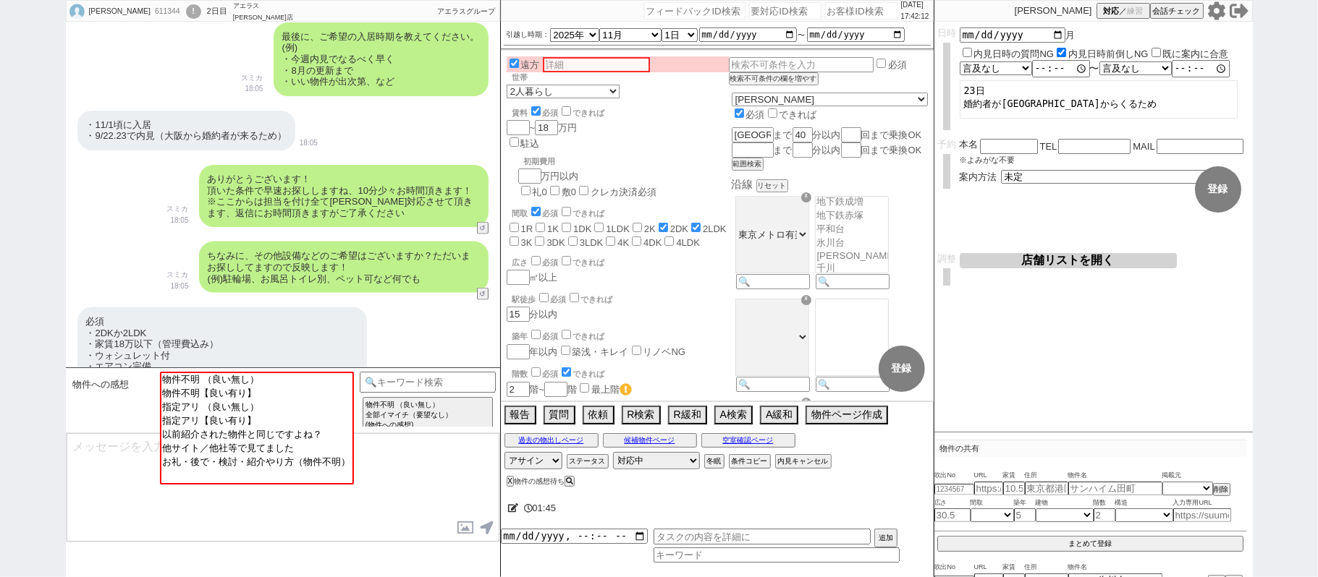
scroll to position [1309, 0]
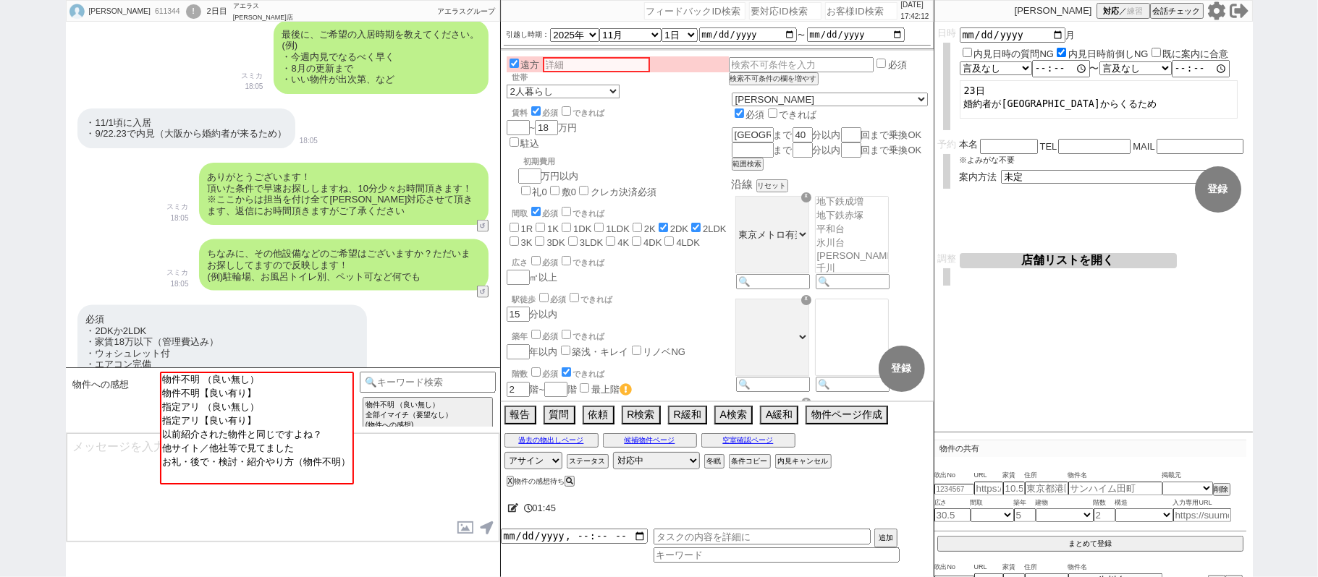
click at [1217, 7] on icon at bounding box center [1215, 10] width 17 height 18
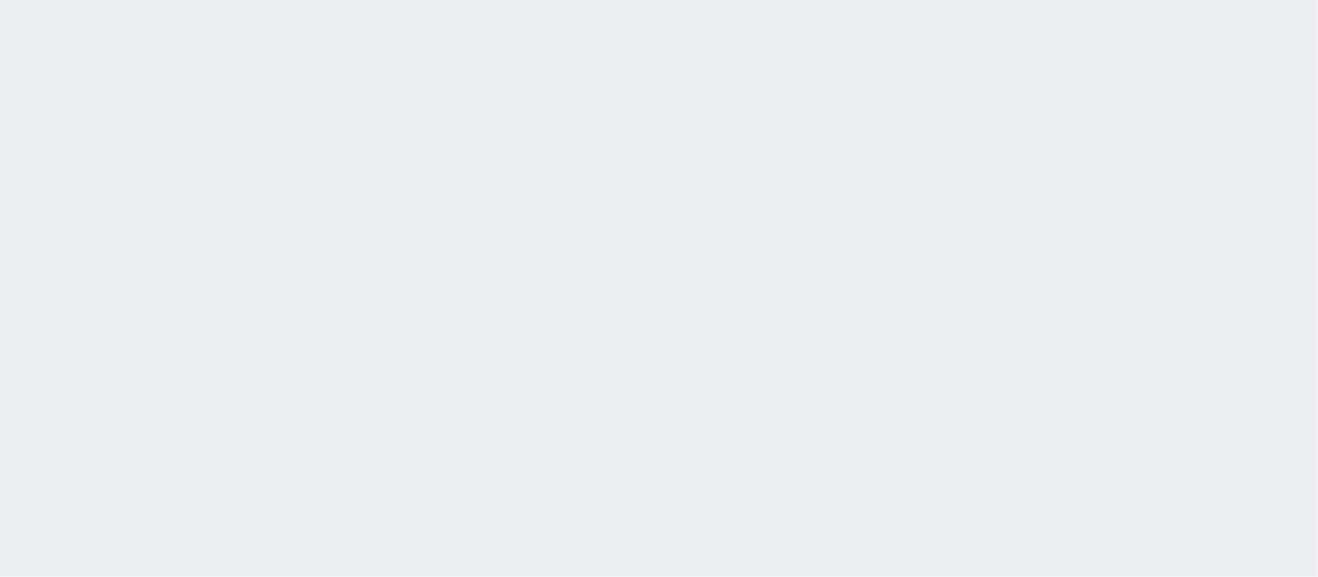
click at [316, 153] on div at bounding box center [659, 288] width 1318 height 577
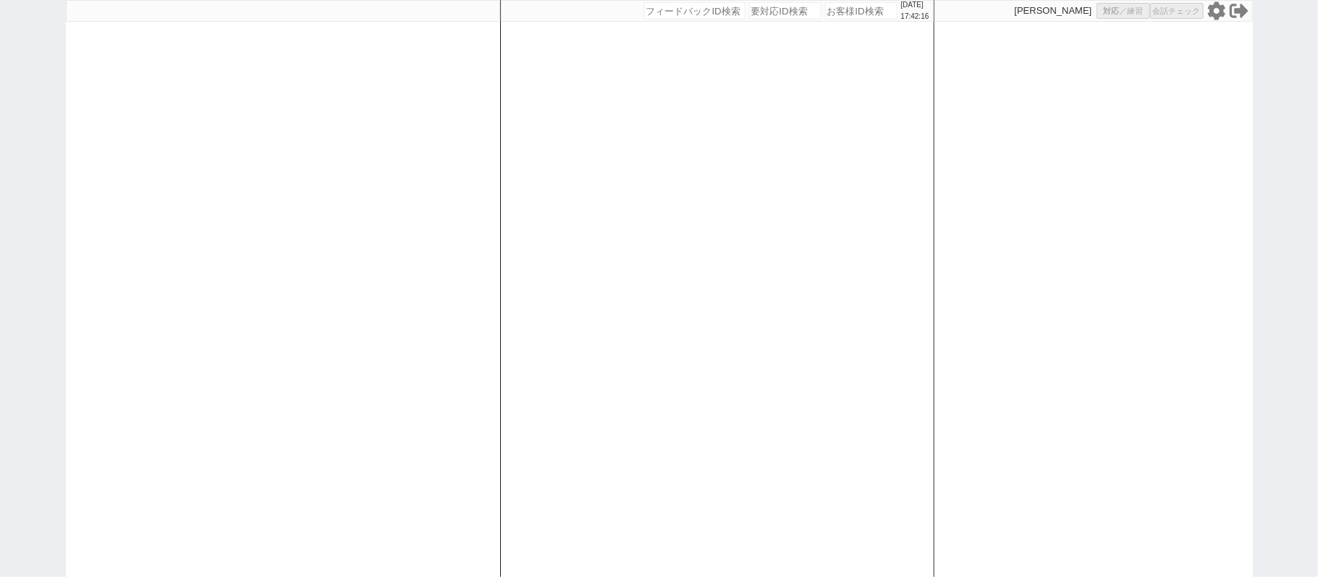
select select
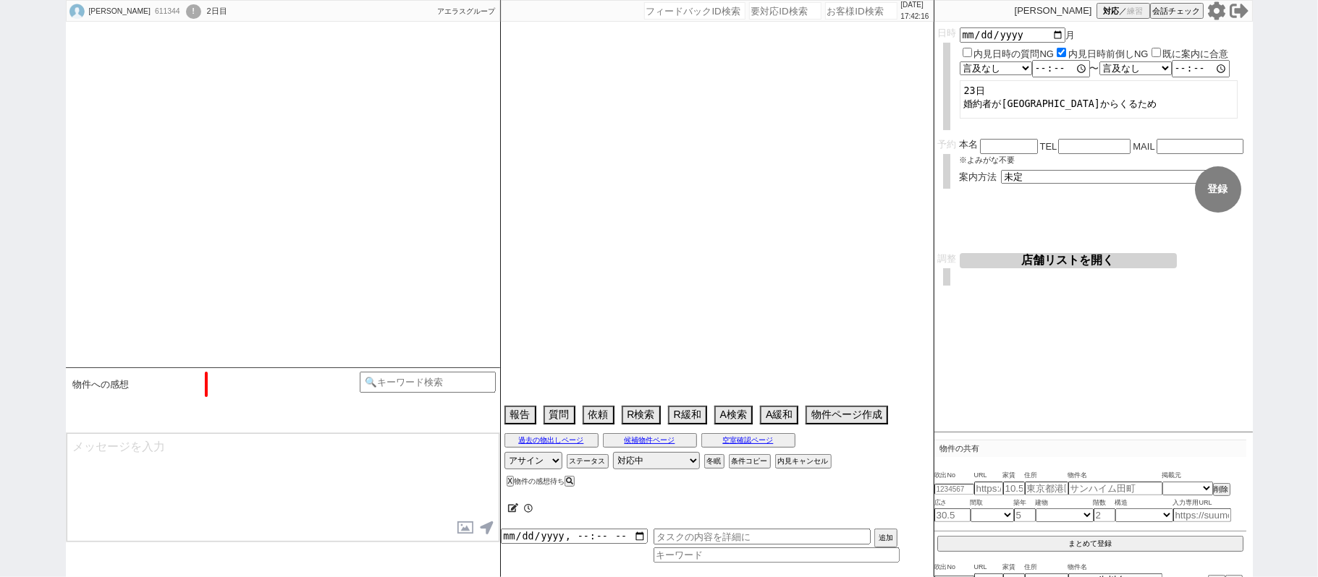
select select "2025"
select select "11"
select select "1"
select select "65"
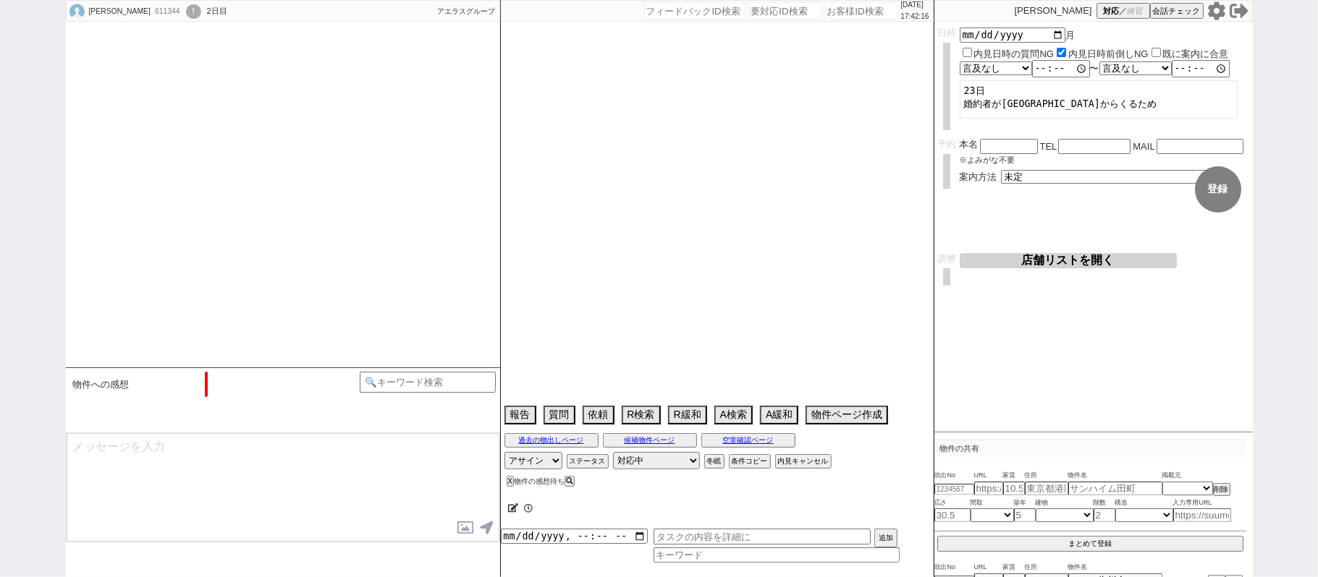
select select "[DATE]"
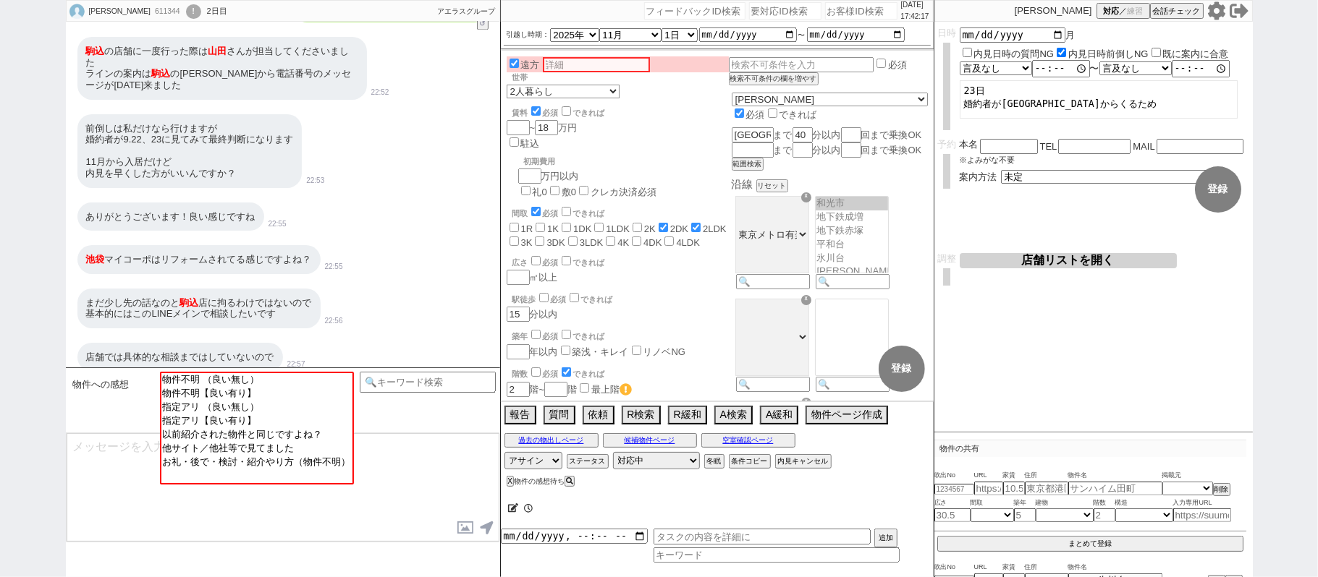
scroll to position [15, 0]
click at [414, 172] on div "前倒しは私だけなら行けますが 婚約者が9.22、23に見てみて最終判断になります 11月から入居だけど 内見を早くした方がいいんですか？ 22:53" at bounding box center [283, 151] width 434 height 88
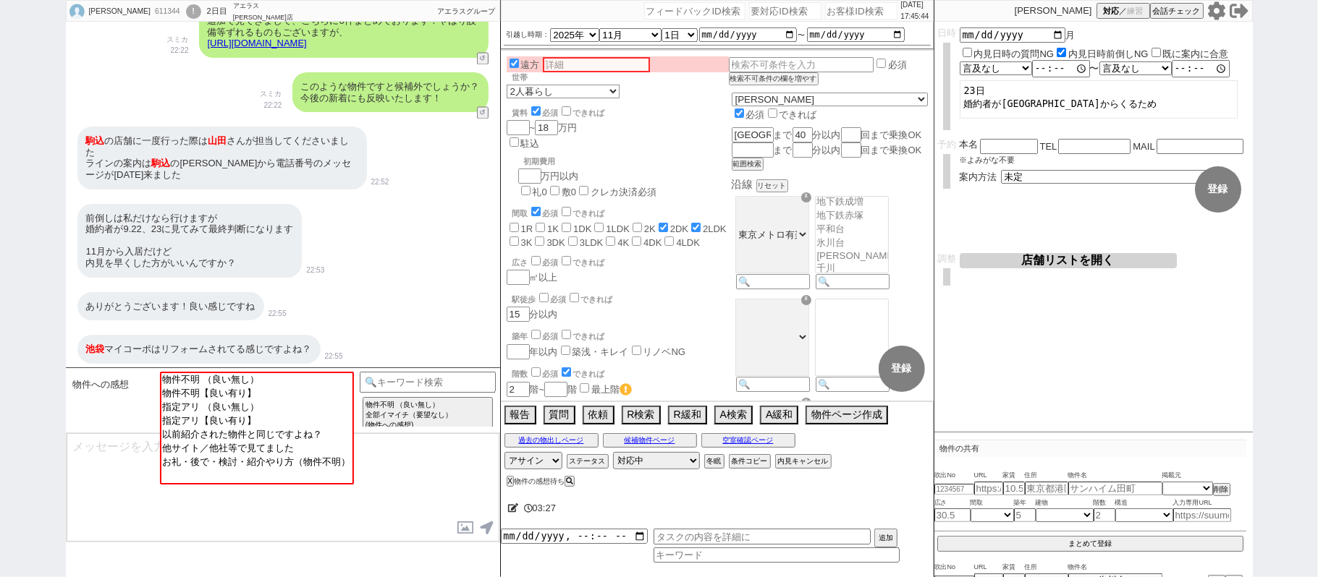
scroll to position [2043, 0]
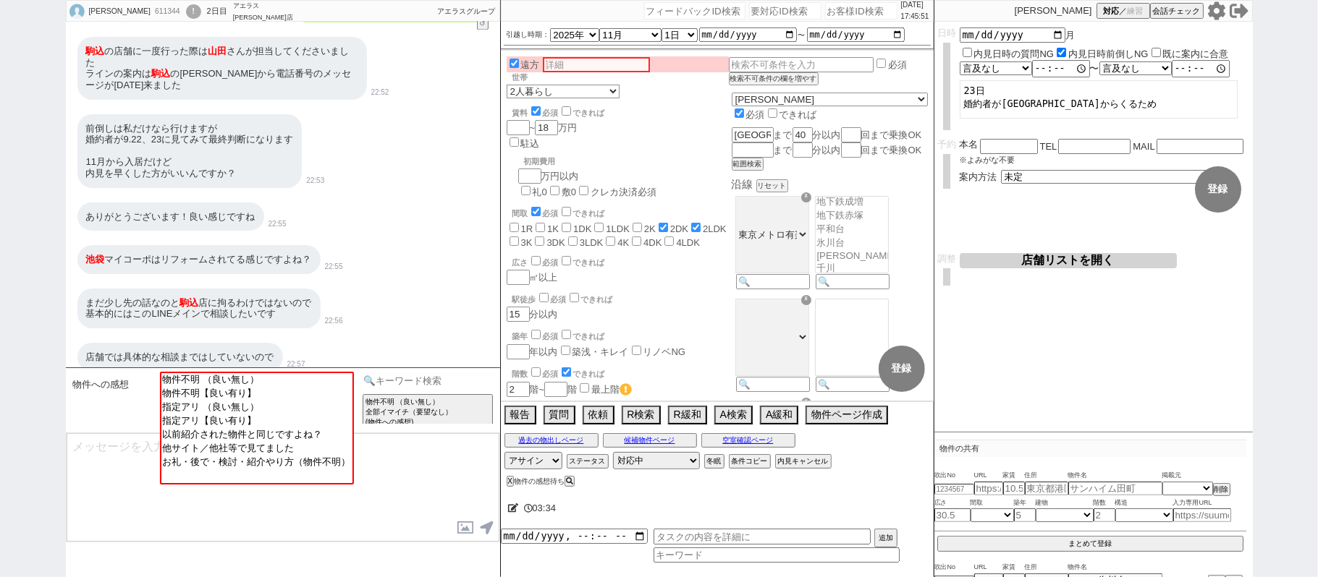
click at [458, 378] on input at bounding box center [428, 381] width 137 height 18
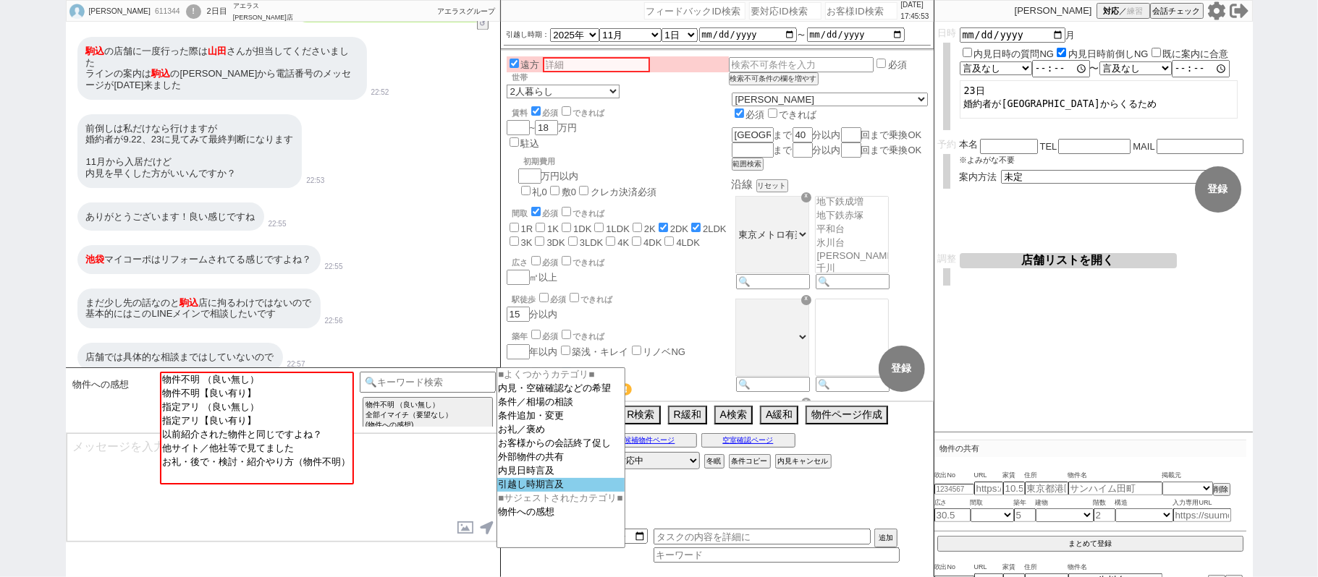
click at [559, 492] on option "引越し時期言及" at bounding box center [560, 485] width 127 height 14
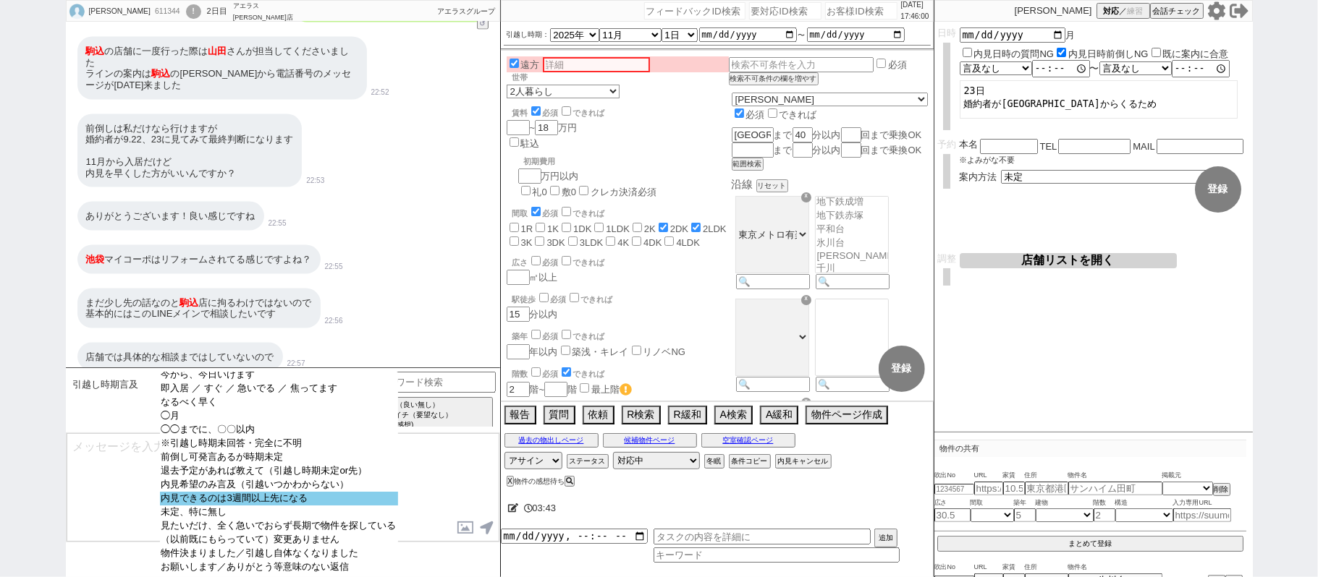
scroll to position [41, 0]
click at [304, 492] on option "内見できるのは3週間以上先になる" at bounding box center [279, 499] width 238 height 14
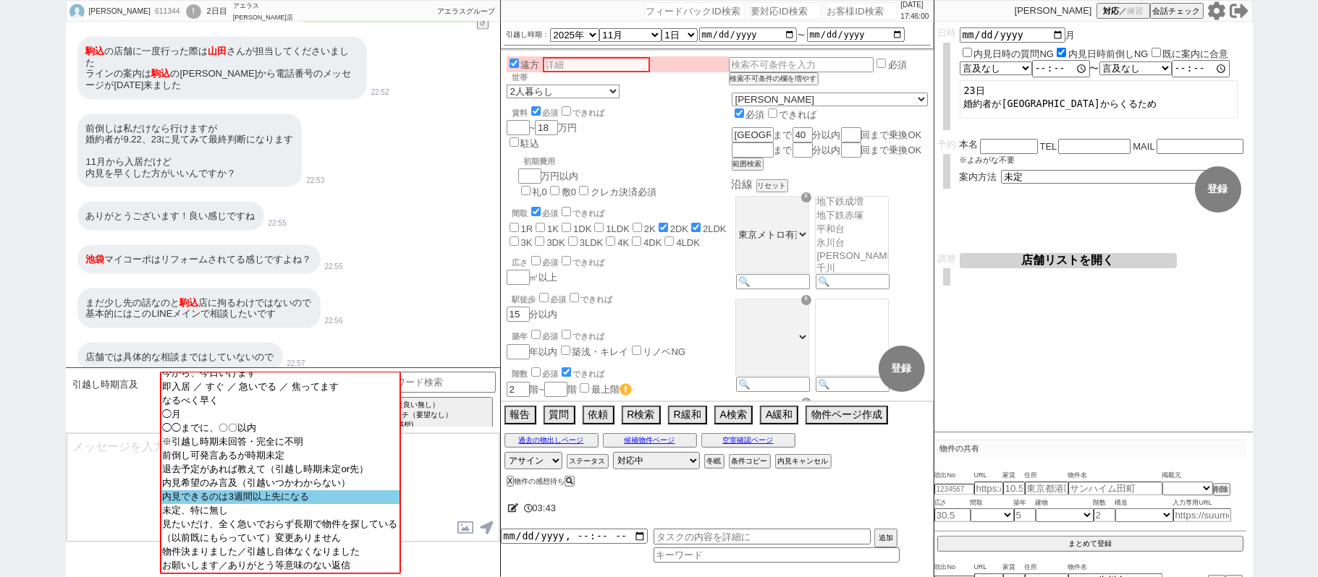
scroll to position [1327, 0]
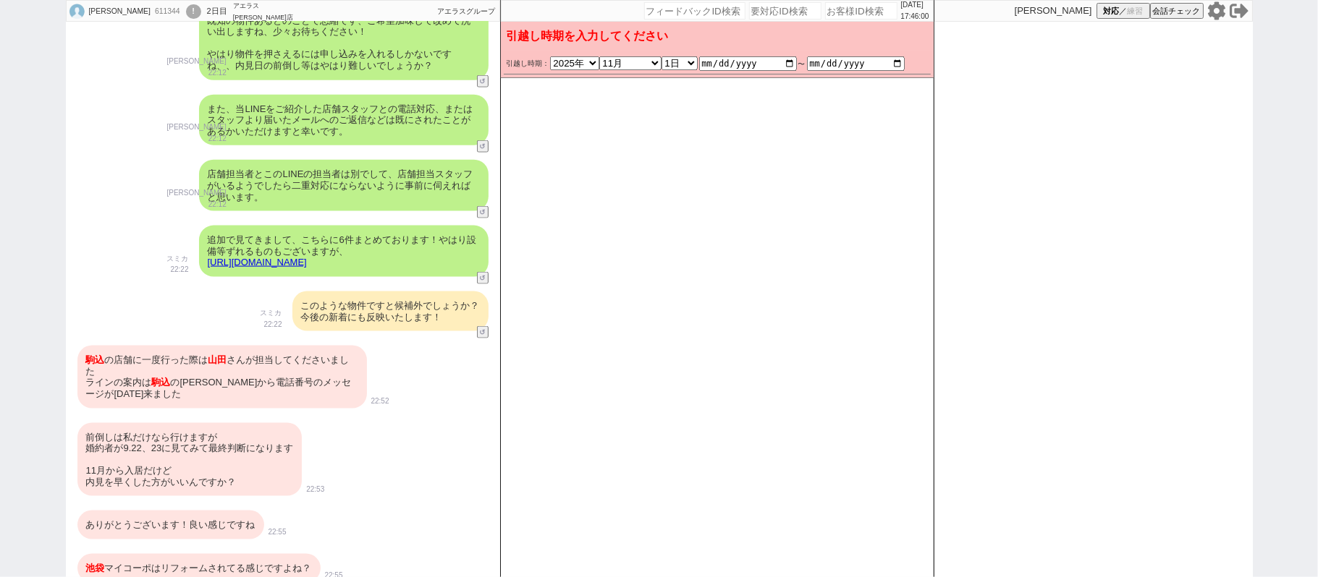
drag, startPoint x: 250, startPoint y: 389, endPoint x: 260, endPoint y: 425, distance: 38.3
click at [250, 388] on div "駒込 の店舗に一度行った際は 山田 さんが担当してくださいました ラインの案内は 駒込 の伊藤さんから電話番号のメッセージが今日来ました" at bounding box center [221, 377] width 289 height 62
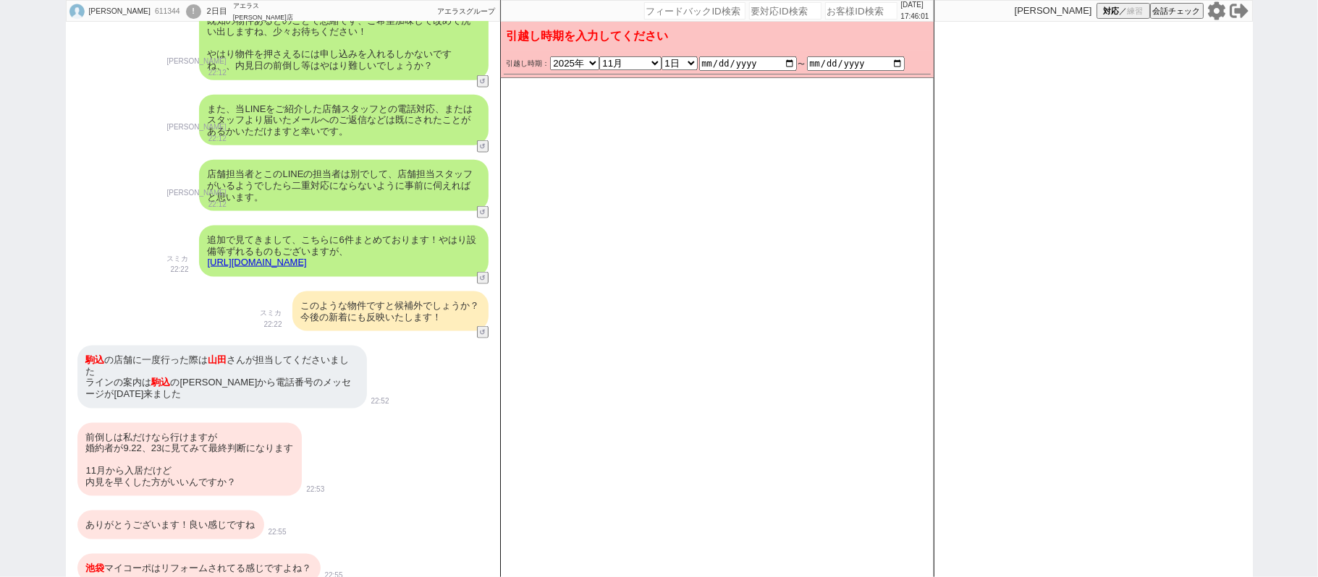
click at [267, 444] on div "前倒しは私だけなら行けますが 婚約者が9.22、23に見てみて最終判断になります 11月から入居だけど 内見を早くした方がいいんですか？" at bounding box center [189, 460] width 225 height 74
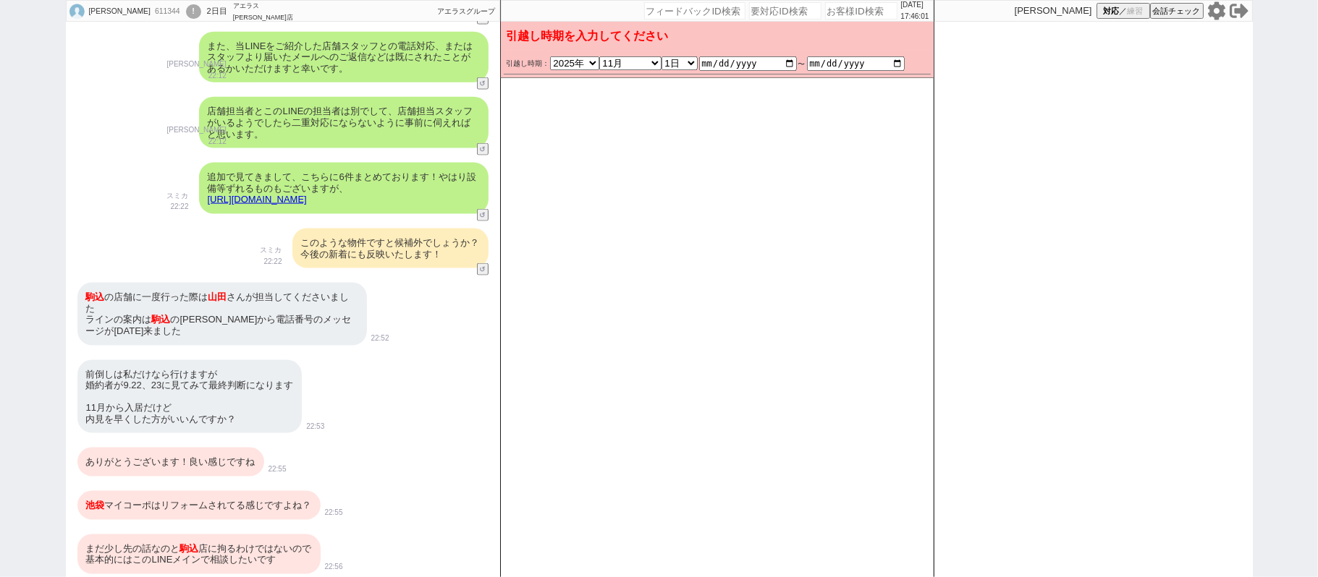
scroll to position [1424, 0]
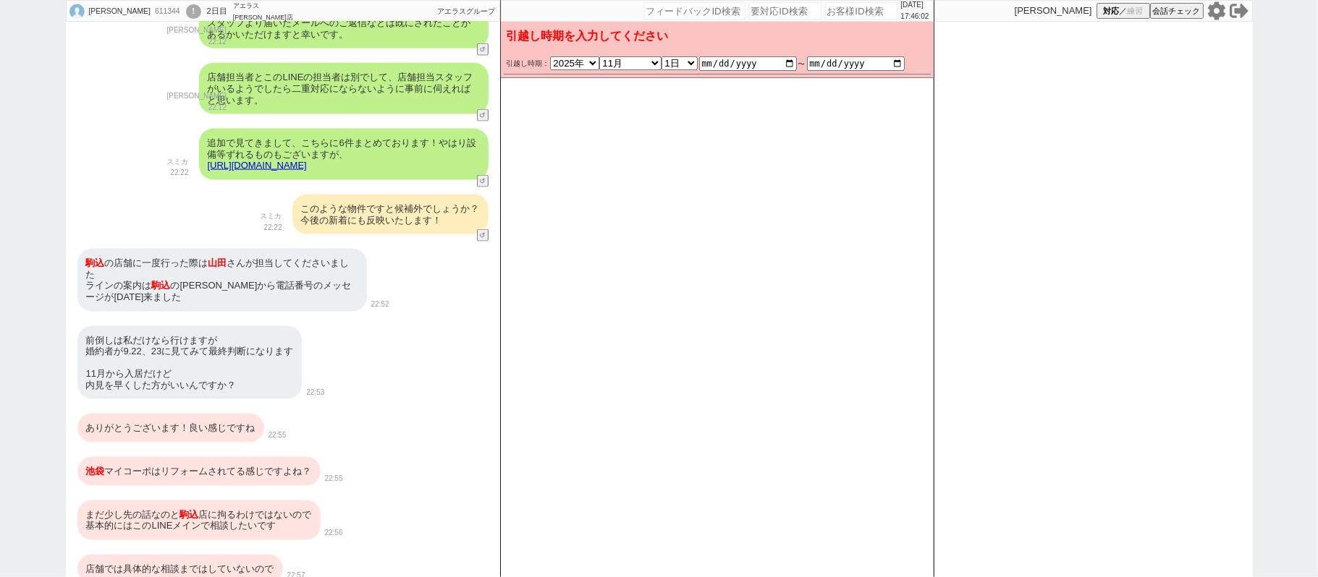
click at [234, 430] on div "ありがとうございます！良い感じですね" at bounding box center [170, 428] width 187 height 29
click at [239, 457] on div "池袋 マイコーポはリフォームされてる感じですよね？" at bounding box center [198, 471] width 243 height 29
click at [258, 493] on div "まだ少し先の話なのと 駒込 店に拘るわけではないので 基本的にはこのLINEメインで相談したいです 22:56" at bounding box center [283, 520] width 434 height 54
click at [268, 511] on div "まだ少し先の話なのと 駒込 店に拘るわけではないので 基本的にはこのLINEメインで相談したいです" at bounding box center [198, 521] width 243 height 40
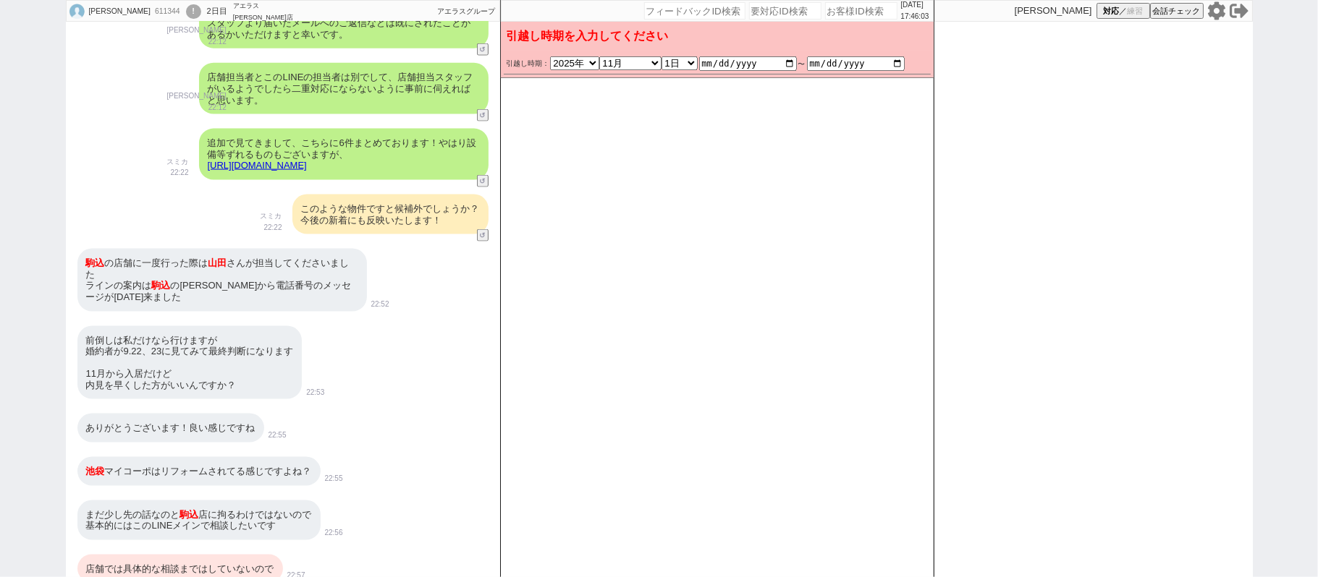
scroll to position [1425, 0]
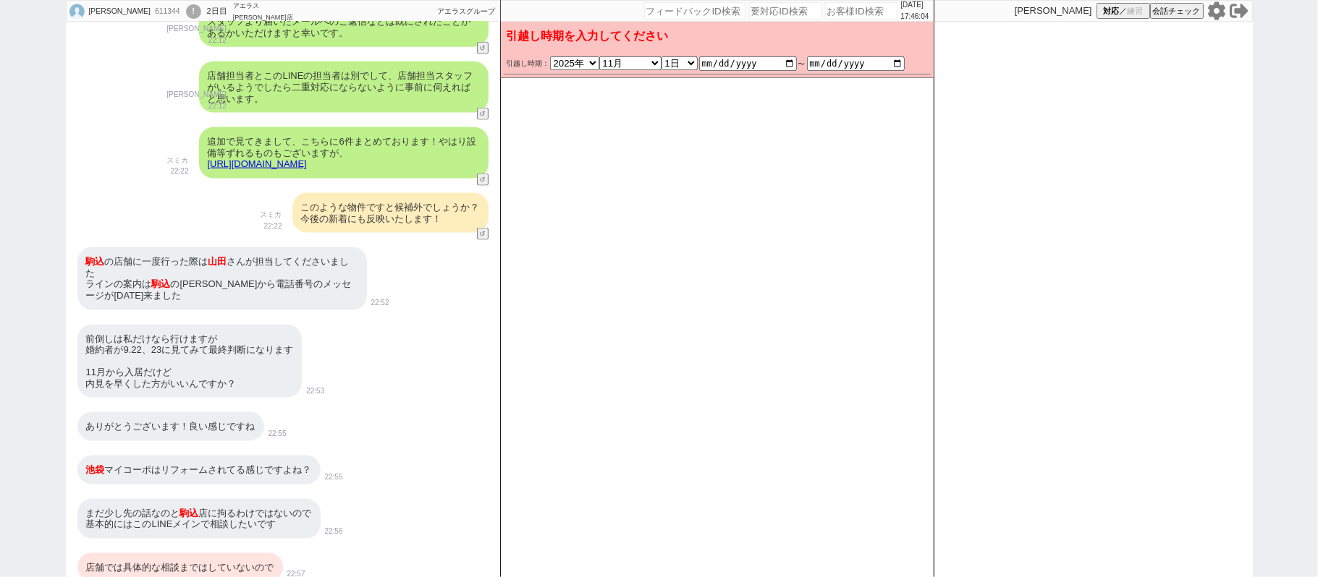
click at [241, 553] on div "店舗では具体的な相談まではしていないので" at bounding box center [179, 567] width 205 height 29
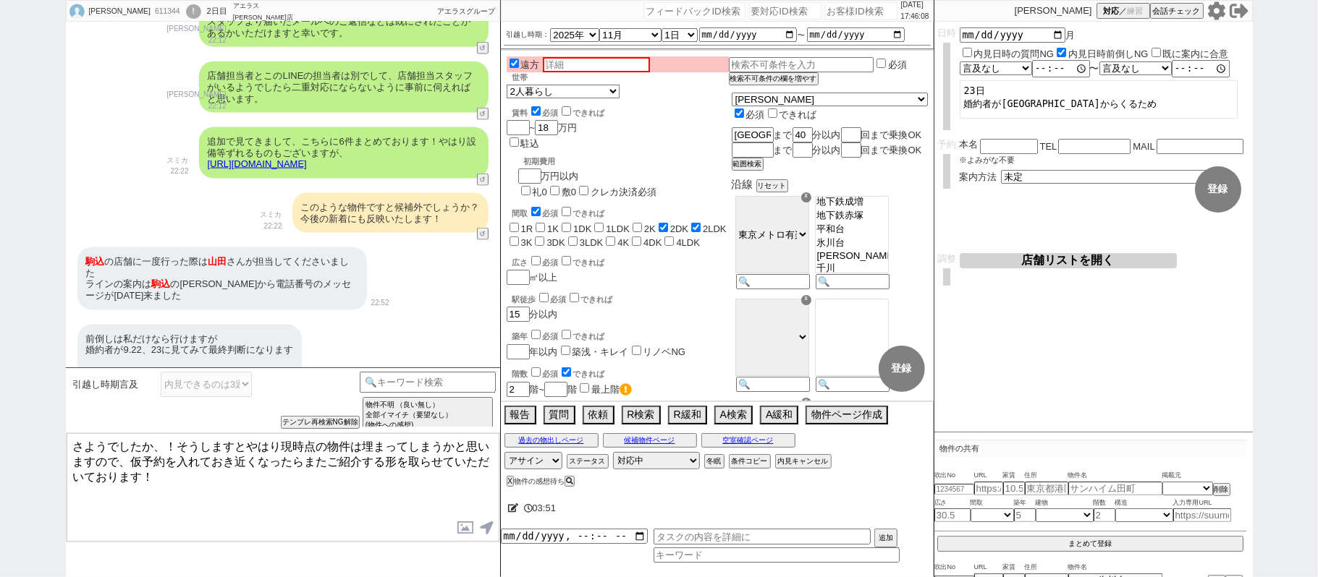
drag, startPoint x: 182, startPoint y: 443, endPoint x: 0, endPoint y: 296, distance: 234.1
click at [0, 359] on div "原口 611344 ! 0 2日目 アエラス川口店 冬眠中 自社客 アエラスグループ スミカ_BPO チャット全表示 2025-08-24 すみません。またご…" at bounding box center [659, 288] width 1318 height 577
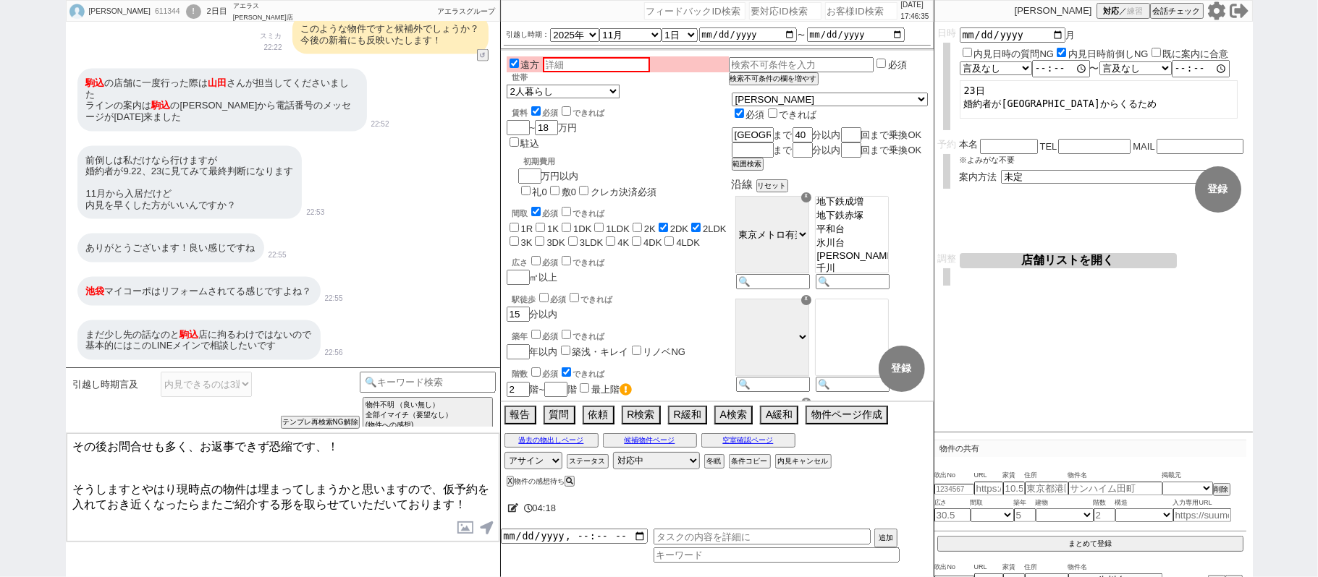
scroll to position [1635, 0]
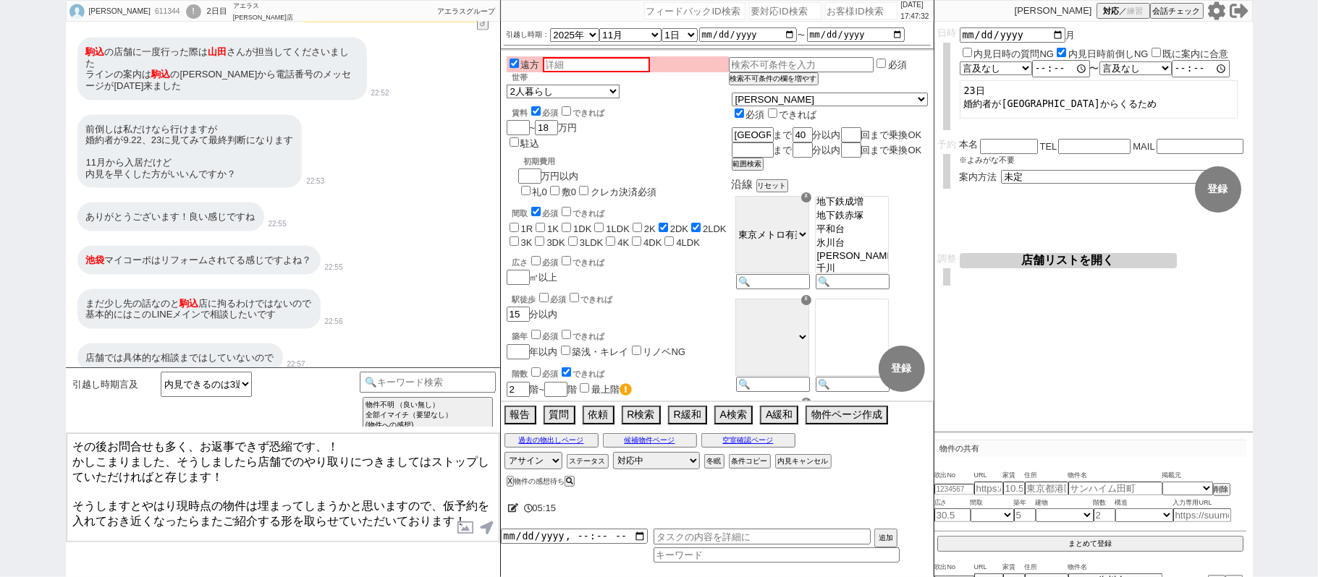
click at [1279, 346] on div "原口 611344 ! 0 2日目 アエラス川口店 冬眠中 自社客 アエラスグループ スミカ_BPO チャット全表示 2025-08-24 すみません。またご…" at bounding box center [659, 288] width 1318 height 577
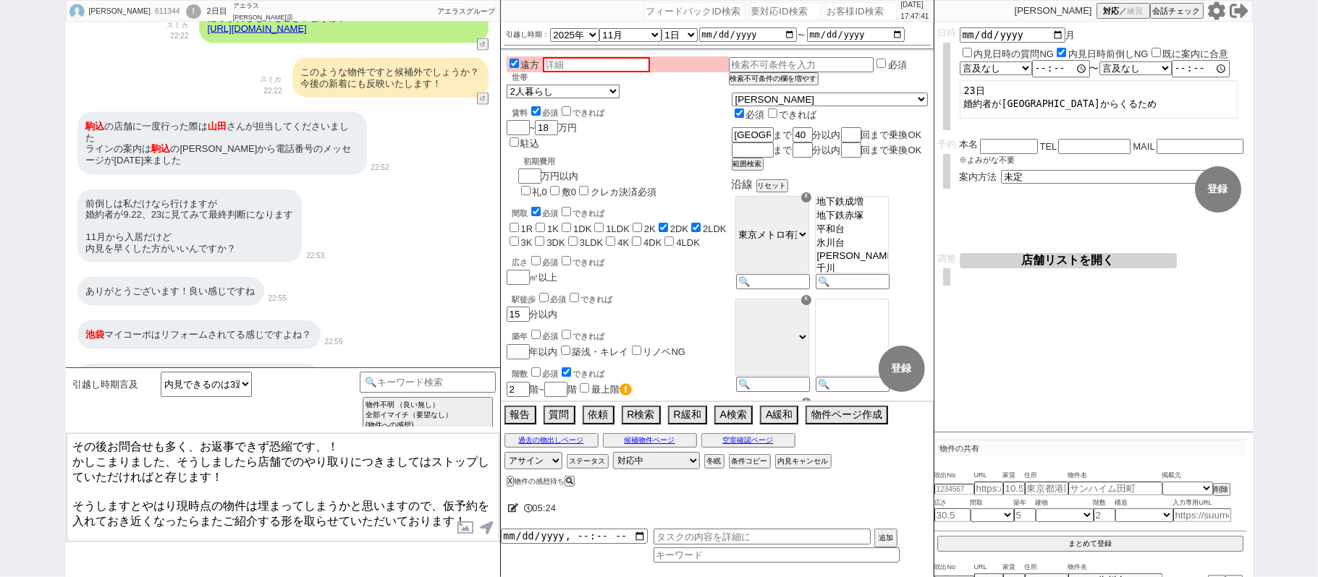
scroll to position [1538, 0]
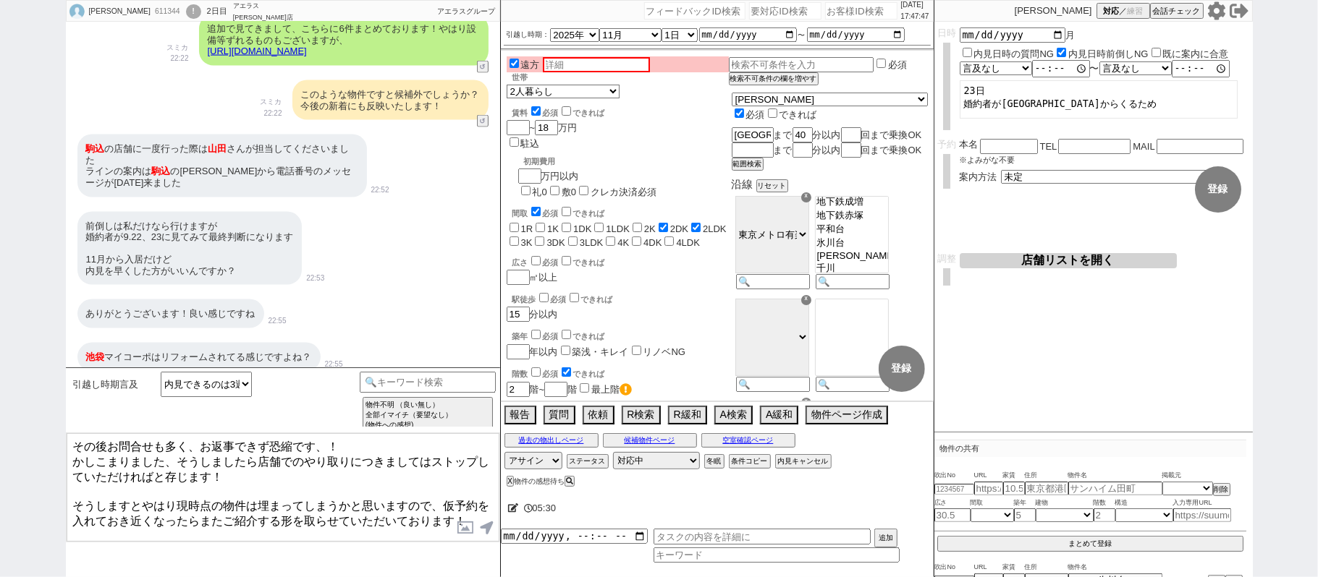
click at [163, 486] on textarea "その後お問合せも多く、お返事できず恐縮です、！ かしこまりました、そうしましたら店舗でのやり取りにつきましてはストップしていただければと存じます！ そうします…" at bounding box center [283, 487] width 433 height 109
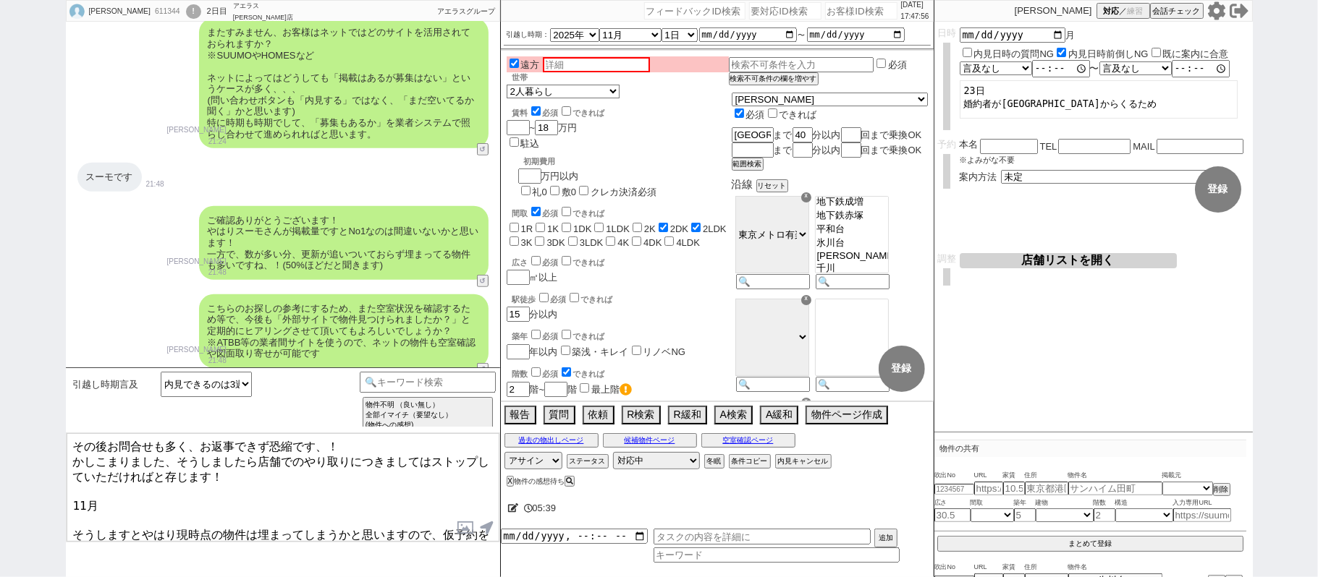
scroll to position [0, 0]
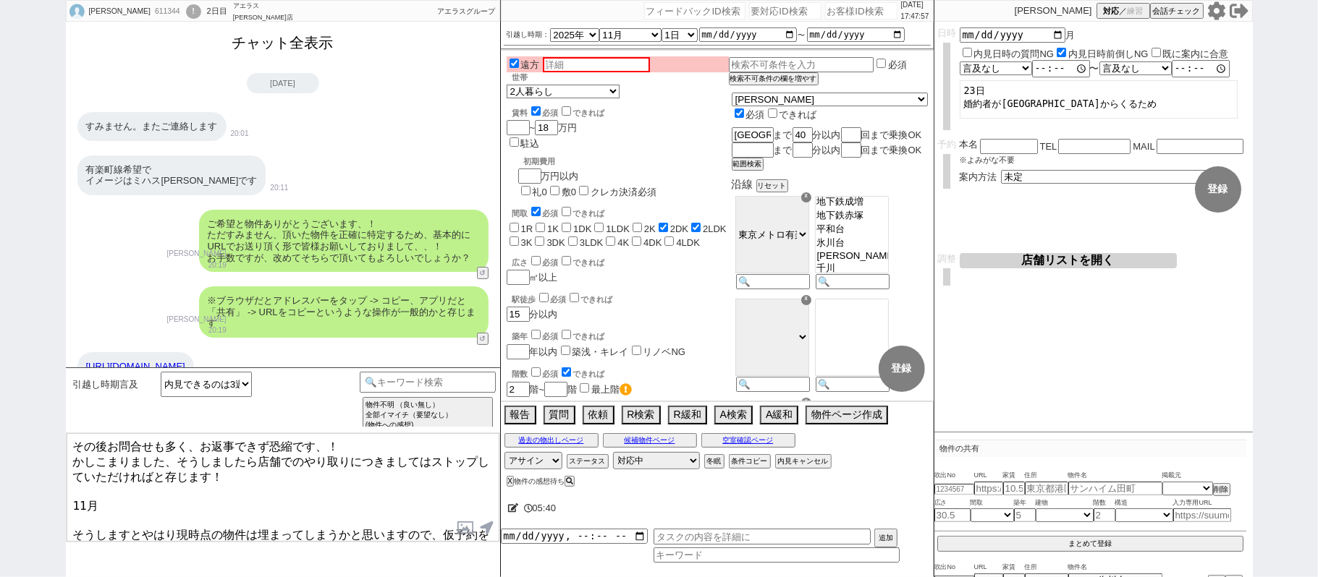
click at [260, 46] on button "チャット全表示" at bounding box center [282, 42] width 113 height 25
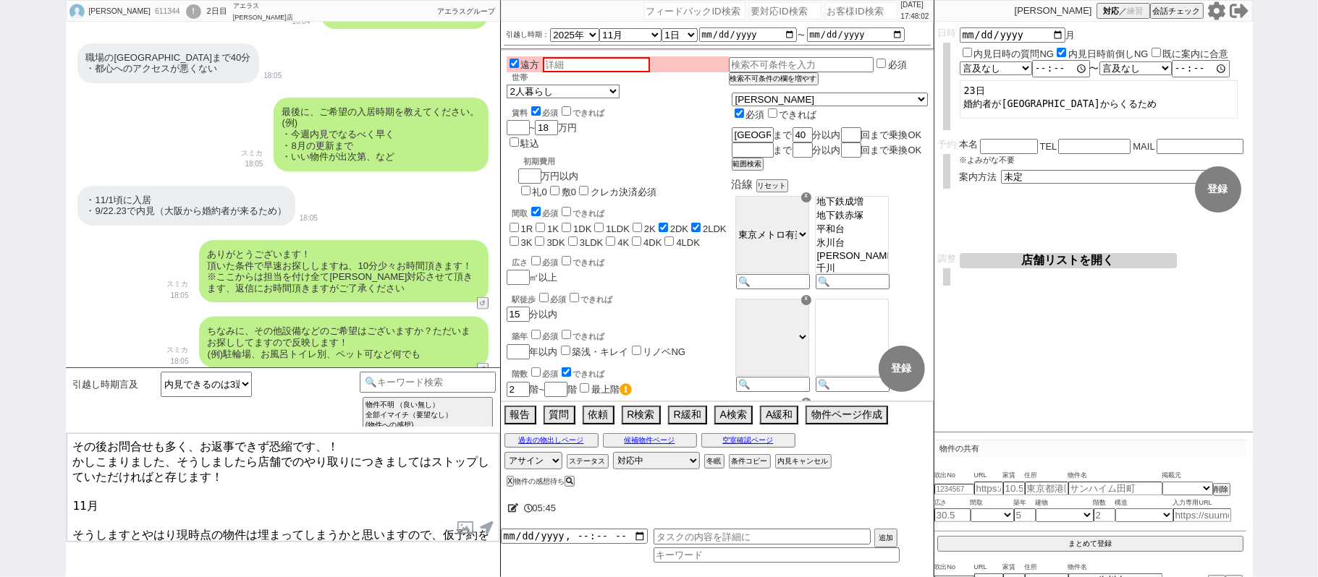
scroll to position [1234, 0]
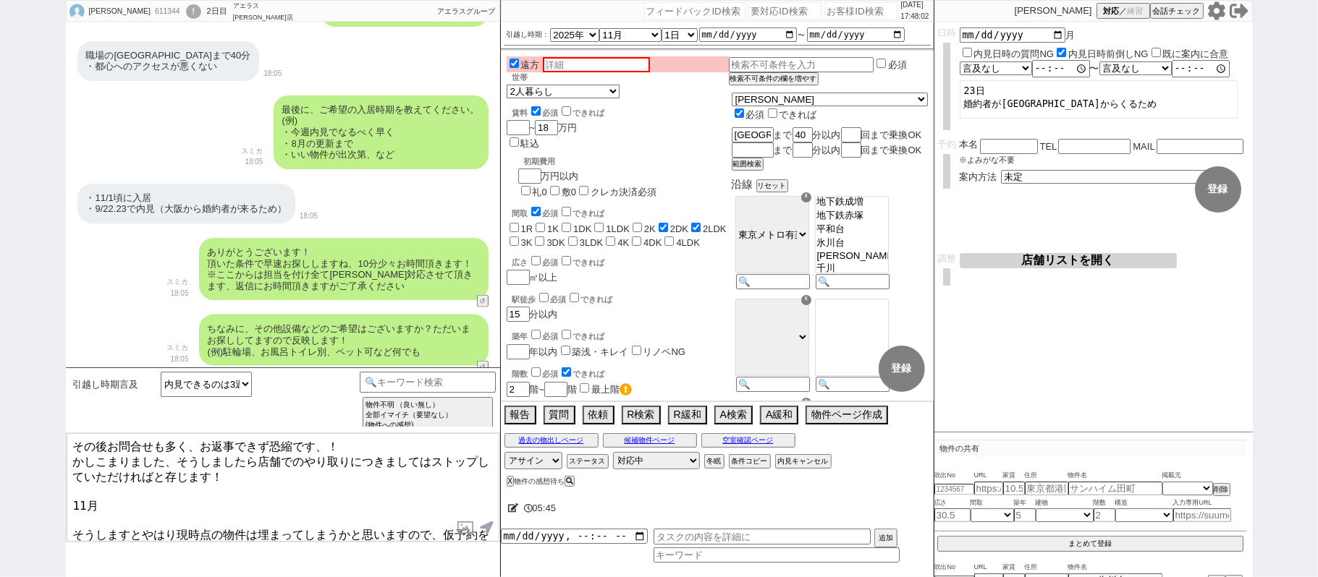
click at [110, 498] on textarea "その後お問合せも多く、お返事できず恐縮です、！ かしこまりました、そうしましたら店舗でのやり取りにつきましてはストップしていただければと存じます！ 11月 そ…" at bounding box center [283, 487] width 433 height 109
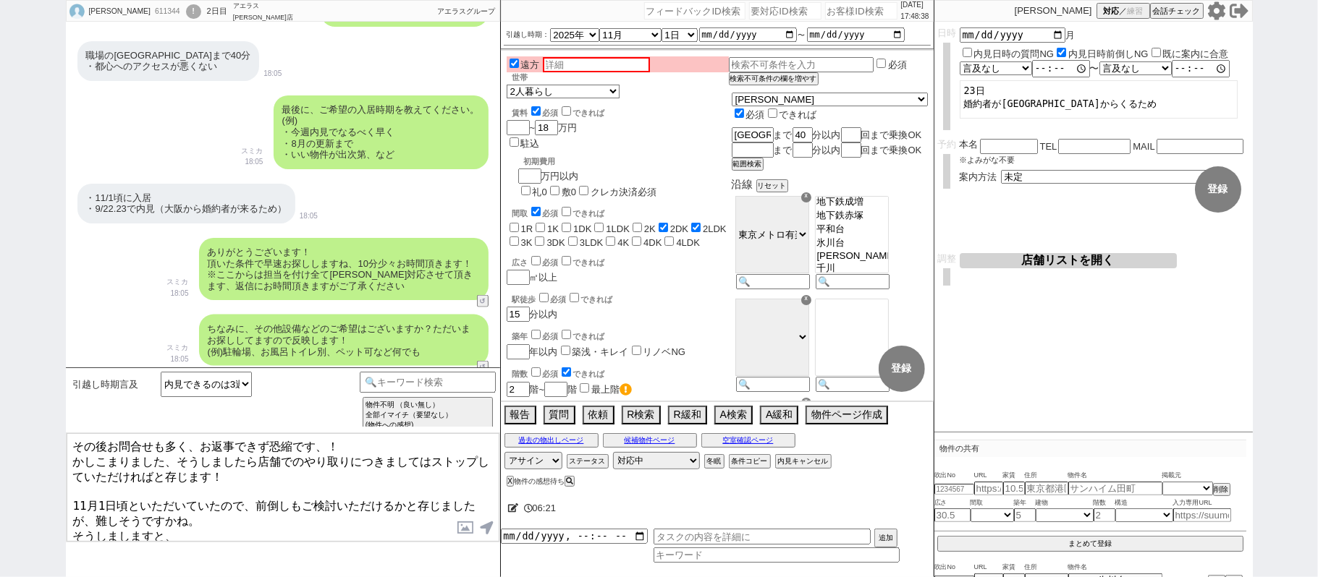
click at [365, 438] on textarea "その後お問合せも多く、お返事できず恐縮です、！ かしこまりました、そうしましたら店舗でのやり取りにつきましてはストップしていただければと存じます！ 11月1日…" at bounding box center [283, 487] width 433 height 109
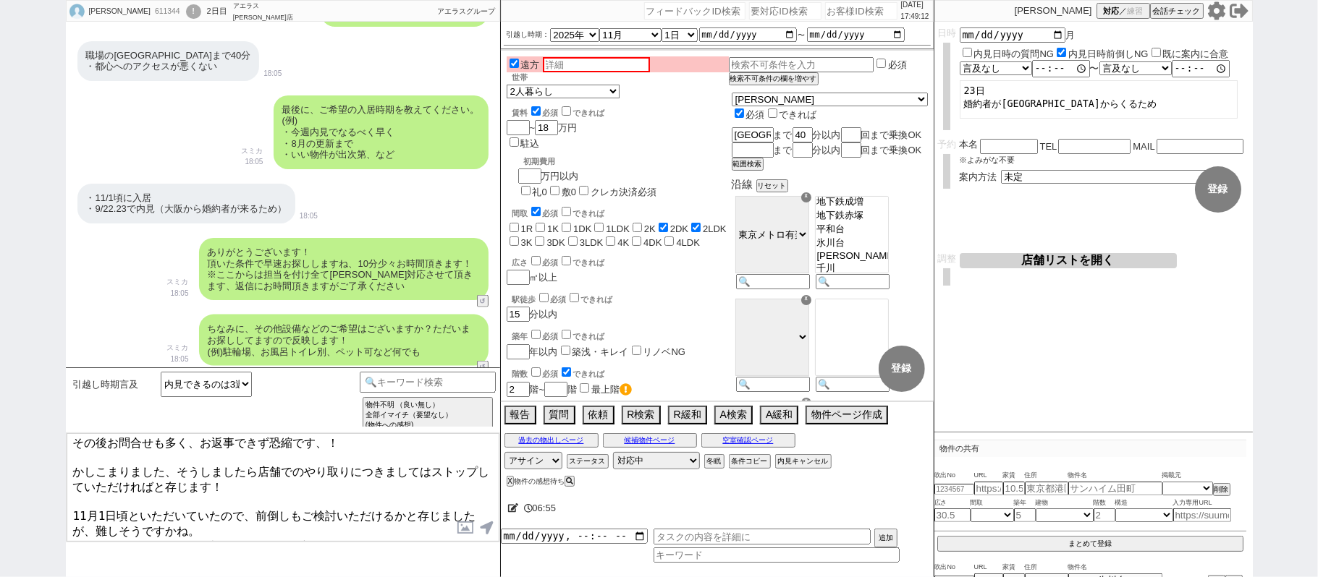
scroll to position [43, 0]
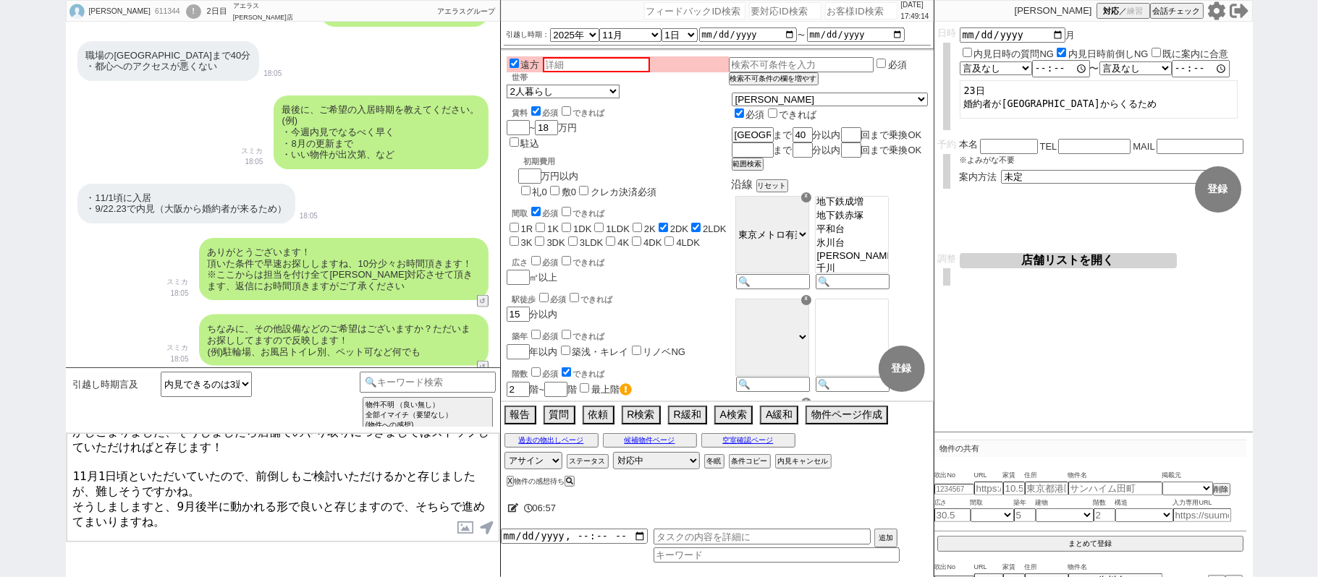
click at [73, 514] on textarea "その後お問合せも多く、お返事できず恐縮です、！ かしこまりました、そうしましたら店舗でのやり取りにつきましてはストップしていただければと存じます！ 11月1日…" at bounding box center [283, 487] width 433 height 109
click at [140, 517] on textarea "その後お問合せも多く、お返事できず恐縮です、！ かしこまりました、そうしましたら店舗でのやり取りにつきましてはストップしていただければと存じます！ 11月1日…" at bounding box center [283, 487] width 433 height 109
click at [392, 516] on textarea "その後お問合せも多く、お返事できず恐縮です、！ かしこまりました、そうしましたら店舗でのやり取りにつきましてはストップしていただければと存じます！ 11月1日…" at bounding box center [283, 487] width 433 height 109
drag, startPoint x: 75, startPoint y: 517, endPoint x: 444, endPoint y: 536, distance: 369.5
click at [444, 536] on textarea "その後お問合せも多く、お返事できず恐縮です、！ かしこまりました、そうしましたら店舗でのやり取りにつきましてはストップしていただければと存じます！ 11月1日…" at bounding box center [283, 487] width 433 height 109
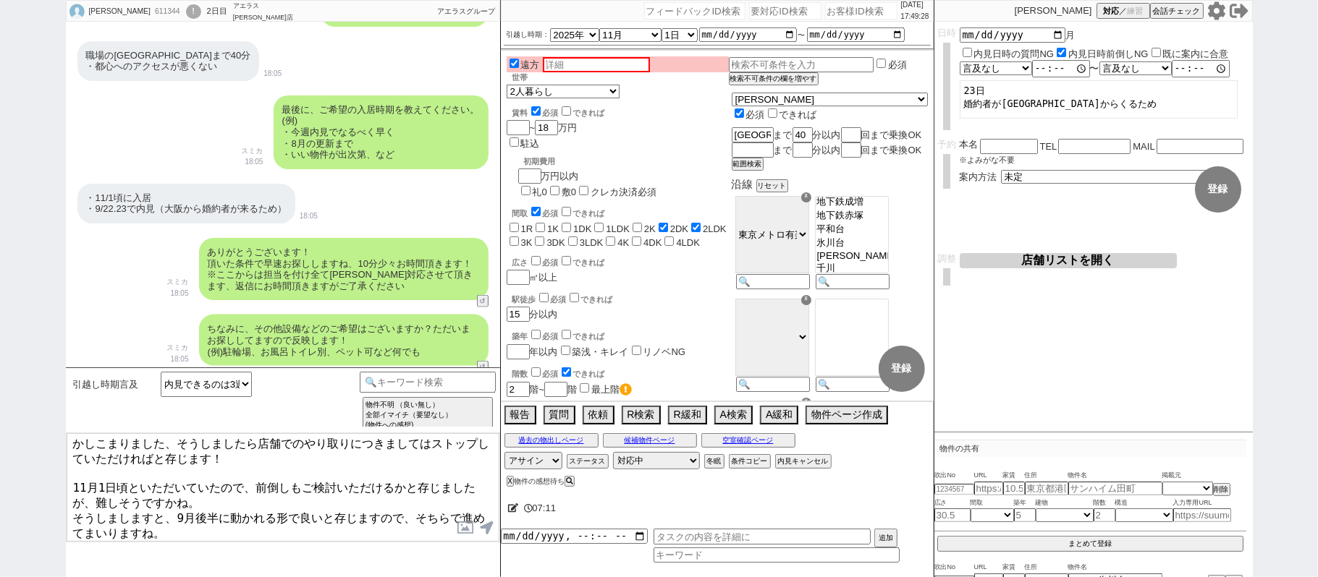
scroll to position [20, 0]
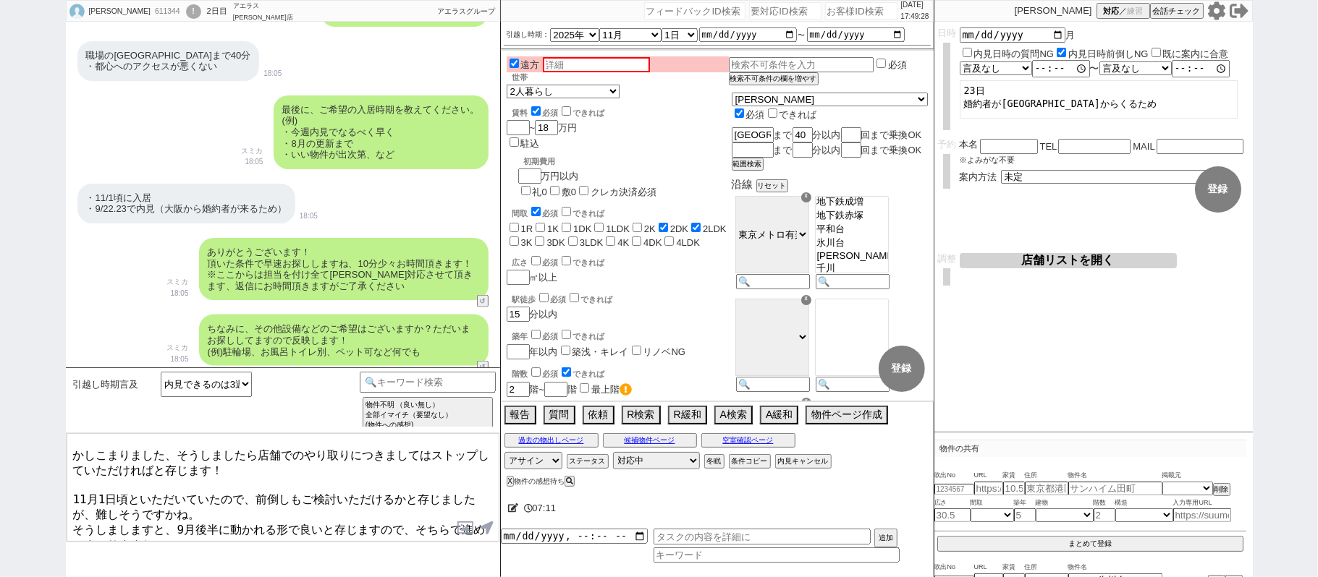
type textarea "その後お問合せも多く、お返事できず恐縮です、！ かしこまりました、そうしましたら店舗でのやり取りにつきましてはストップしていただければと存じます！ 11月1日…"
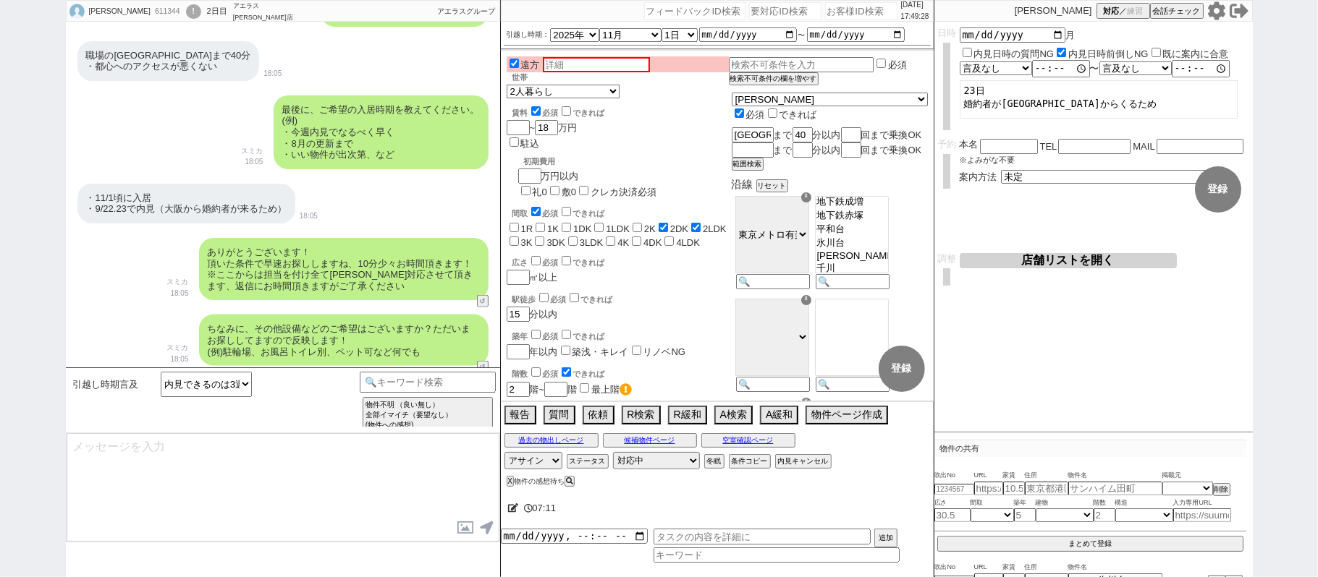
scroll to position [3725, 0]
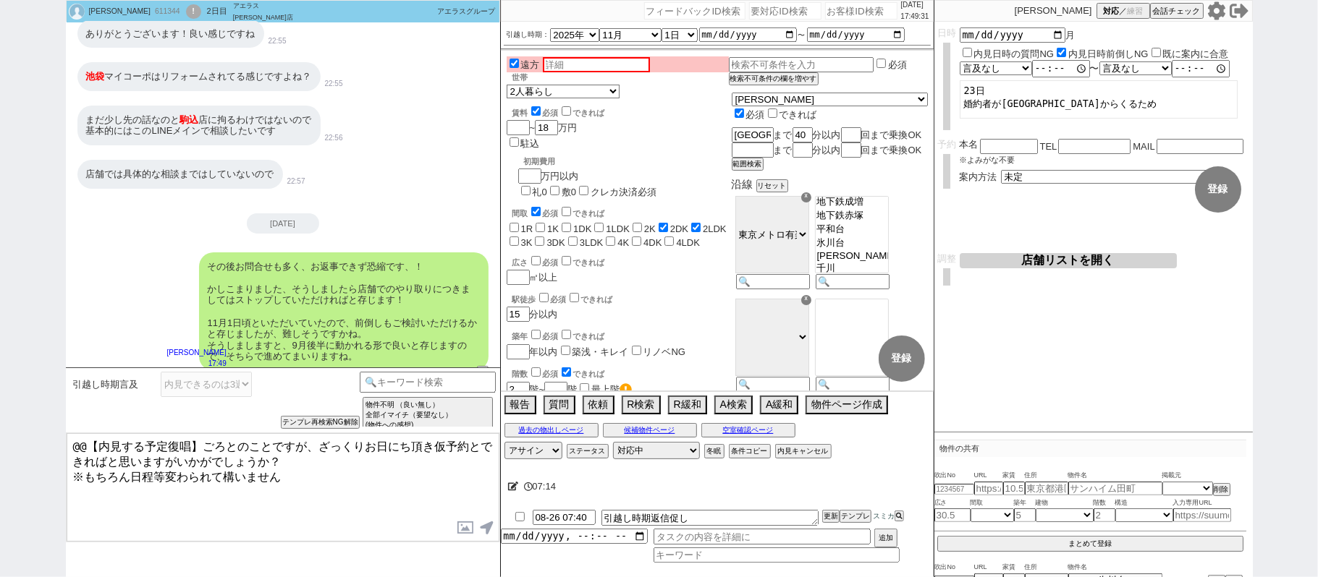
drag, startPoint x: 299, startPoint y: 457, endPoint x: 0, endPoint y: 344, distance: 319.4
click at [0, 368] on div "原口 611344 ! 0 2日目 アエラス川口店 冬眠中 自社客 アエラスグループ スミカ_BPO チャット全表示 2025-08-24 ようこそLINE物…" at bounding box center [659, 288] width 1318 height 577
paste textarea "ただやはり現時点の物件は埋まってしまうかと思いますので、22日仮予約を入れておき近くなったらまたご紹介する形を取らせていただいております！"
click at [467, 459] on textarea "ただやはり現時点の物件は埋まってしまうかと思いますので、22日仮予約を入れておき近くなったらまたご紹介する形を取らせていただいております！ ※もちろん日程等変…" at bounding box center [283, 487] width 433 height 109
click at [441, 488] on textarea "ただやはり現時点の物件は埋まってしまうかと思いますので、22日仮予約を入れておき近くなったらまたご紹介する形を取らせていただいております！ ※もちろん日程等変…" at bounding box center [283, 487] width 433 height 109
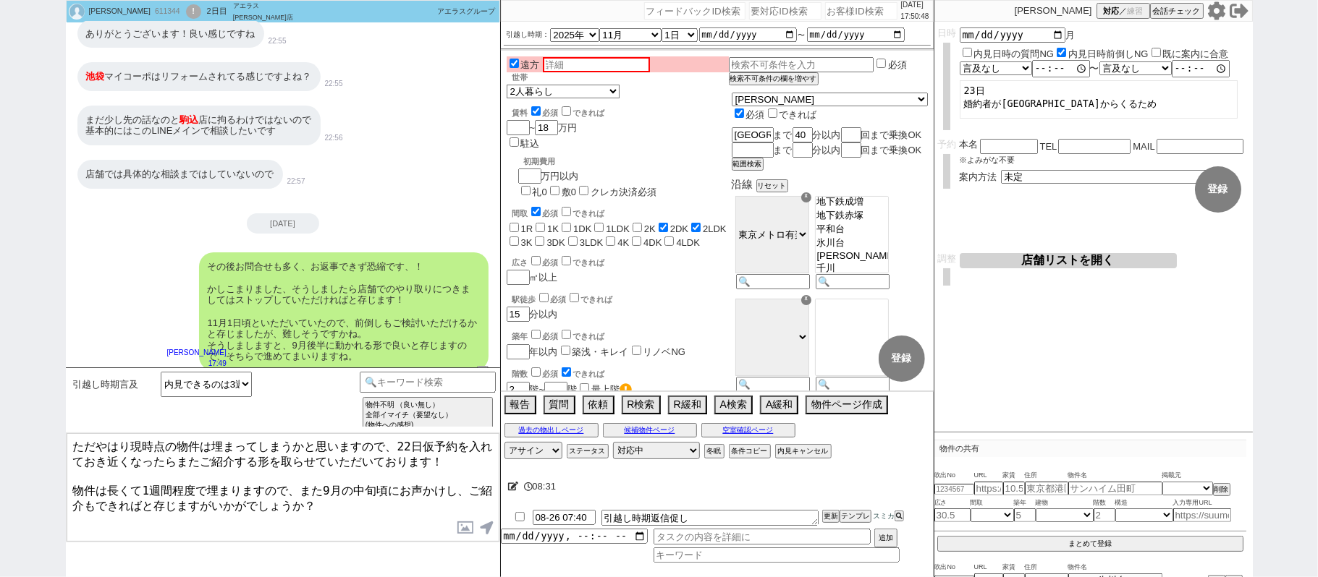
type textarea "ただやはり現時点の物件は埋まってしまうかと思いますので、22日仮予約を入れておき近くなったらまたご紹介する形を取らせていただいております！ 物件は長くて1週間…"
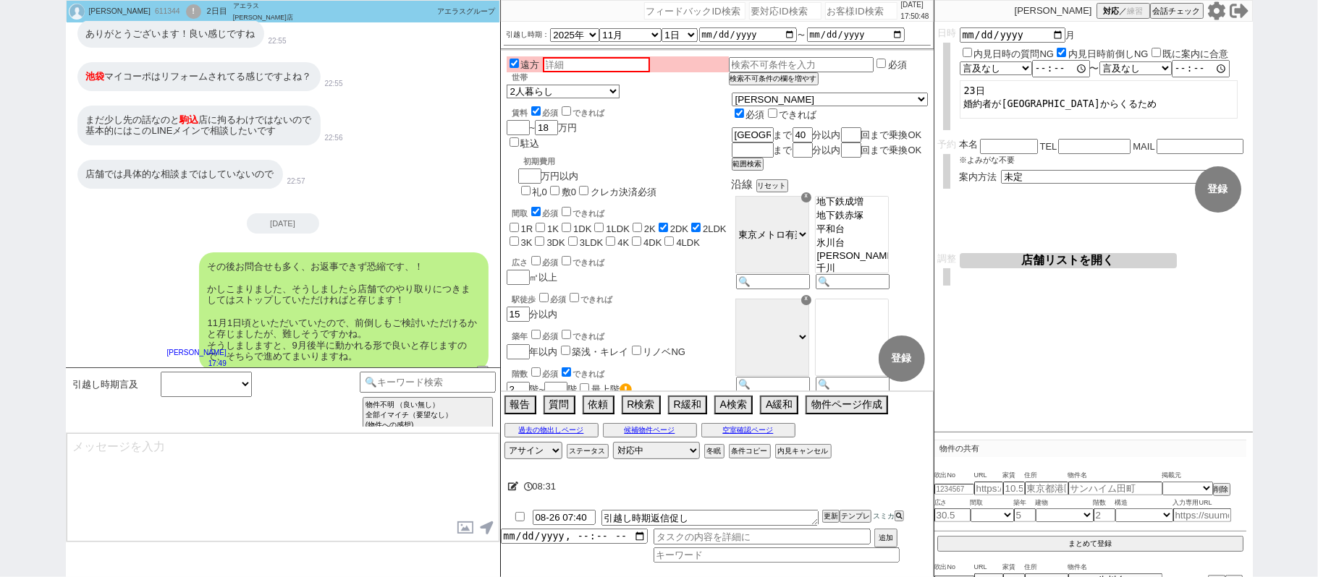
scroll to position [3836, 0]
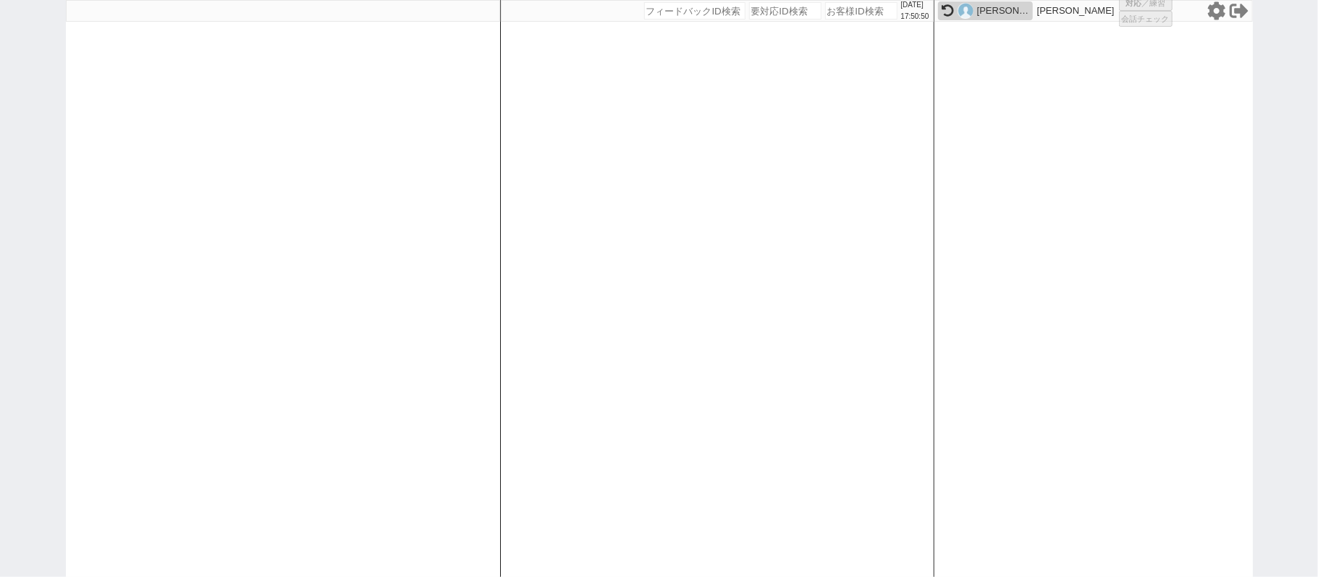
select select
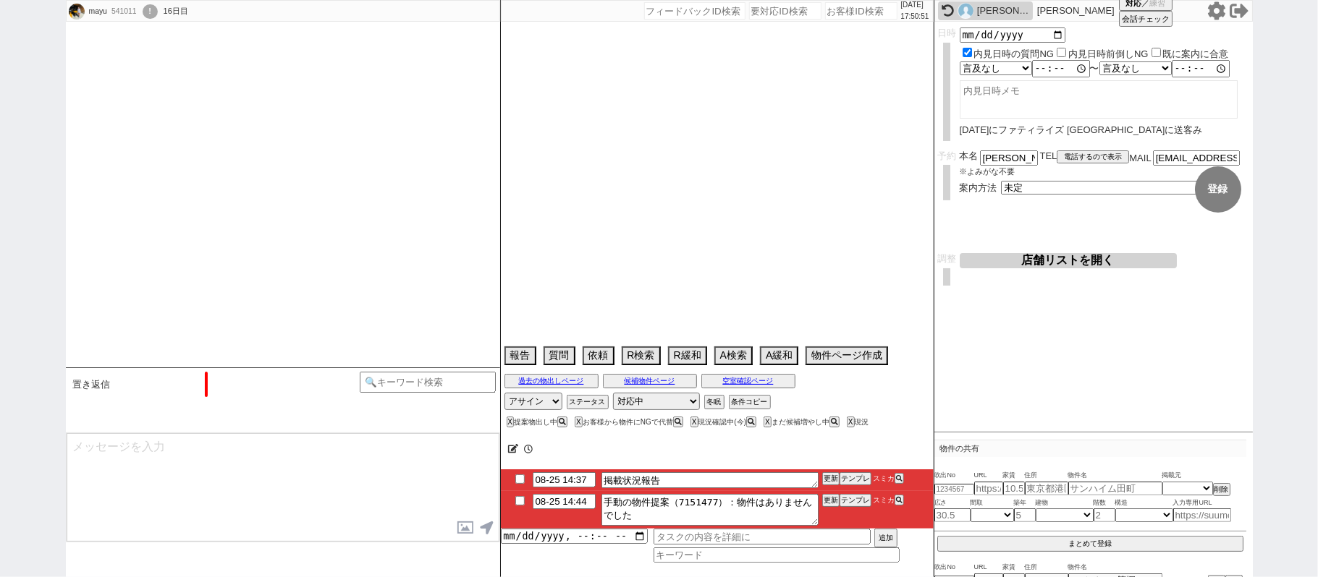
type textarea "笹塚2-4-1に駐車場借りている"
select select "15"
select select "0"
select select "44"
select select "[DATE]"
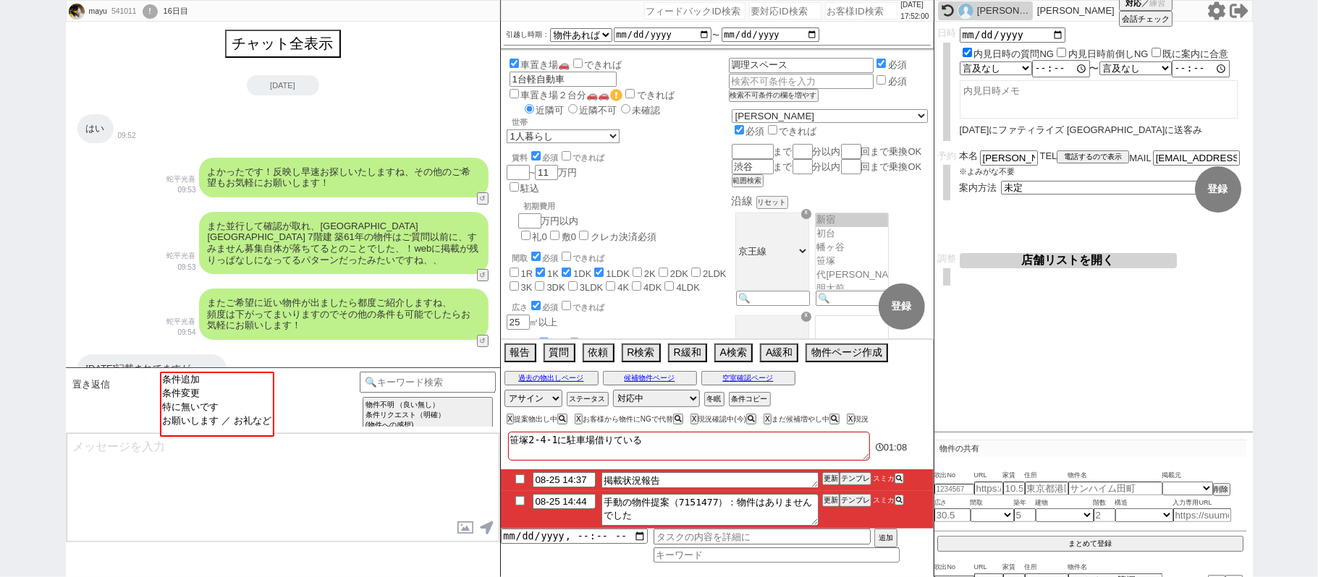
scroll to position [0, 0]
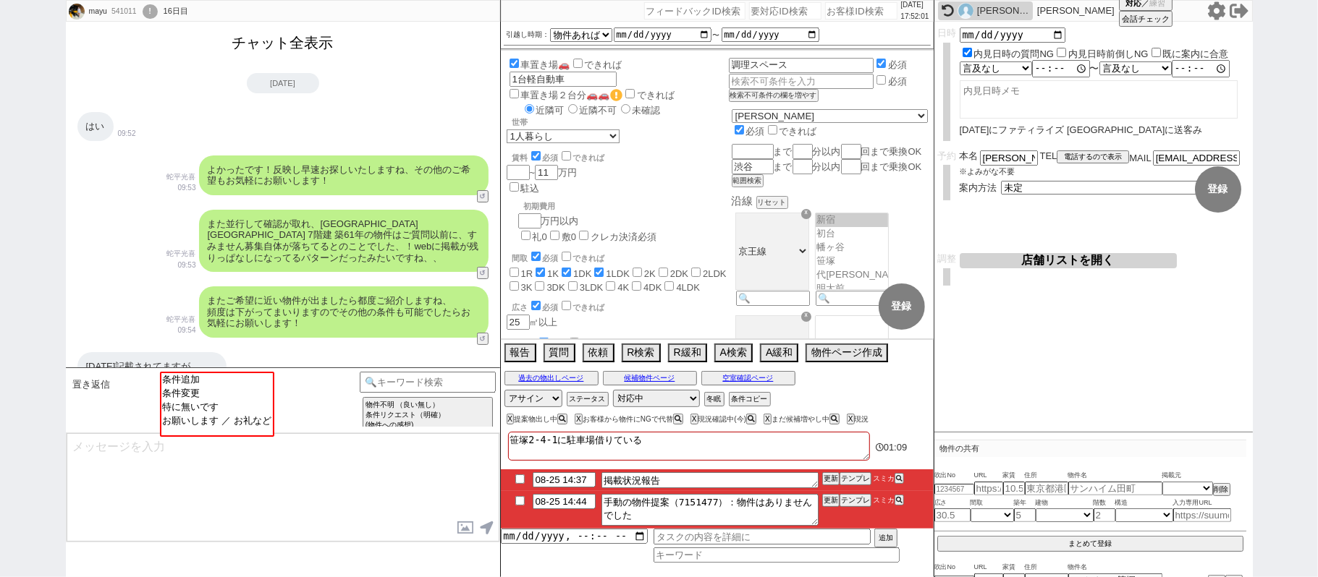
click at [316, 39] on button "チャット全表示" at bounding box center [282, 42] width 113 height 25
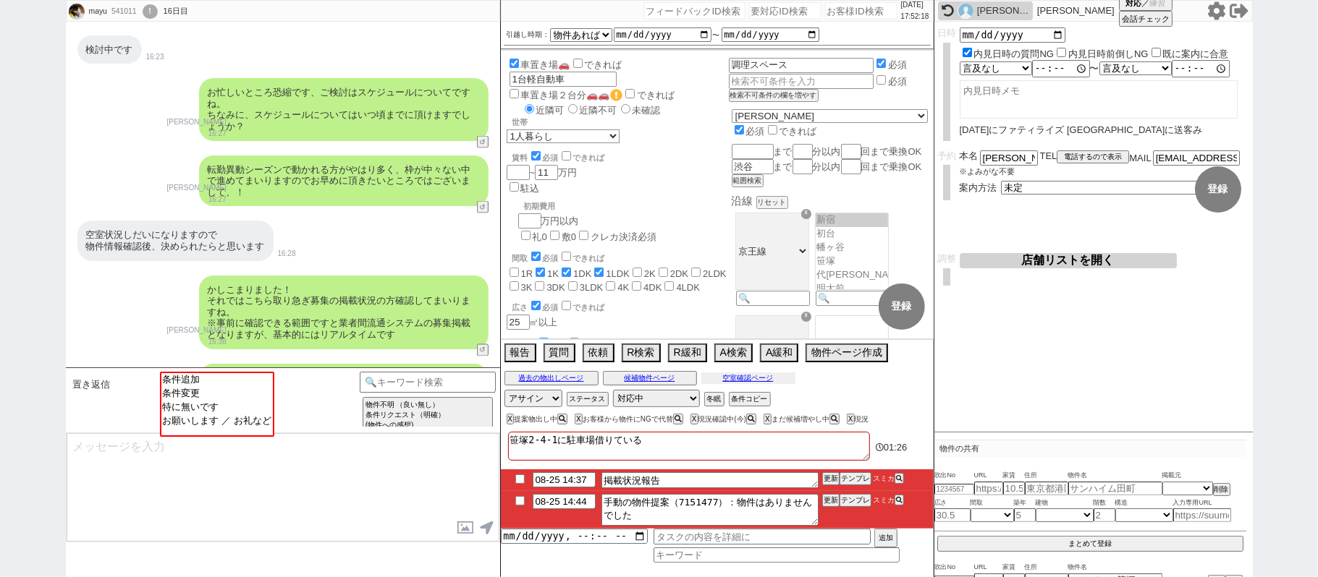
scroll to position [13569, 0]
click at [763, 383] on button "空室確認ページ" at bounding box center [748, 379] width 94 height 12
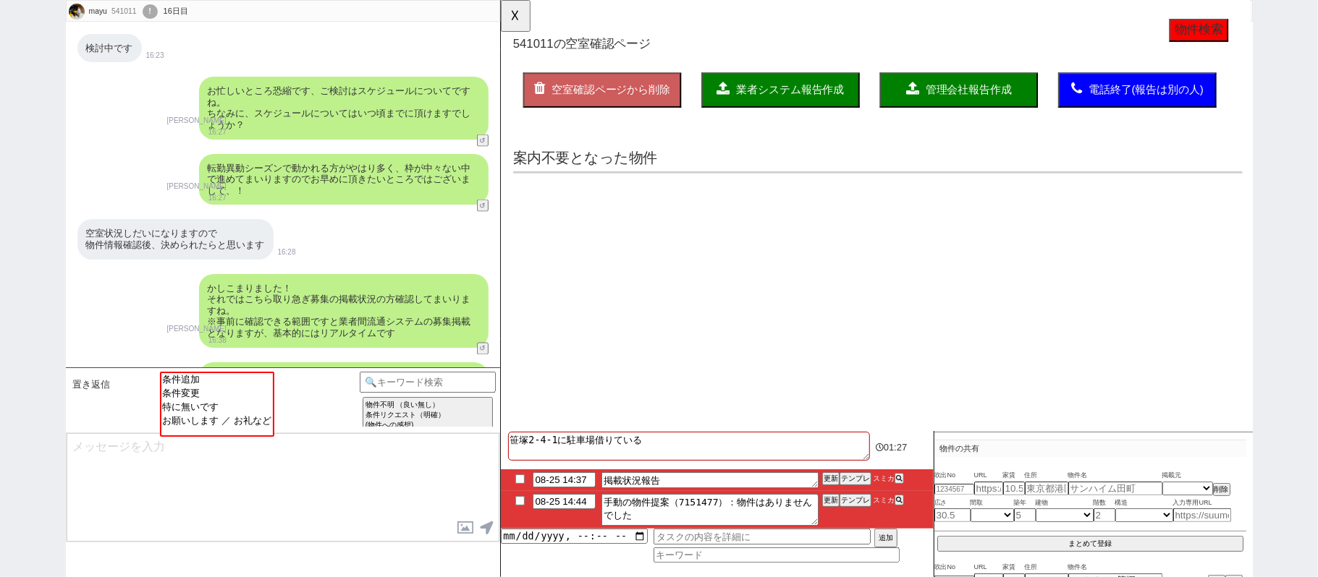
scroll to position [0, 0]
select select "another_room"
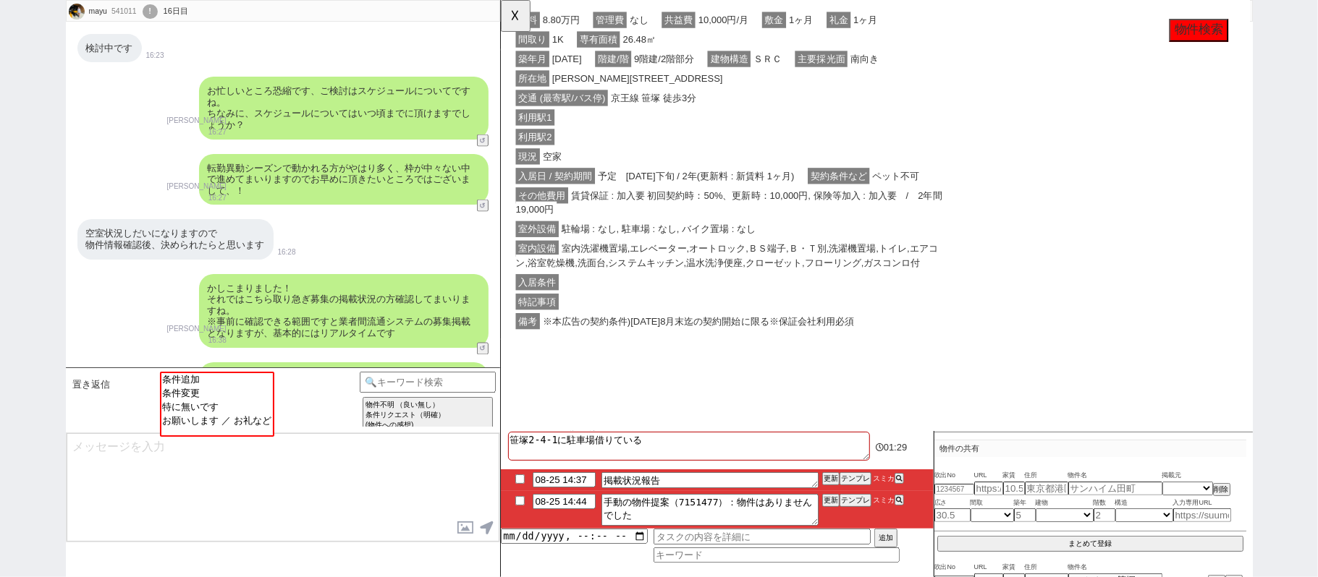
scroll to position [964, 0]
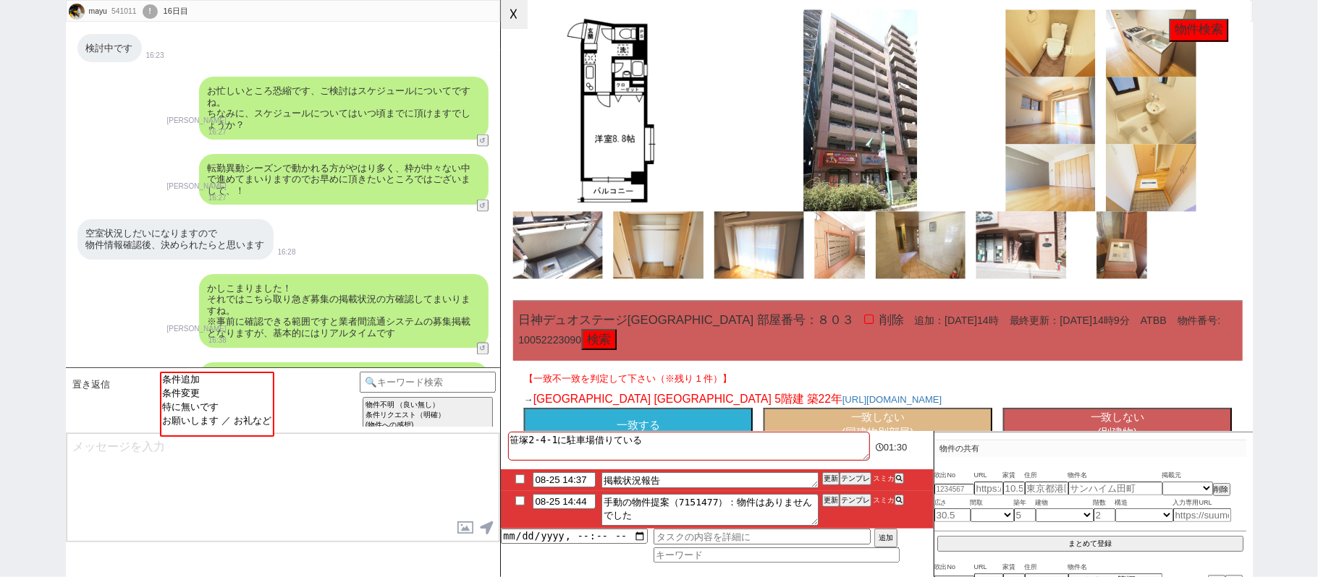
click at [513, 25] on button "☓" at bounding box center [514, 14] width 27 height 29
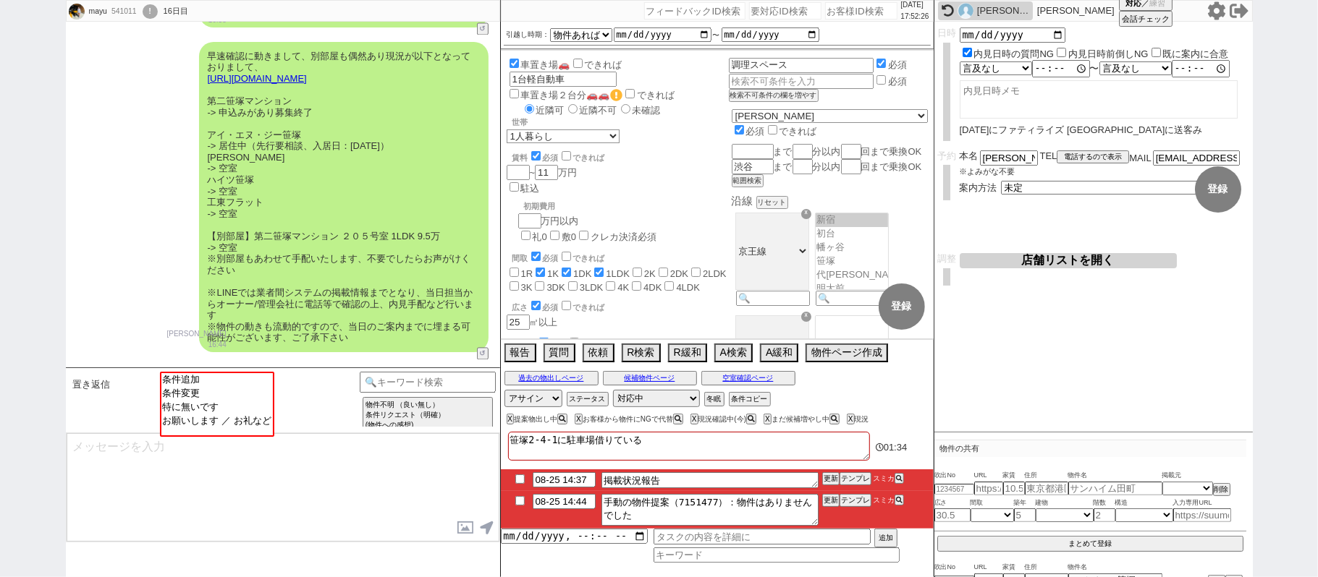
scroll to position [14052, 0]
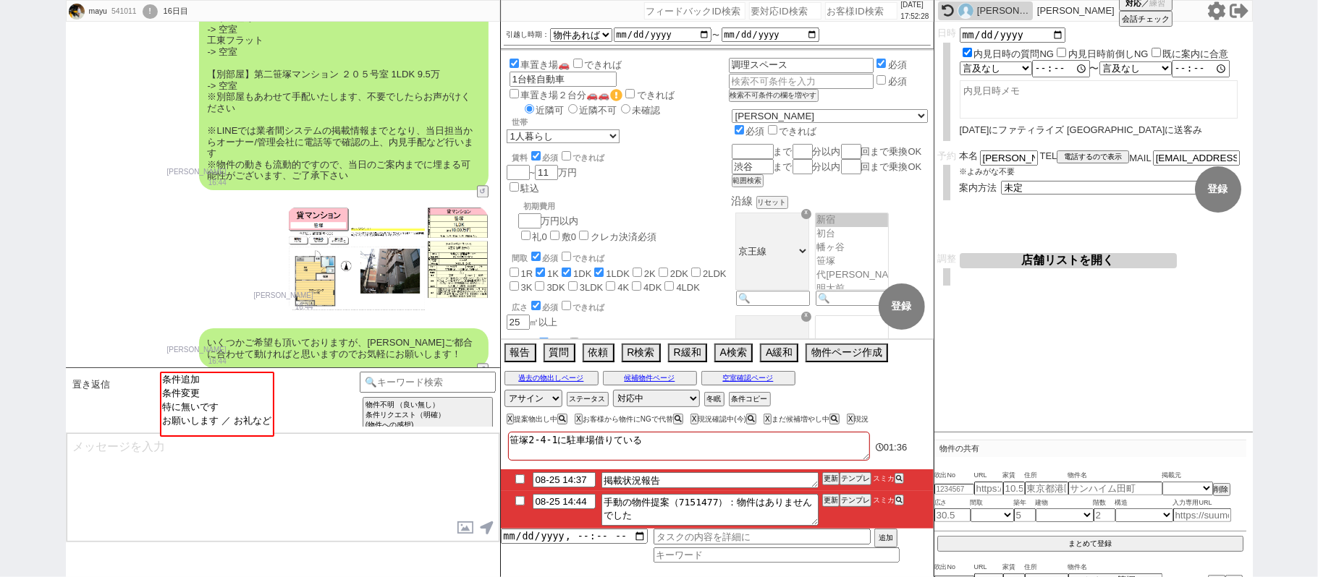
click at [1211, 12] on icon at bounding box center [1215, 10] width 17 height 18
type textarea "@@【@@メッセージは打たず、以下やってください@@】@@ @@【@@打つべきメッセージはありません、タスクの末尾に物件名を記載する、タスク時間変える、マイソ…"
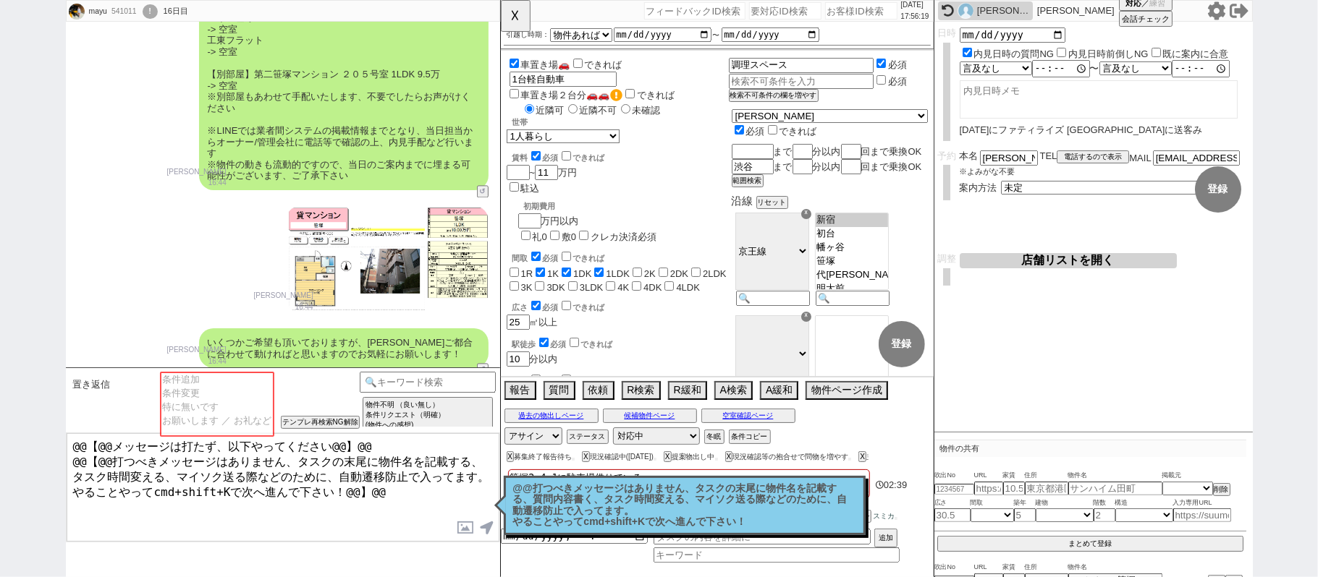
select select "another_room"
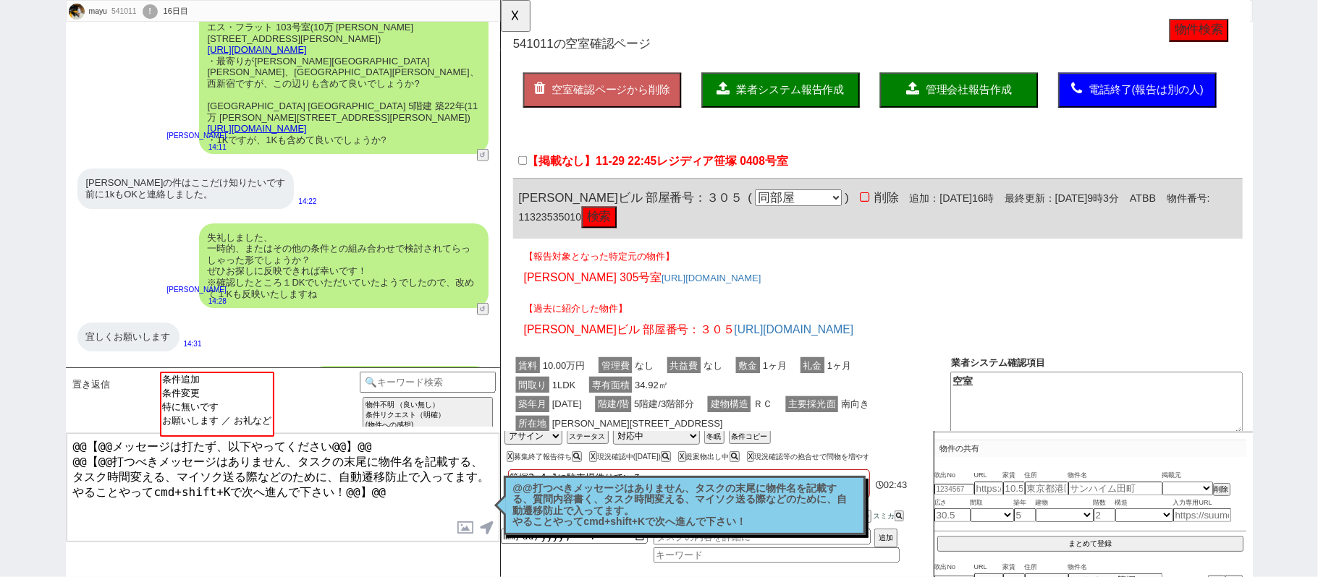
scroll to position [20595, 0]
click at [612, 502] on p "@@打つべきメッセージはありません、タスクの末尾に物件名を記載する、質問内容書く、タスク時間変える、マイソク送る際などのために、自動遷移防止で入ってます。 や…" at bounding box center [684, 505] width 343 height 45
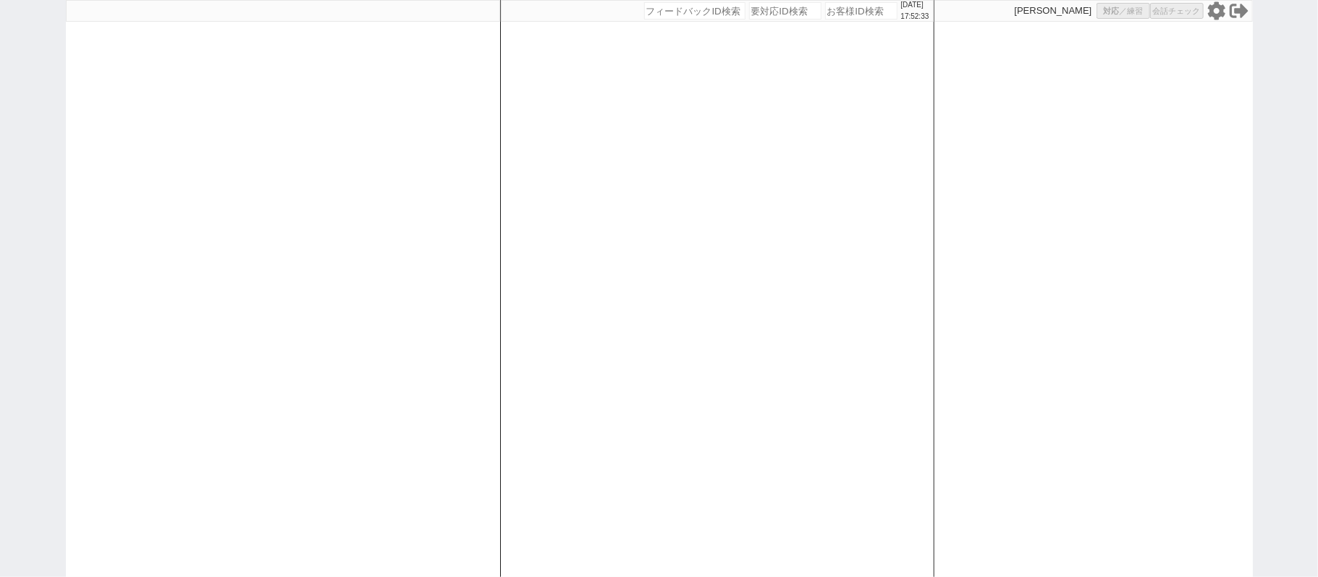
select select
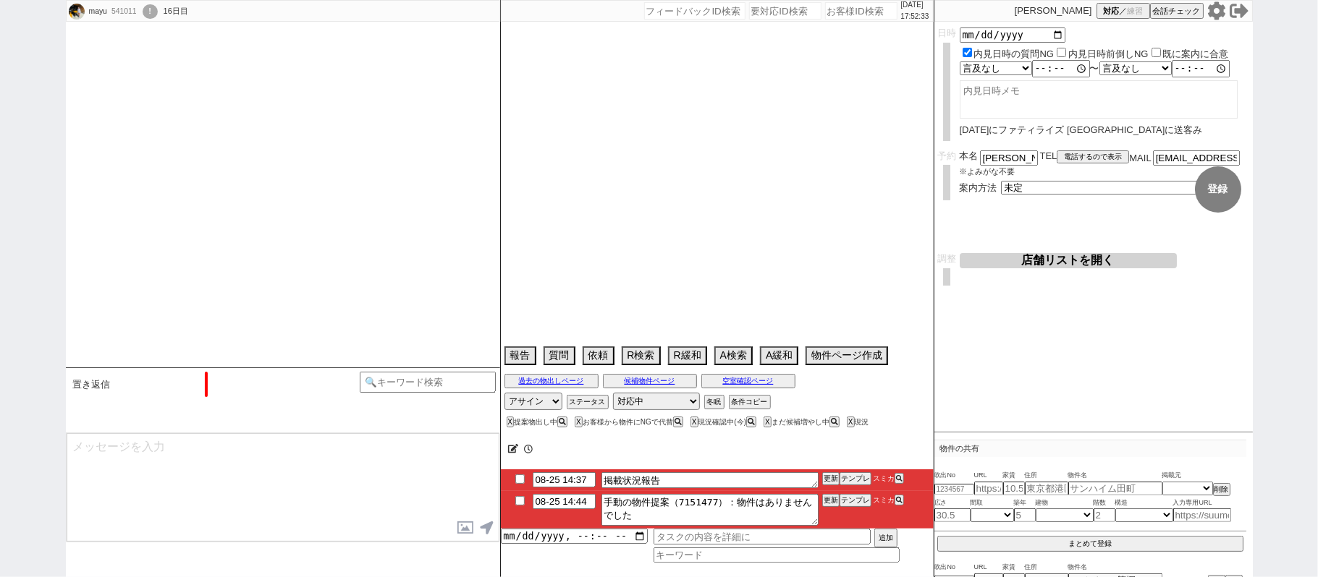
type textarea "笹塚2-4-1に駐車場借りている"
select select "15"
select select "0"
select select "44"
select select "[DATE]"
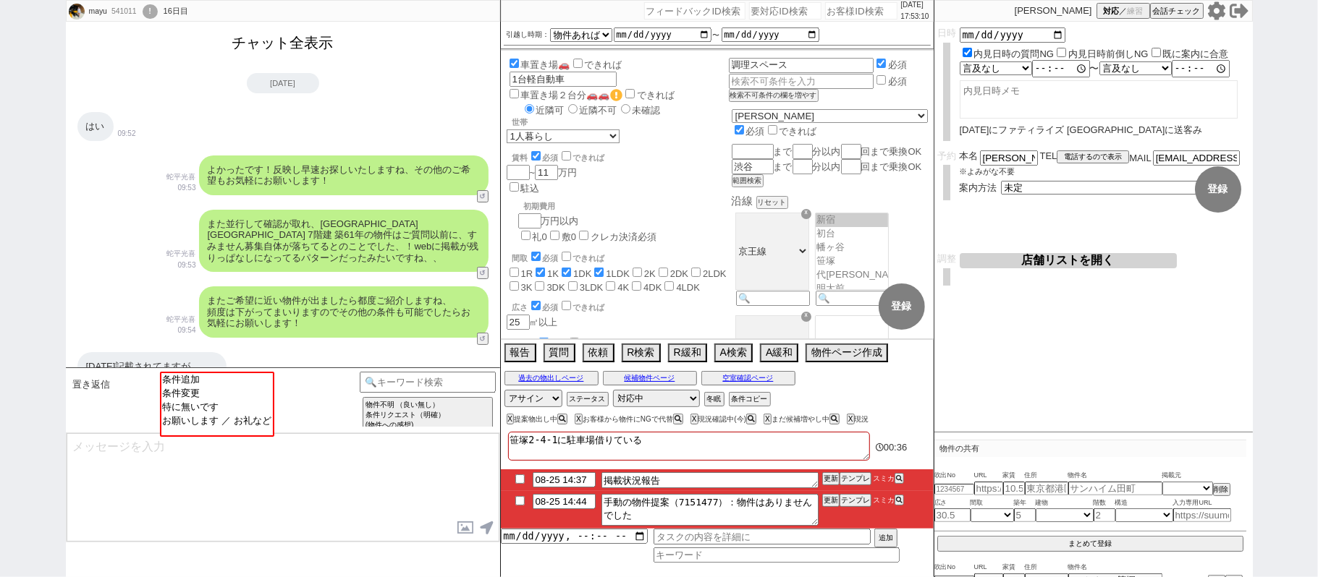
click at [321, 43] on button "チャット全表示" at bounding box center [282, 42] width 113 height 25
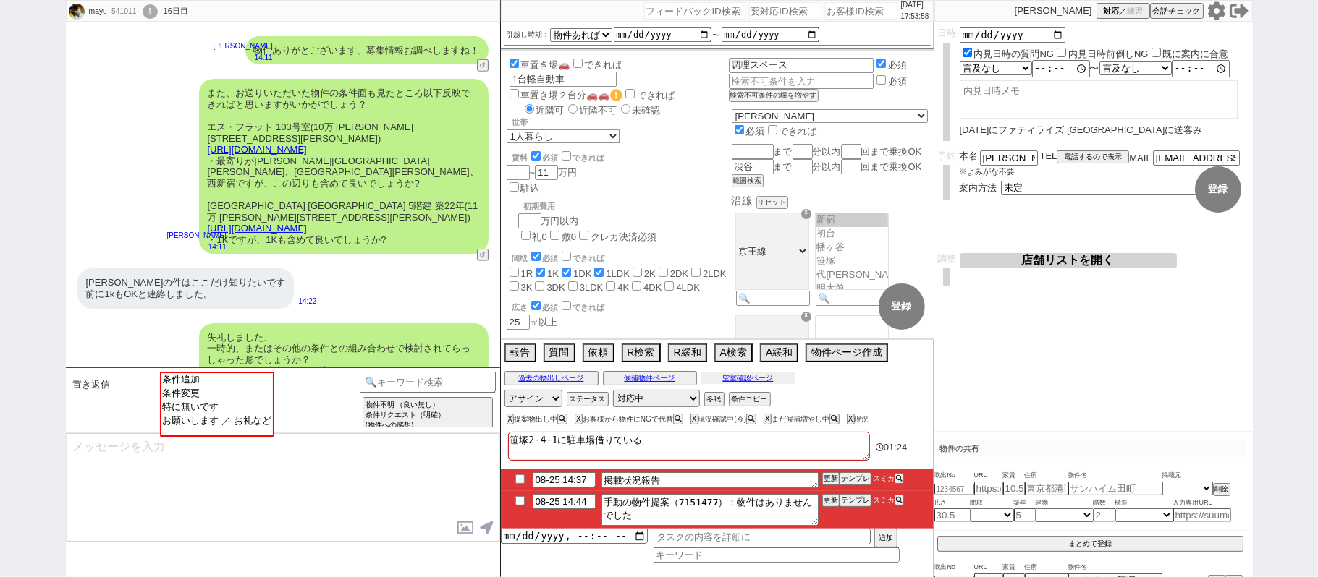
scroll to position [20497, 0]
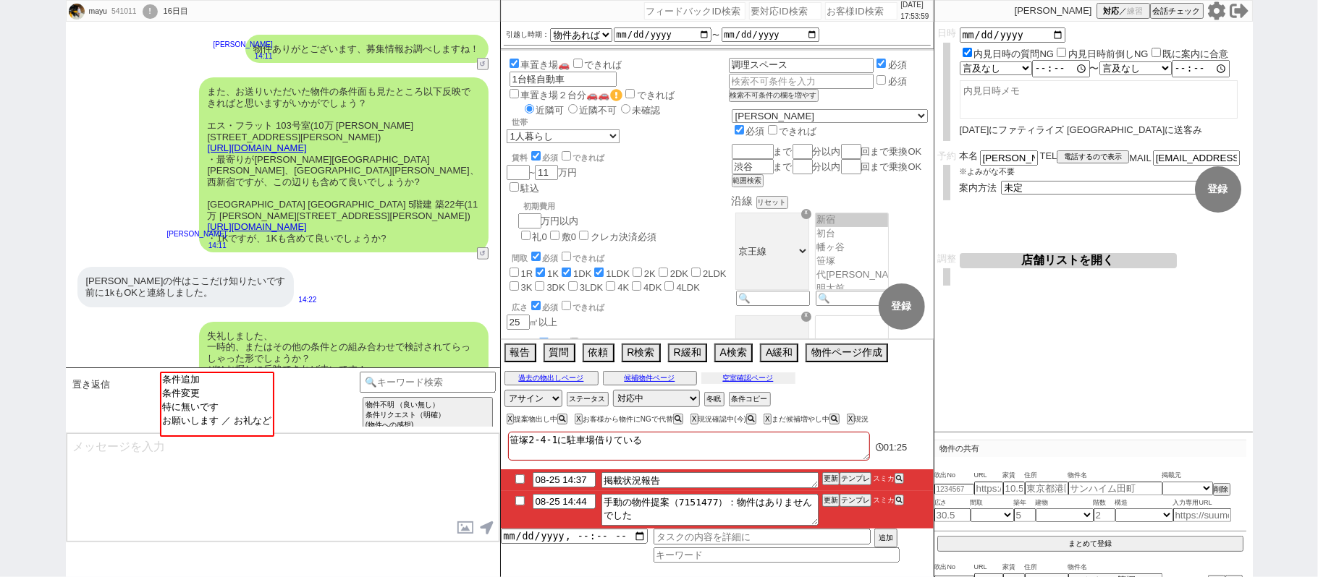
click at [771, 379] on button "空室確認ページ" at bounding box center [748, 379] width 94 height 12
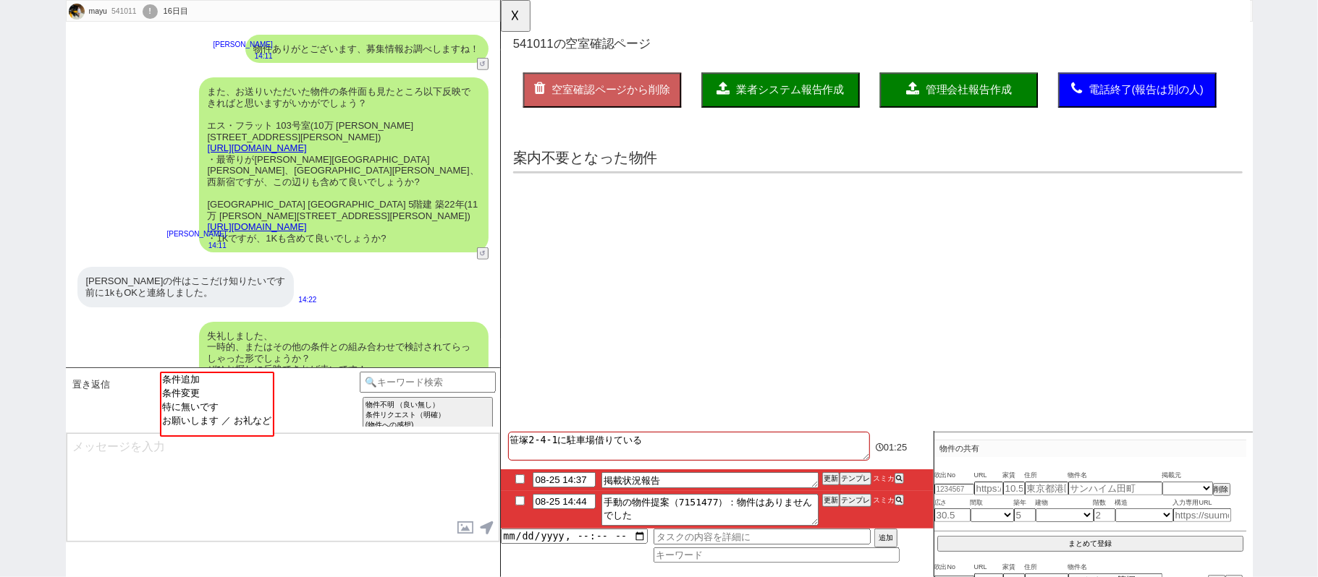
scroll to position [0, 0]
select select "another_room"
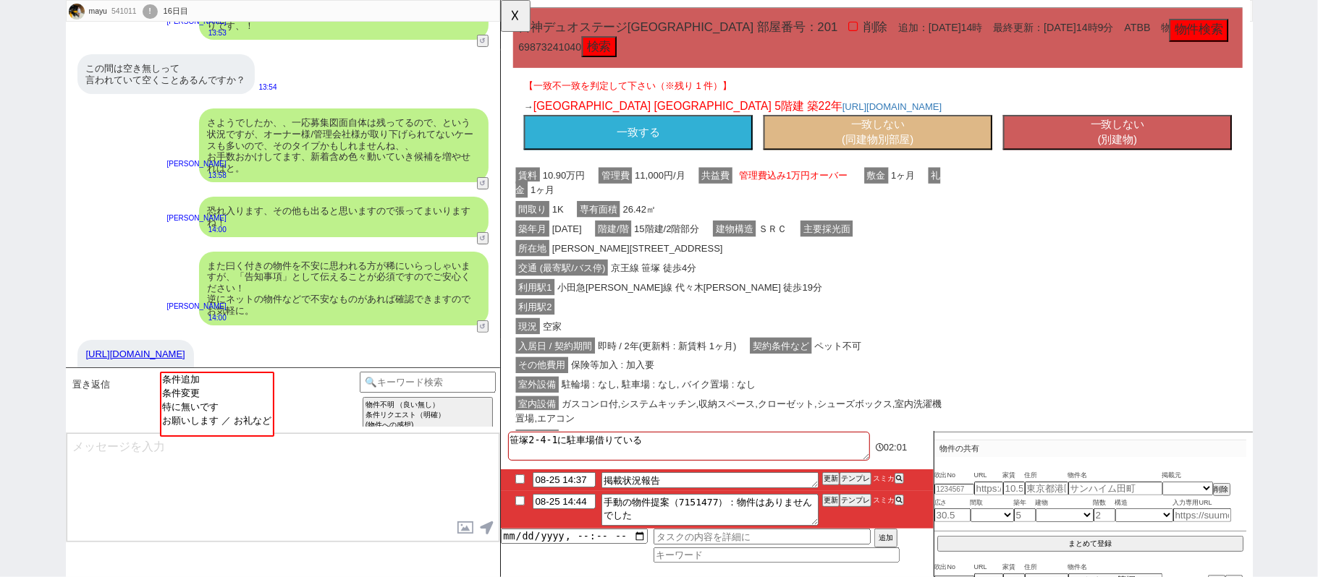
scroll to position [2308, 0]
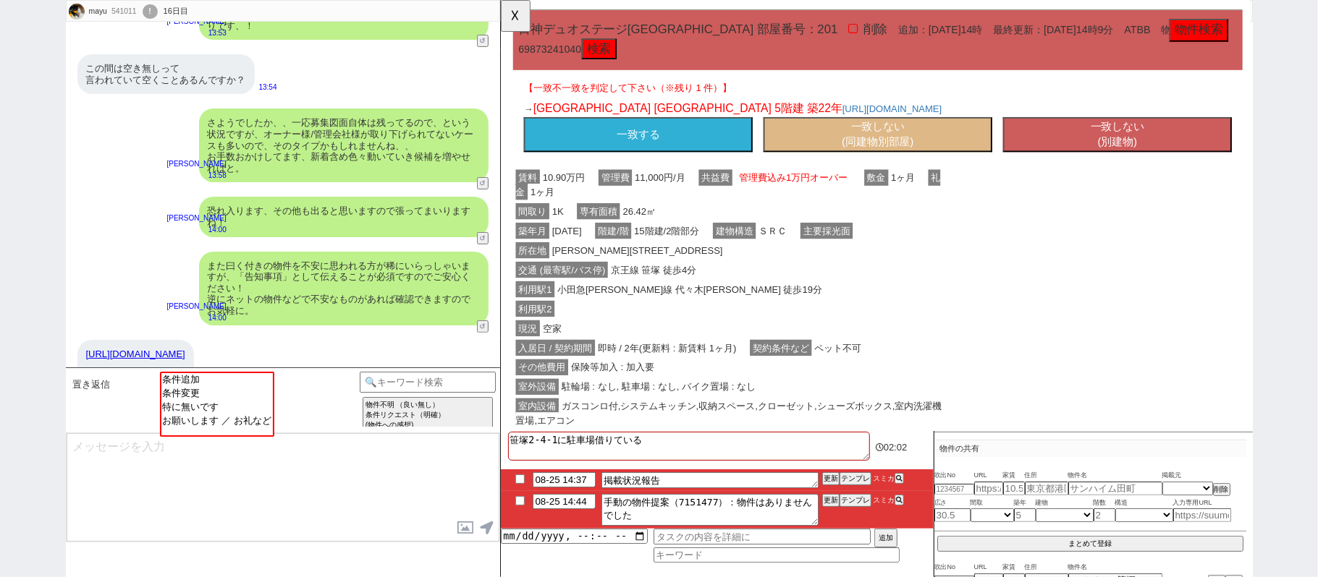
click at [1069, 147] on button "一致しない (別建物)" at bounding box center [1163, 145] width 246 height 38
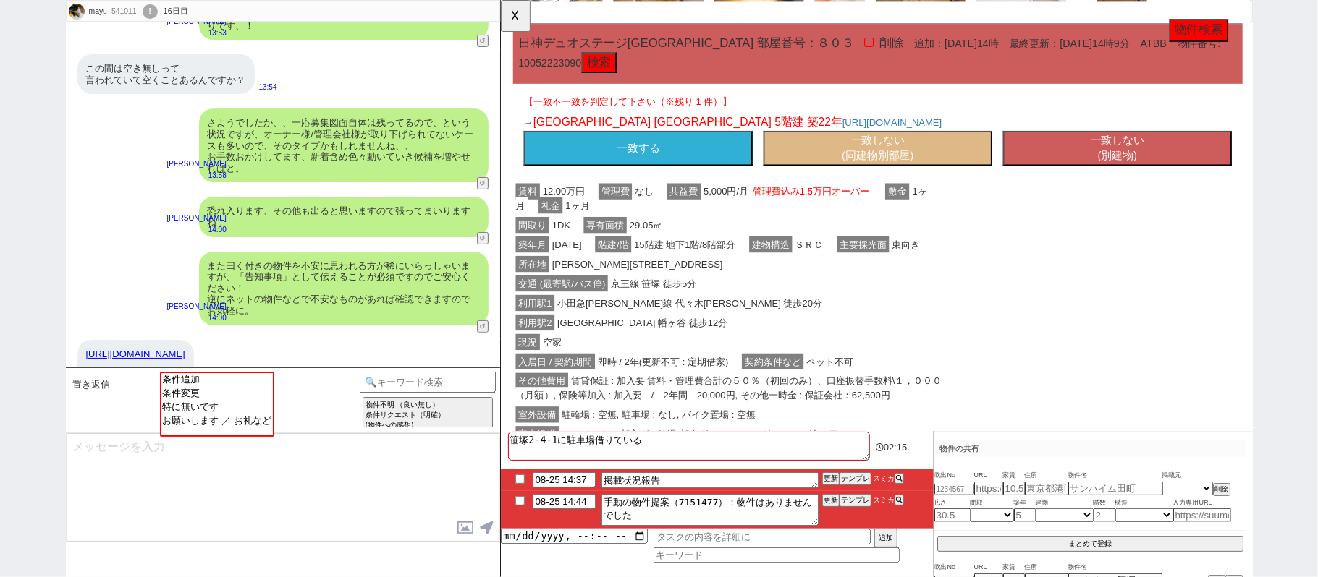
scroll to position [1254, 0]
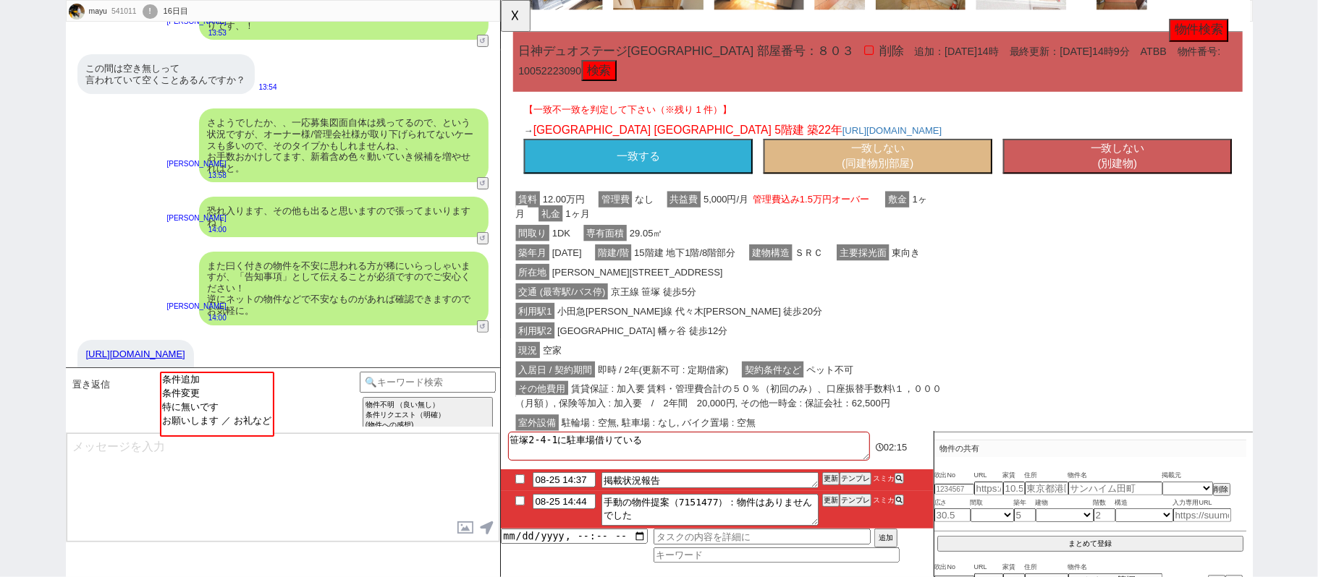
click at [1113, 176] on button "一致しない (別建物)" at bounding box center [1163, 168] width 246 height 38
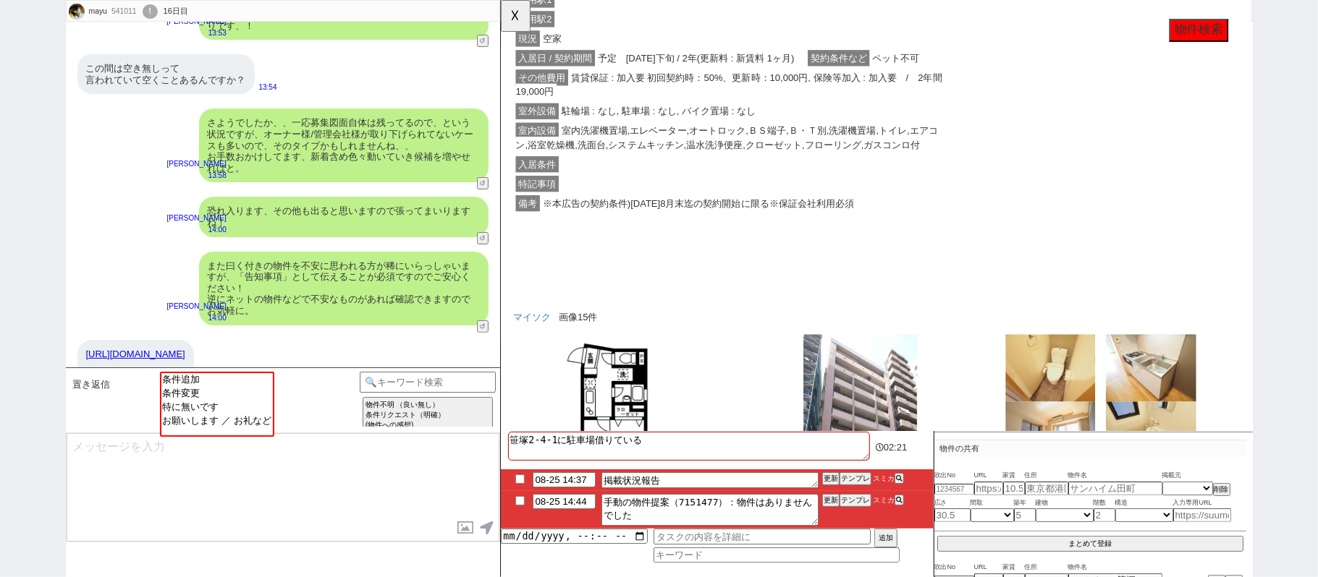
scroll to position [612, 0]
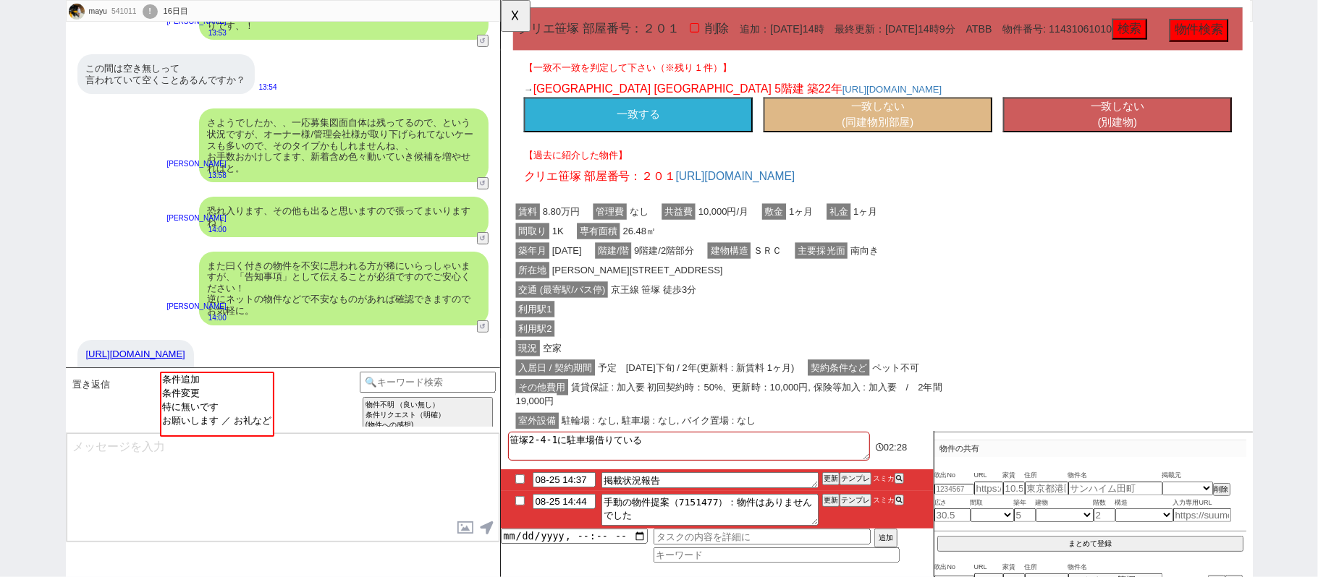
click at [1233, 118] on button "一致しない (別建物)" at bounding box center [1163, 124] width 246 height 38
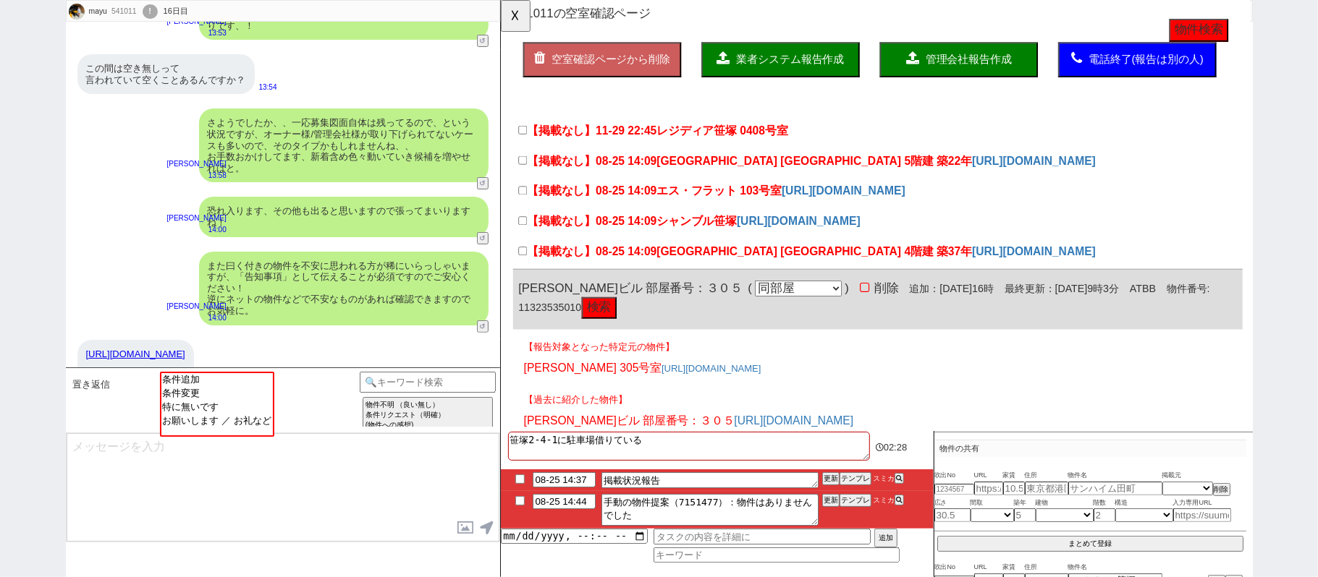
scroll to position [0, 0]
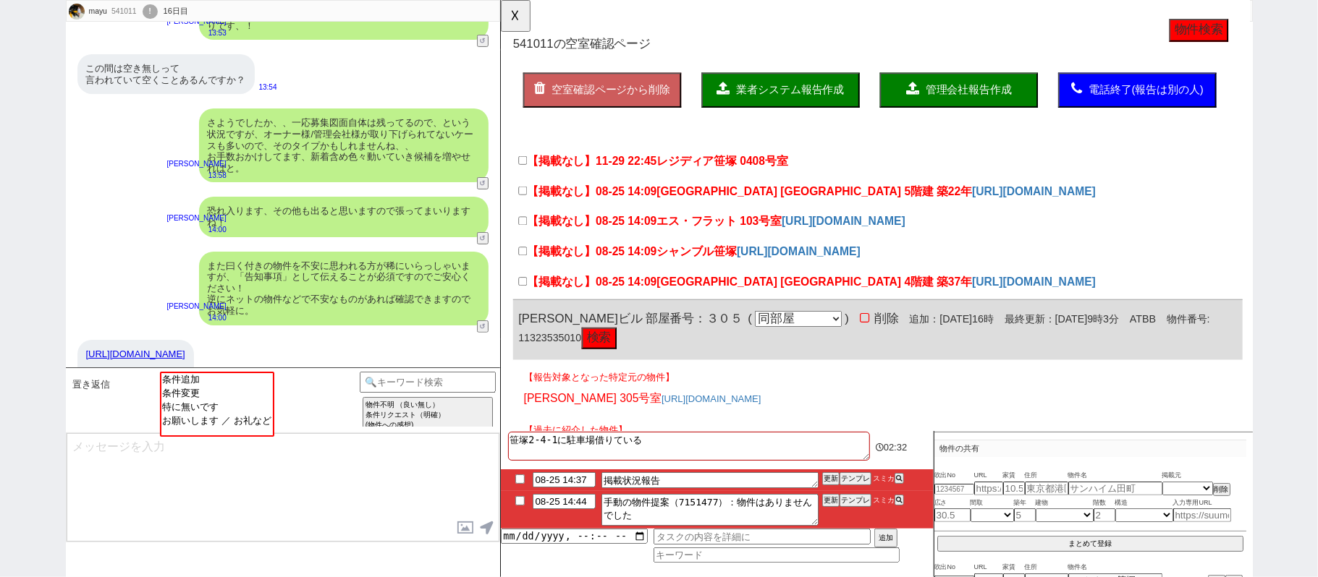
drag, startPoint x: 302, startPoint y: 302, endPoint x: 84, endPoint y: 313, distance: 218.8
click at [84, 340] on div "https://suumo.jp/chintai/bc_100453445302/ https://suumo.jp/chintai/bc_000077884…" at bounding box center [135, 399] width 116 height 119
copy link "https://suumo.jp/chintai/jnc_000100248978/"
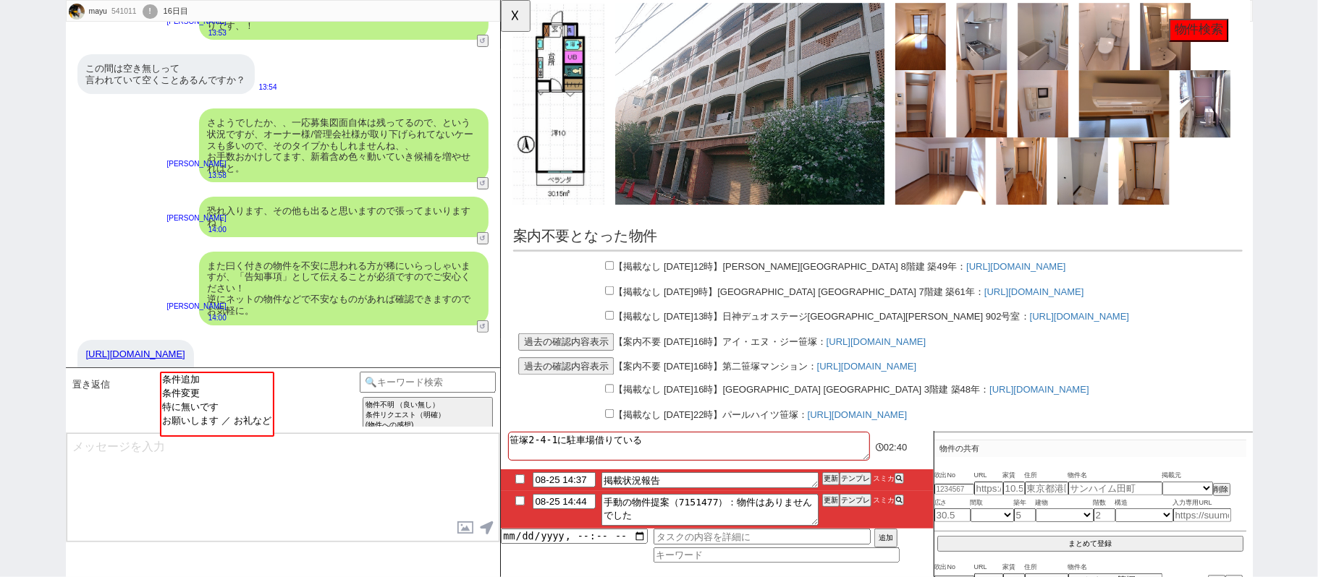
scroll to position [7653, 0]
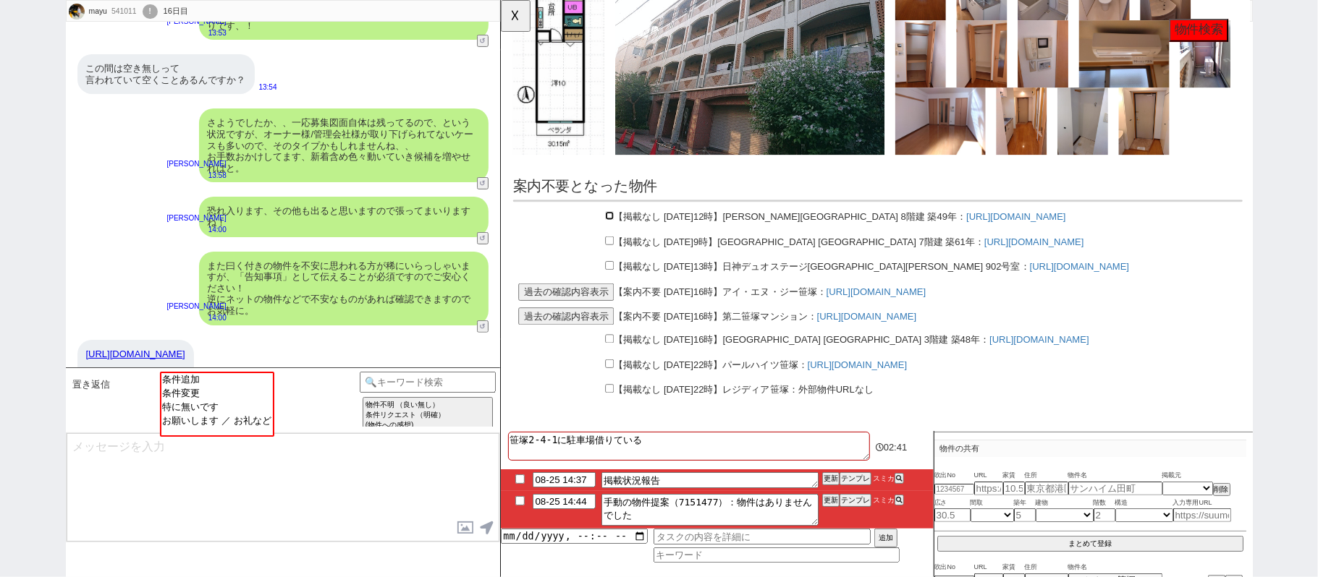
click at [617, 227] on input "checkbox" at bounding box center [616, 231] width 9 height 9
checkbox input "true"
drag, startPoint x: 299, startPoint y: 281, endPoint x: 85, endPoint y: 285, distance: 213.5
click at [85, 340] on div "https://suumo.jp/chintai/bc_100453445302/ https://suumo.jp/chintai/bc_000077884…" at bounding box center [135, 399] width 116 height 119
copy link "https://suumo.jp/chintai/bc_100450410259/"
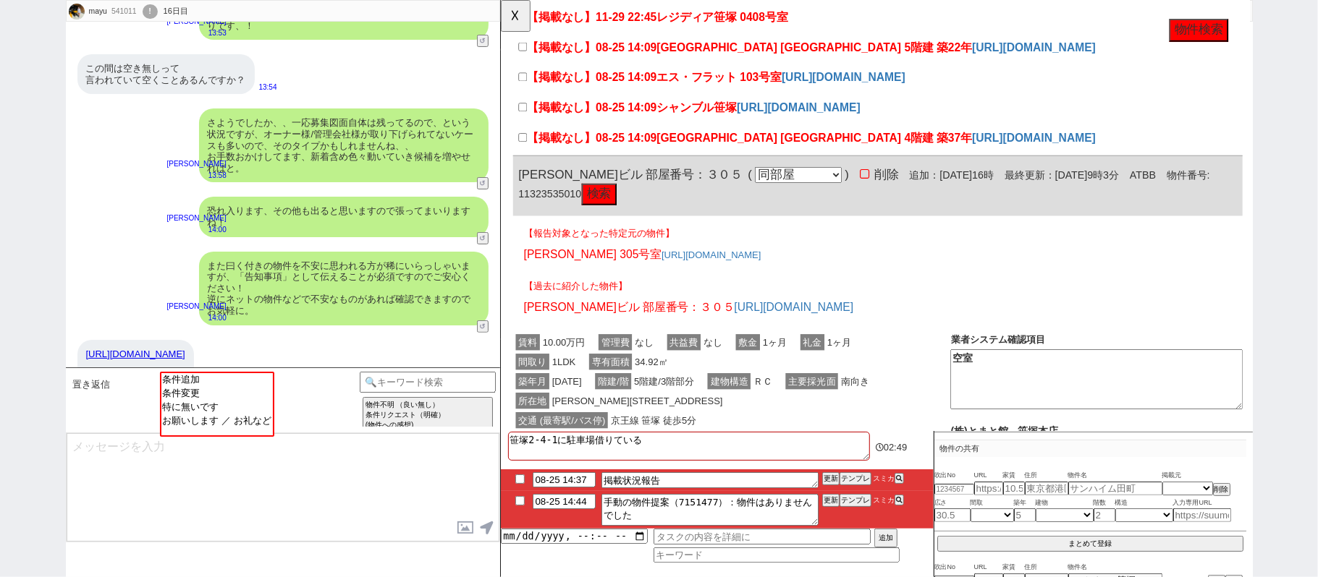
scroll to position [114, 0]
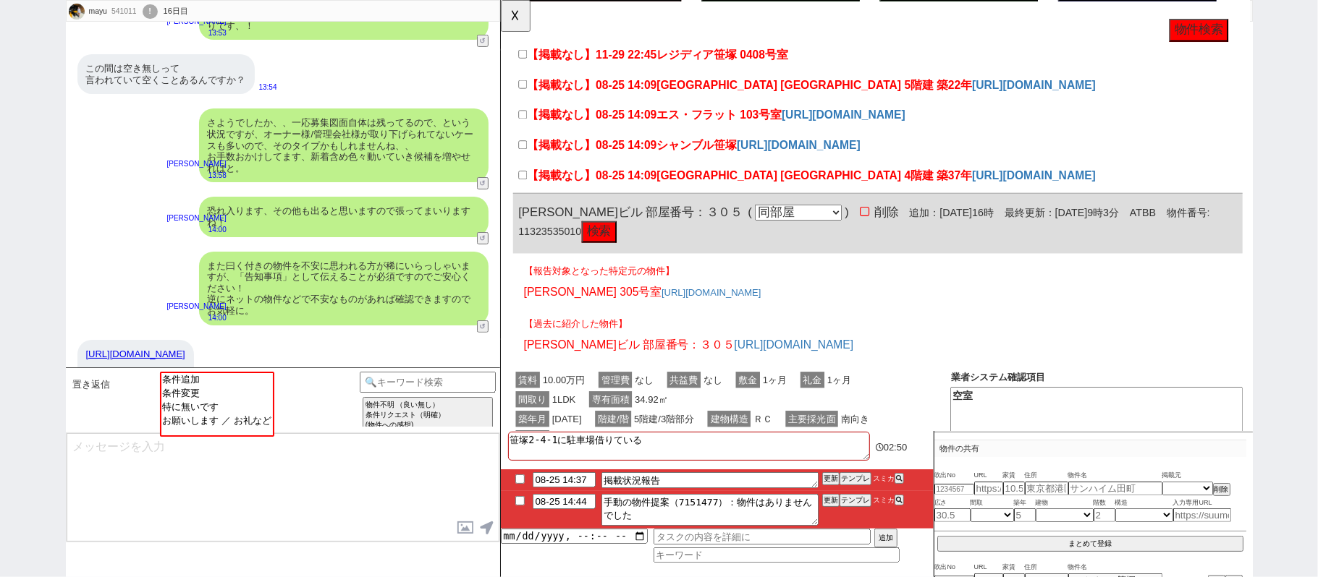
click at [707, 194] on span "京王線 笹塚駅 4階建 築37年" at bounding box center [837, 189] width 339 height 14
click at [528, 193] on input "【掲載なし】08-25 14:09 京王線 笹塚駅 4階建 築37年" at bounding box center [523, 188] width 9 height 9
checkbox input "true"
click at [684, 156] on span "シャンブル笹塚" at bounding box center [711, 157] width 86 height 14
click at [528, 156] on input "【掲載なし】08-25 14:09 シャンブル笹塚" at bounding box center [523, 155] width 9 height 9
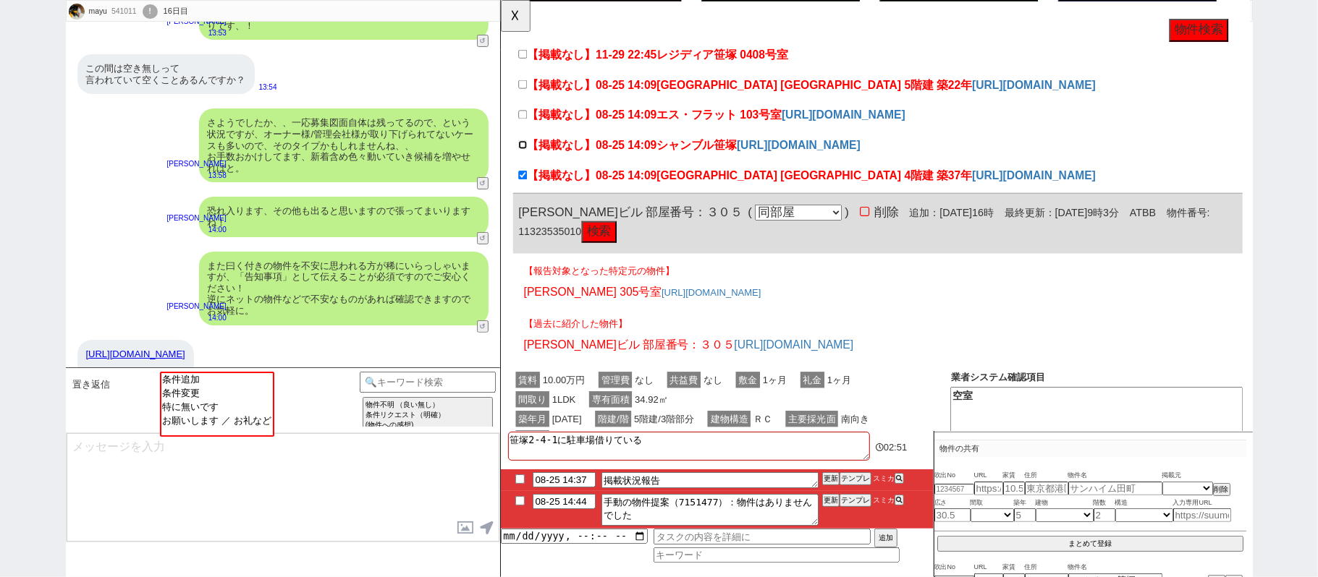
checkbox input "true"
click at [688, 125] on span "エス・フラット 103号室" at bounding box center [735, 124] width 135 height 14
click at [528, 125] on input "【掲載なし】08-25 14:09 エス・フラット 103号室" at bounding box center [523, 123] width 9 height 9
checkbox input "true"
click at [690, 95] on span "京王線 笹塚駅 5階建 築22年" at bounding box center [837, 92] width 339 height 14
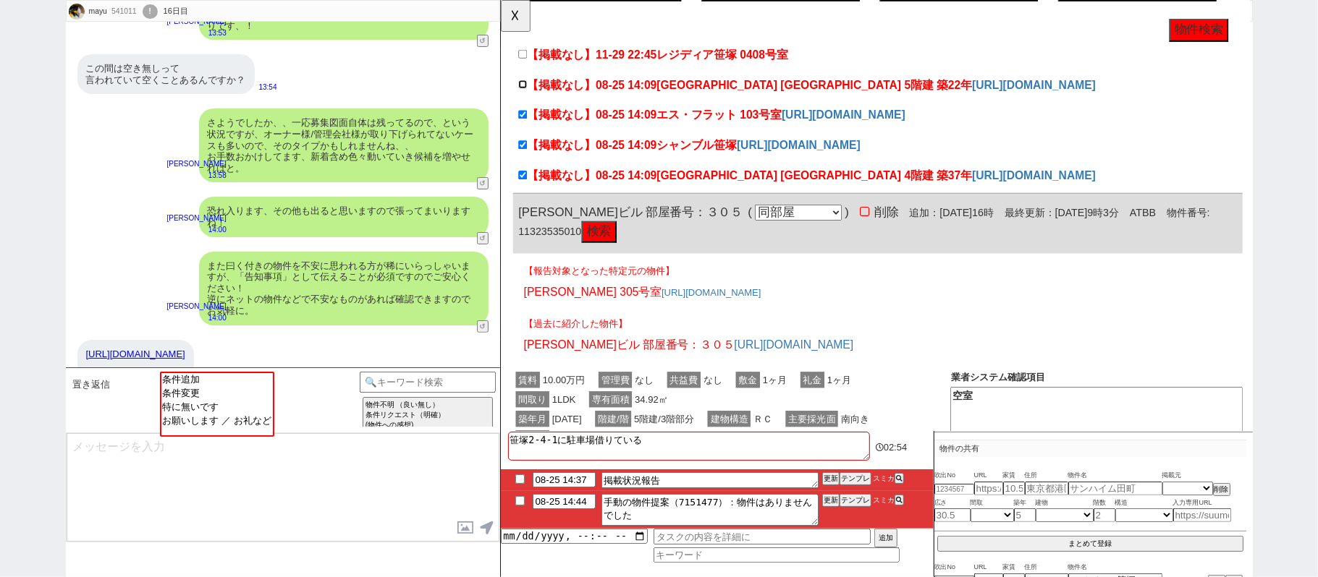
click at [528, 95] on input "【掲載なし】08-25 14:09 京王線 笹塚駅 5階建 築22年" at bounding box center [523, 90] width 9 height 9
checkbox input "true"
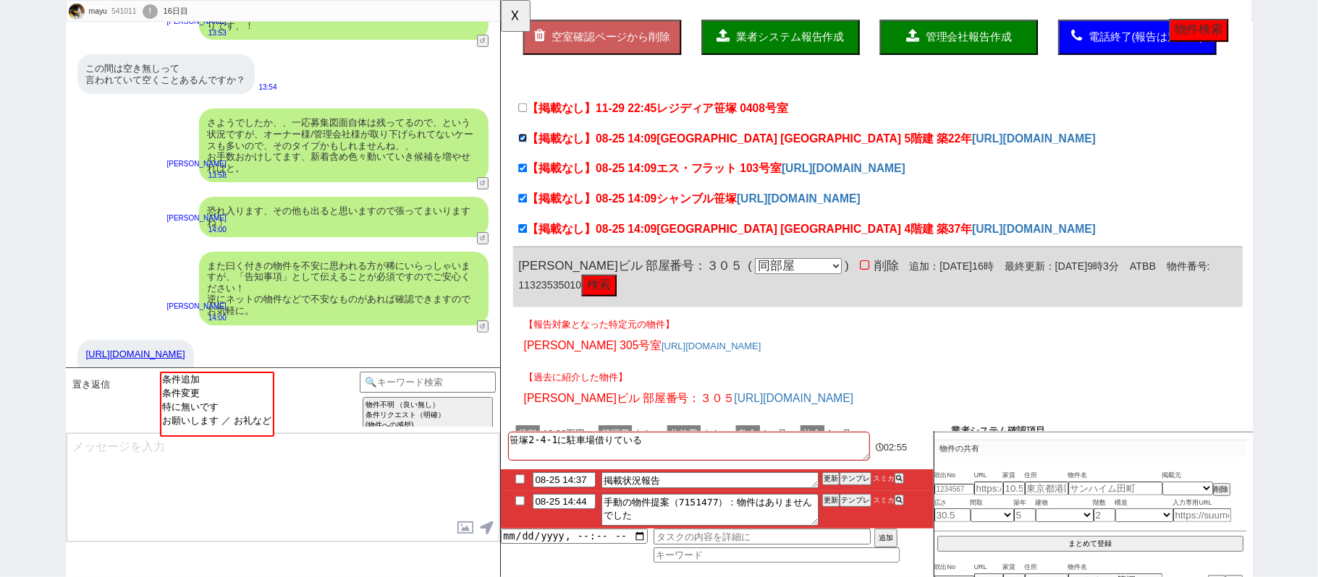
scroll to position [0, 0]
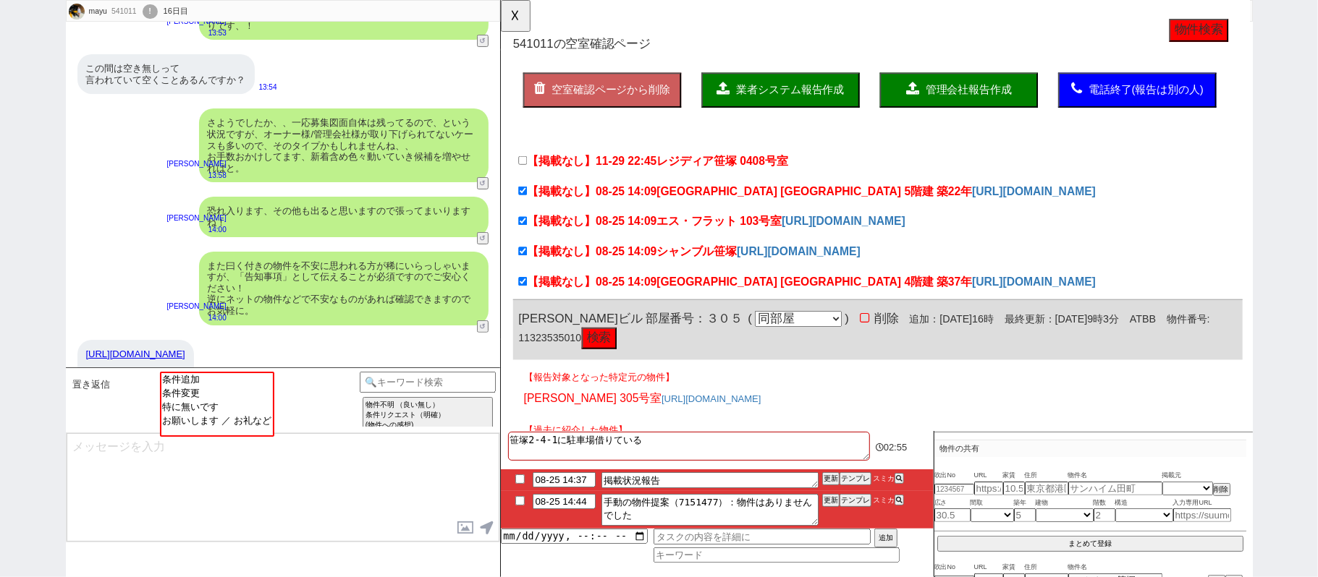
click at [817, 97] on span "業者システム報告作成" at bounding box center [811, 96] width 116 height 12
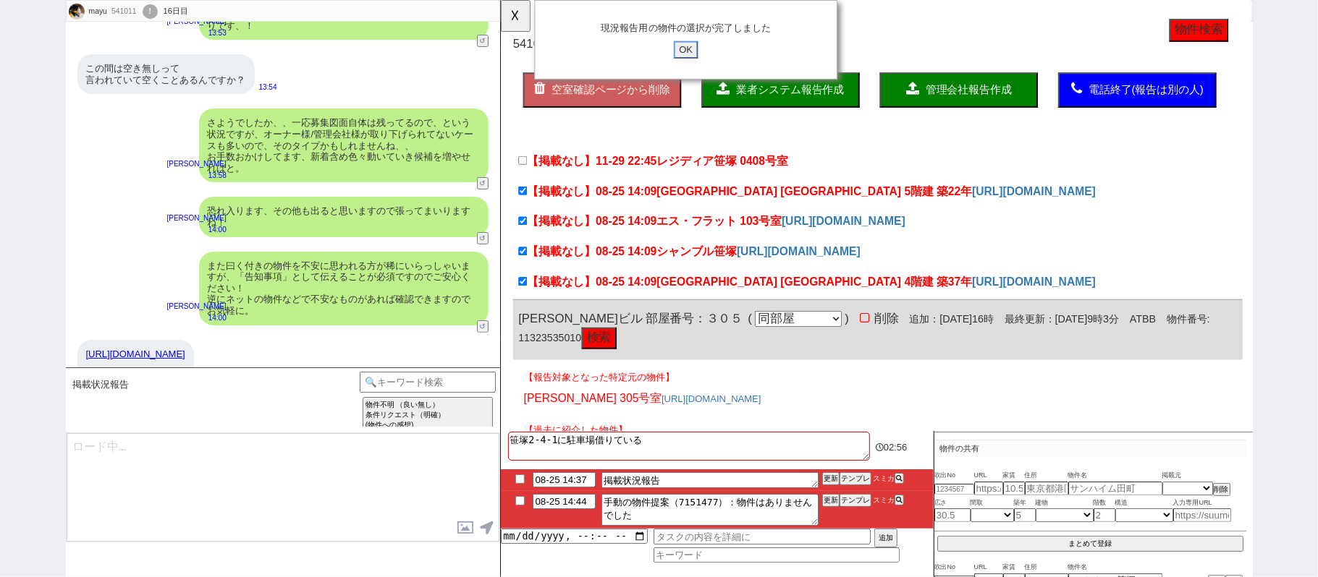
click at [690, 54] on input "OK" at bounding box center [699, 53] width 26 height 19
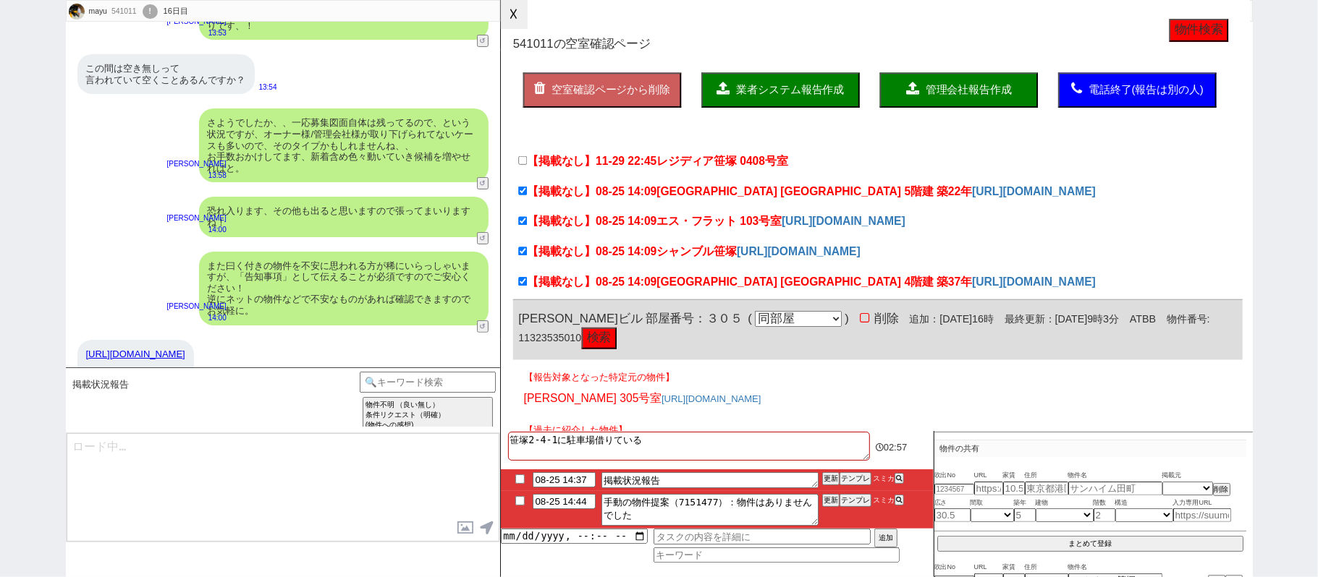
drag, startPoint x: 521, startPoint y: 7, endPoint x: 713, endPoint y: 175, distance: 255.8
click at [519, 7] on button "☓" at bounding box center [514, 14] width 27 height 29
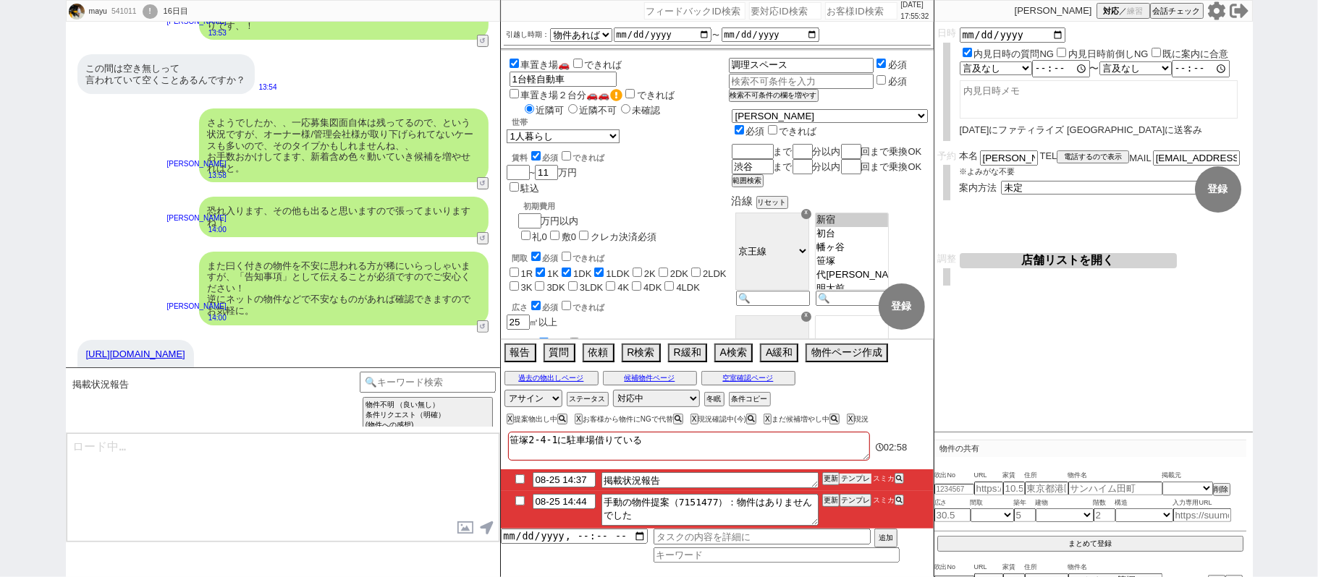
click at [855, 478] on button "テンプレ" at bounding box center [855, 479] width 32 height 10
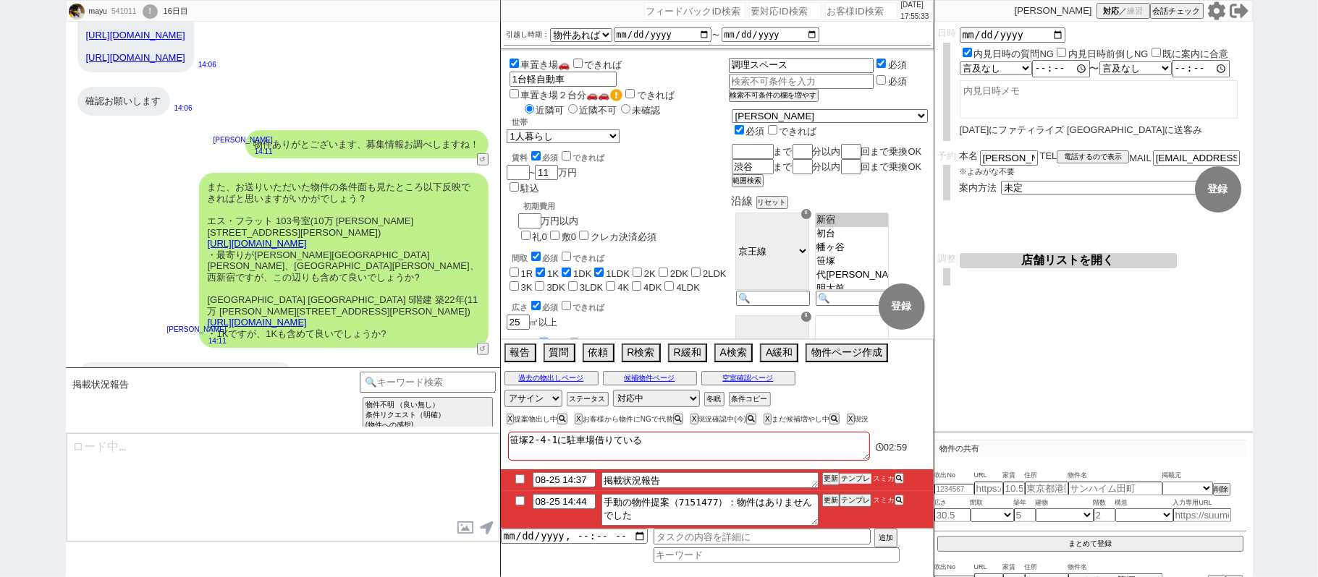
scroll to position [20497, 0]
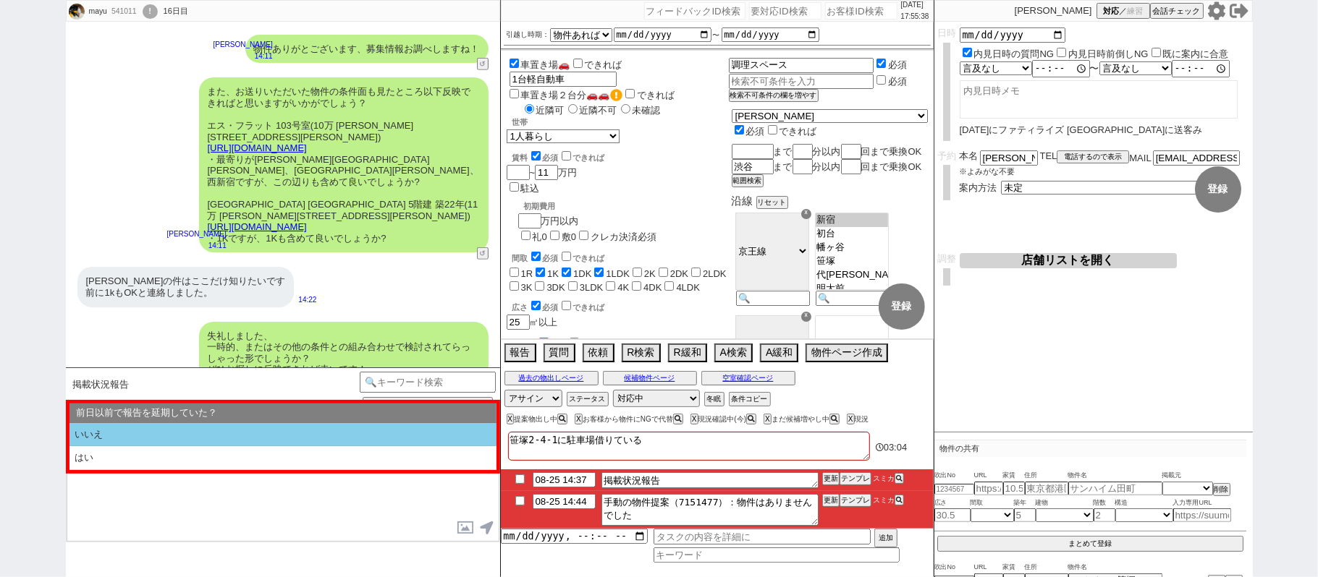
click at [284, 438] on li "いいえ" at bounding box center [282, 435] width 427 height 24
click at [327, 430] on li "いいえ" at bounding box center [282, 435] width 427 height 24
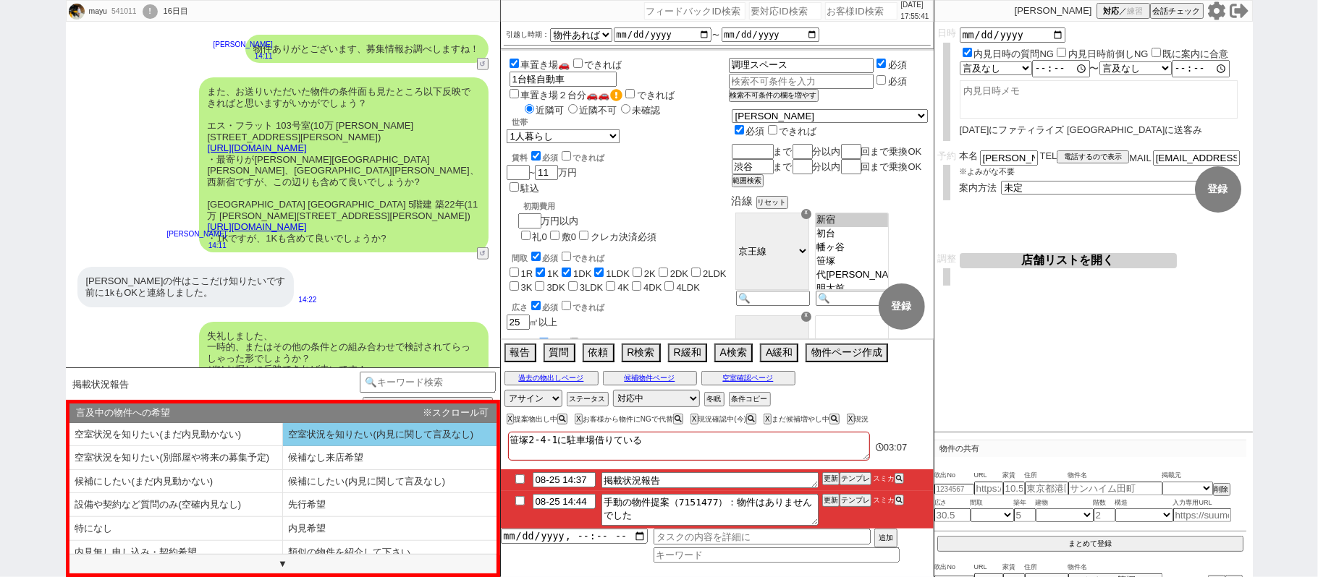
click at [354, 437] on li "空室状況を知りたい(内見に関して言及なし)" at bounding box center [389, 435] width 213 height 24
select select "いいえ"
select select "空室状況を知りたい(内見に関して言及なし)"
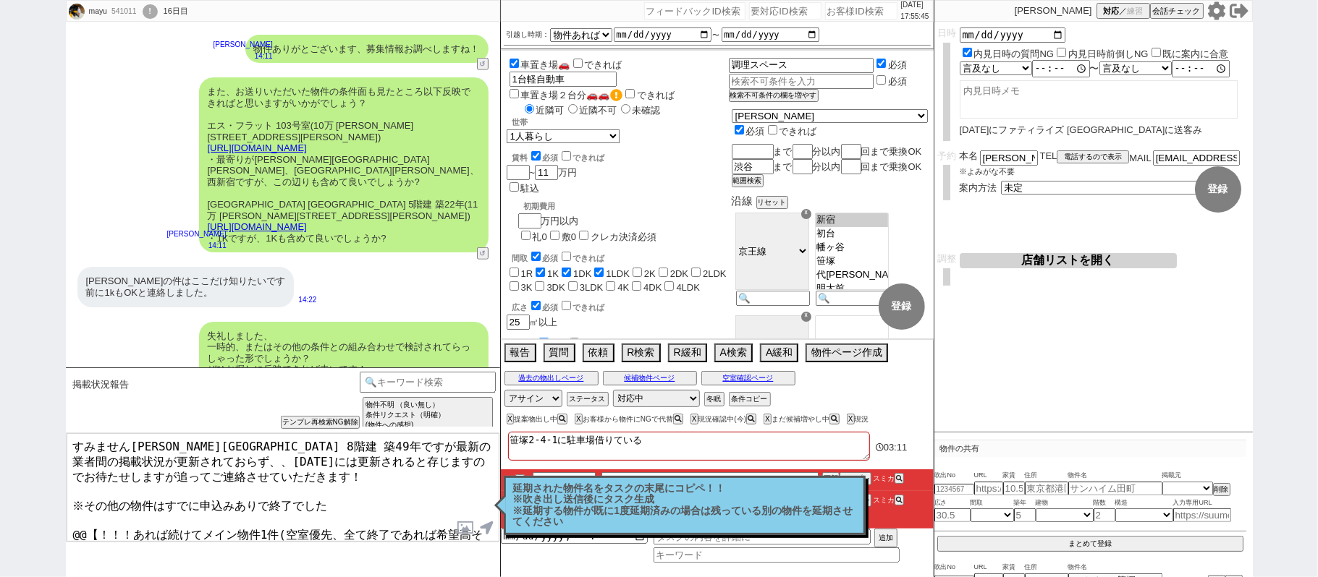
click at [540, 510] on p "延期された物件名をタスクの末尾にコピペ！！ ※吹き出し送信後にタスク生成 ※延期する物件が既に1度延期済みの場合は残っている別の物件を延期させてください" at bounding box center [684, 505] width 343 height 45
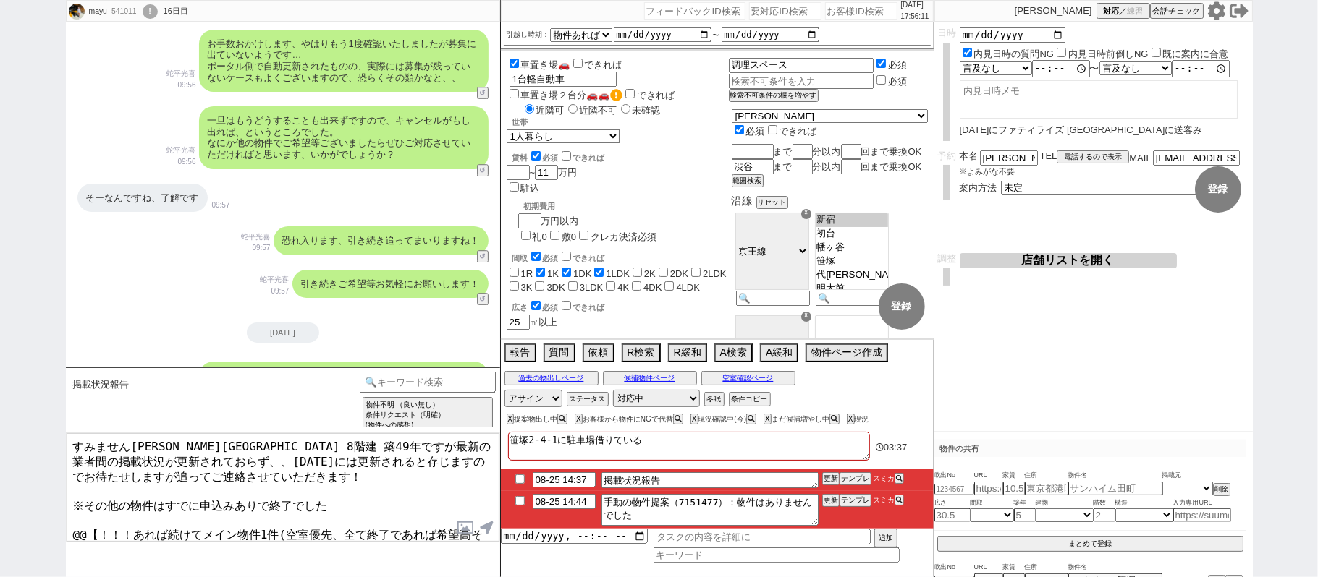
scroll to position [18665, 0]
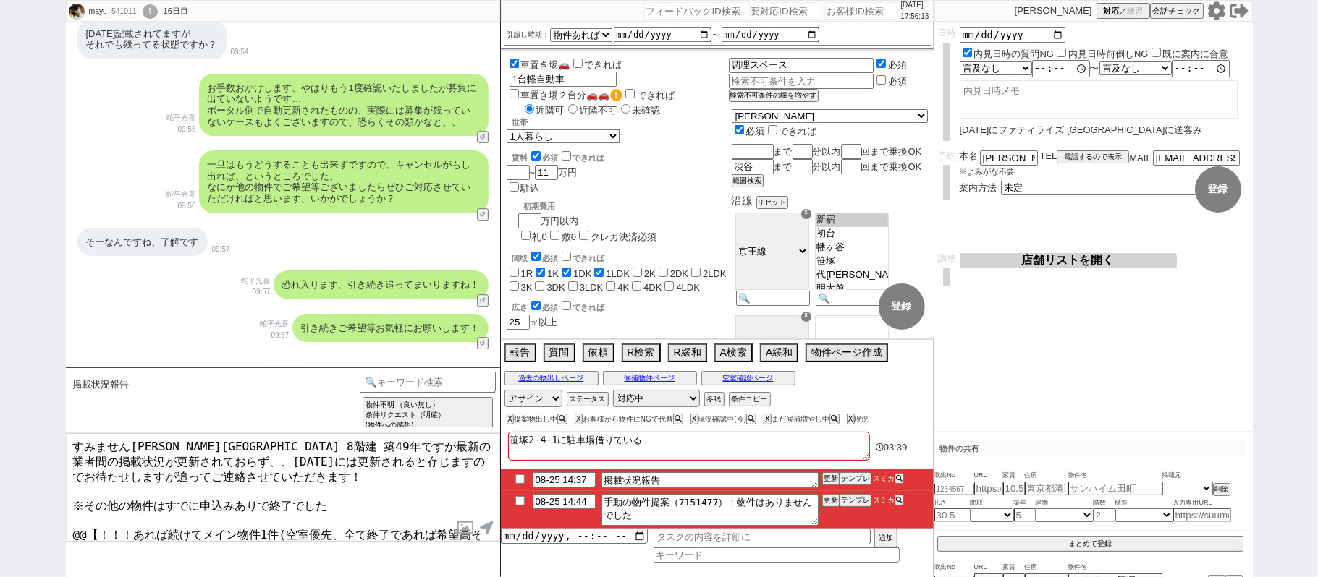
drag, startPoint x: 164, startPoint y: 457, endPoint x: 0, endPoint y: 383, distance: 179.7
click at [0, 410] on div "mayu 541011 ! 0 16日目 冬眠中 自社客 スミカ スミカ_BPO チャット全表示 2024-09-13 新しくフォローされました (17:44…" at bounding box center [659, 288] width 1318 height 577
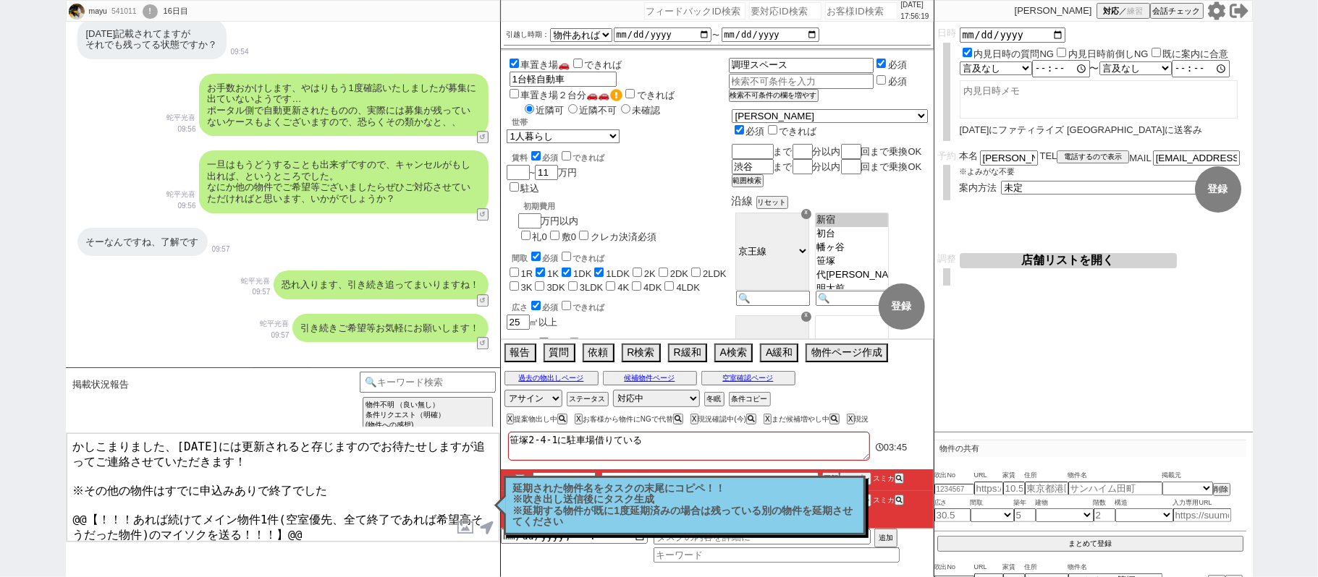
scroll to position [9, 0]
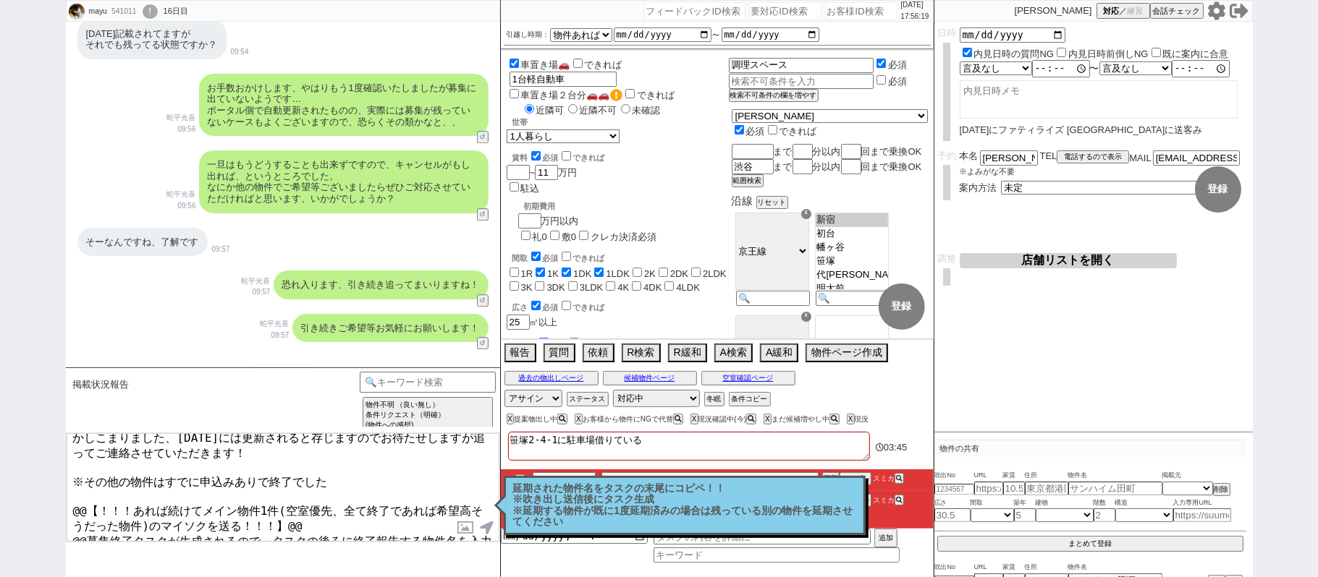
drag, startPoint x: 179, startPoint y: 438, endPoint x: 625, endPoint y: 617, distance: 480.2
click at [625, 577] on html "mayu 541011 ! 0 16日目 冬眠中 自社客 スミカ スミカ_BPO チャット全表示 2024-09-13 新しくフォローされました (17:44…" at bounding box center [659, 288] width 1318 height 577
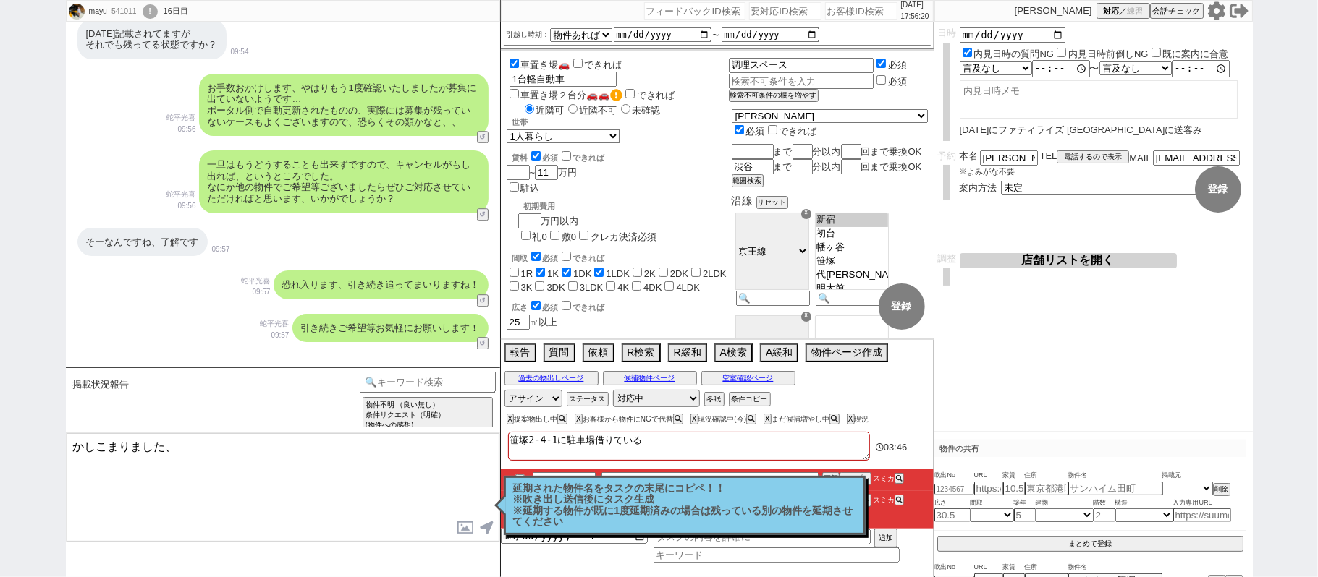
scroll to position [0, 0]
type textarea "かしこまりました、確認したところお送りいただいた物件はいずれも募集が出ていないようでした。"
checkbox input "true"
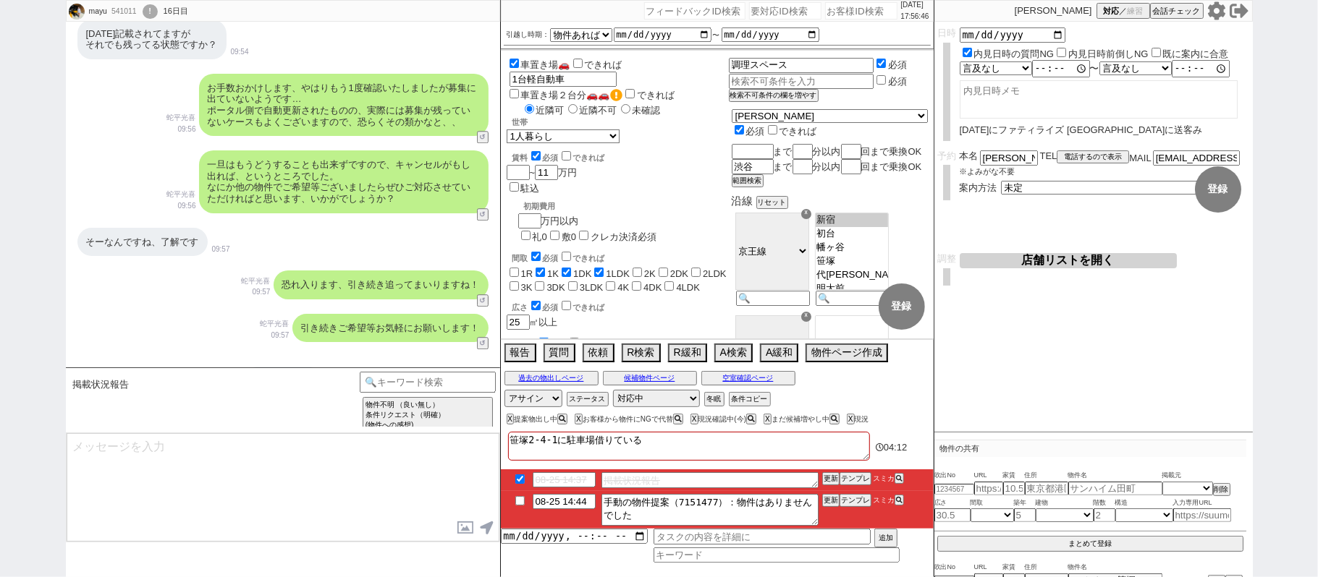
scroll to position [20552, 0]
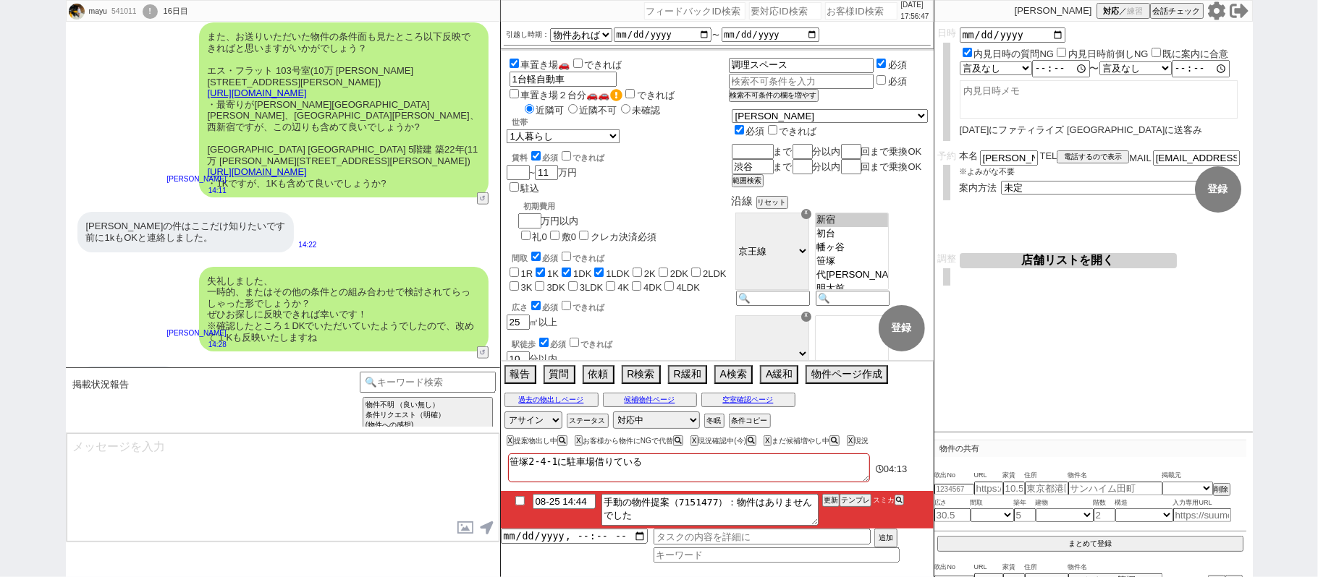
type input "08-25 18:11"
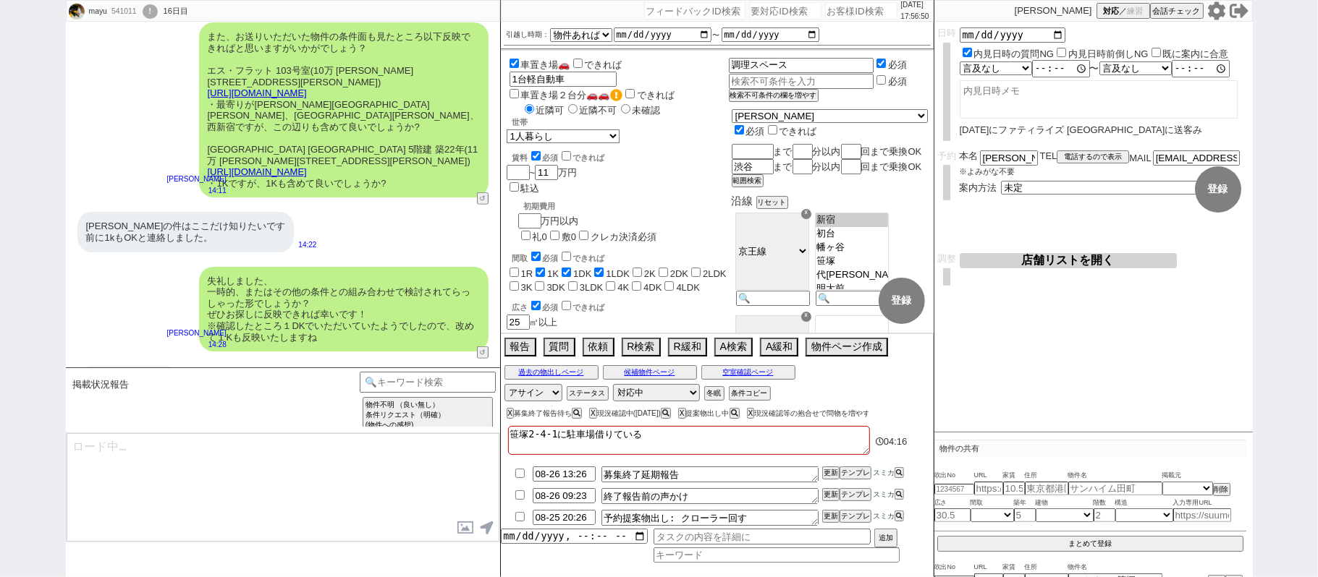
click at [522, 470] on input "checkbox" at bounding box center [519, 473] width 21 height 9
checkbox input "false"
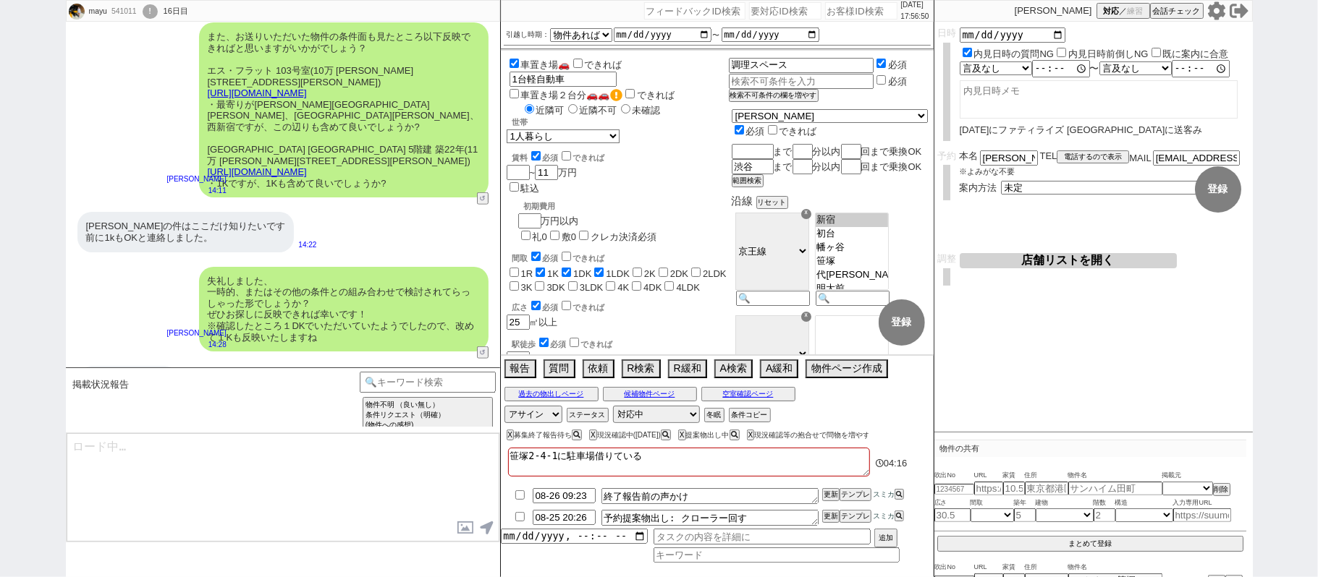
click at [517, 500] on input "checkbox" at bounding box center [519, 495] width 21 height 9
checkbox input "true"
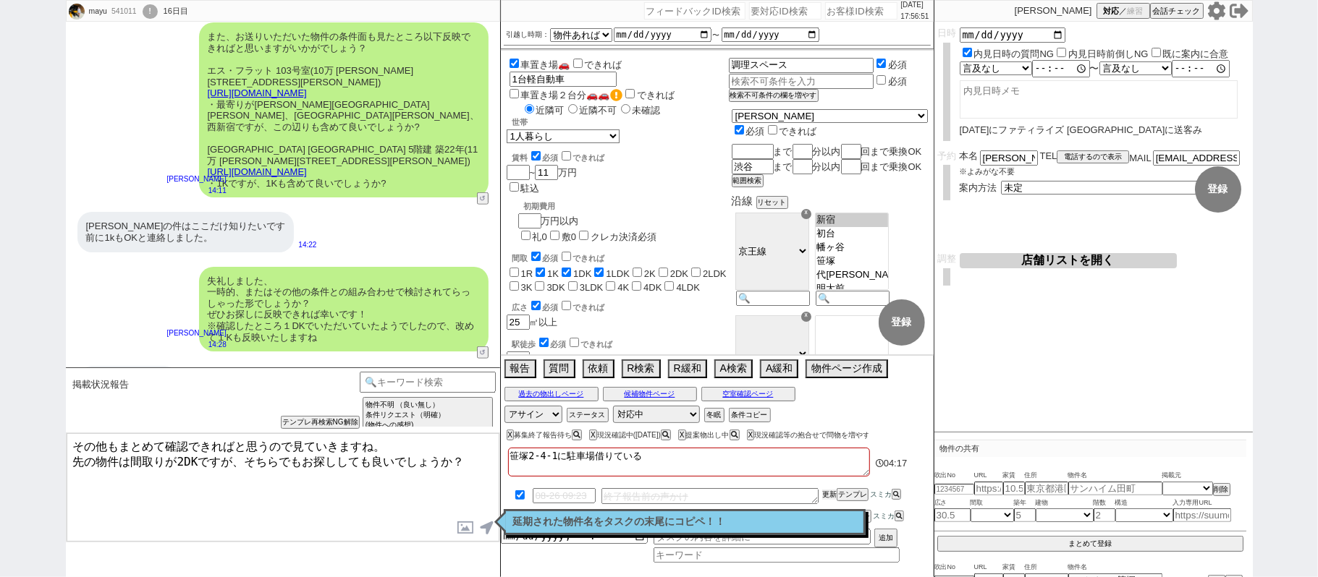
drag, startPoint x: 829, startPoint y: 501, endPoint x: 829, endPoint y: 489, distance: 11.6
click at [829, 495] on button "更新" at bounding box center [829, 495] width 14 height 10
click at [829, 489] on li "08-26 09:23 終了報告前の声かけ 更新 テンプレ スミカ" at bounding box center [717, 496] width 433 height 22
click at [829, 488] on li "08-26 09:23 終了報告前の声かけ 更新 テンプレ スミカ" at bounding box center [717, 496] width 433 height 22
click at [828, 483] on div at bounding box center [717, 483] width 433 height 6
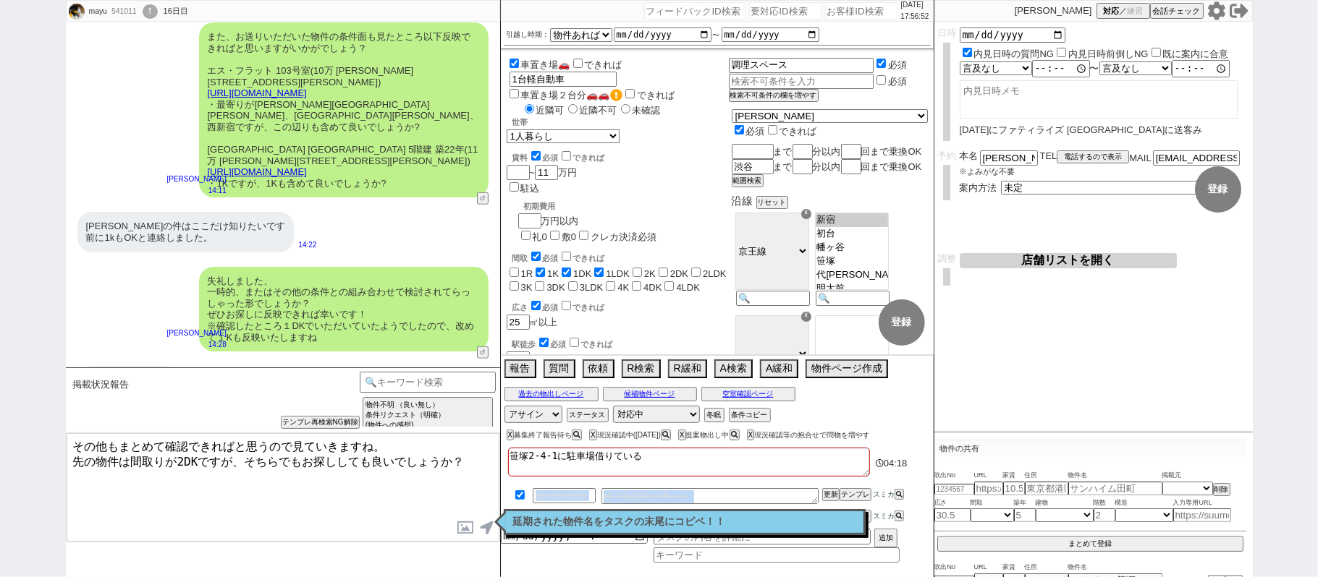
click at [828, 488] on li "08-26 09:23 終了報告前の声かけ 更新 テンプレ スミカ" at bounding box center [717, 496] width 433 height 22
click at [826, 487] on li "08-26 09:23 終了報告前の声かけ 更新 テンプレ スミカ" at bounding box center [717, 496] width 433 height 22
click at [386, 469] on textarea "その他もまとめて確認できればと思うので見ていきますね。 先の物件は間取りが2DKですが、そちらでもお探ししても良いでしょうか？" at bounding box center [283, 487] width 433 height 109
drag, startPoint x: 230, startPoint y: 457, endPoint x: 0, endPoint y: 349, distance: 254.4
click at [0, 362] on div "mayu 541011 ! 0 16日目 冬眠中 自社客 スミカ スミカ_BPO チャット全表示 2024-09-13 新しくフォローされました (17:44…" at bounding box center [659, 288] width 1318 height 577
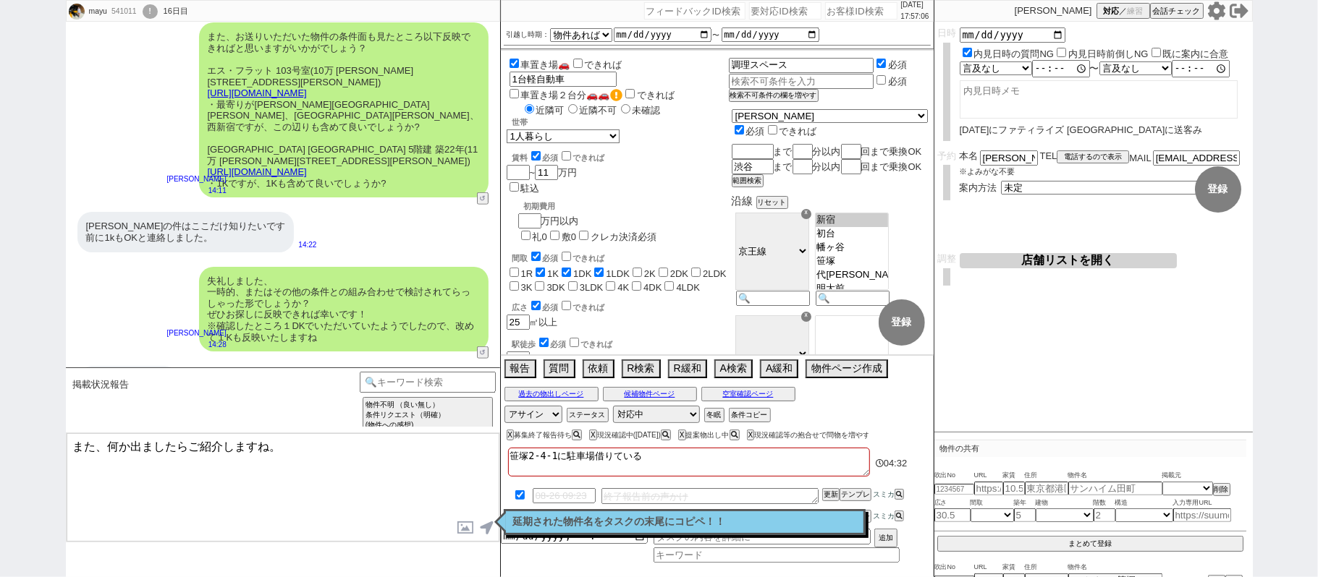
type textarea "また、何か出ましたらご紹介しますね。"
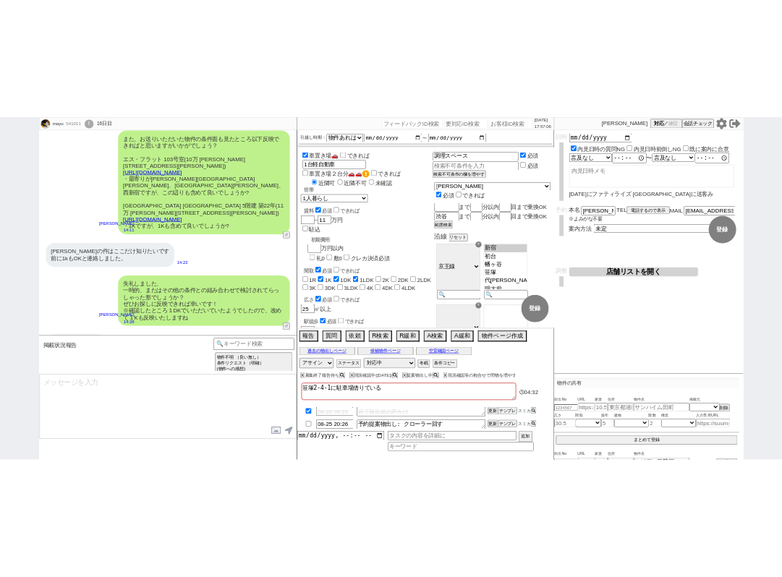
scroll to position [20596, 0]
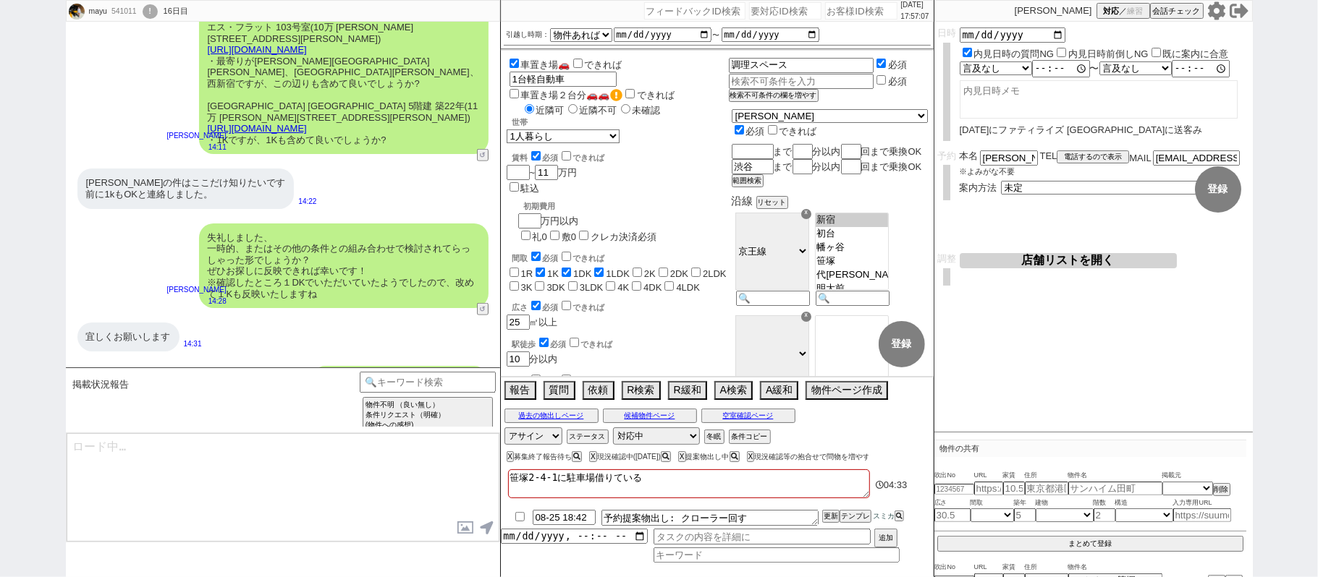
type textarea "@@【@@メッセージは打たず、以下やってください@@】@@ @@【@@打つべきメッセージはありません、タスクの末尾に物件名を記載する、タスク時間変える、マイソ…"
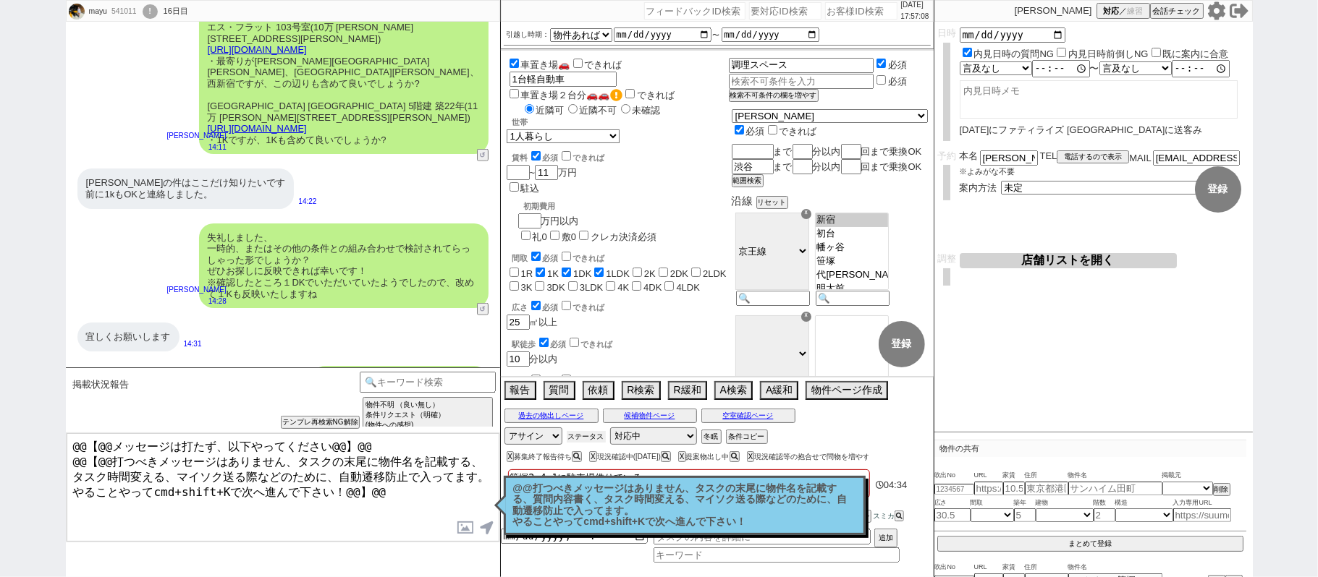
click at [580, 438] on button "ステータス" at bounding box center [586, 437] width 39 height 12
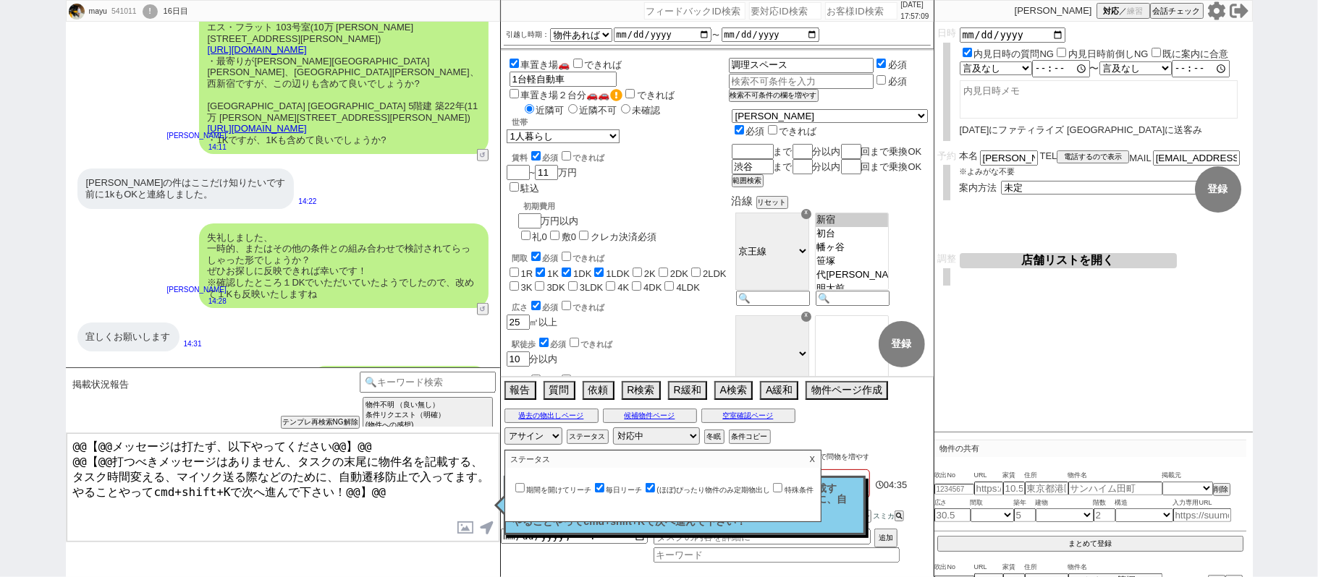
click at [637, 489] on label "毎日リーチ" at bounding box center [617, 490] width 51 height 8
click at [604, 489] on input "毎日リーチ" at bounding box center [599, 487] width 9 height 9
checkbox input "false"
click at [820, 461] on p "X" at bounding box center [812, 459] width 17 height 17
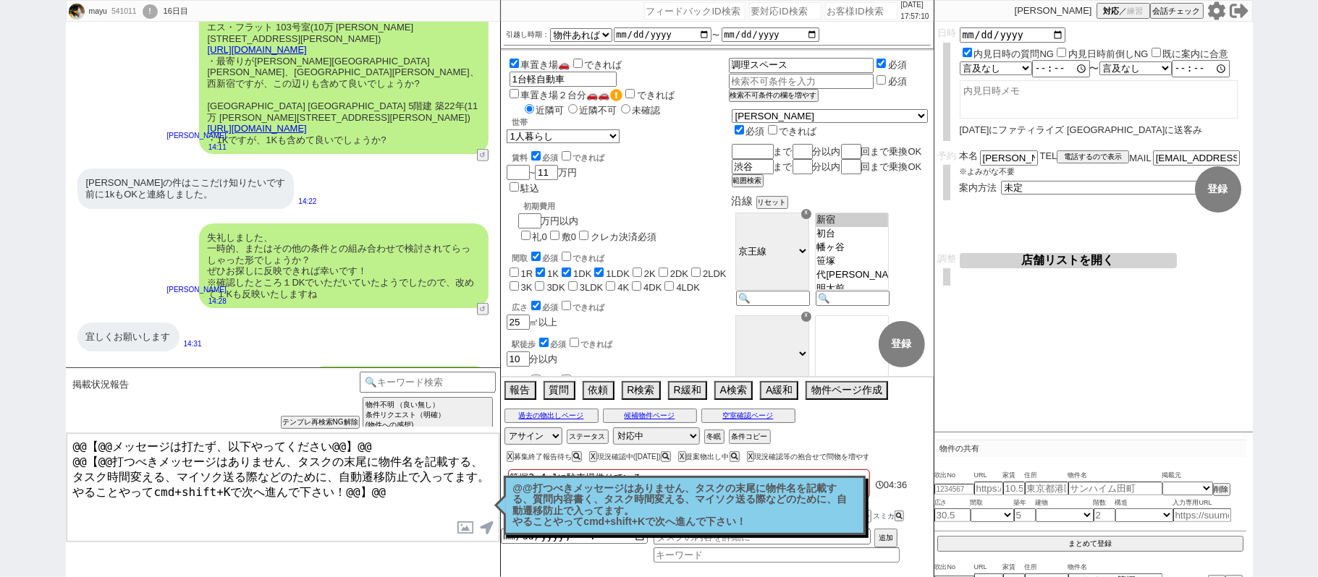
click at [842, 501] on p "@@打つべきメッセージはありません、タスクの末尾に物件名を記載する、質問内容書く、タスク時間変える、マイソク送る際などのために、自動遷移防止で入ってます。 や…" at bounding box center [684, 505] width 343 height 45
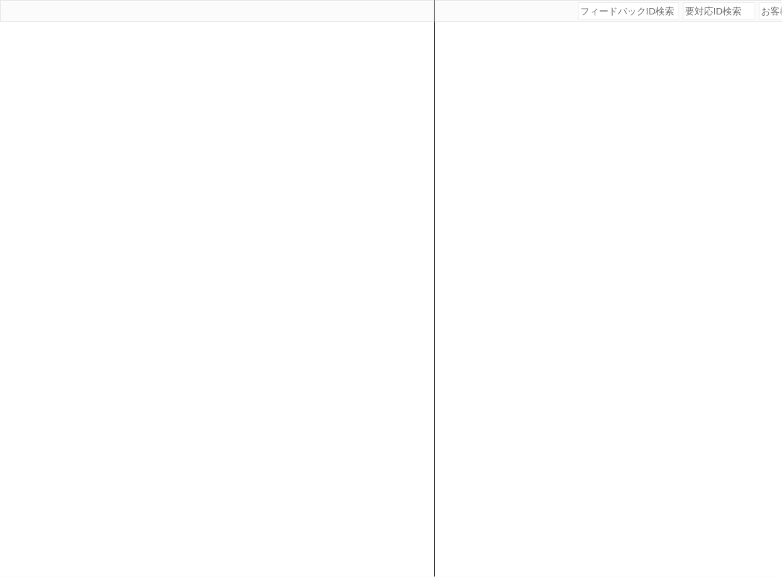
select select
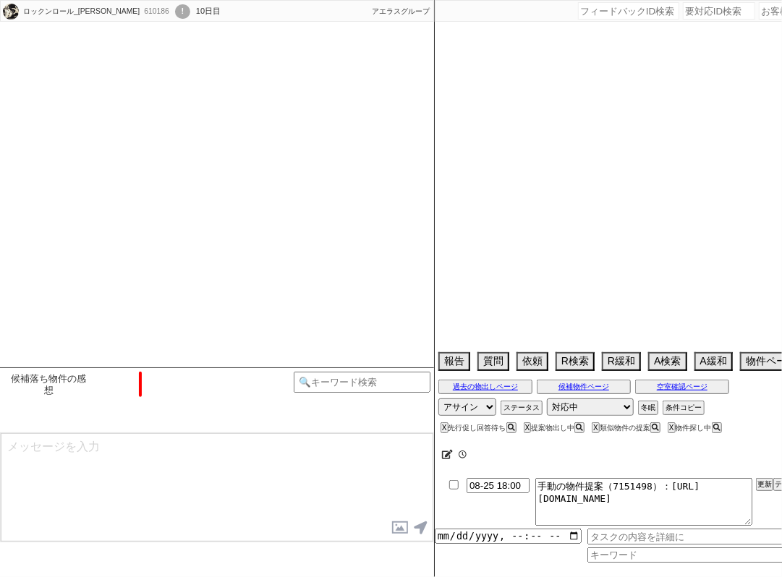
select select "2025"
select select "10"
select select "36"
select select "0"
select select "14"
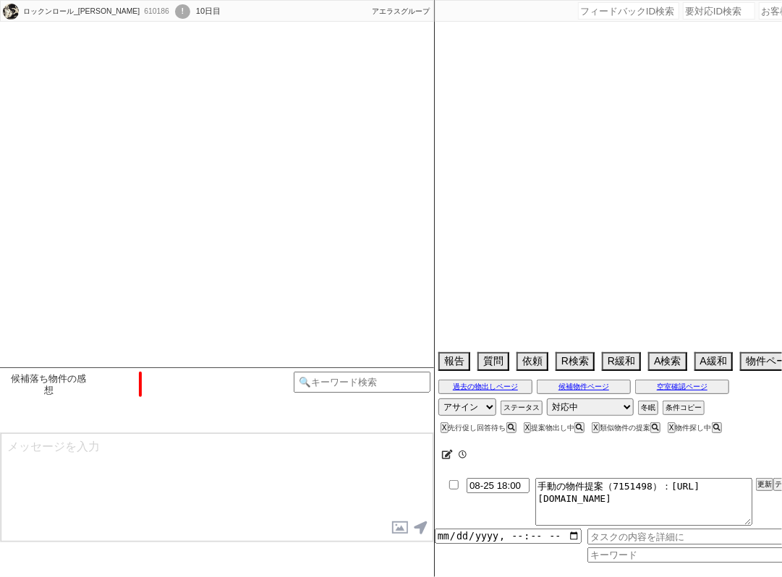
select select "484"
select select "25"
select select "790"
select select "65"
select select "1583"
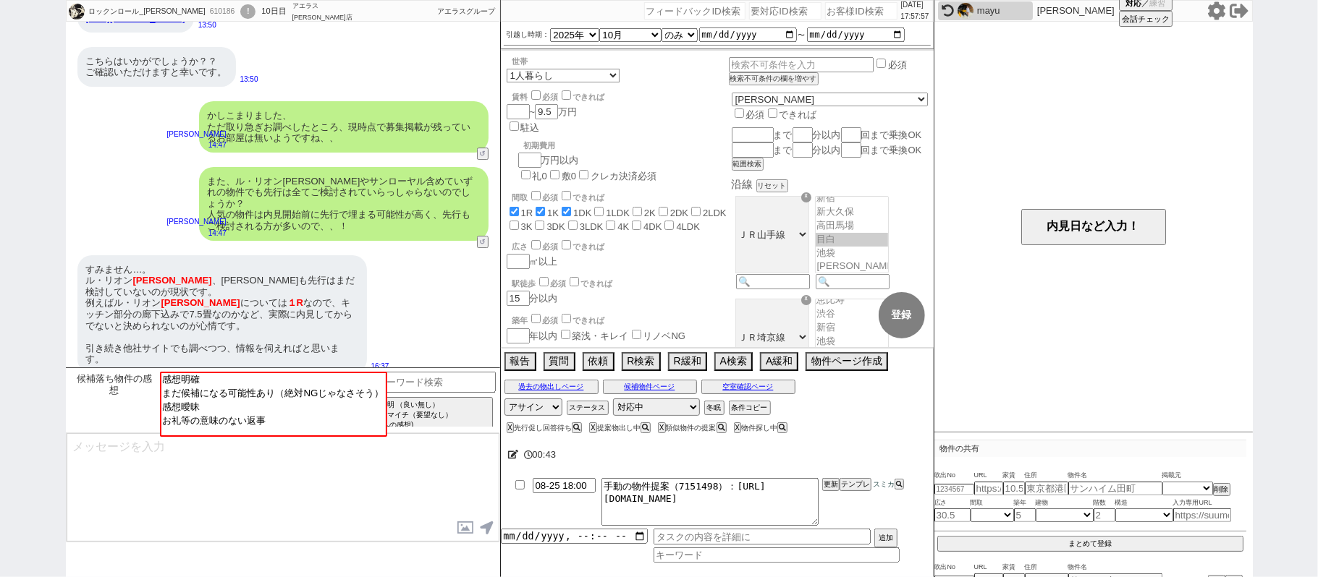
scroll to position [3254, 0]
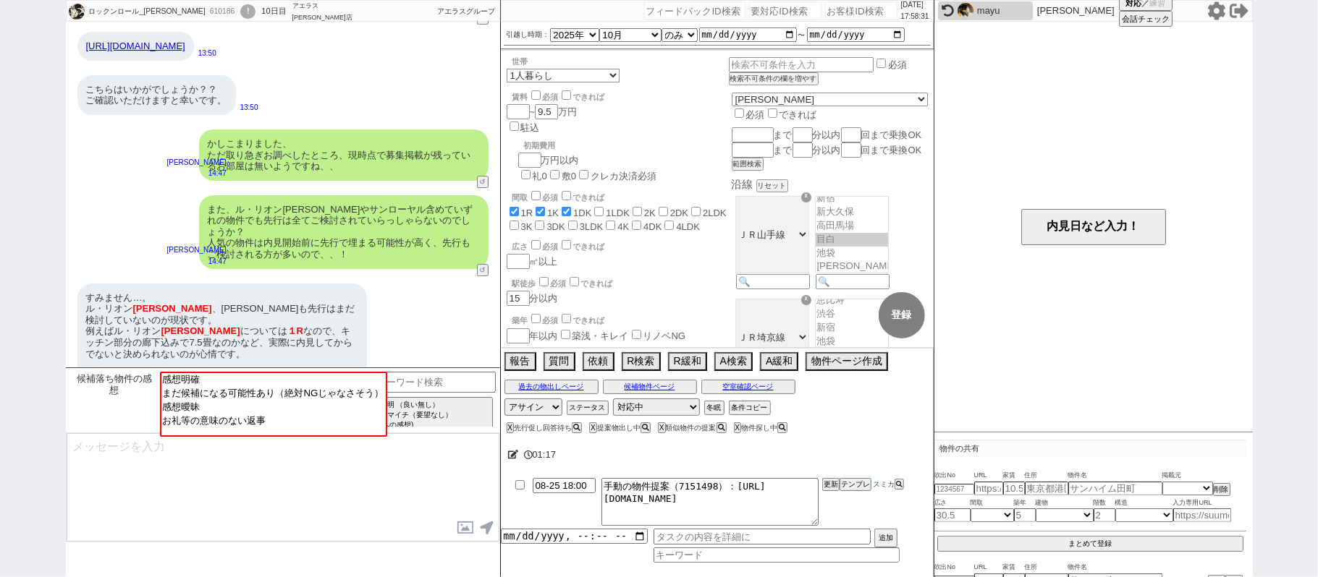
click at [98, 188] on div "また、ル・リオン大塚やサンローヤル含めていずれの物件でも先行は全てご検討されていらっしゃらないのでしょうか？ 人気の物件は内見開始前に先行で埋まる可能性が高く…" at bounding box center [283, 232] width 434 height 88
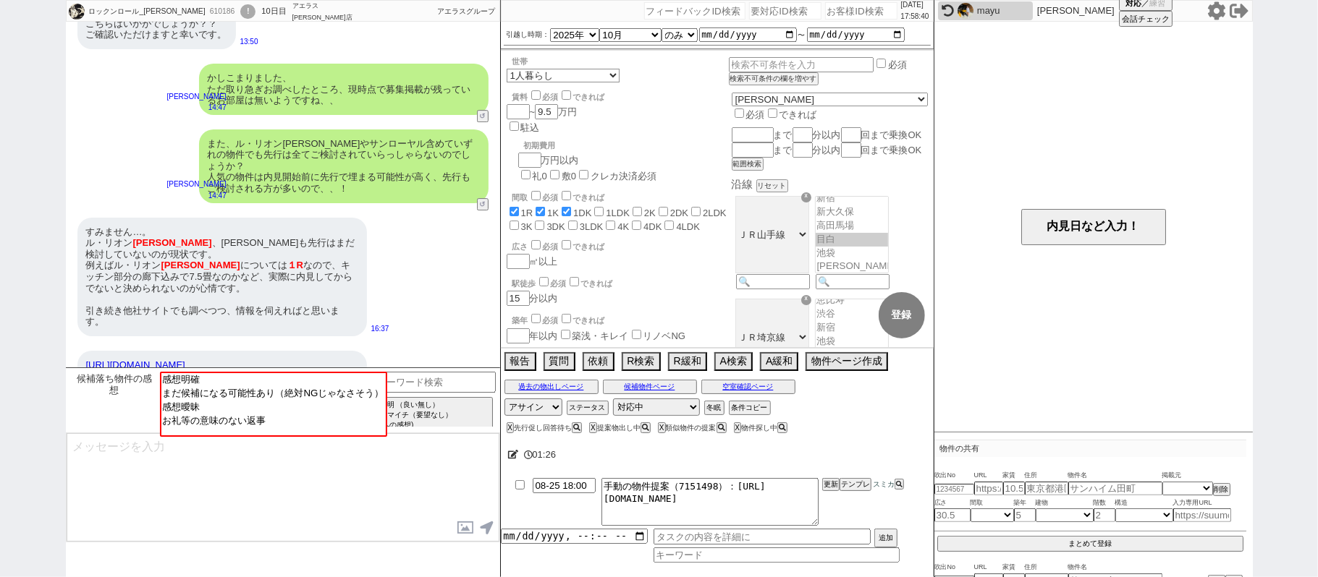
scroll to position [3350, 0]
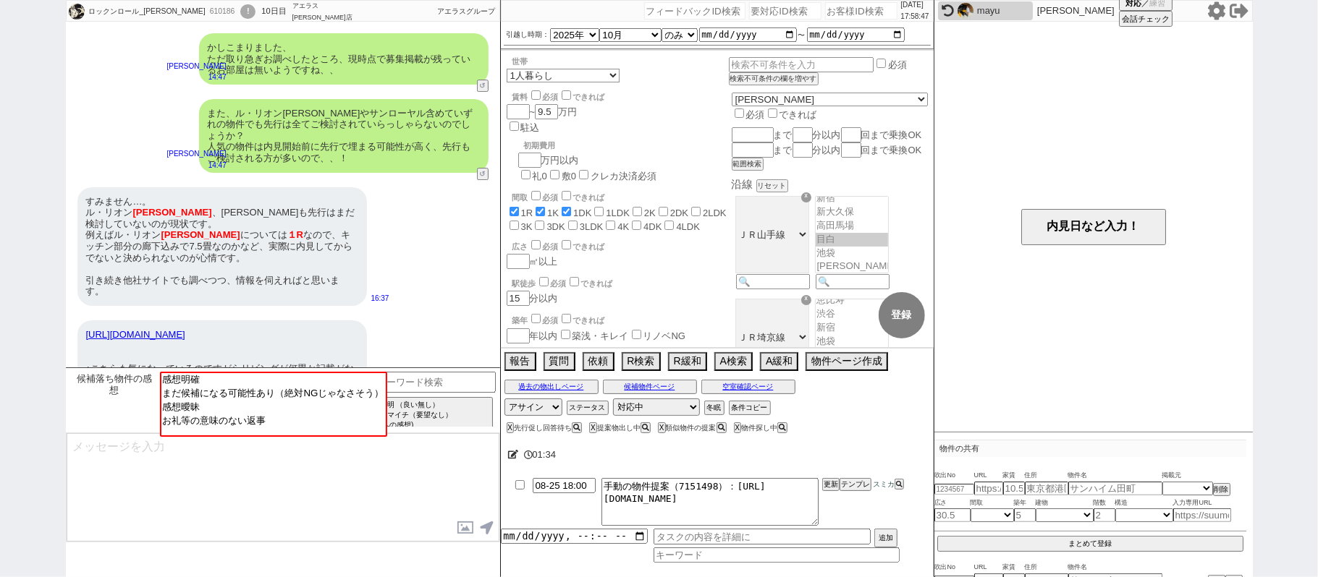
click at [185, 329] on link "https://www.aeras-group.jp/detail/a313191/r67301717/" at bounding box center [135, 334] width 99 height 11
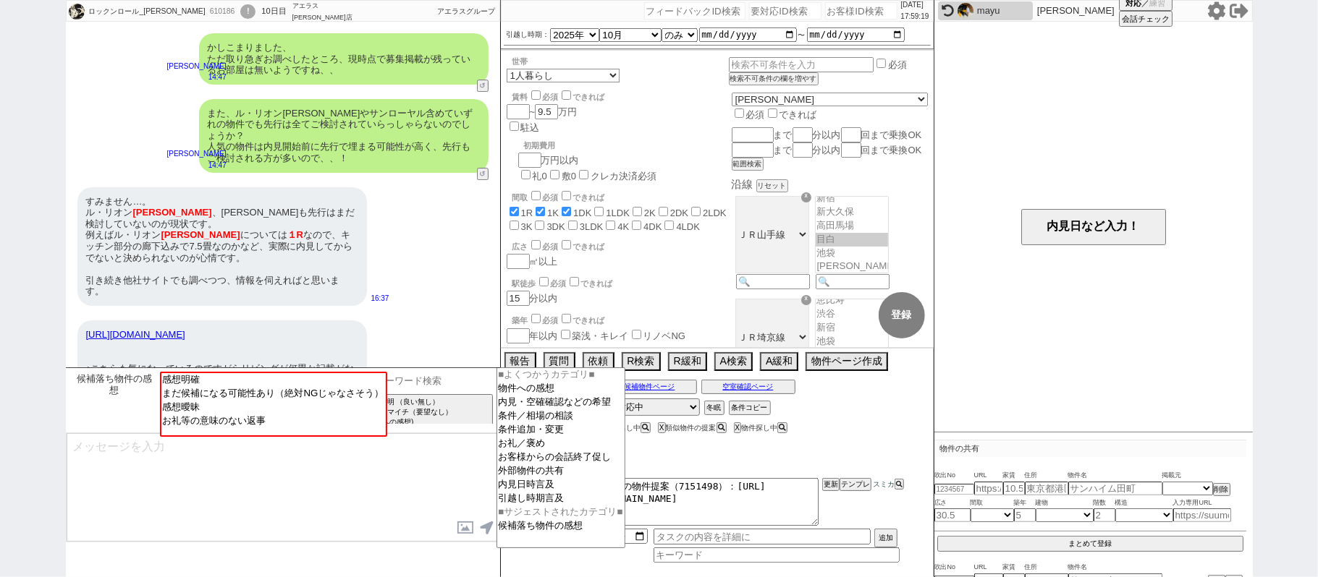
click at [421, 374] on input at bounding box center [428, 381] width 137 height 18
